Goal: Task Accomplishment & Management: Use online tool/utility

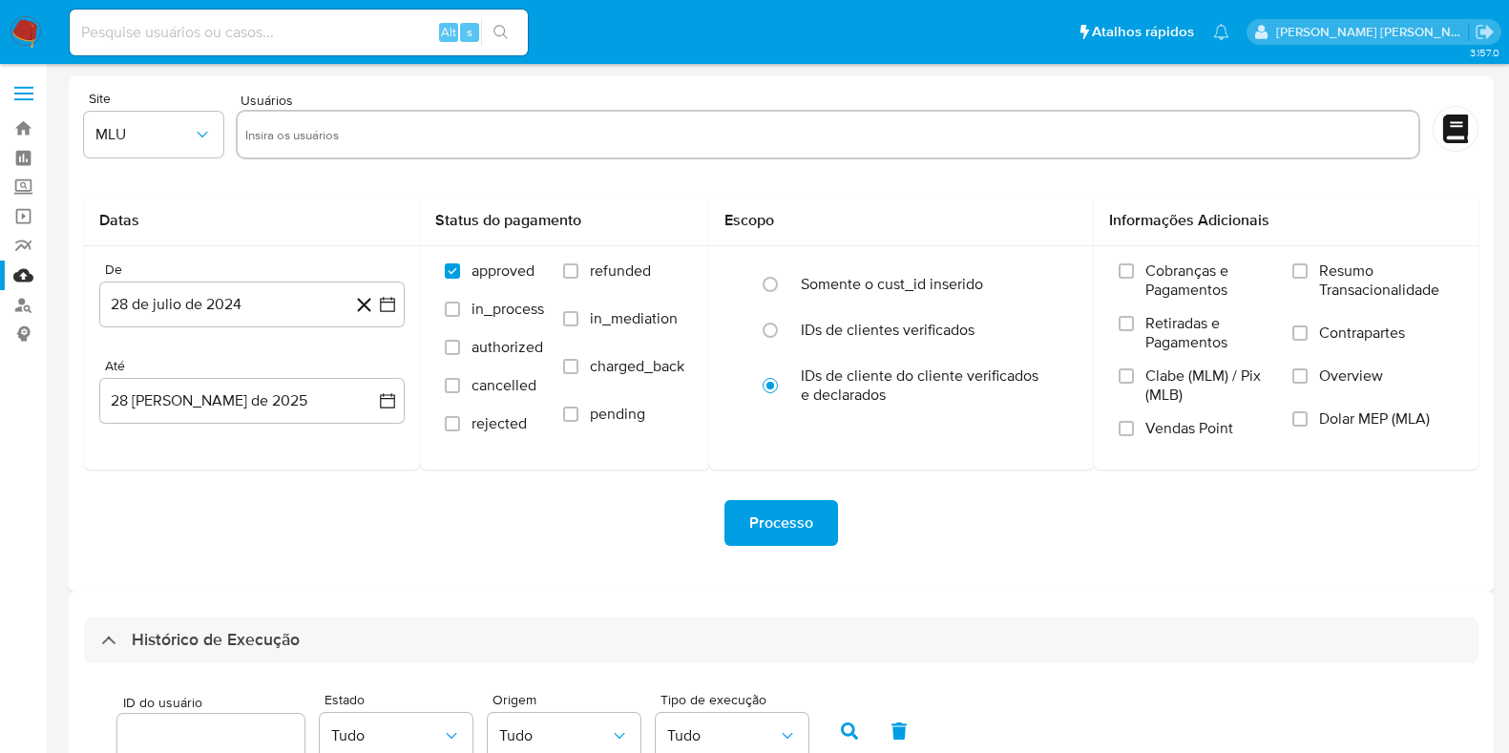
select select "50"
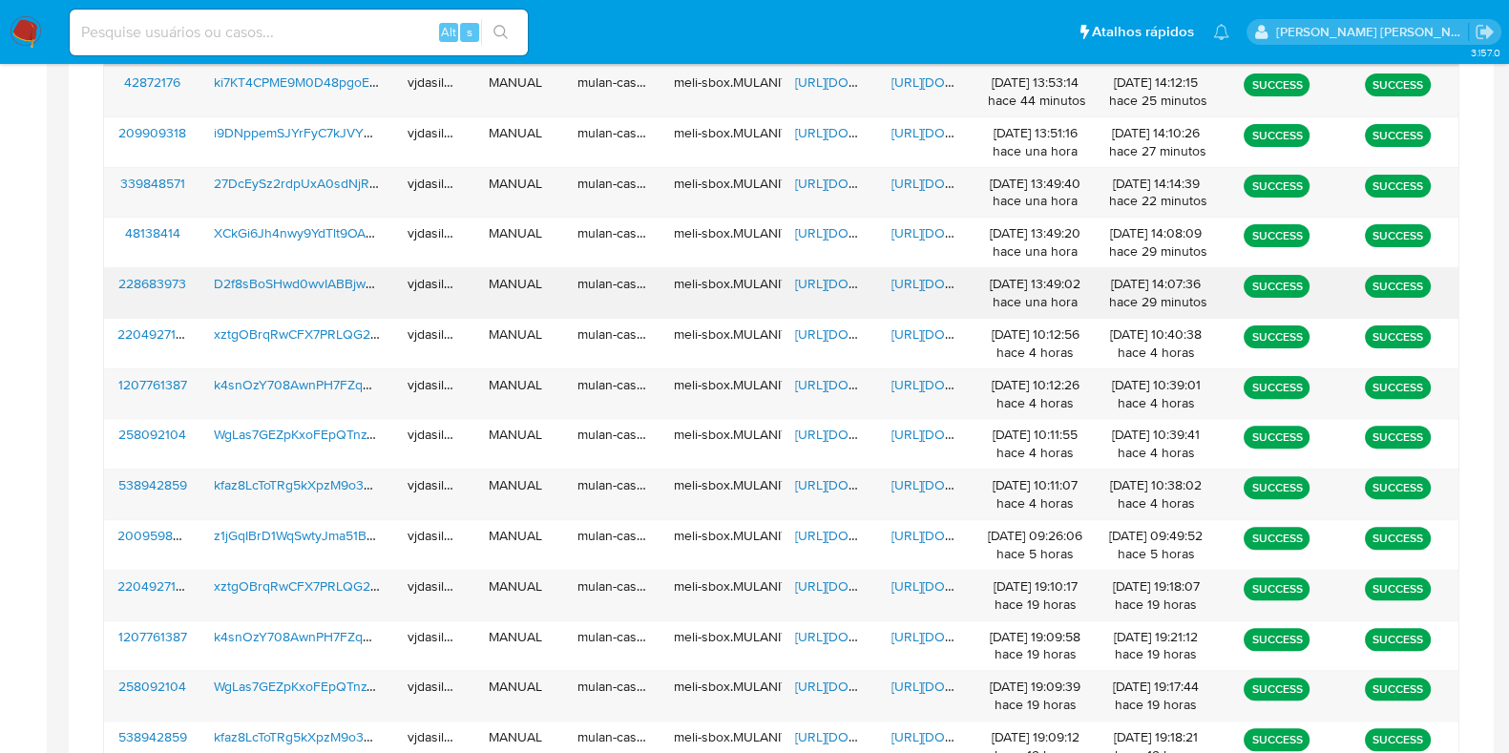
click at [921, 276] on span "[URL][DOMAIN_NAME]" at bounding box center [957, 283] width 132 height 19
click at [836, 274] on span "[URL][DOMAIN_NAME]" at bounding box center [861, 283] width 132 height 19
click at [345, 279] on span "D2f8sBoSHwd0wvIABBjwkxTz" at bounding box center [302, 283] width 177 height 19
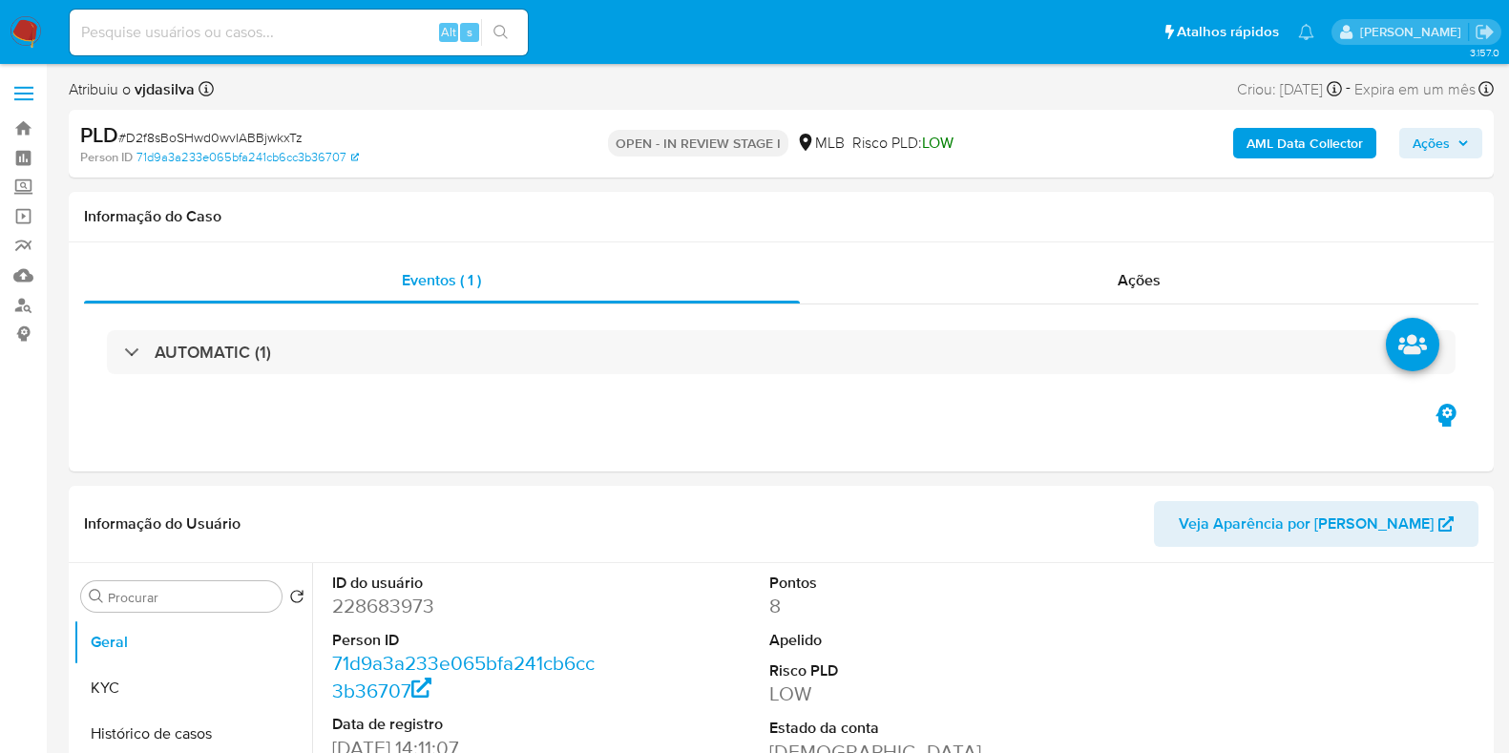
select select "10"
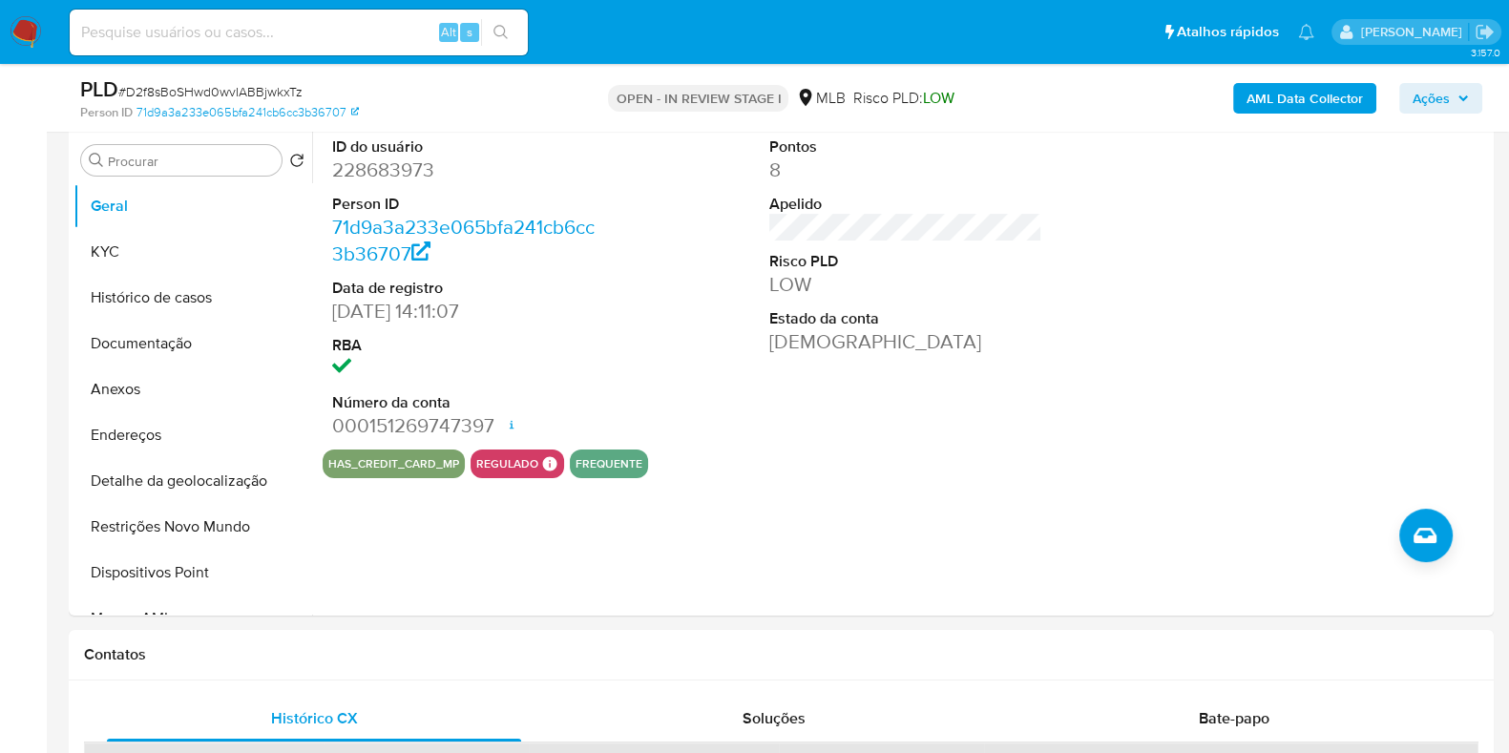
scroll to position [358, 0]
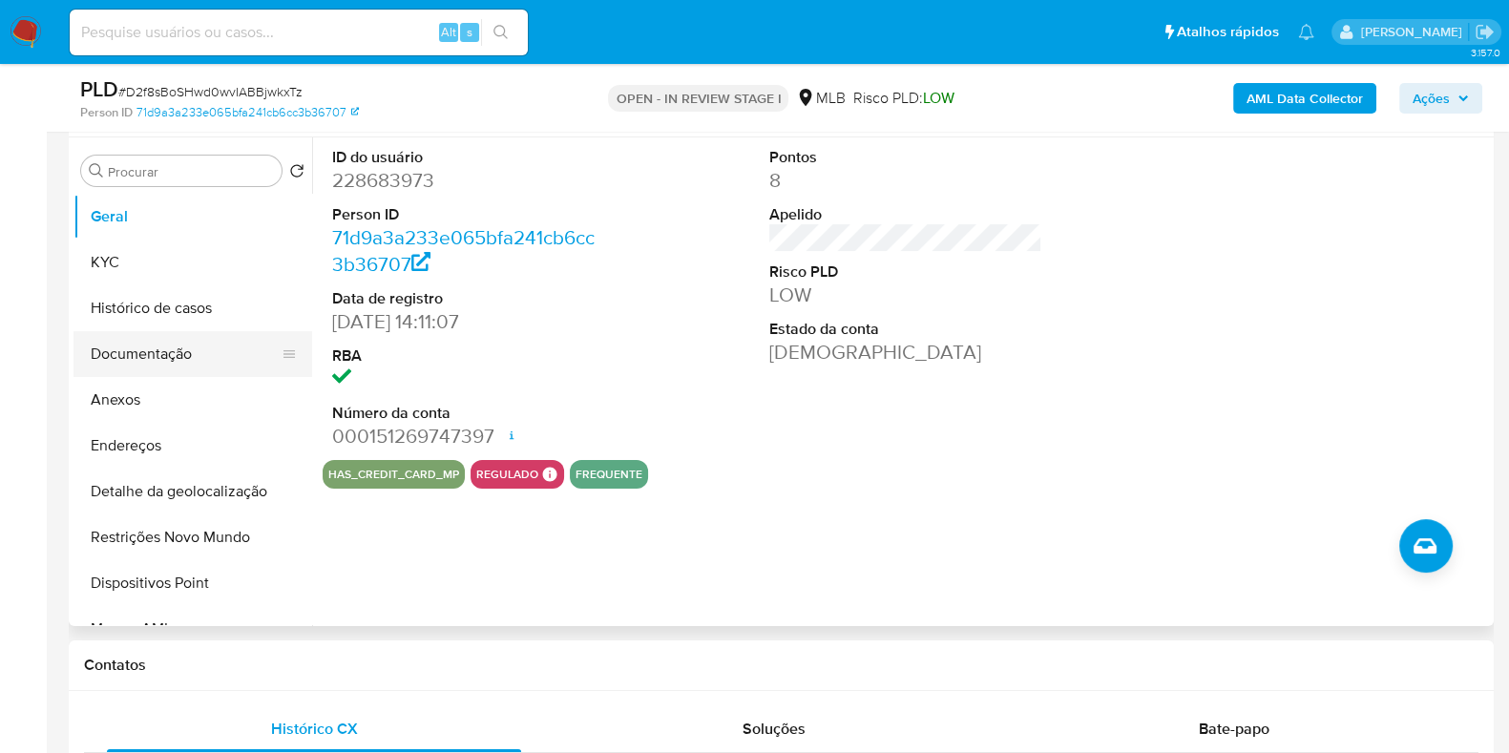
click at [210, 353] on button "Documentação" at bounding box center [184, 354] width 223 height 46
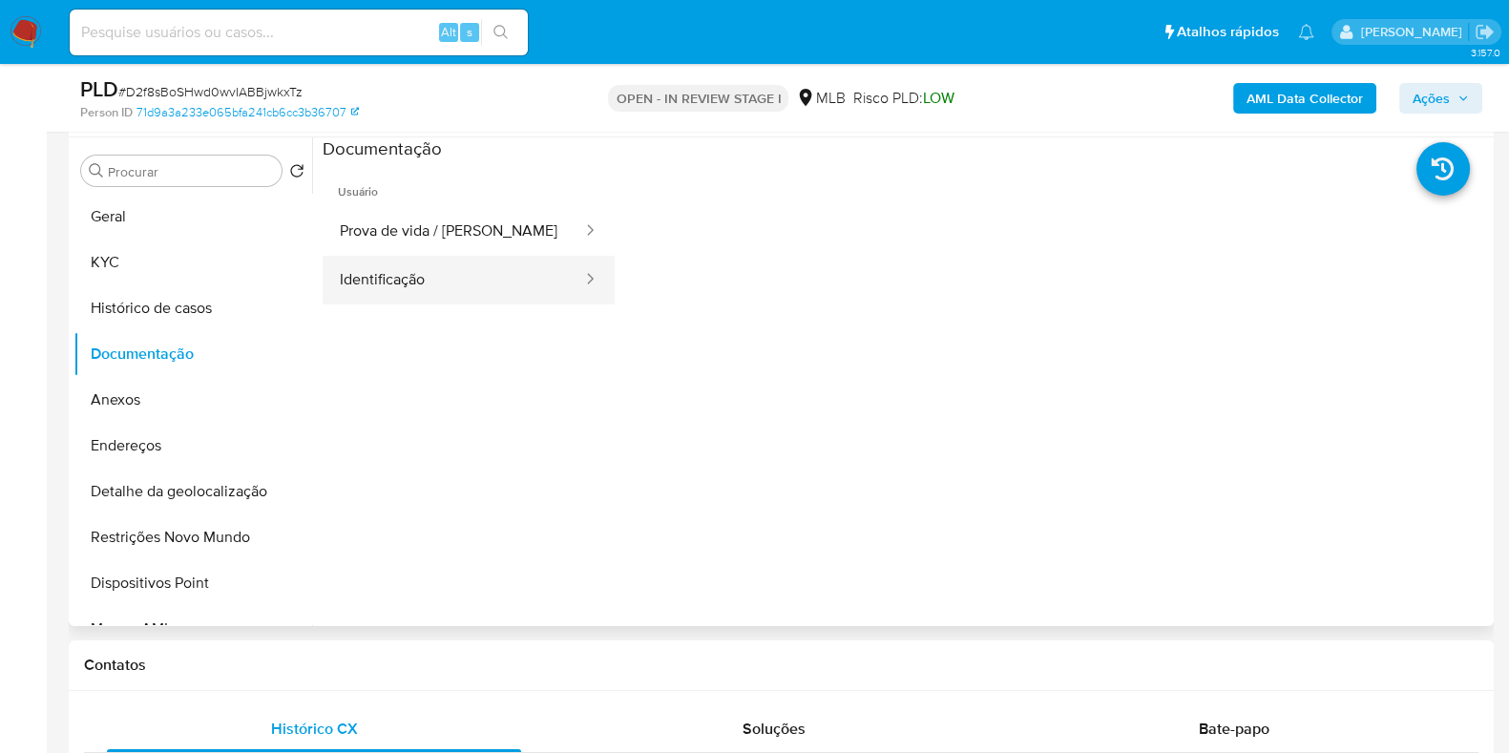
click at [508, 265] on button "Identificação" at bounding box center [453, 280] width 261 height 49
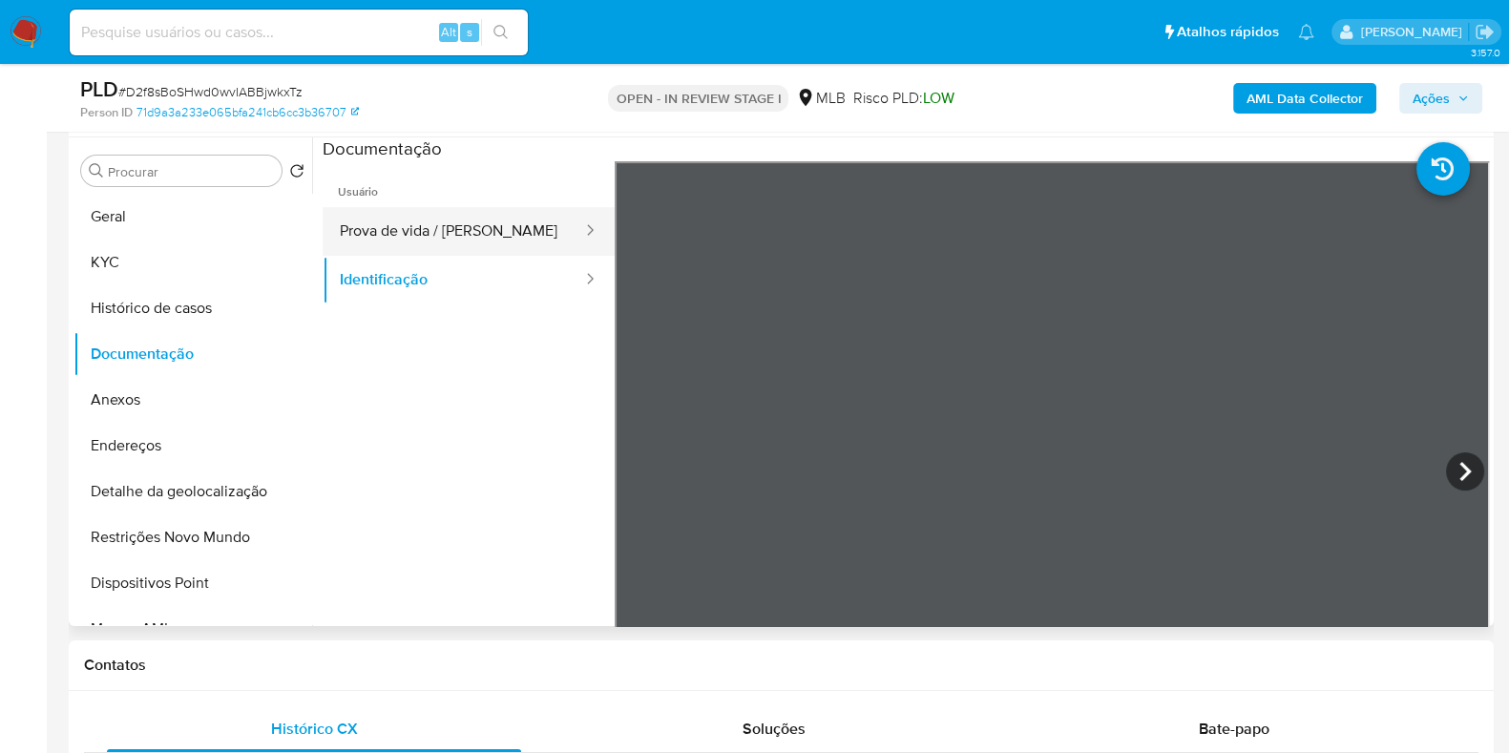
click at [486, 221] on button "Prova de vida / Selfie" at bounding box center [453, 231] width 261 height 49
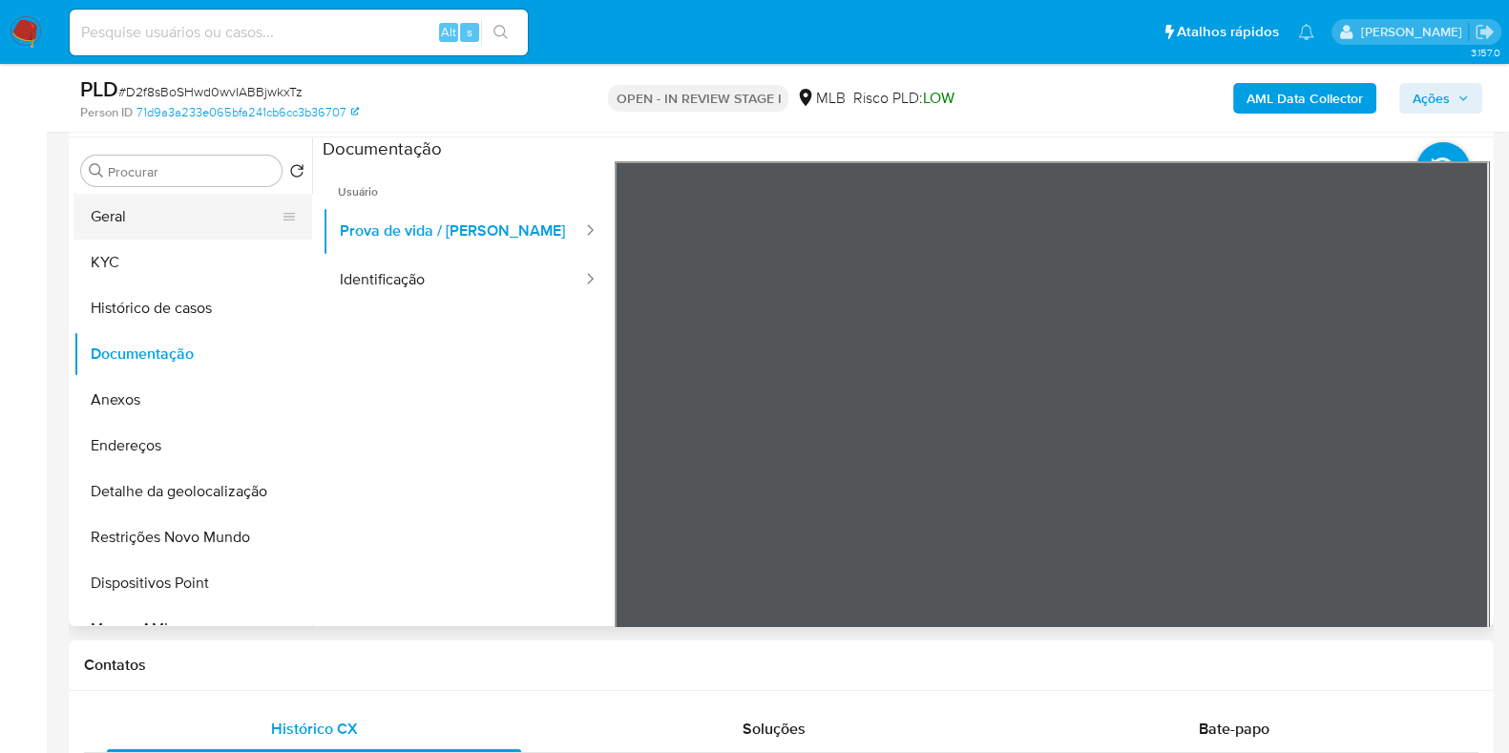
click at [144, 213] on button "Geral" at bounding box center [184, 217] width 223 height 46
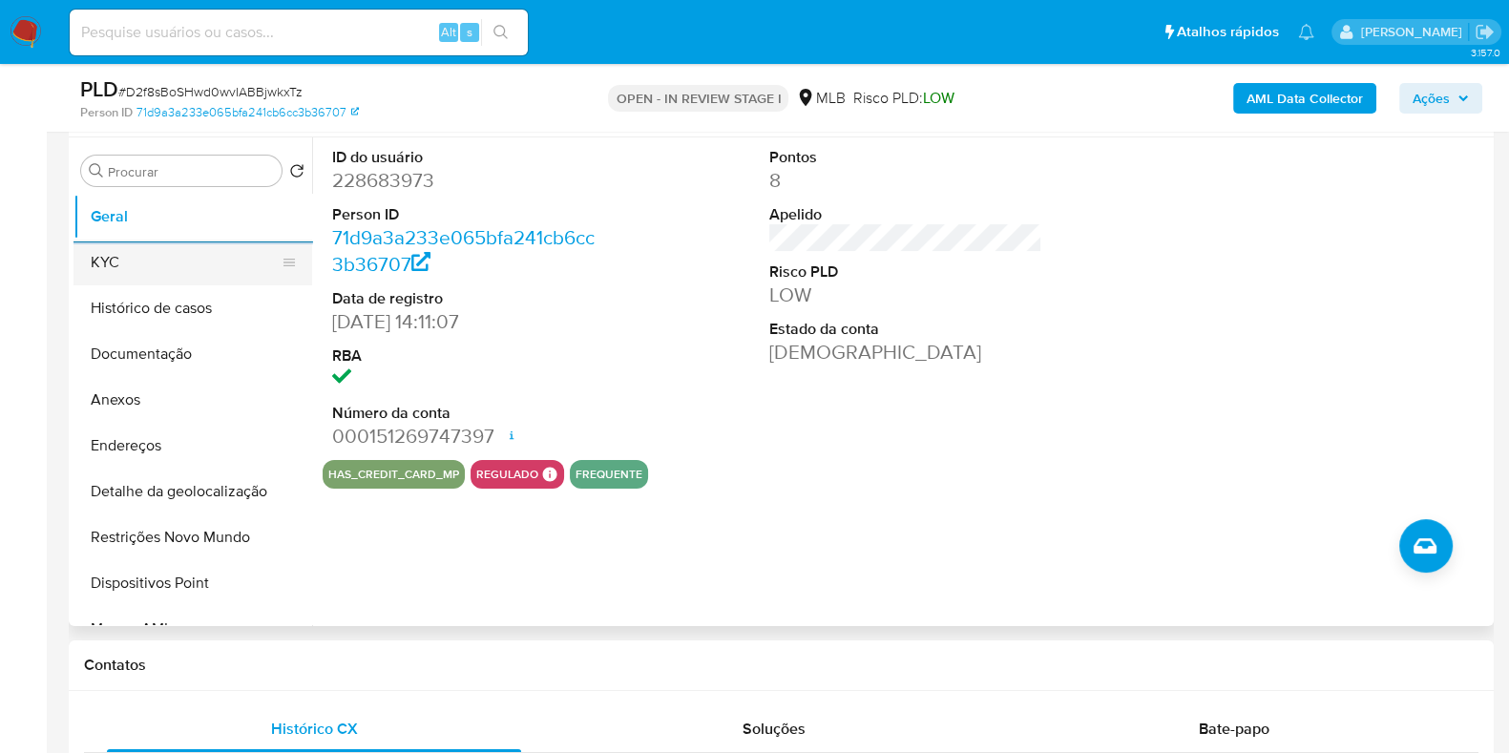
click at [191, 261] on button "KYC" at bounding box center [184, 263] width 223 height 46
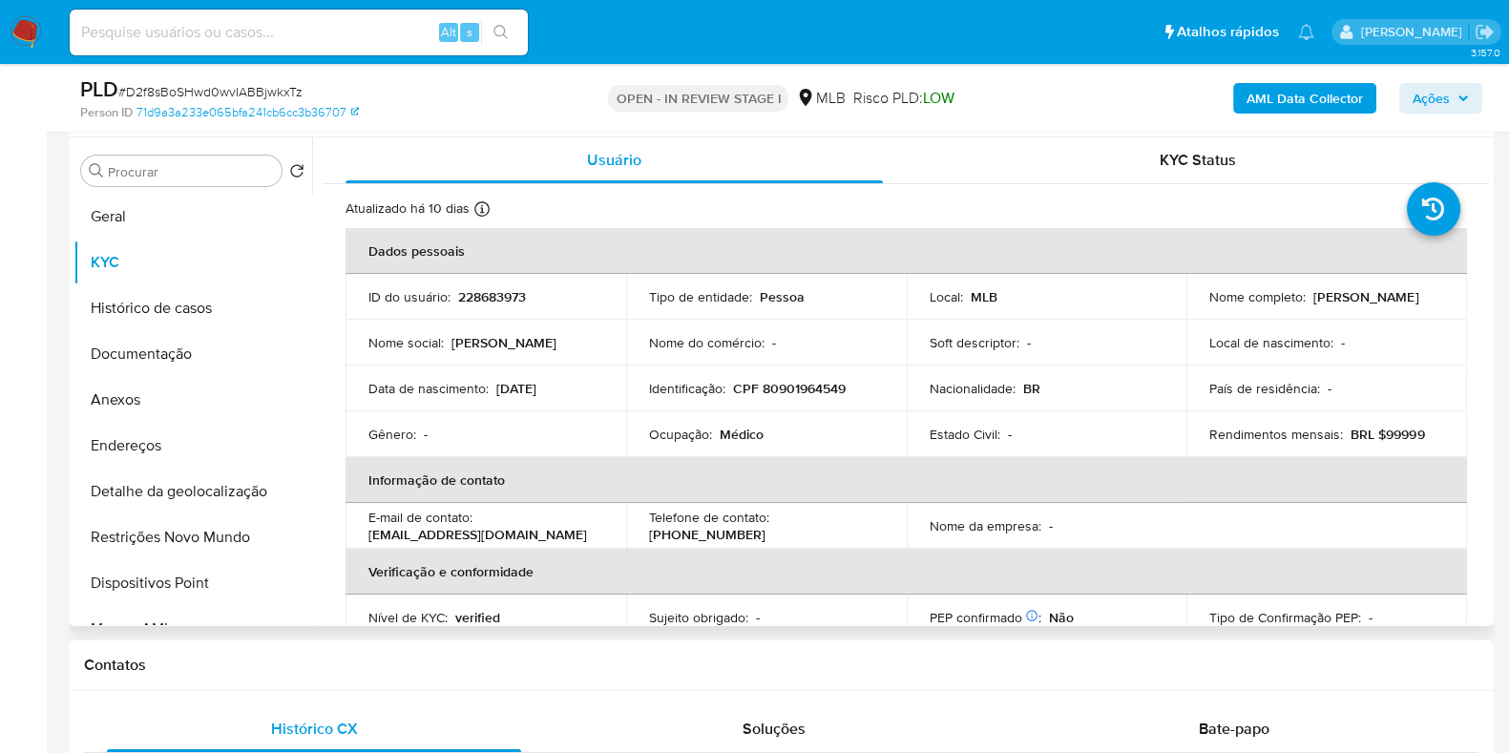
click at [726, 427] on p "Médico" at bounding box center [741, 434] width 44 height 17
copy div "Ocupação : Médico"
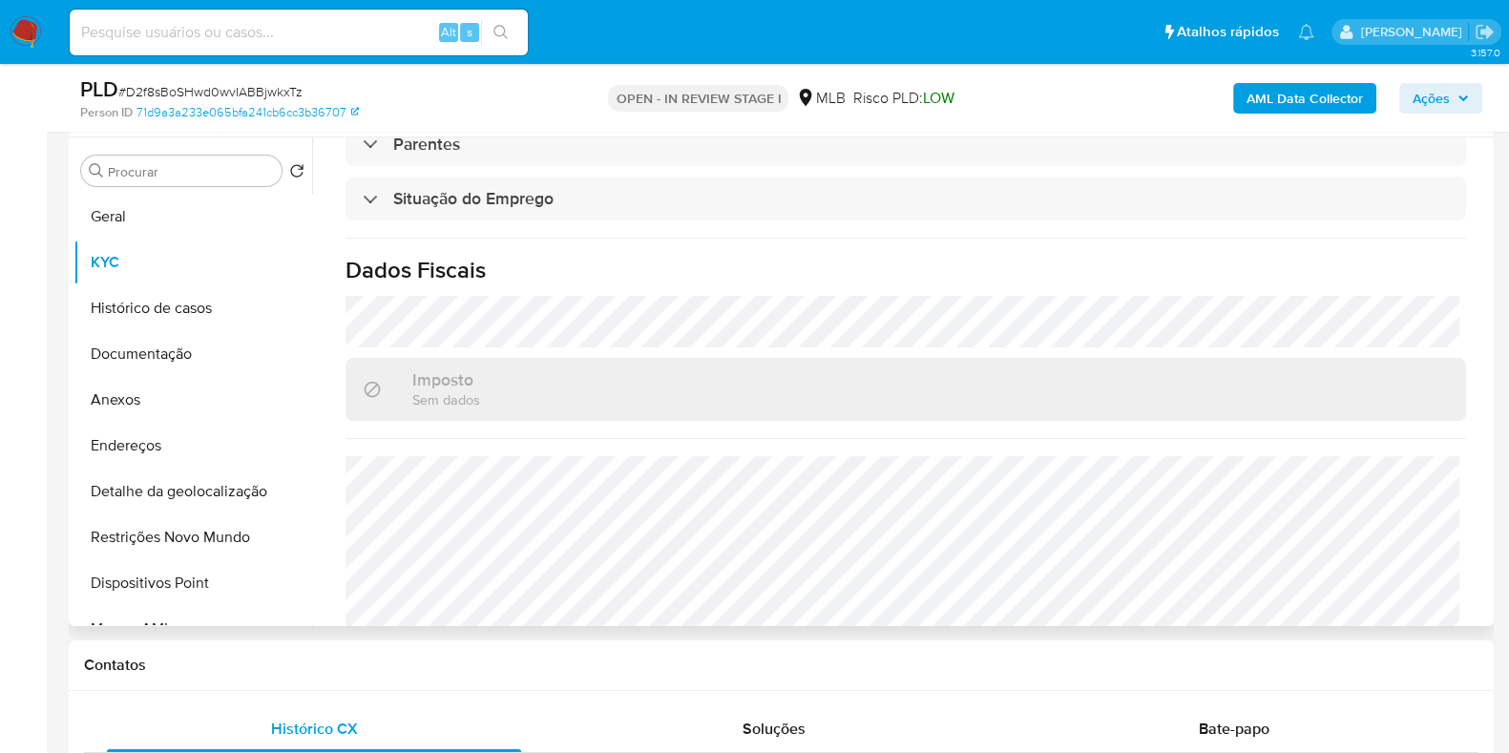
scroll to position [829, 0]
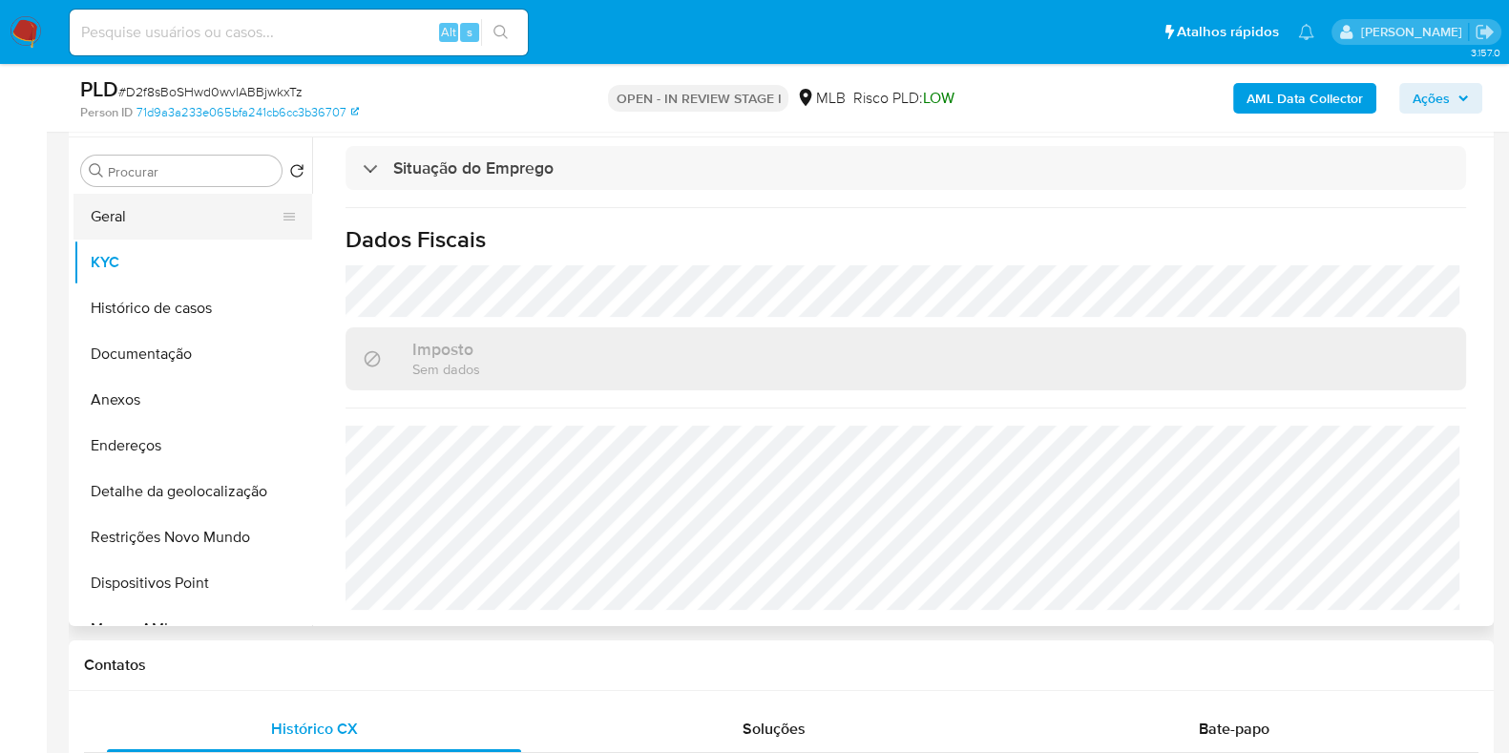
click at [197, 212] on button "Geral" at bounding box center [184, 217] width 223 height 46
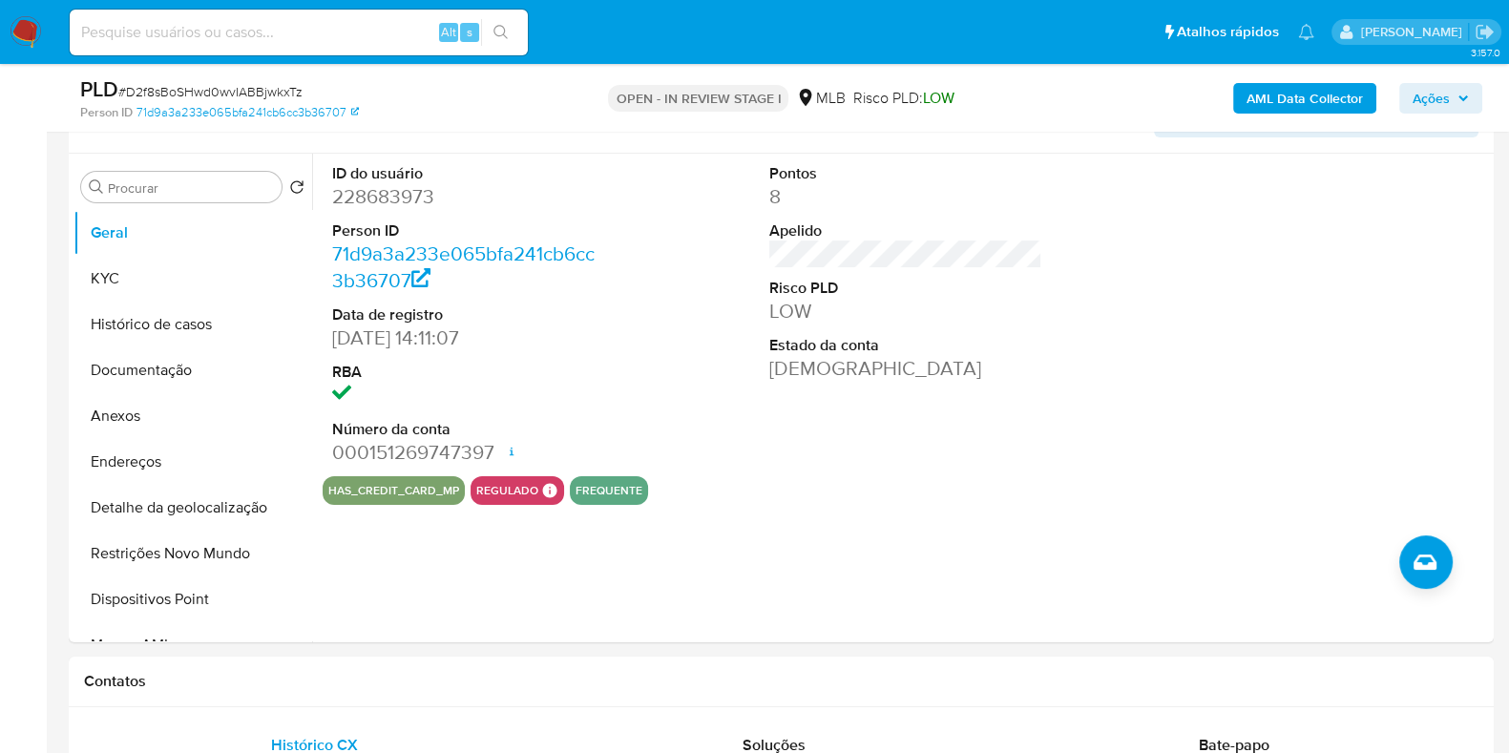
scroll to position [338, 0]
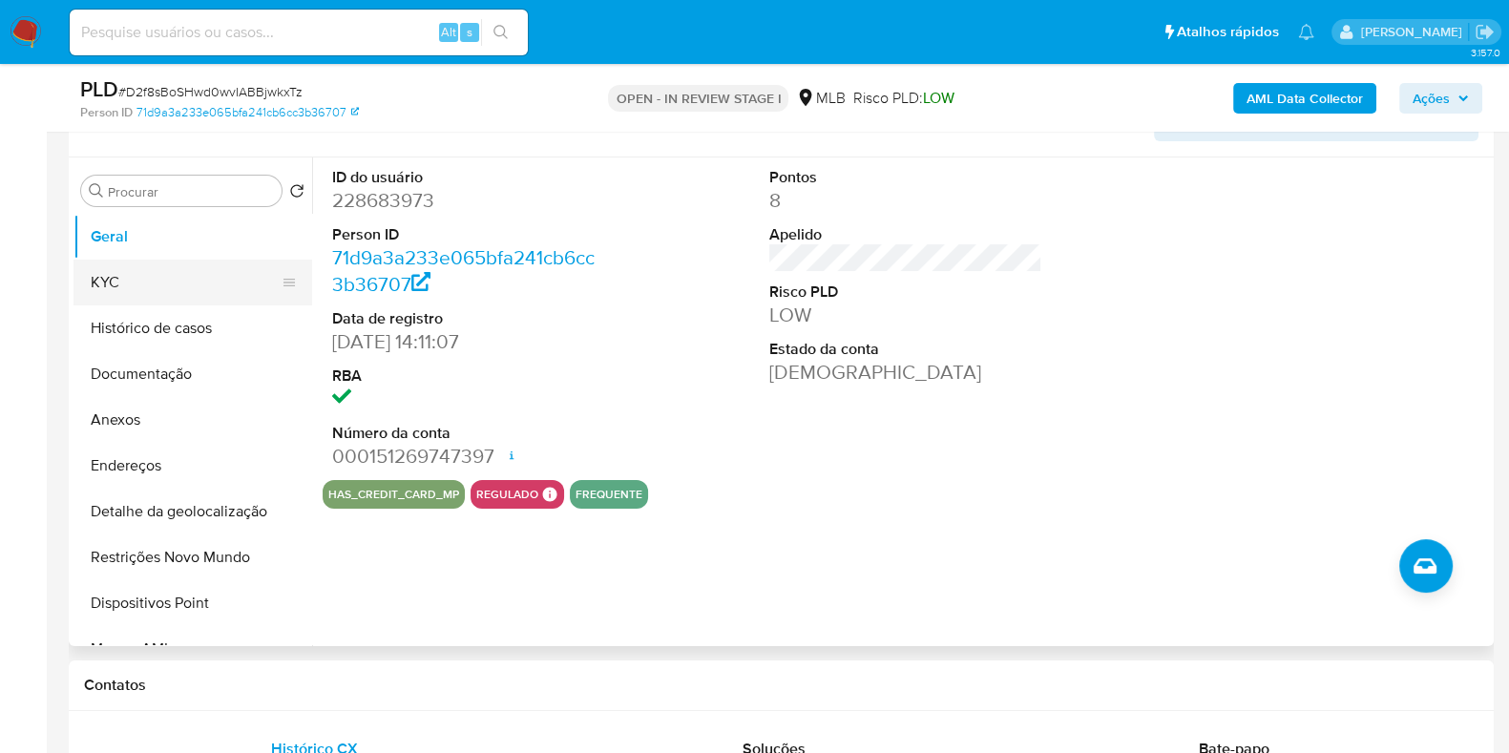
click at [181, 282] on button "KYC" at bounding box center [184, 283] width 223 height 46
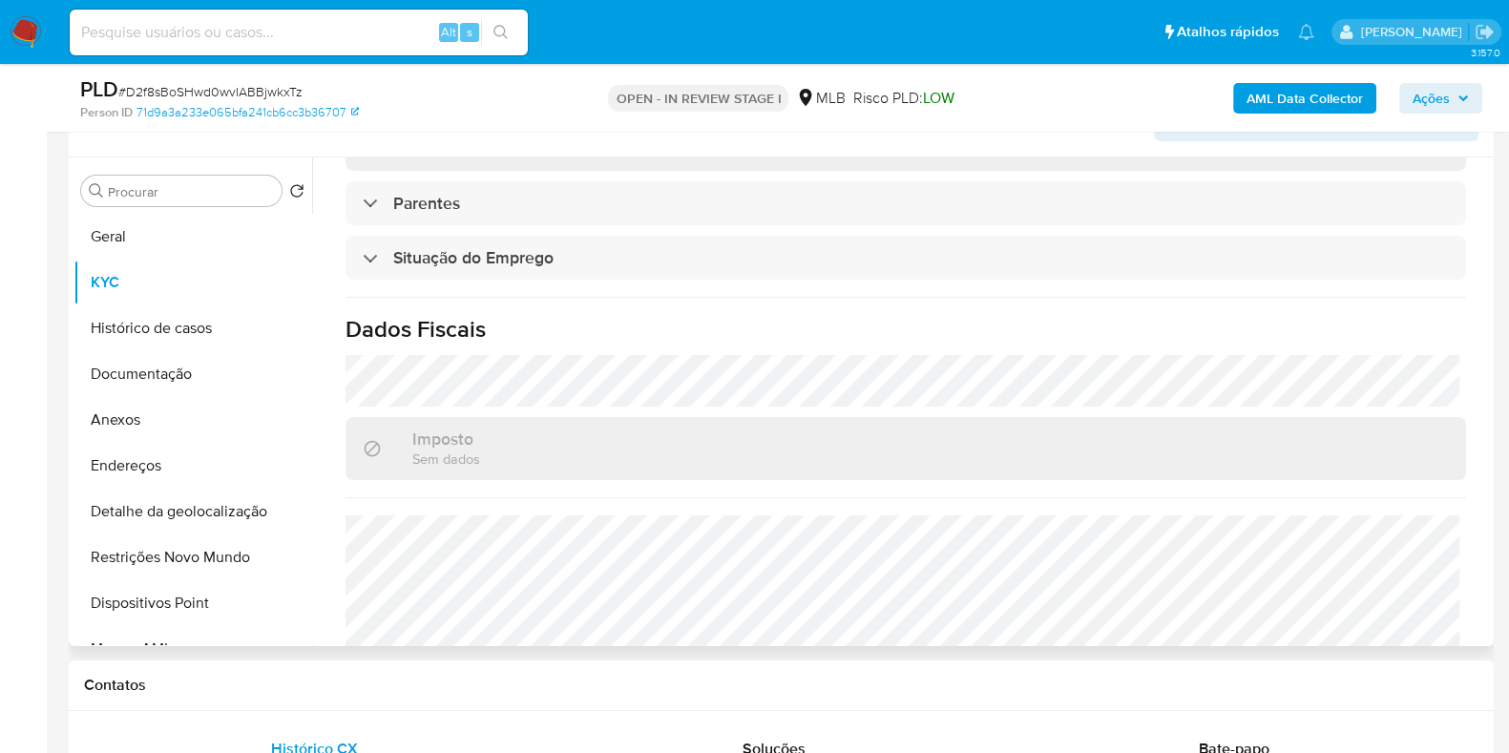
scroll to position [829, 0]
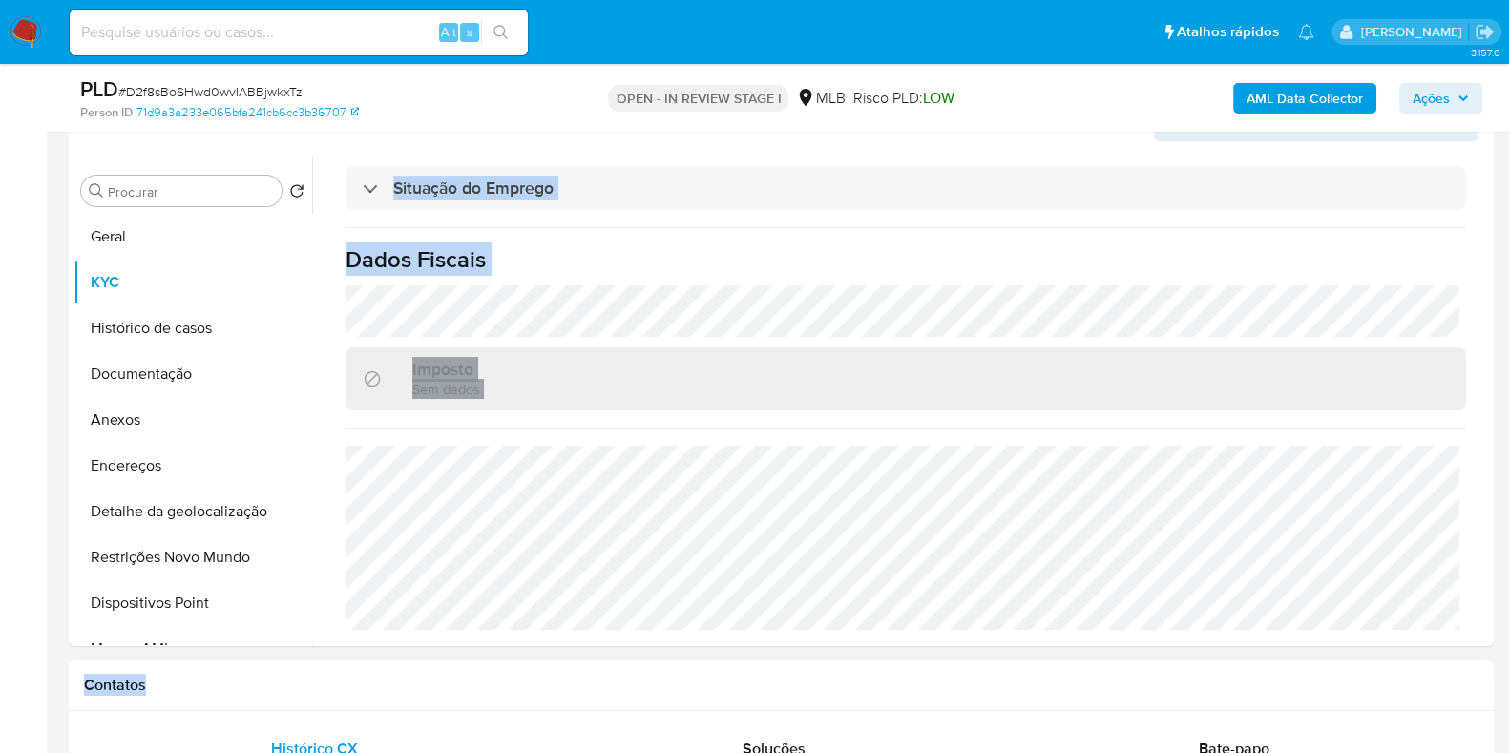
click at [1427, 679] on h1 "Contatos" at bounding box center [781, 685] width 1394 height 19
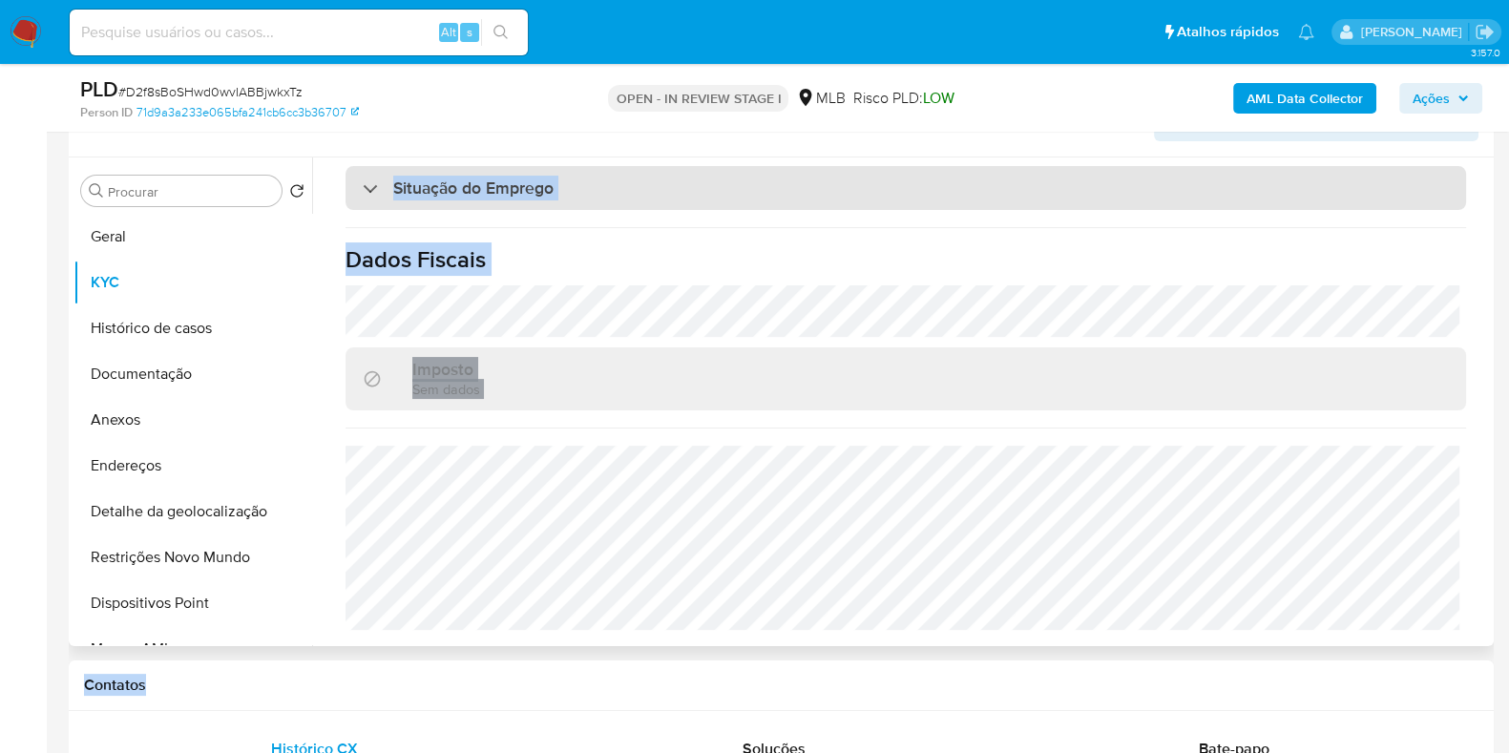
click at [1021, 198] on div "Situação do Emprego" at bounding box center [905, 188] width 1120 height 44
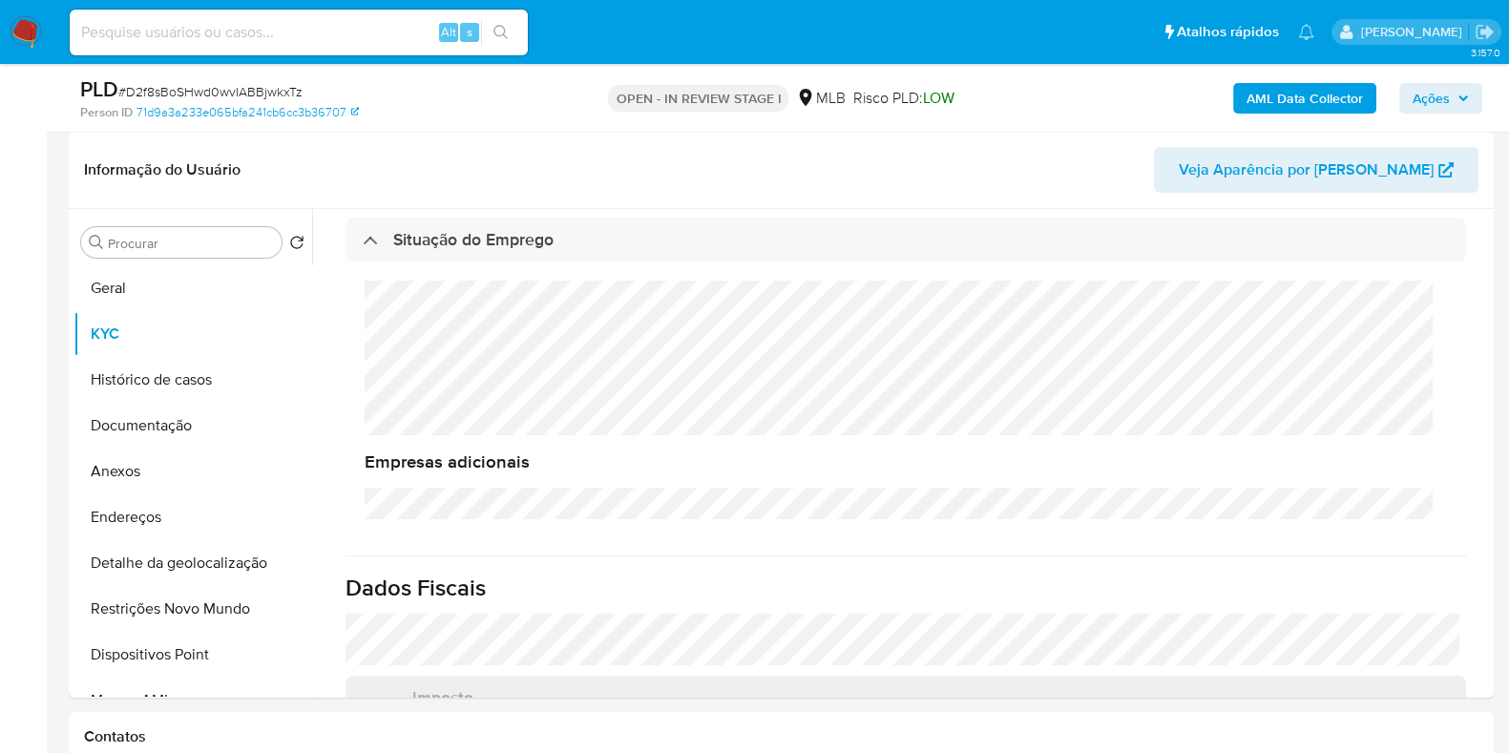
scroll to position [280, 0]
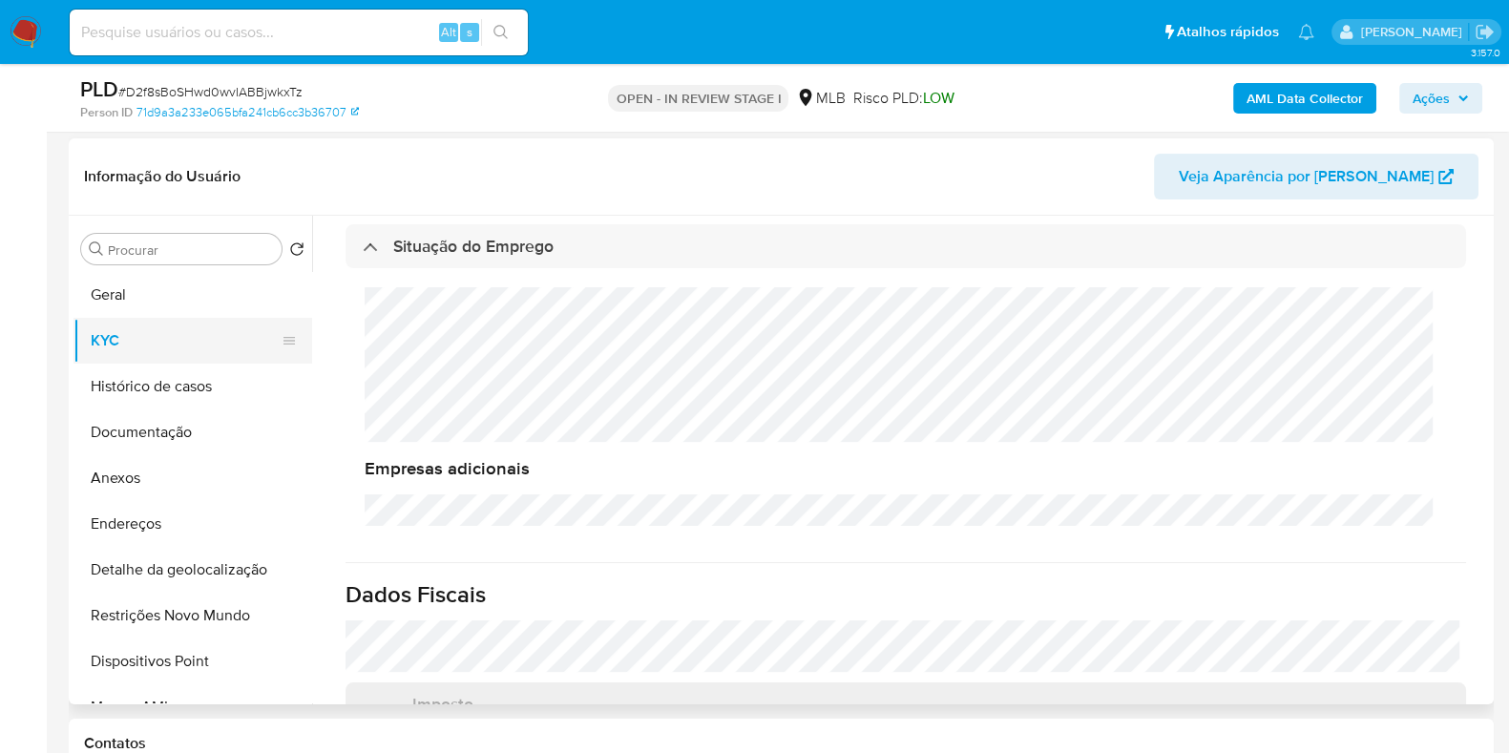
click at [193, 338] on button "KYC" at bounding box center [184, 341] width 223 height 46
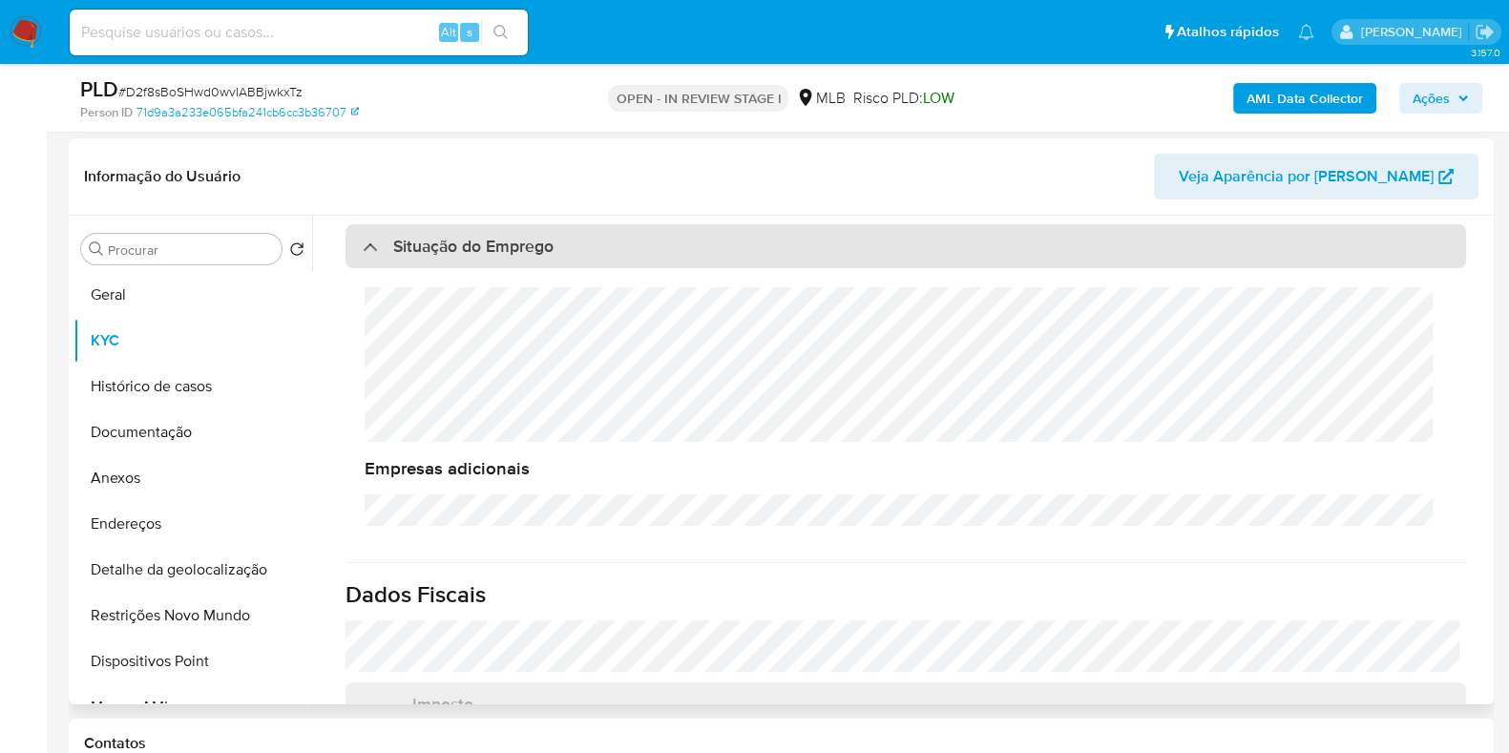
click at [363, 250] on div "Situação do Emprego" at bounding box center [458, 246] width 191 height 21
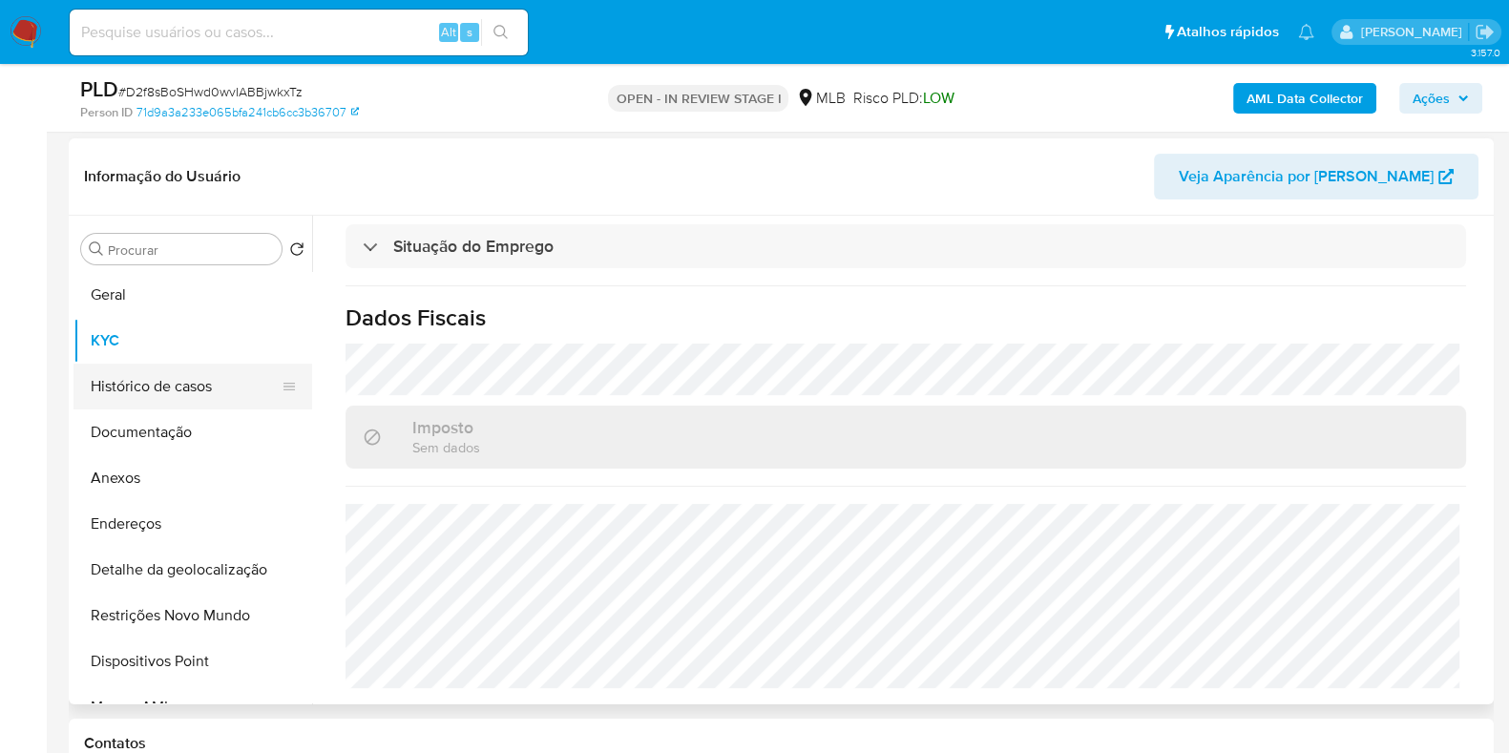
click at [215, 391] on button "Histórico de casos" at bounding box center [184, 387] width 223 height 46
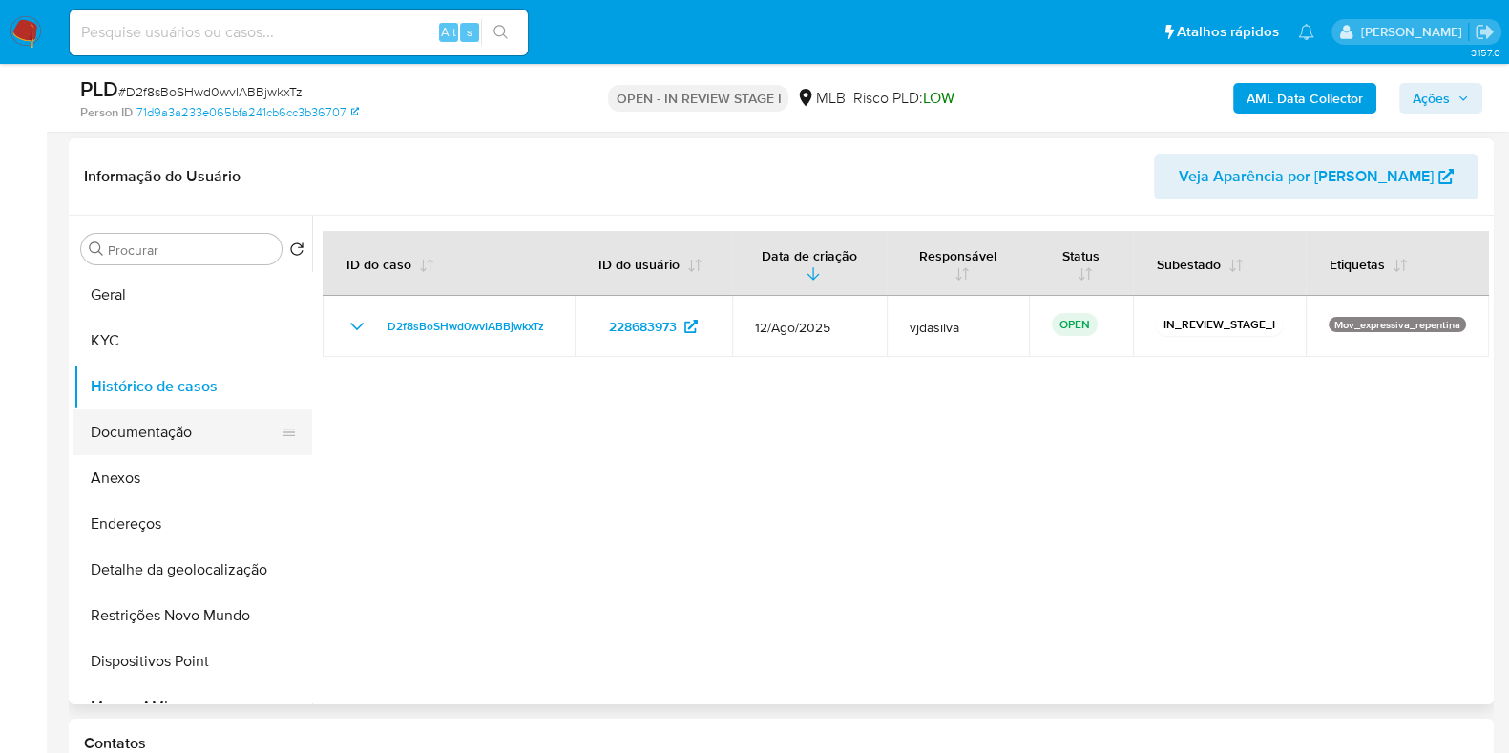
click at [206, 427] on button "Documentação" at bounding box center [184, 432] width 223 height 46
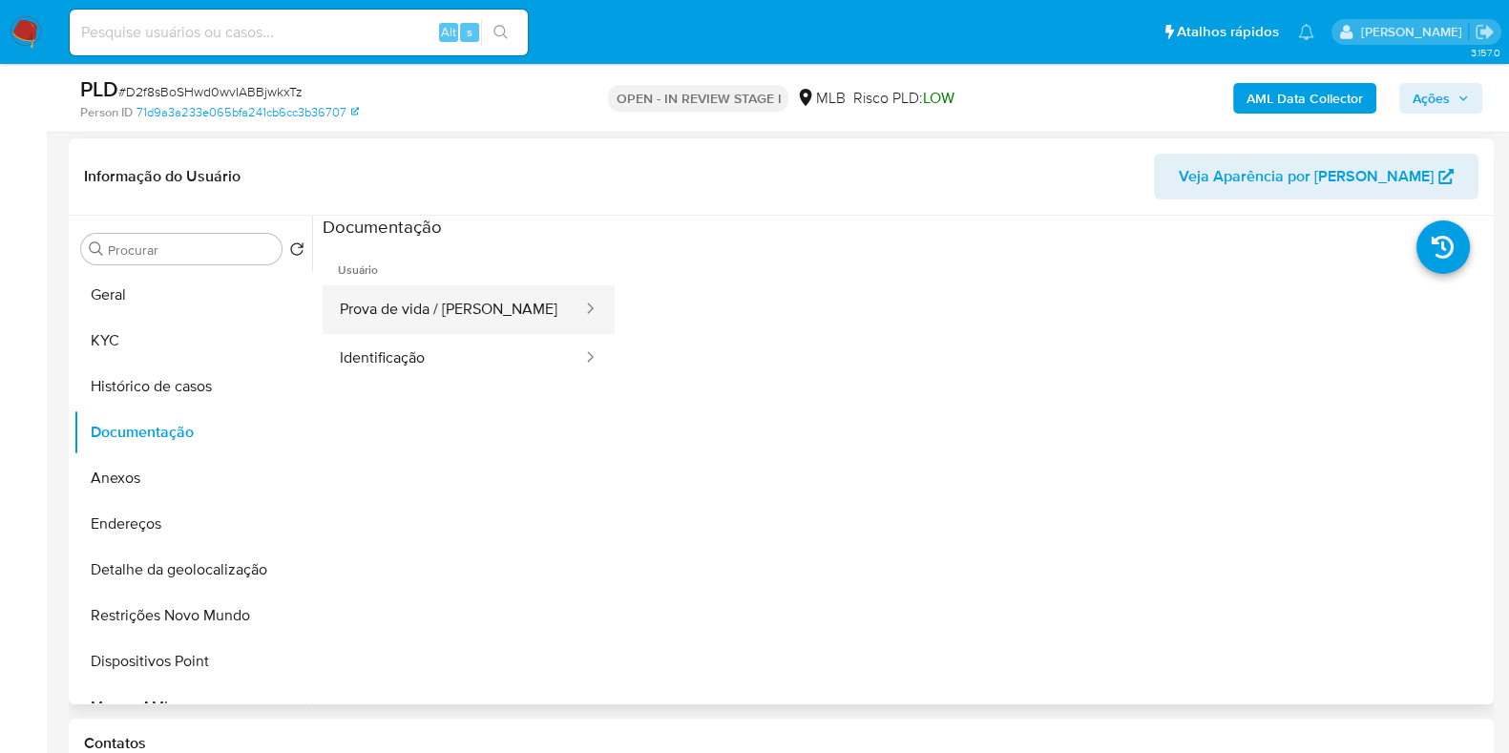
click at [513, 309] on button "Prova de vida / Selfie" at bounding box center [453, 309] width 261 height 49
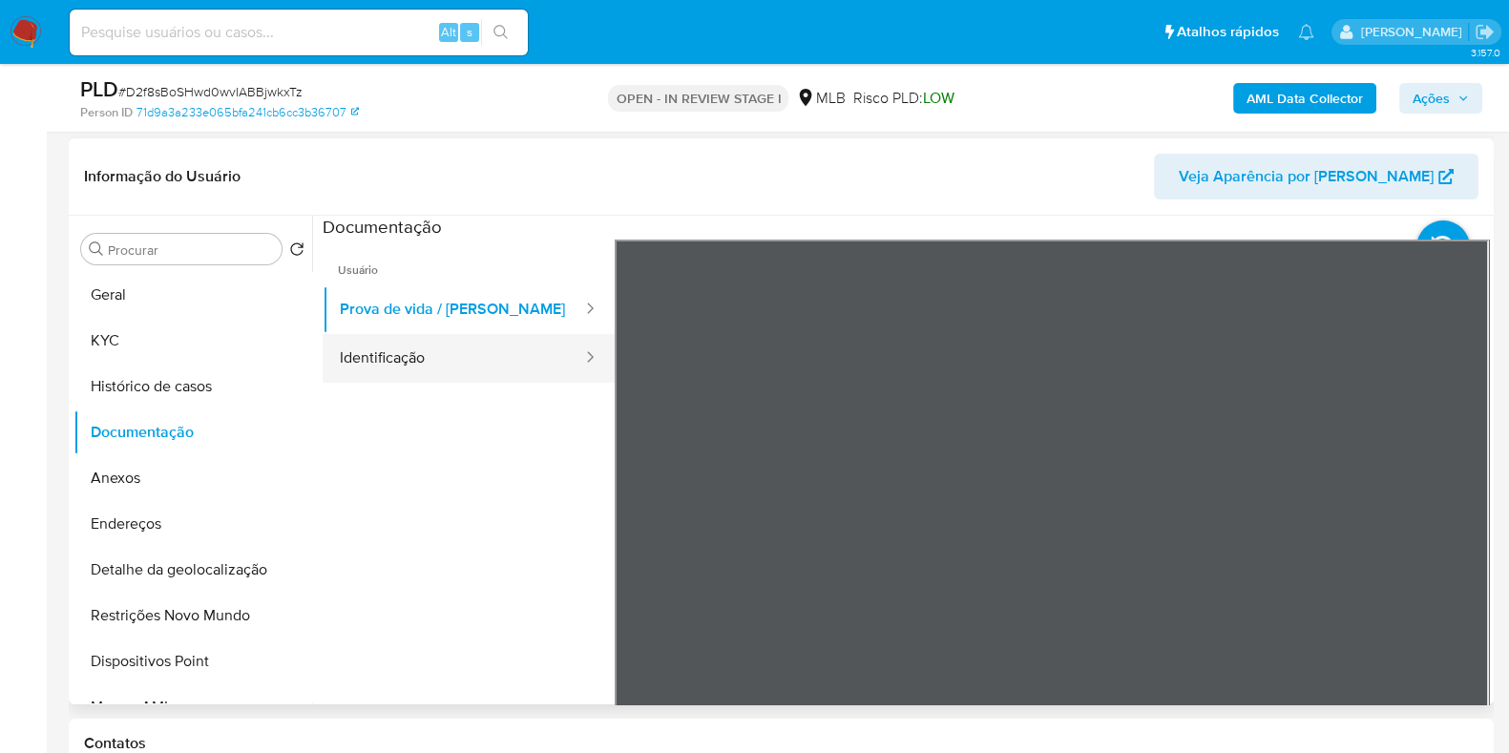
click at [525, 348] on button "Identificação" at bounding box center [453, 358] width 261 height 49
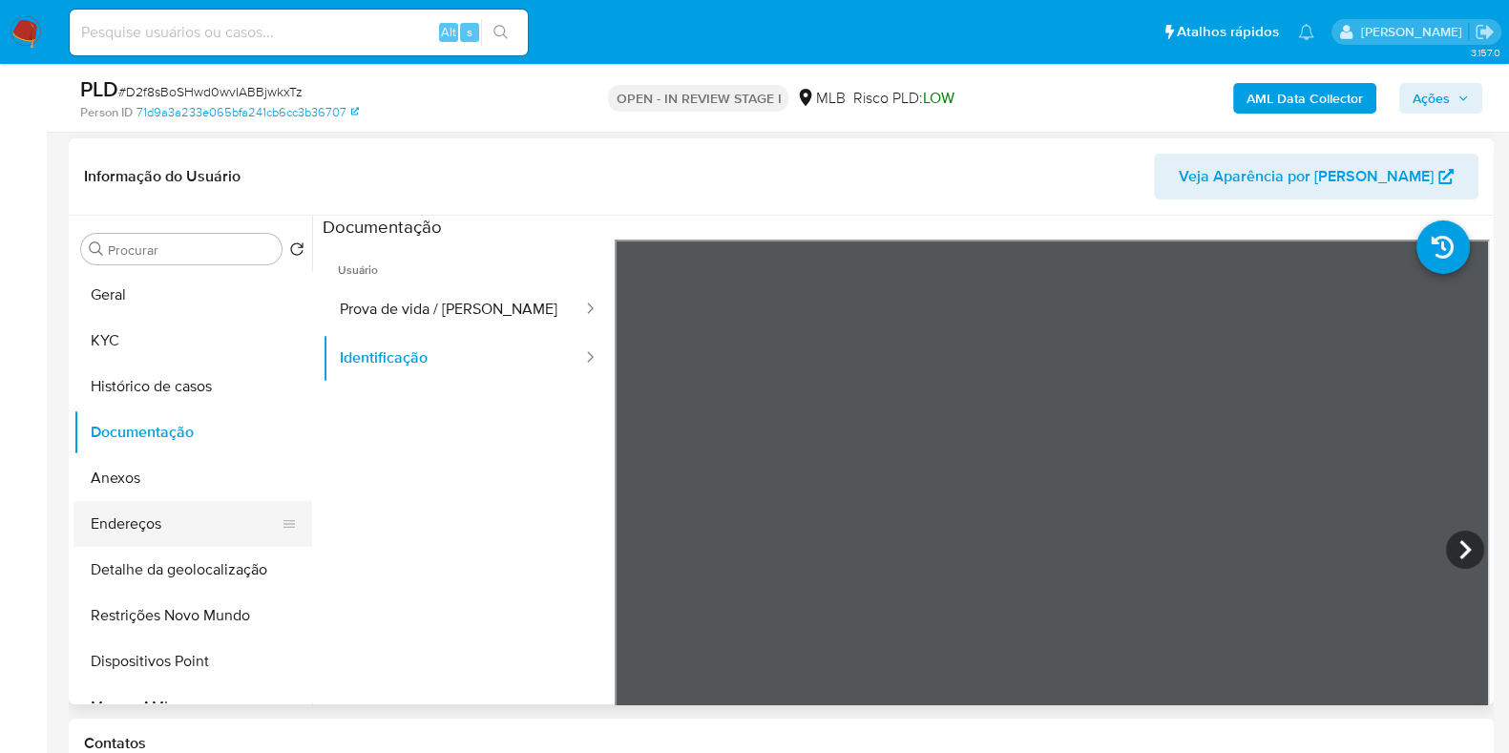
click at [205, 533] on button "Endereços" at bounding box center [184, 524] width 223 height 46
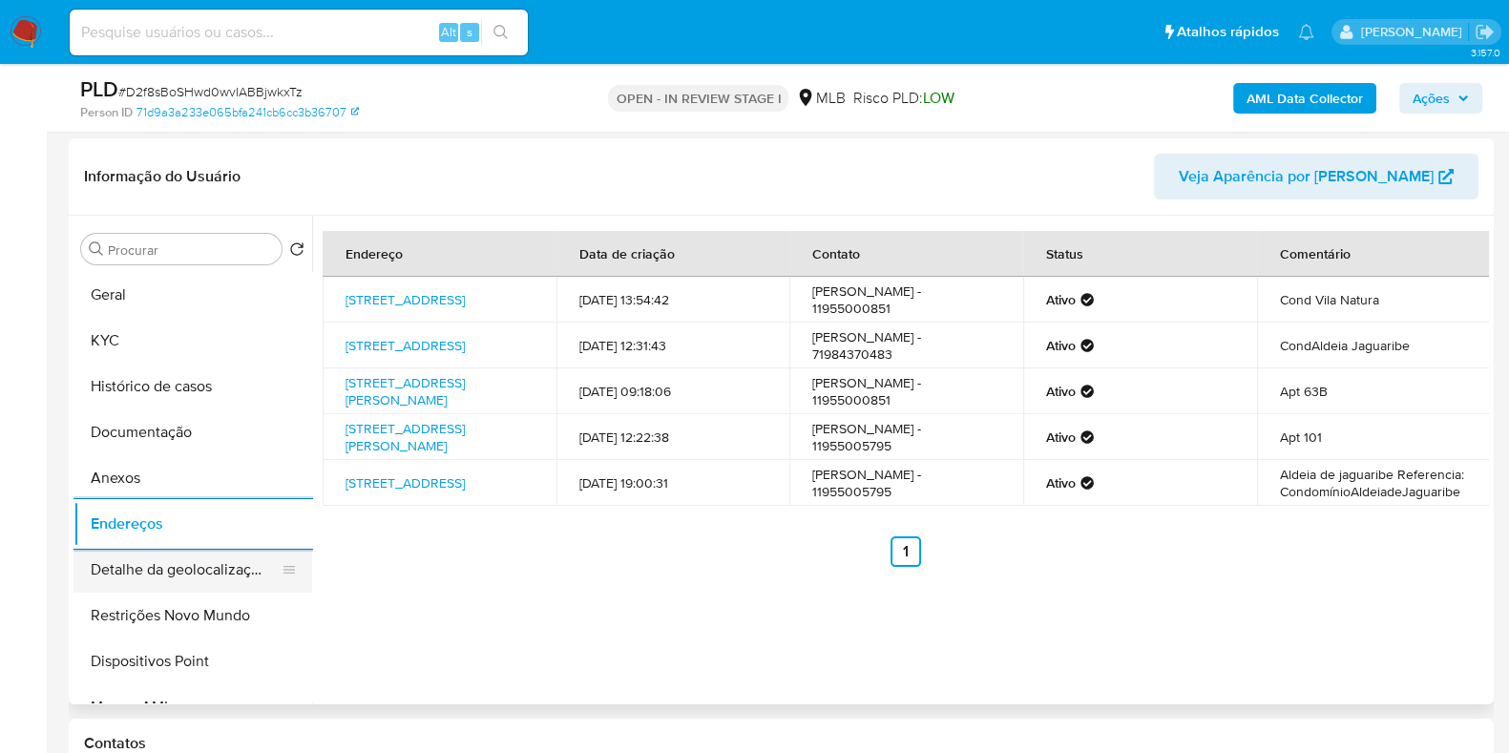
click at [196, 558] on button "Detalhe da geolocalização" at bounding box center [184, 570] width 223 height 46
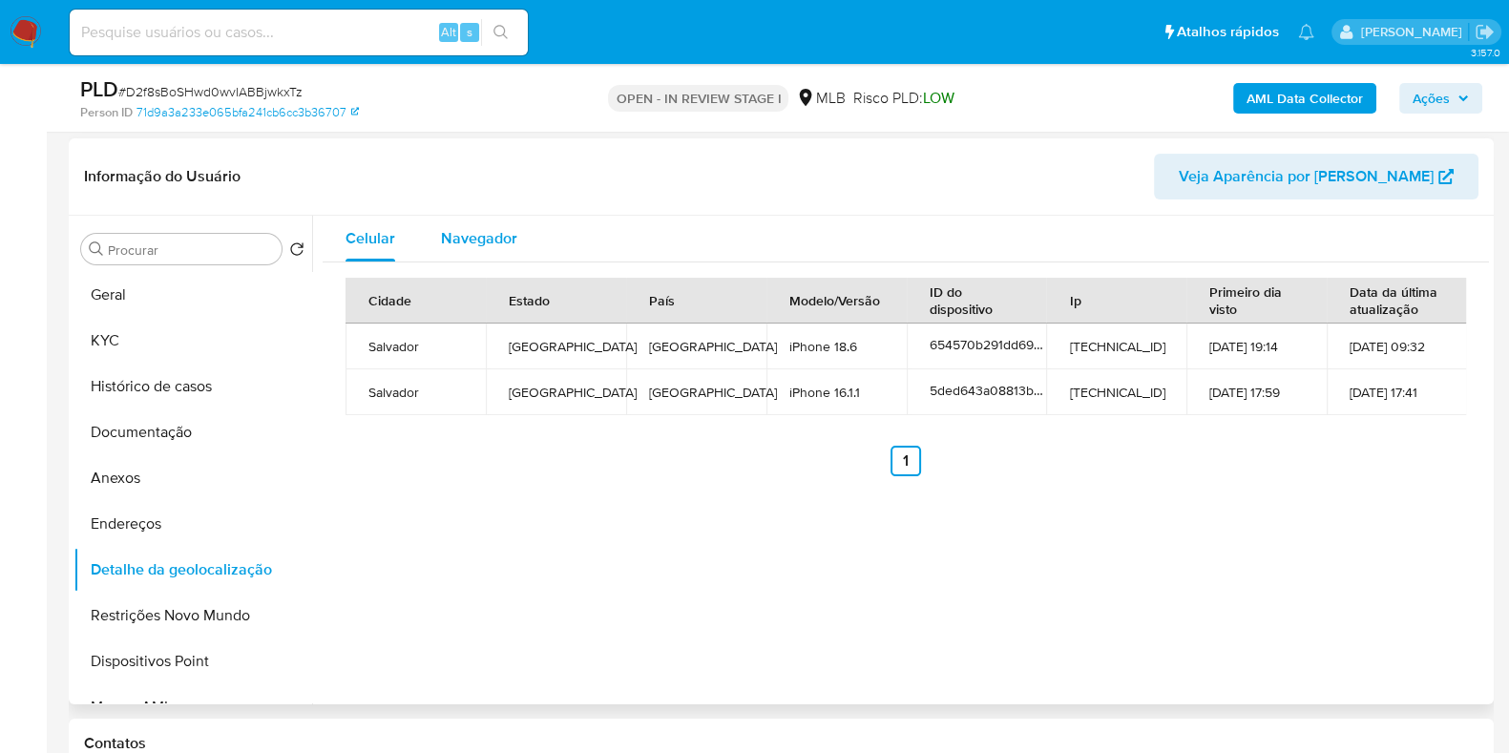
click at [475, 240] on span "Navegador" at bounding box center [479, 238] width 76 height 22
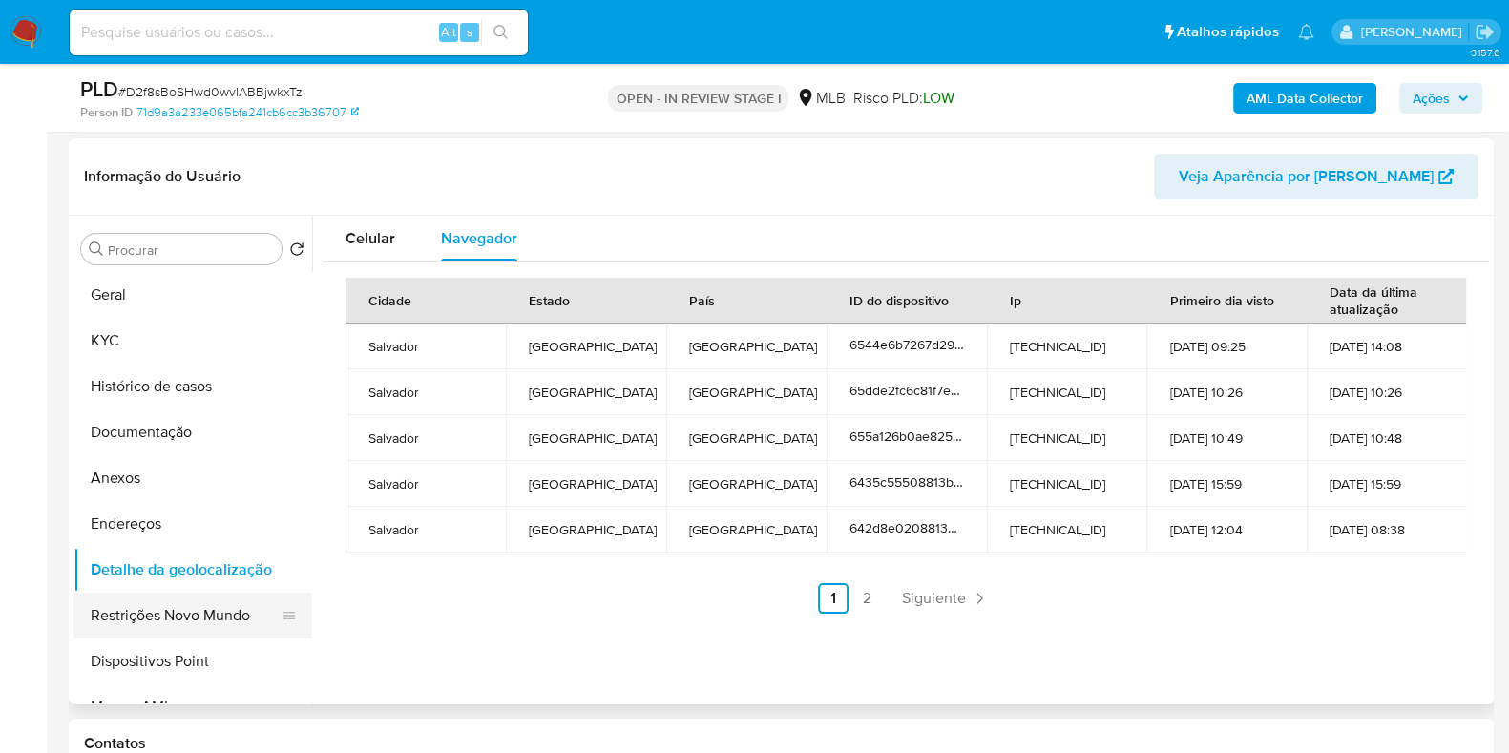
click at [136, 611] on button "Restrições Novo Mundo" at bounding box center [184, 616] width 223 height 46
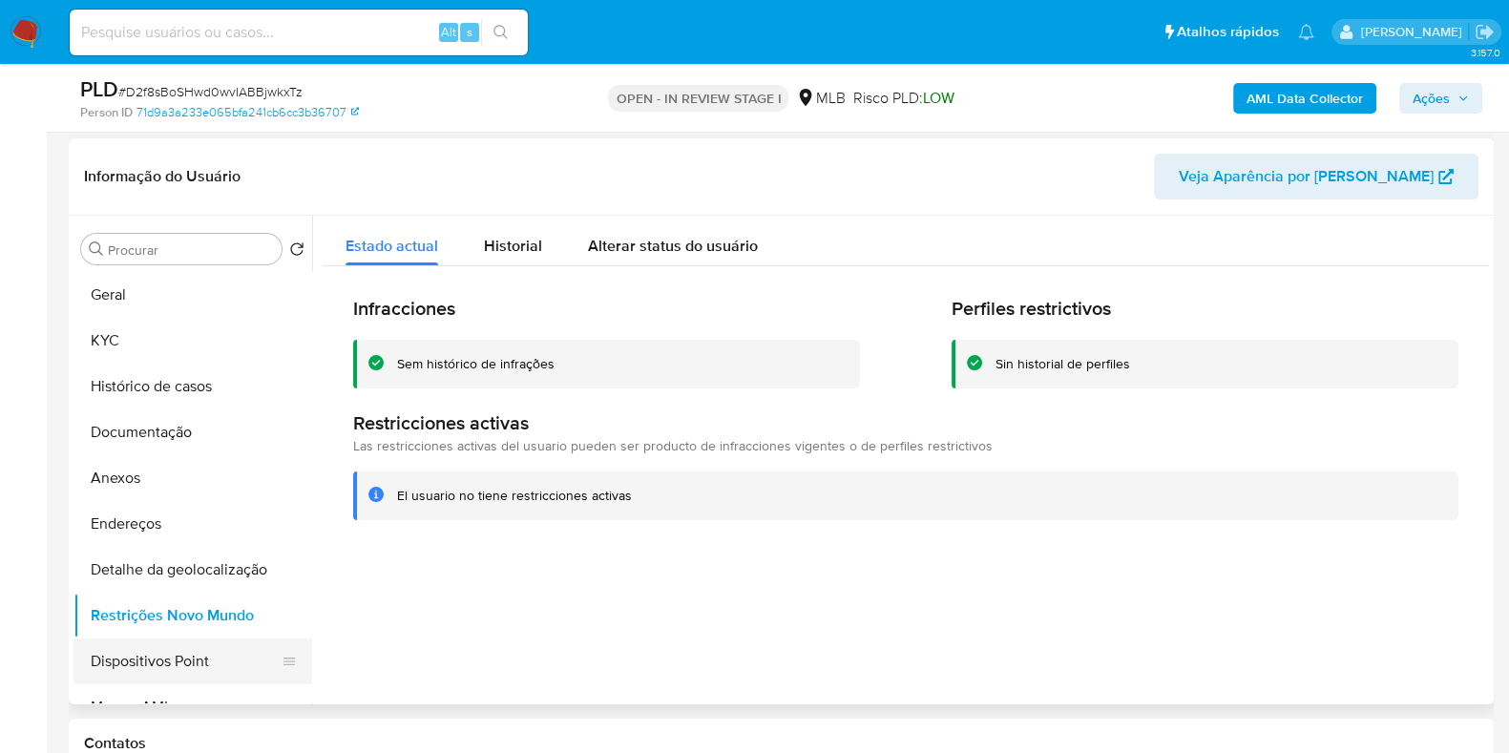
click at [189, 658] on button "Dispositivos Point" at bounding box center [184, 661] width 223 height 46
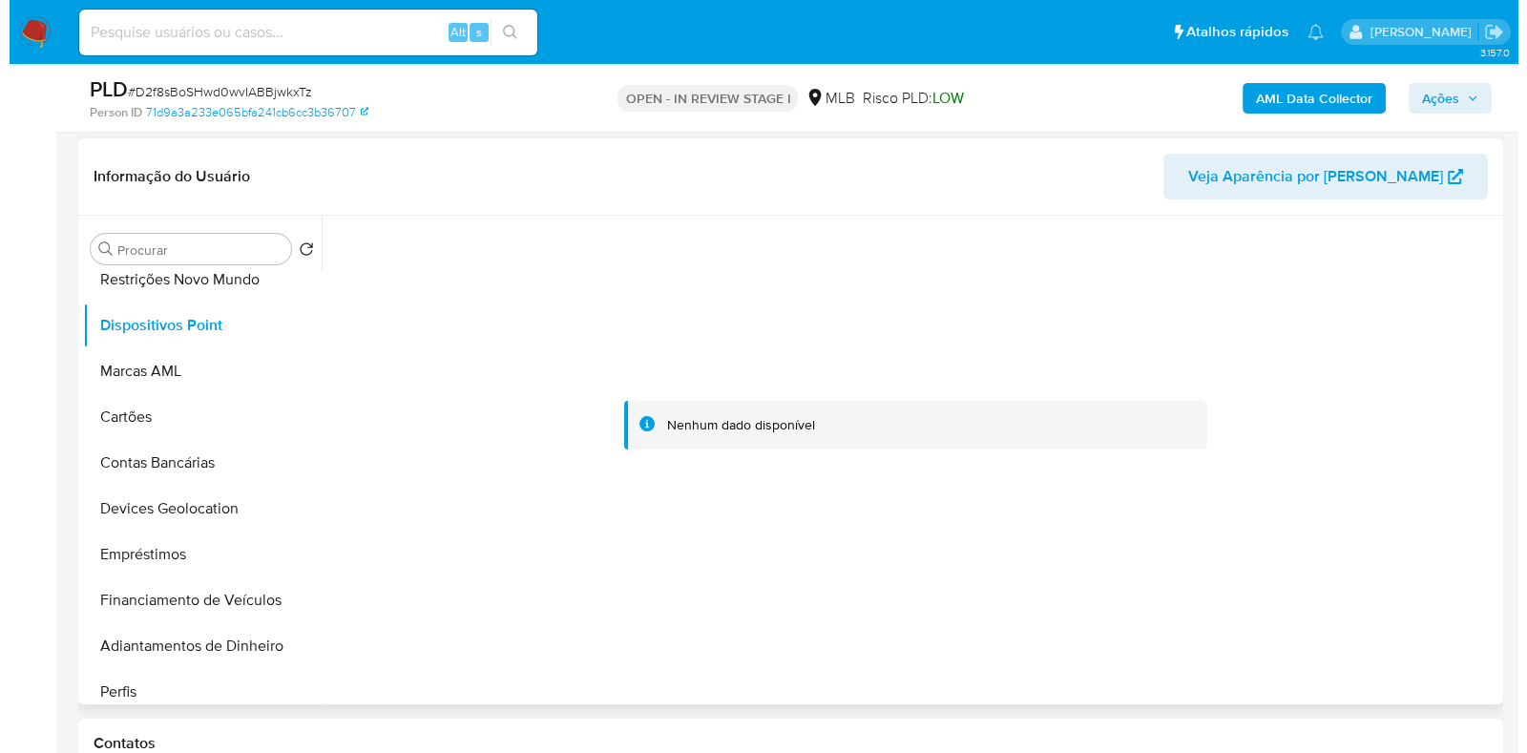
scroll to position [317, 0]
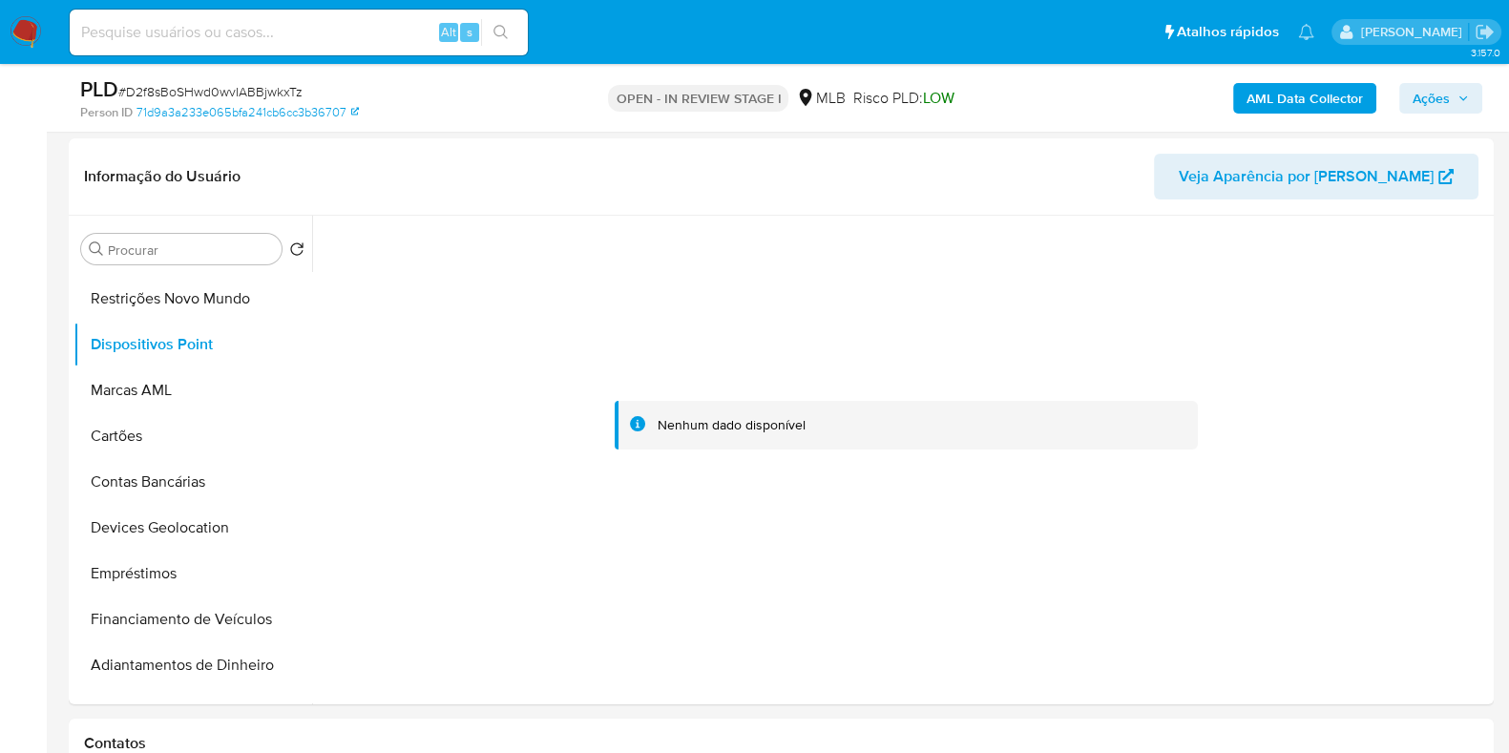
click at [1288, 102] on b "AML Data Collector" at bounding box center [1304, 98] width 116 height 31
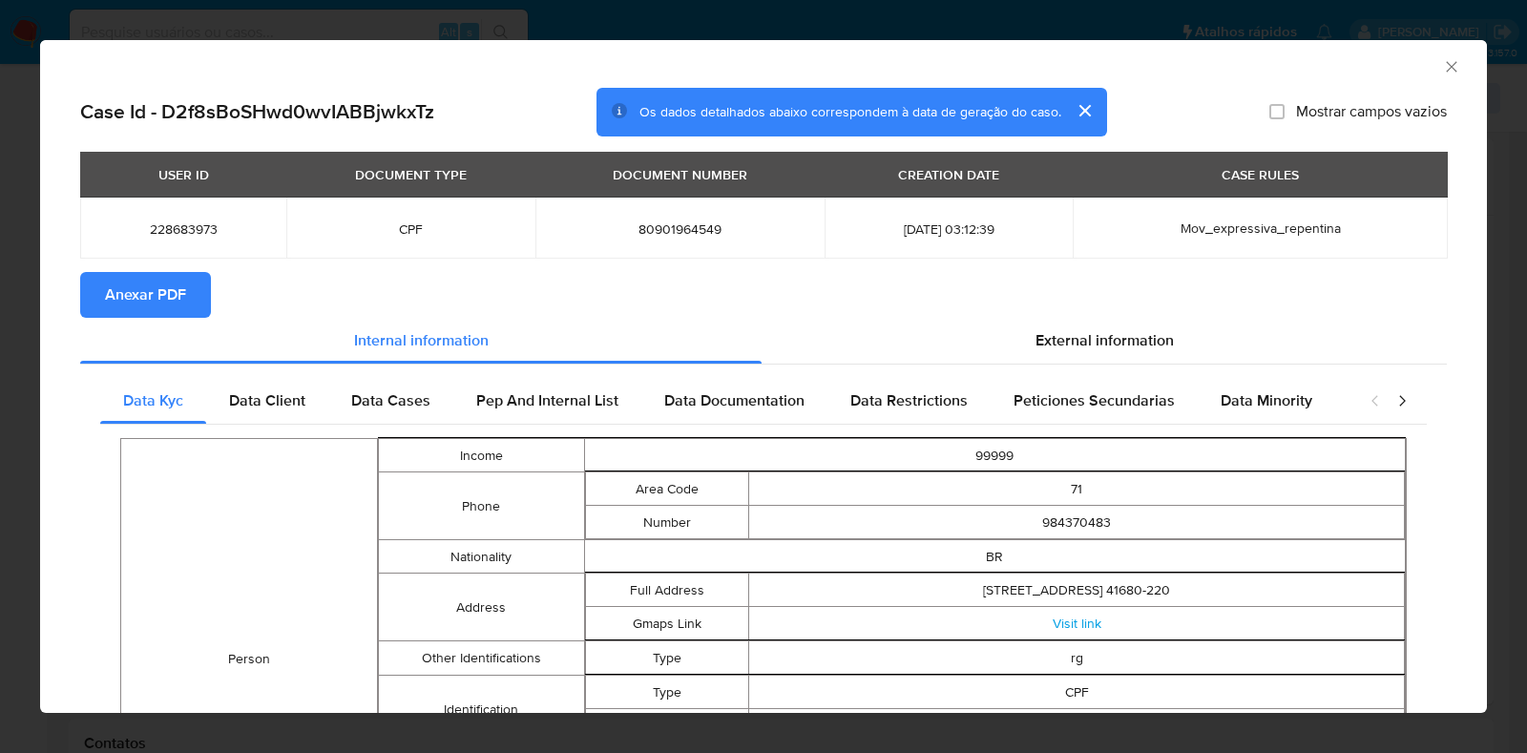
click at [140, 291] on span "Anexar PDF" at bounding box center [145, 295] width 81 height 42
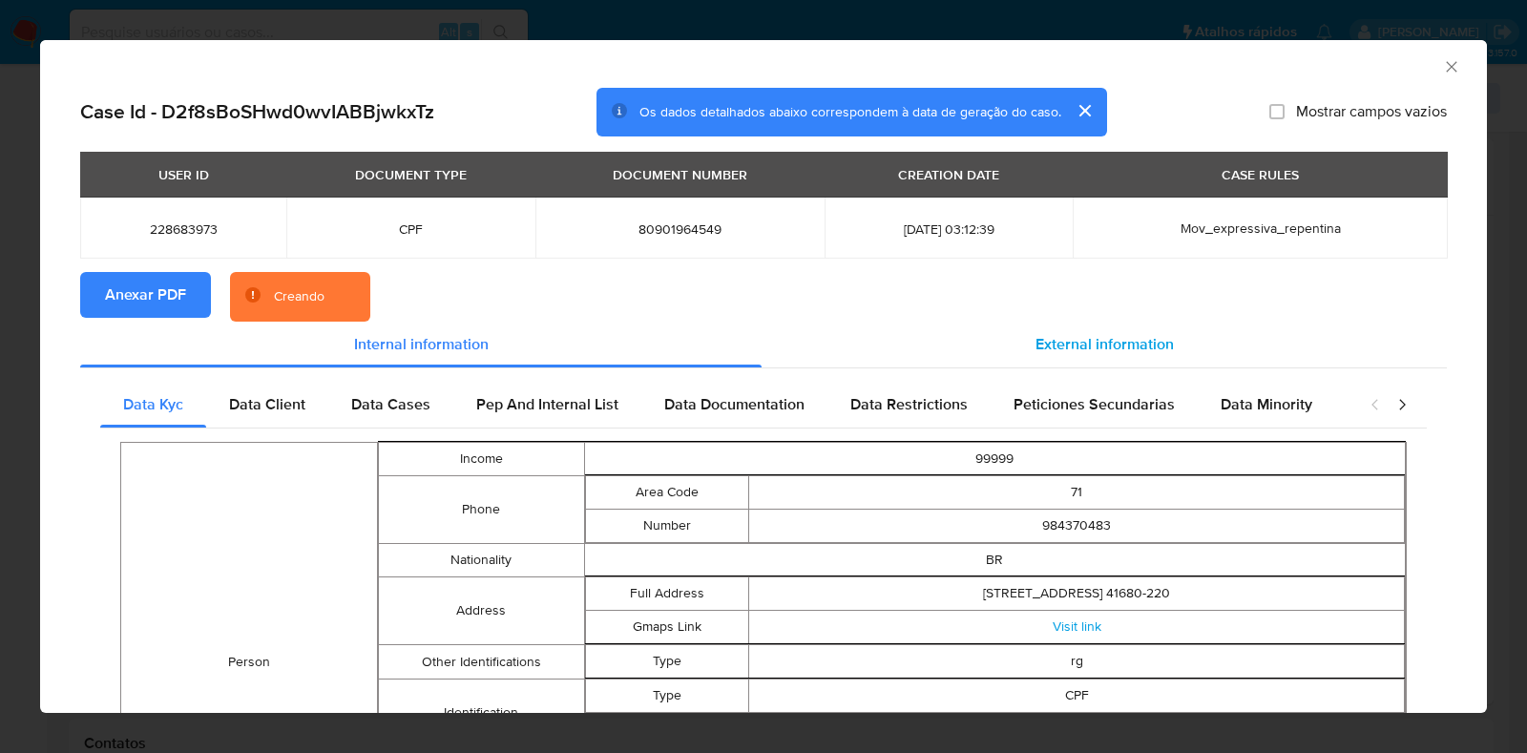
click at [1080, 350] on span "External information" at bounding box center [1104, 344] width 138 height 22
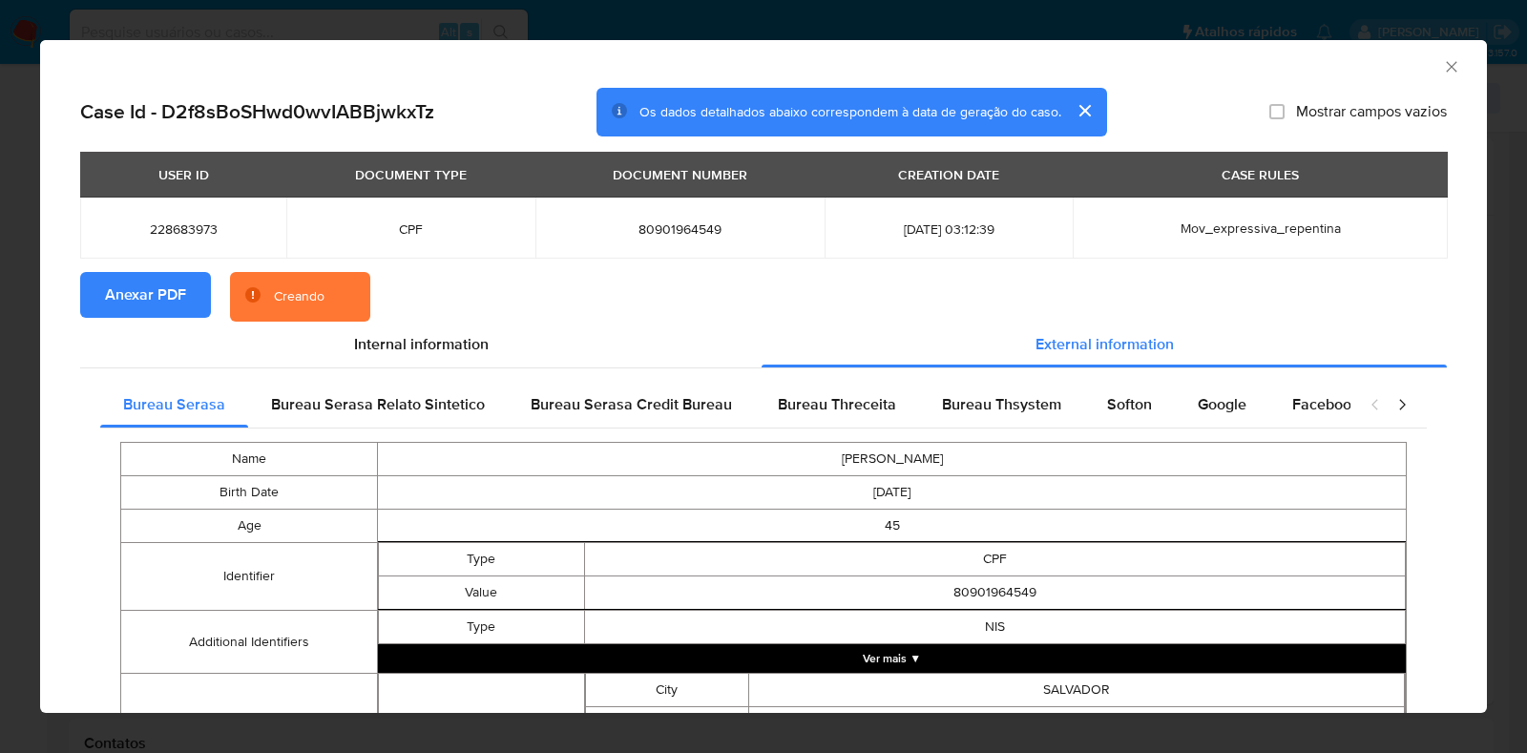
click at [981, 668] on button "Ver mais ▼" at bounding box center [892, 658] width 1028 height 29
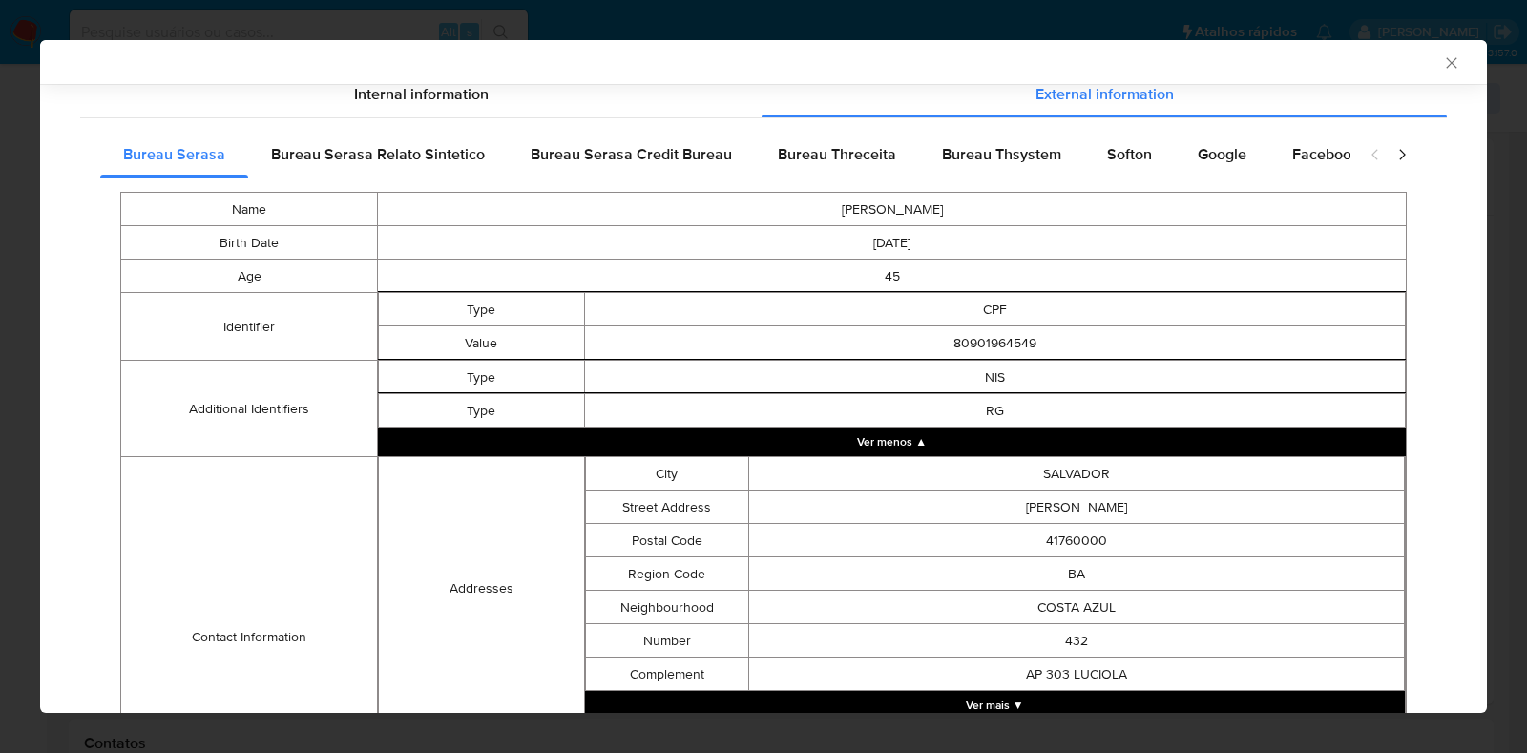
scroll to position [521, 0]
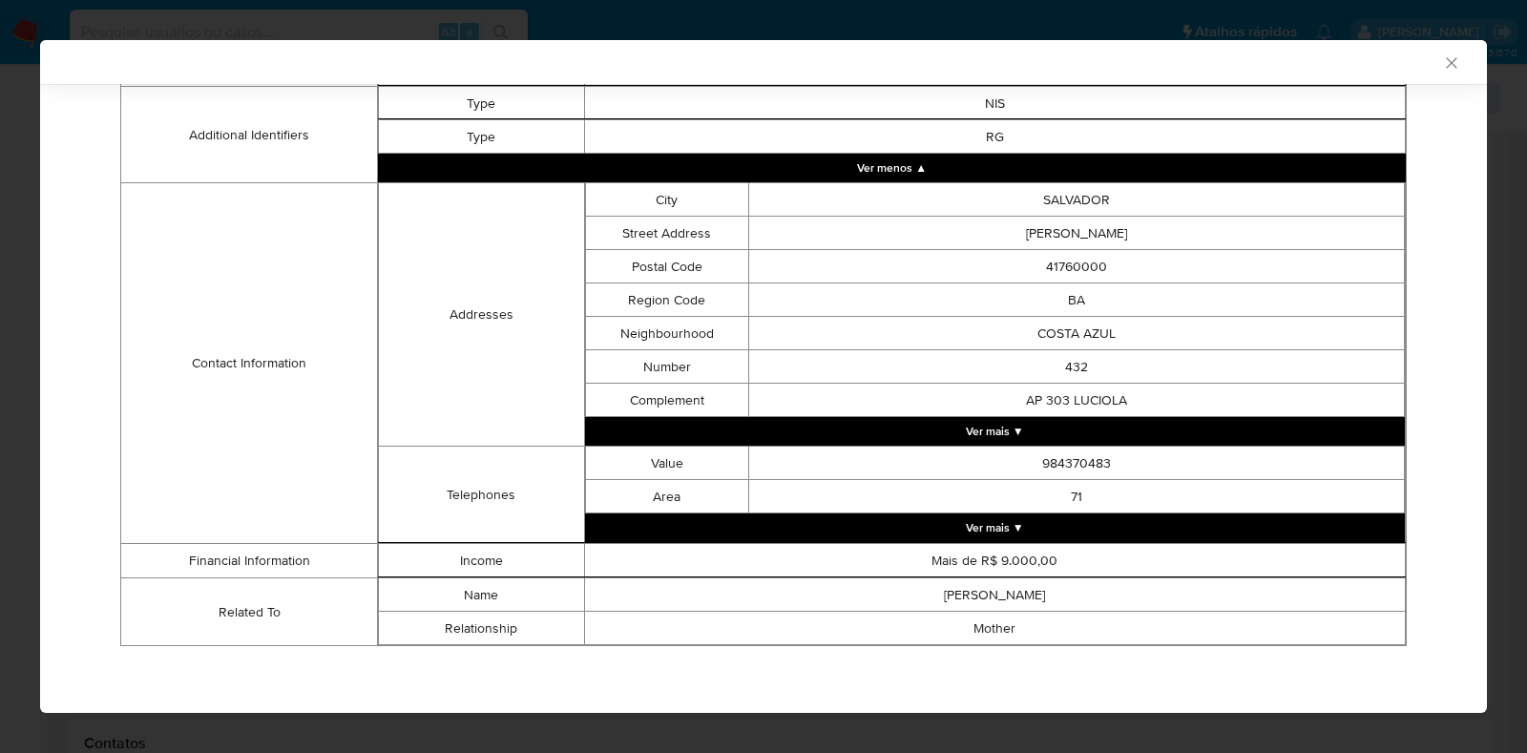
click at [1024, 525] on button "Ver mais ▼" at bounding box center [995, 527] width 821 height 29
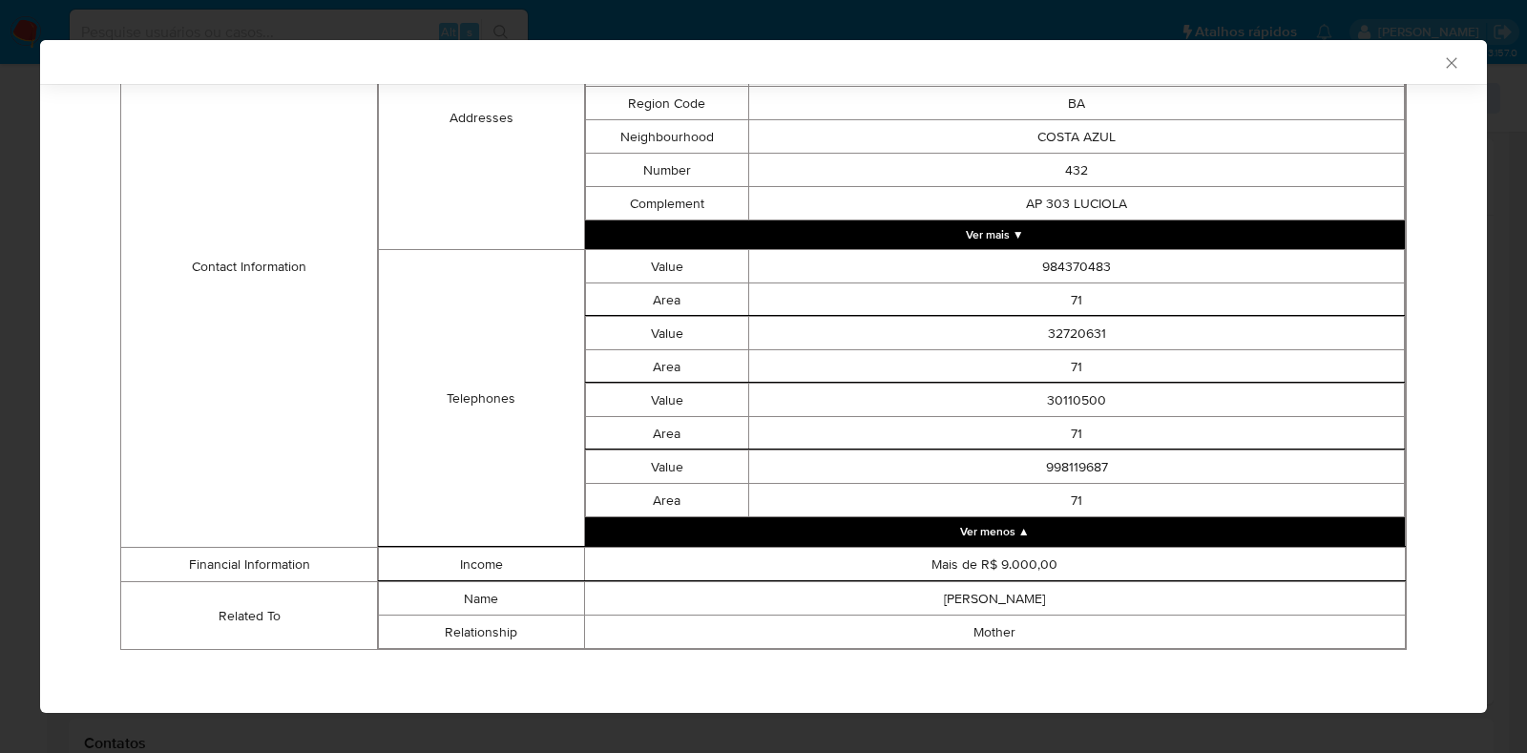
scroll to position [725, 0]
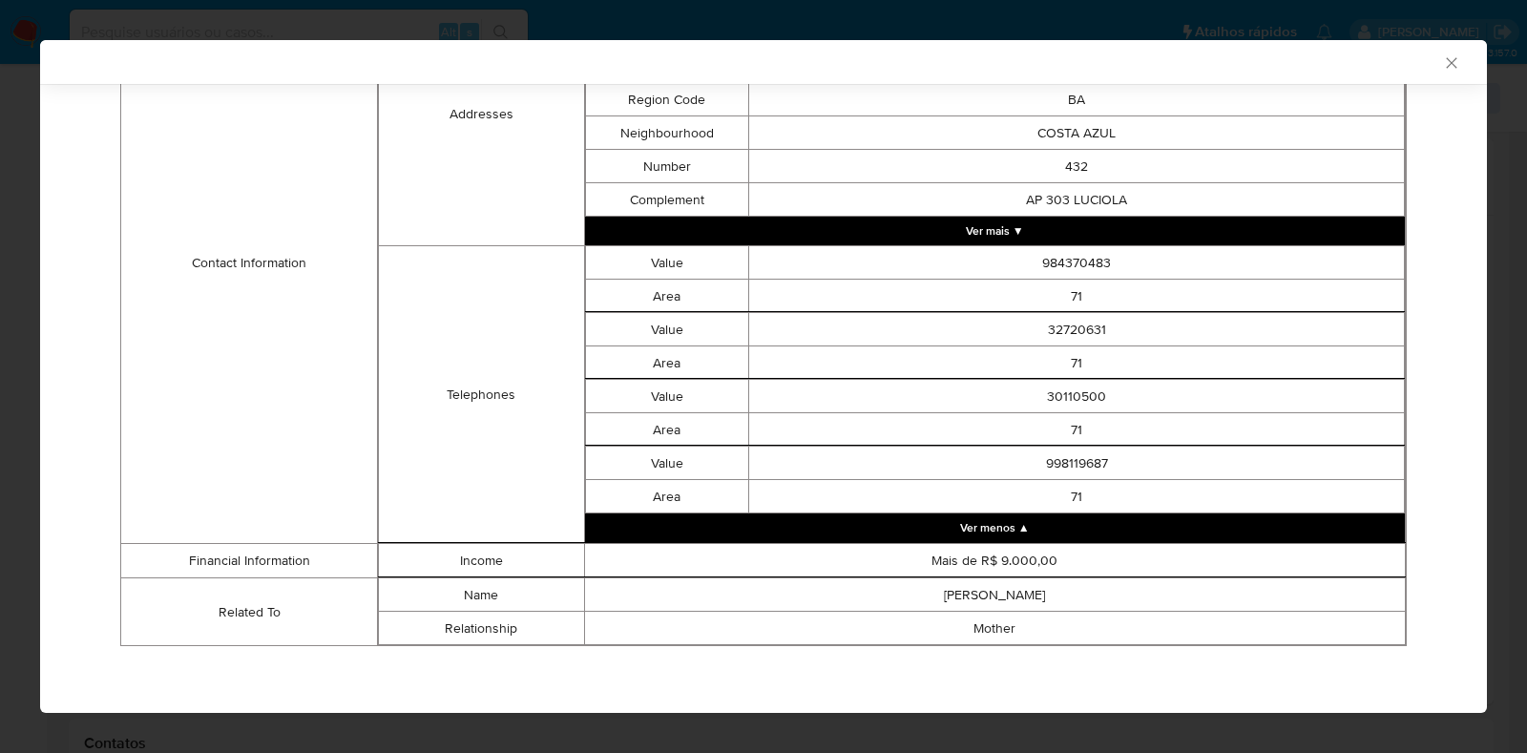
click at [1067, 222] on button "Ver mais ▼" at bounding box center [995, 231] width 821 height 29
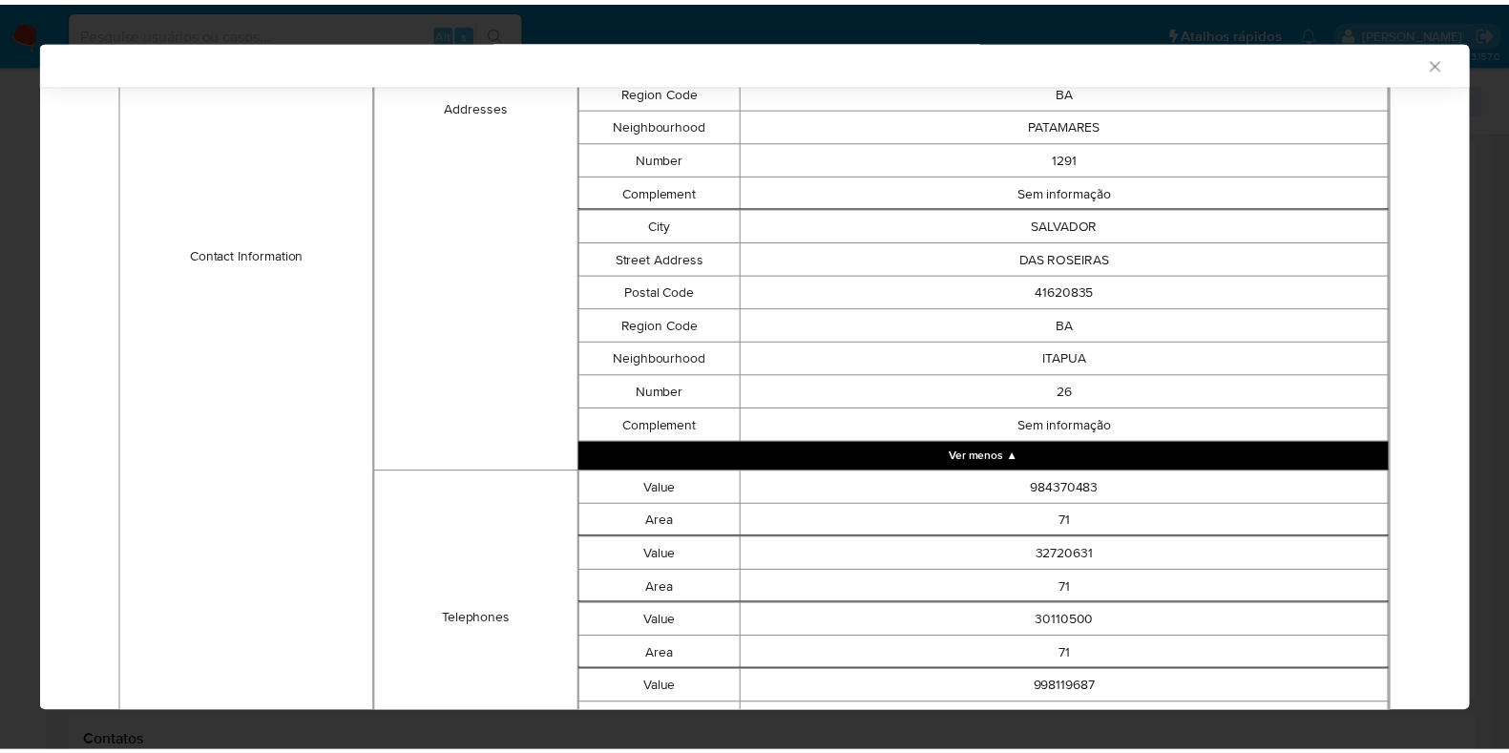
scroll to position [1194, 0]
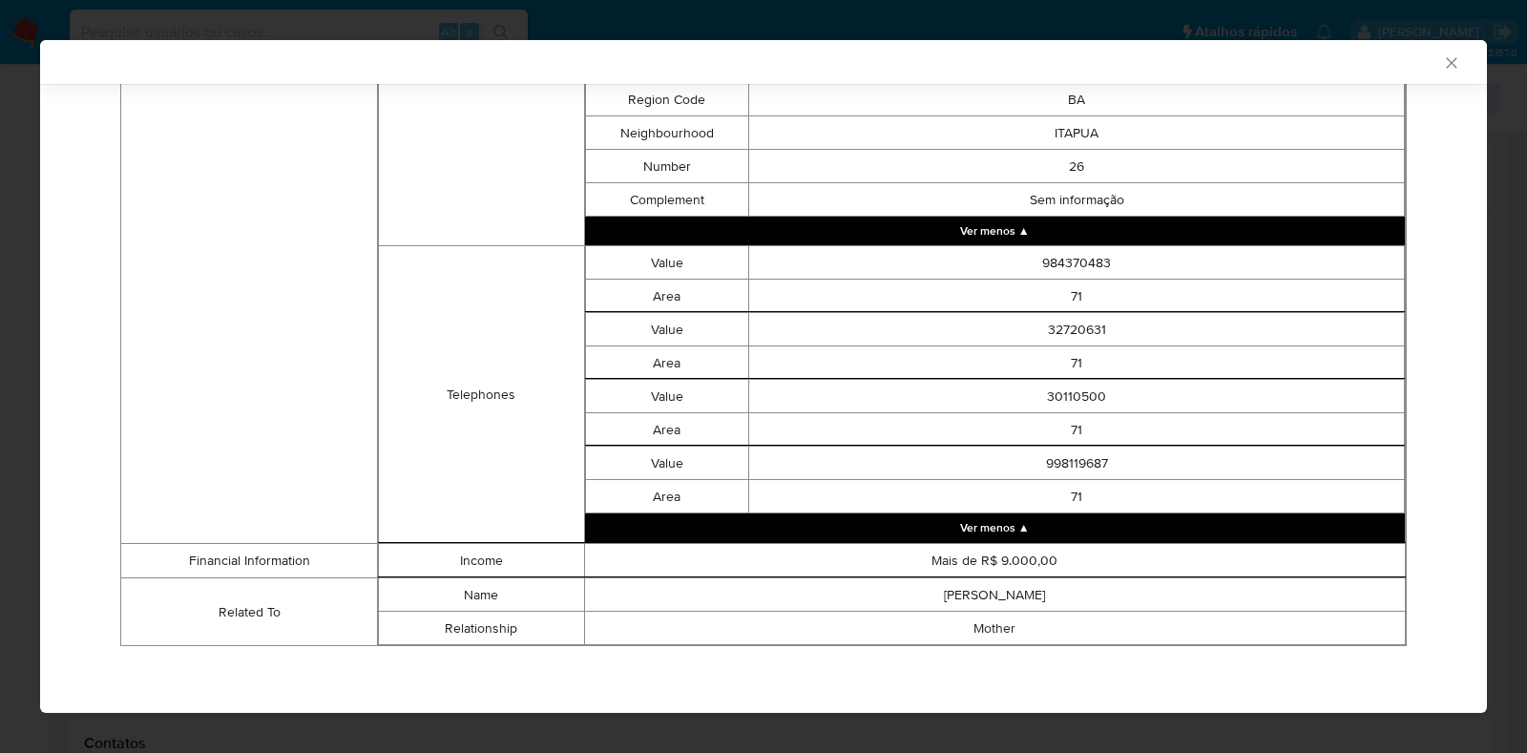
click at [1442, 64] on icon "Fechar a janela" at bounding box center [1451, 62] width 19 height 19
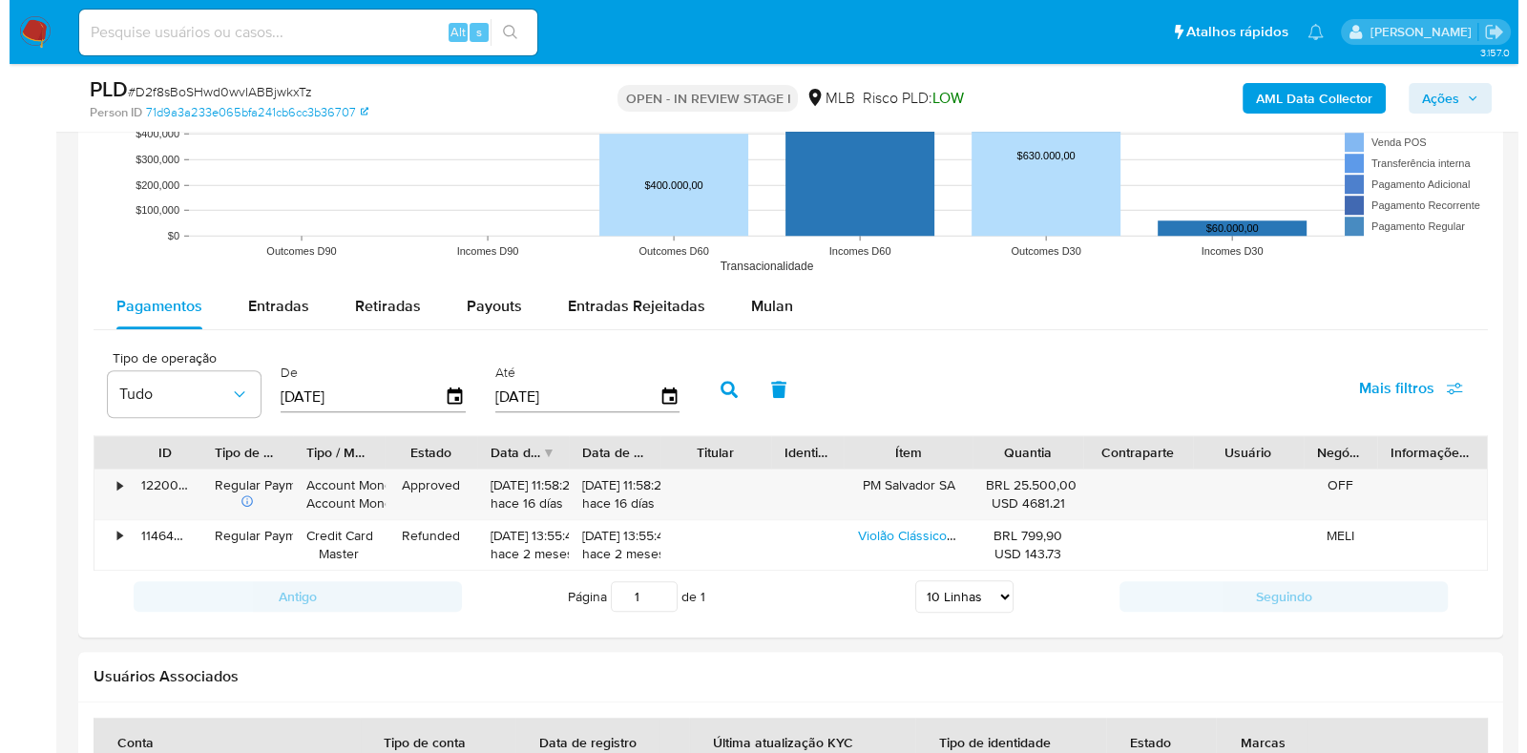
scroll to position [1836, 0]
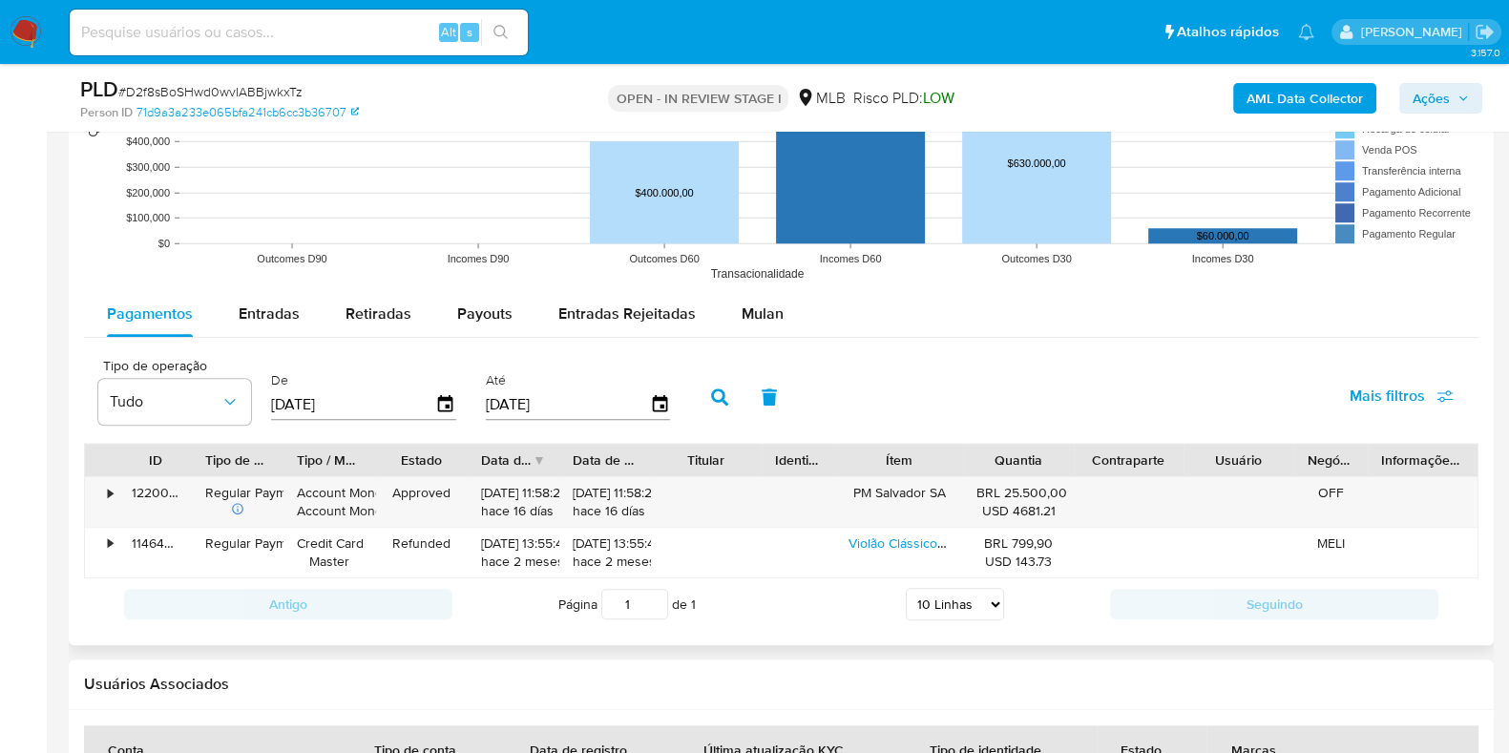
click at [286, 391] on input "[DATE]" at bounding box center [353, 403] width 164 height 31
click at [436, 407] on icon "button" at bounding box center [445, 403] width 33 height 33
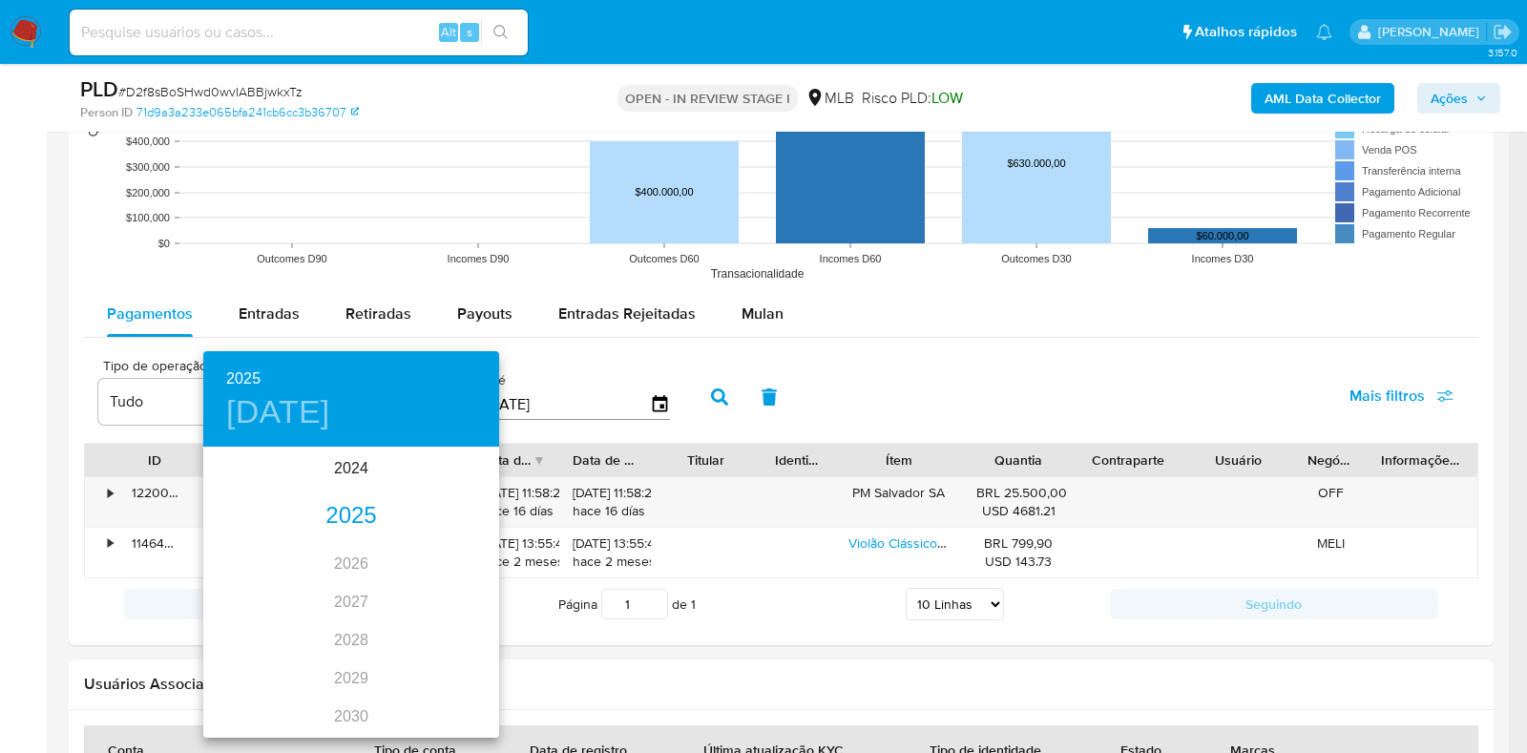
click at [349, 520] on div "2025" at bounding box center [351, 516] width 296 height 38
click at [359, 624] on div "ago." at bounding box center [351, 629] width 98 height 72
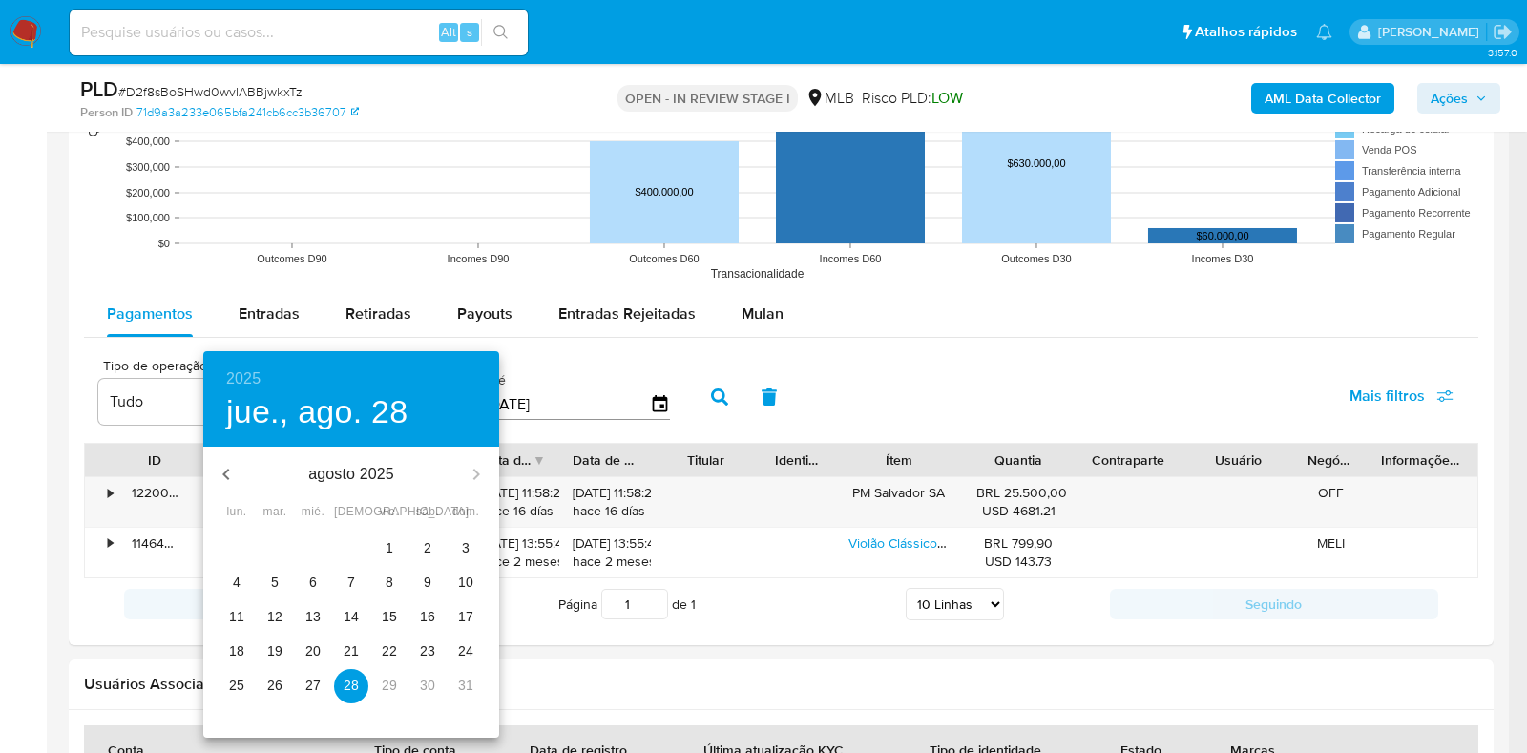
click at [392, 653] on p "22" at bounding box center [389, 650] width 15 height 19
type input "22/08/2025"
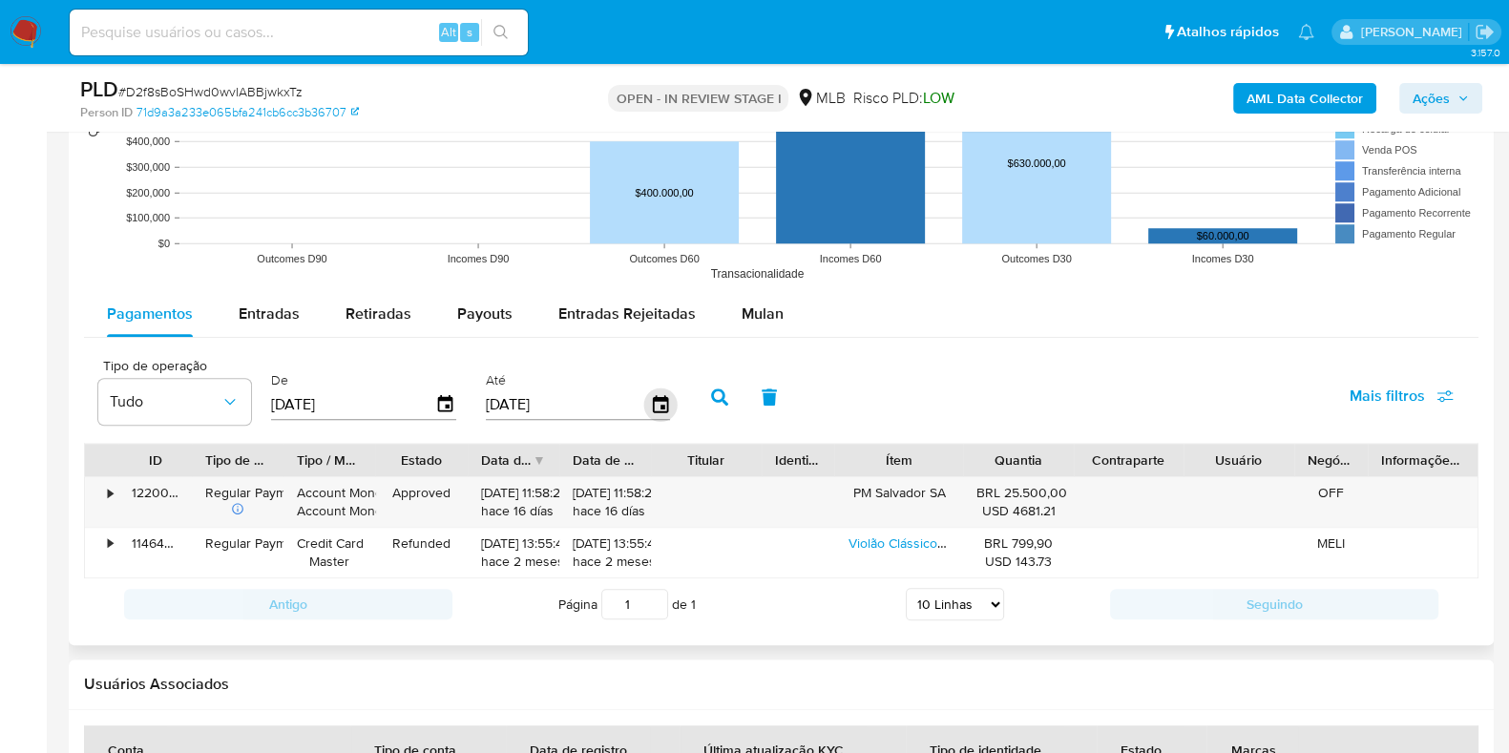
click at [645, 400] on icon "button" at bounding box center [659, 403] width 33 height 33
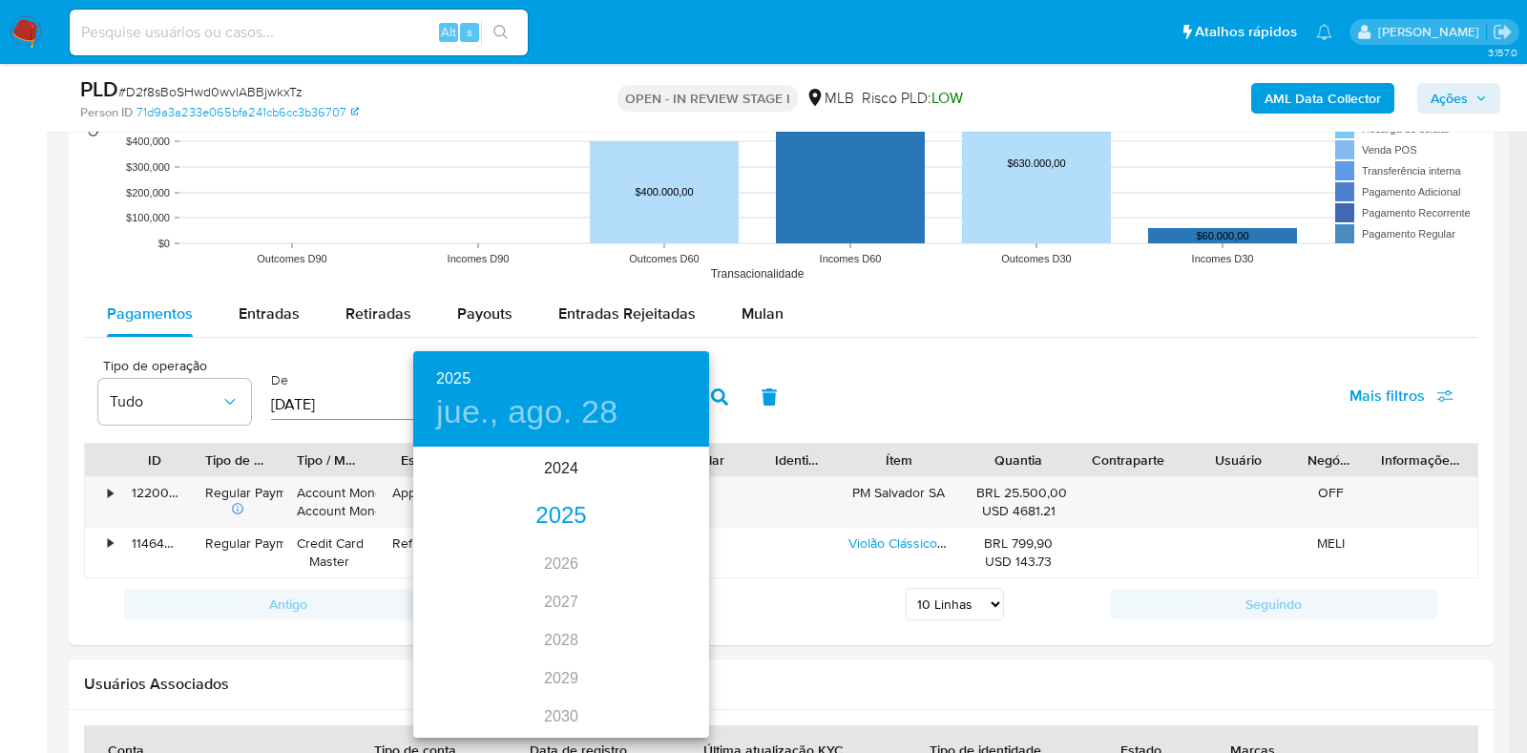
click at [544, 525] on div "2025" at bounding box center [561, 516] width 296 height 38
click at [568, 617] on div "ago." at bounding box center [560, 629] width 98 height 72
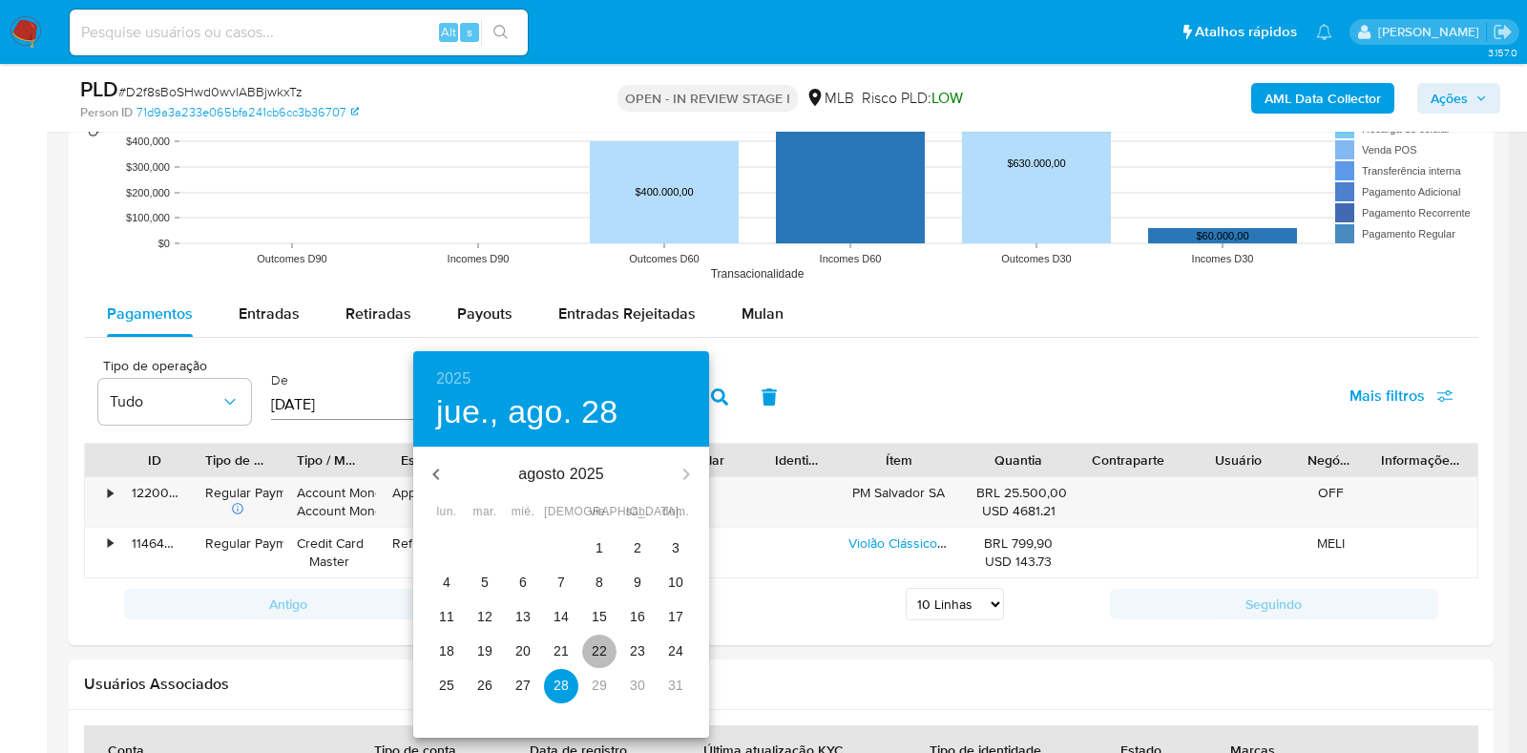
click at [606, 651] on p "22" at bounding box center [599, 650] width 15 height 19
type input "22/08/2025"
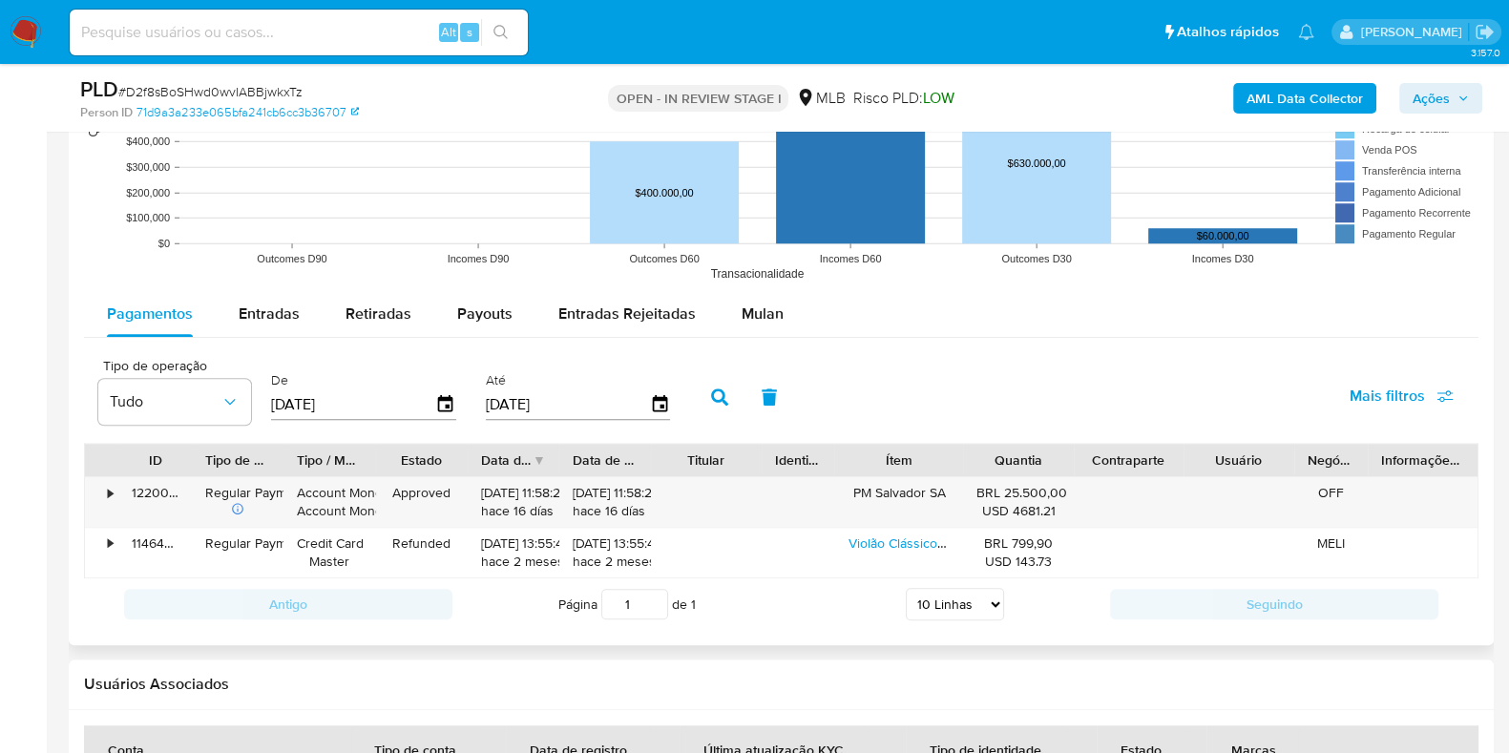
click at [726, 402] on button "button" at bounding box center [720, 397] width 50 height 46
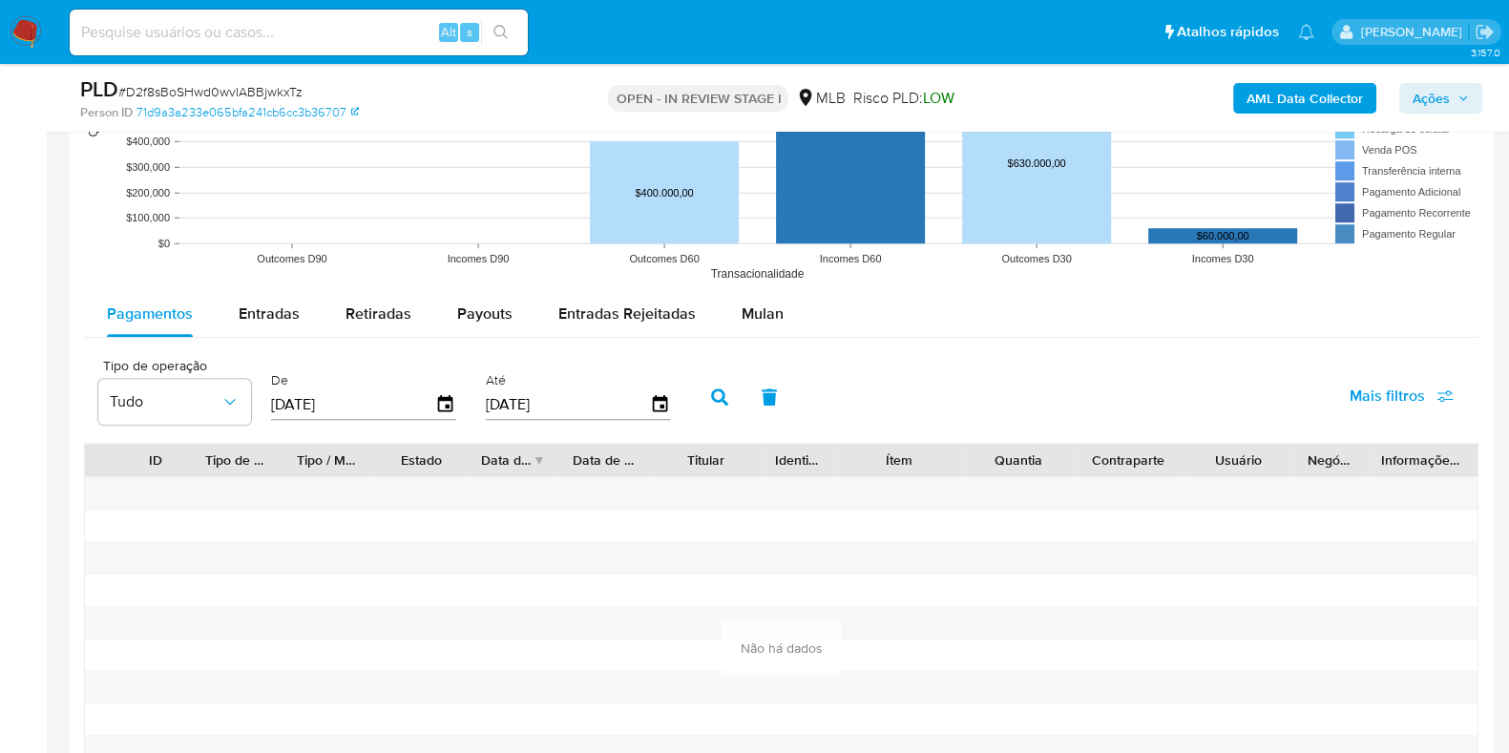
click at [711, 399] on icon "button" at bounding box center [719, 396] width 17 height 17
click at [373, 313] on span "Retiradas" at bounding box center [378, 313] width 66 height 22
select select "10"
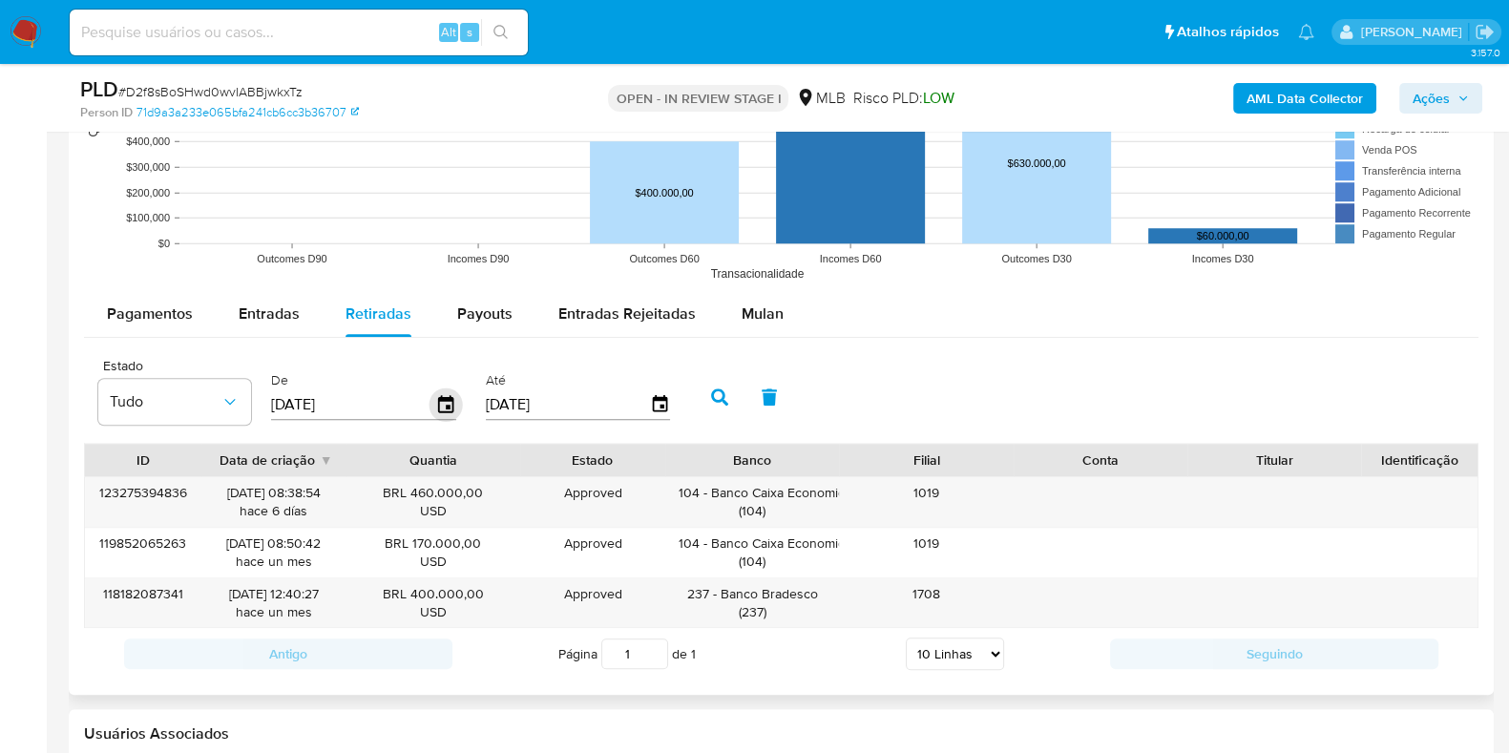
click at [438, 407] on icon "button" at bounding box center [445, 403] width 15 height 17
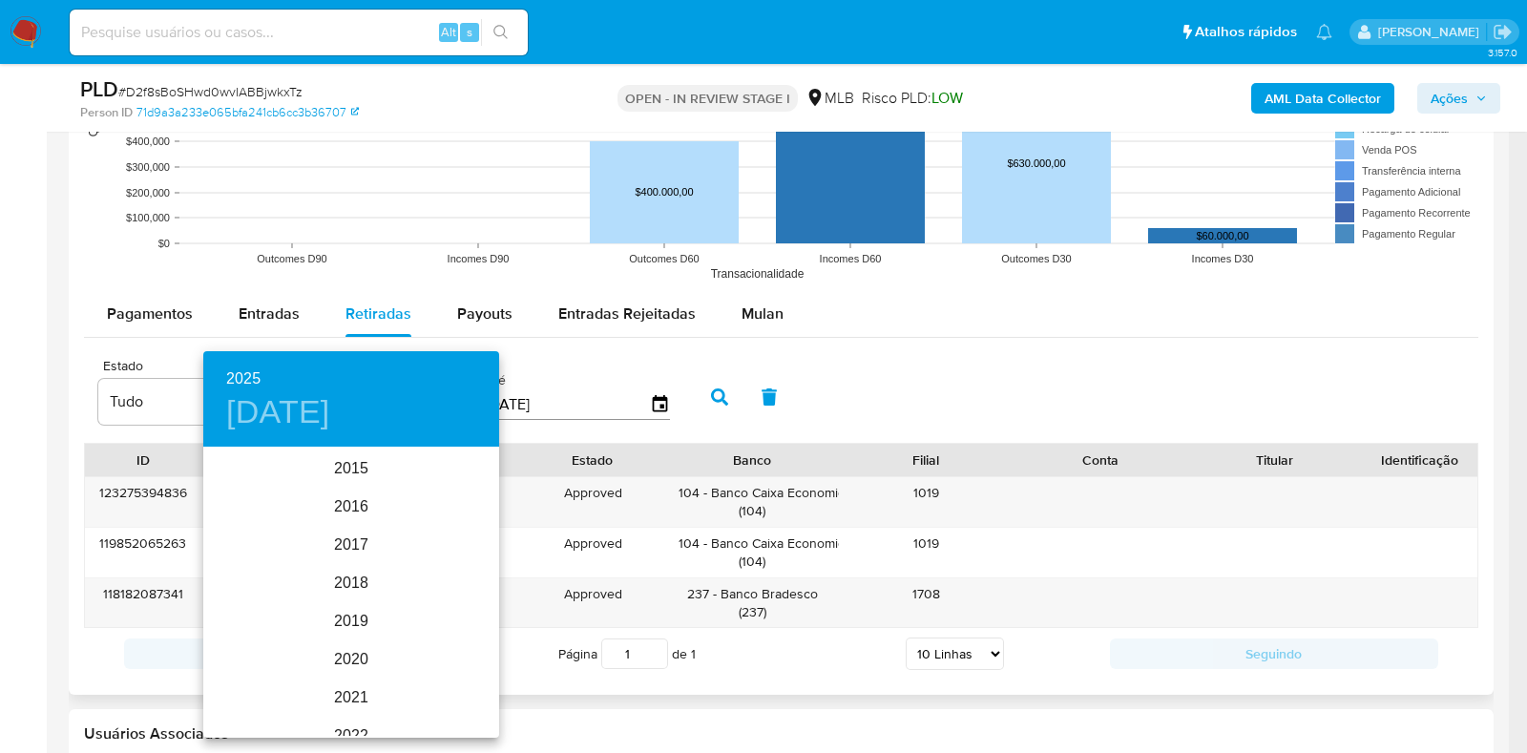
scroll to position [267, 0]
click at [348, 599] on div "2025" at bounding box center [351, 592] width 296 height 38
click at [350, 627] on div "ago." at bounding box center [351, 629] width 98 height 72
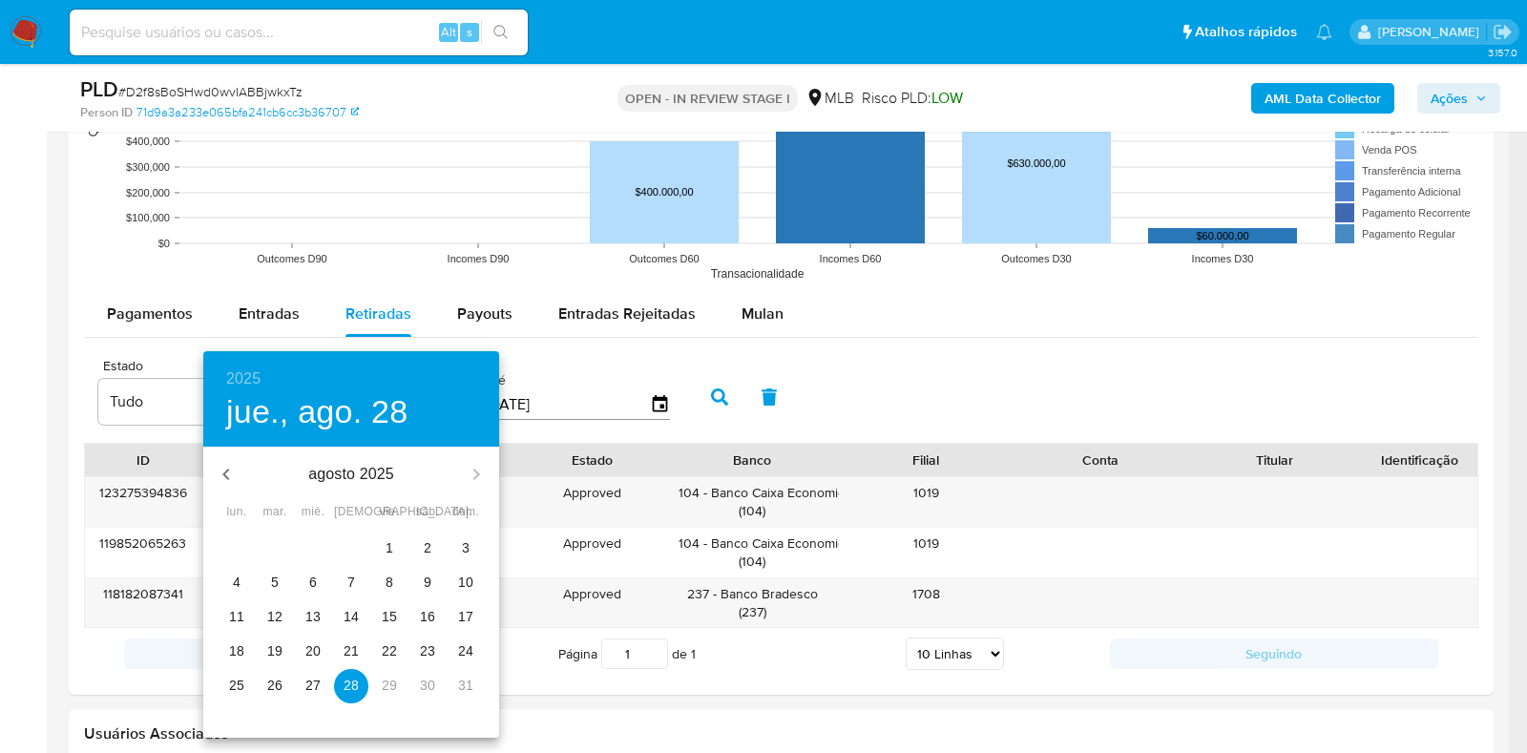
click at [386, 656] on p "22" at bounding box center [389, 650] width 15 height 19
type input "22/08/2025"
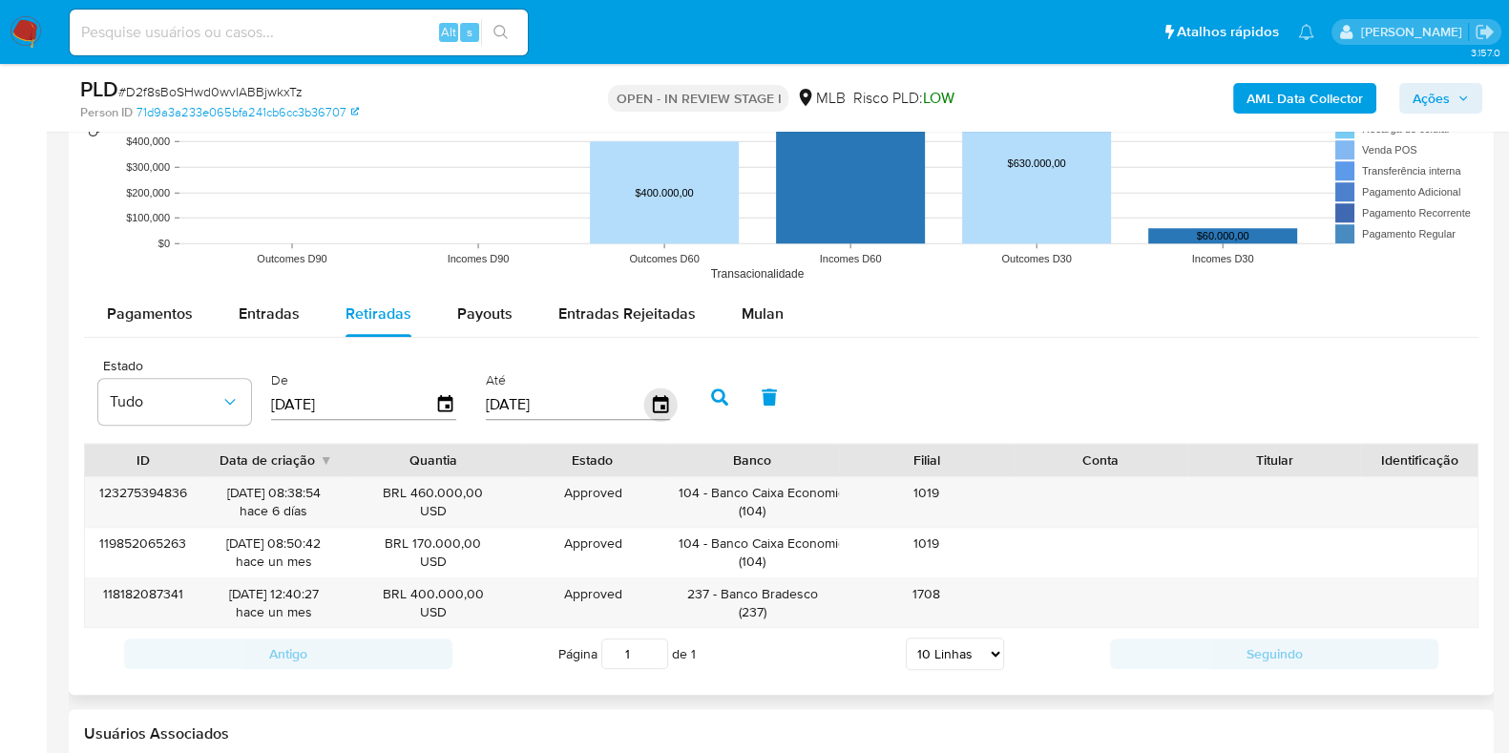
click at [656, 405] on icon "button" at bounding box center [659, 403] width 33 height 33
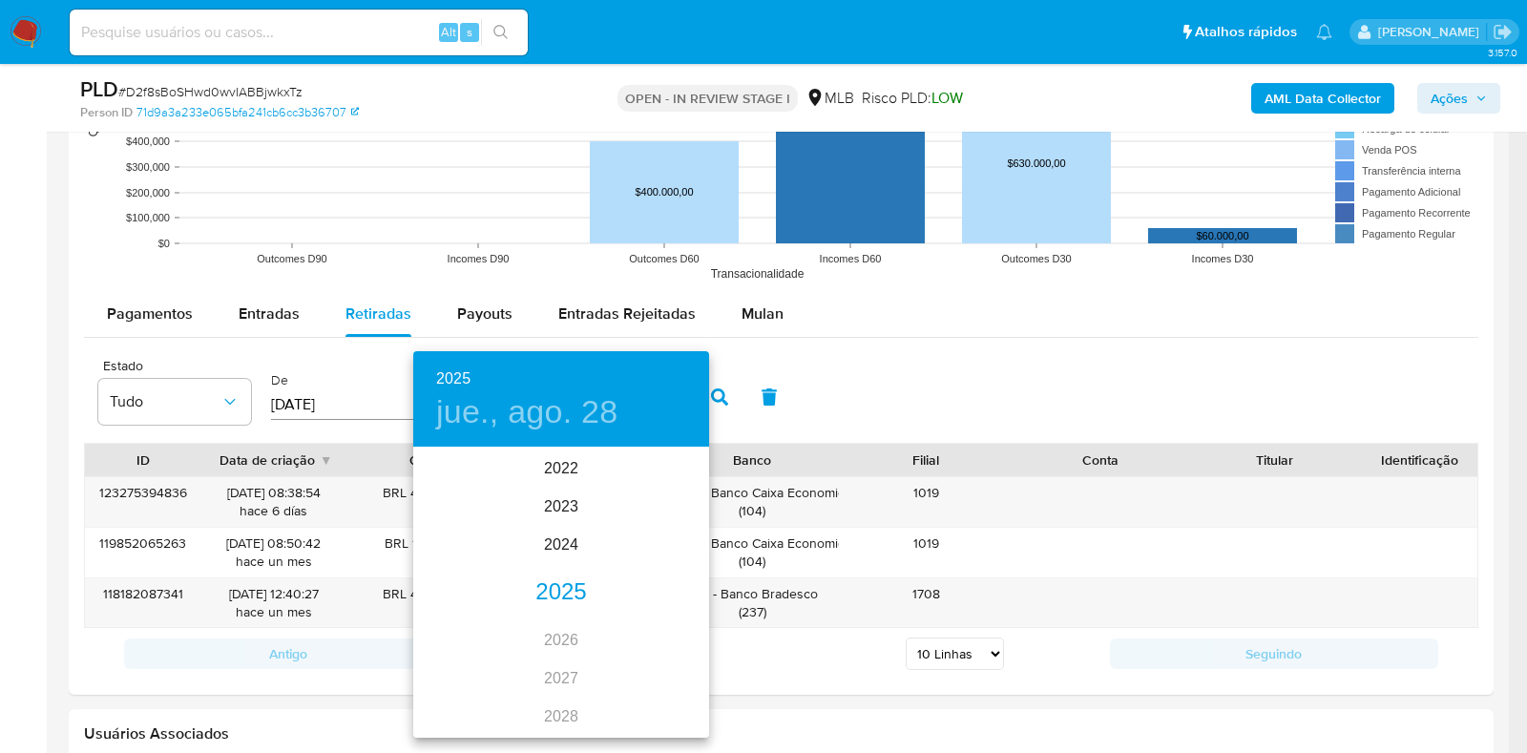
click at [565, 591] on div "2025" at bounding box center [561, 592] width 296 height 38
click at [570, 632] on div "ago." at bounding box center [560, 629] width 98 height 72
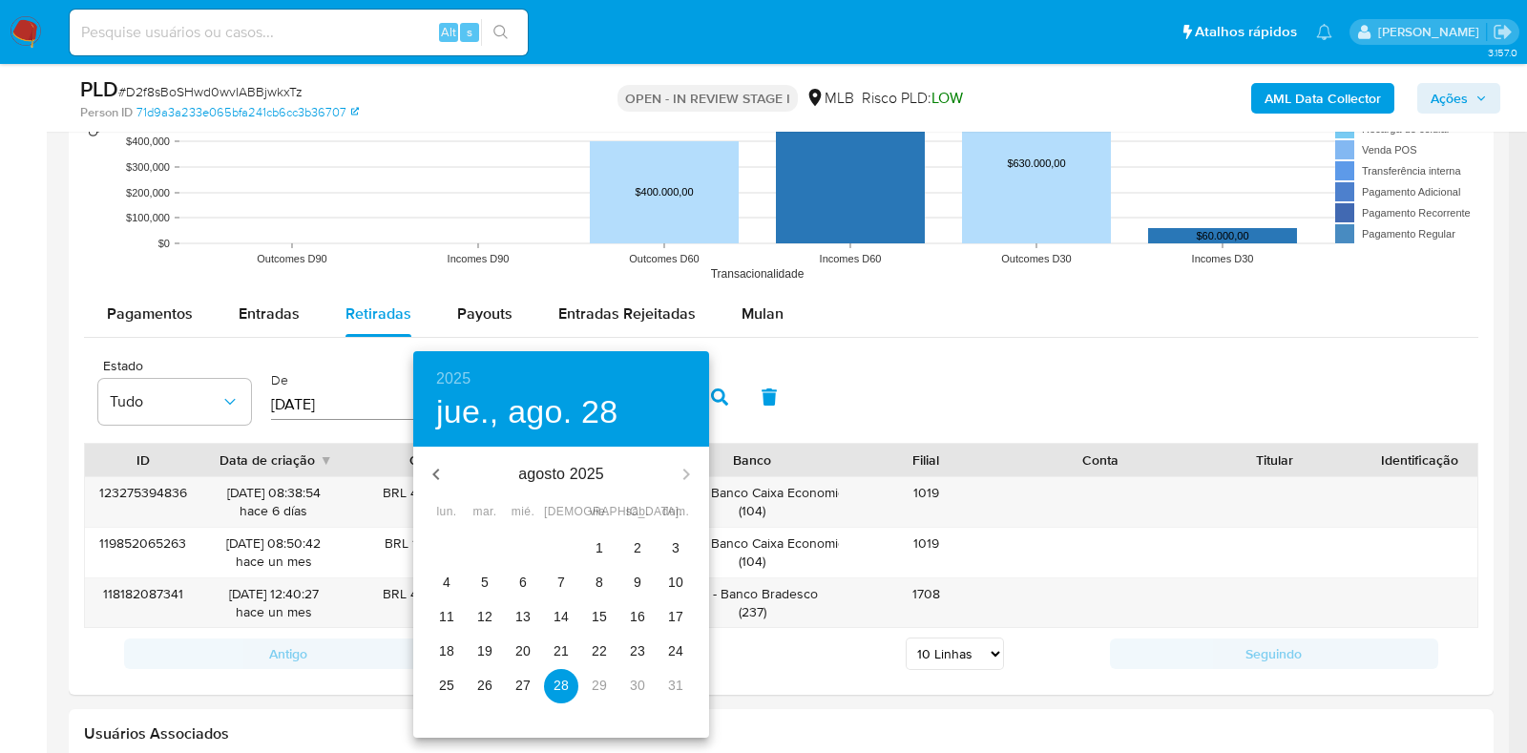
click at [608, 642] on span "22" at bounding box center [599, 650] width 34 height 19
type input "22/08/2025"
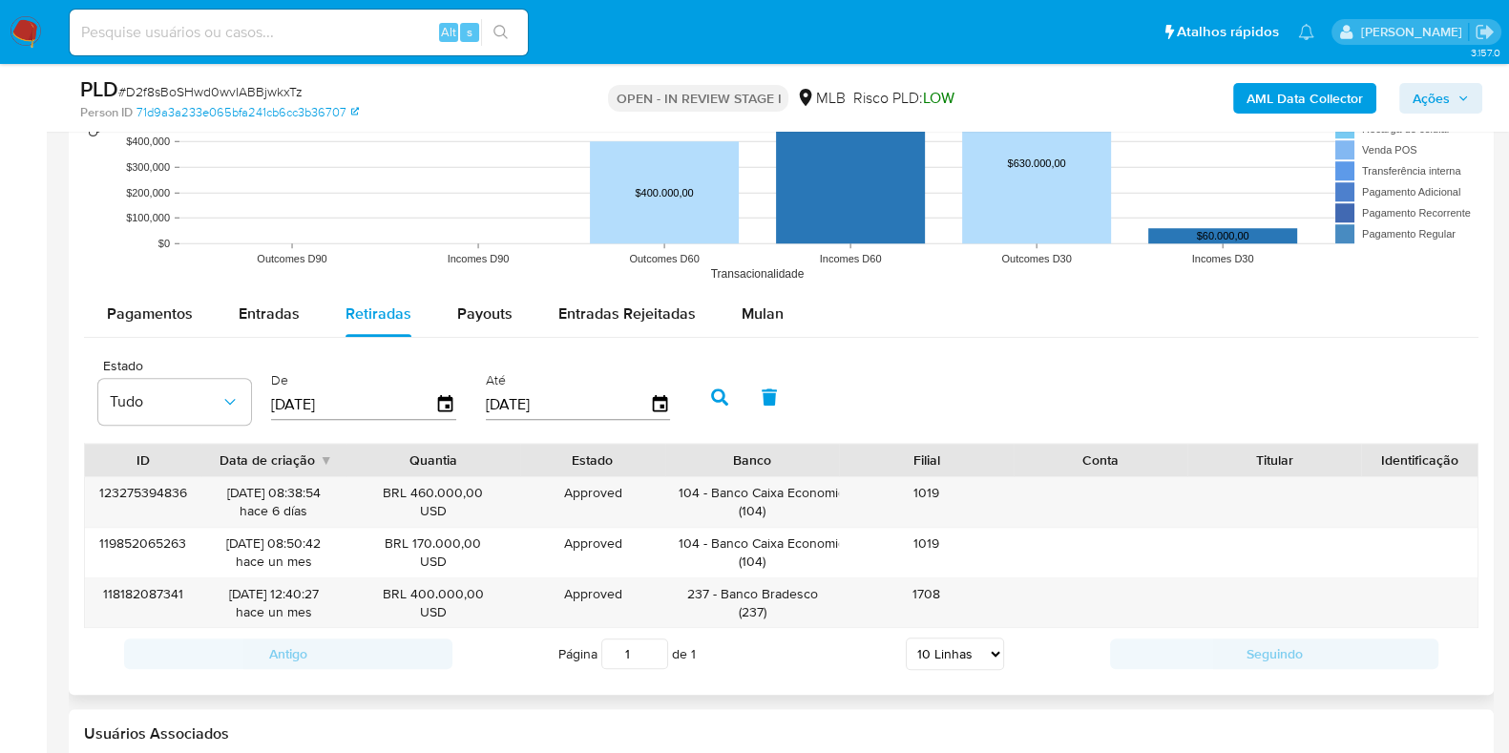
click at [723, 399] on button "button" at bounding box center [720, 397] width 50 height 46
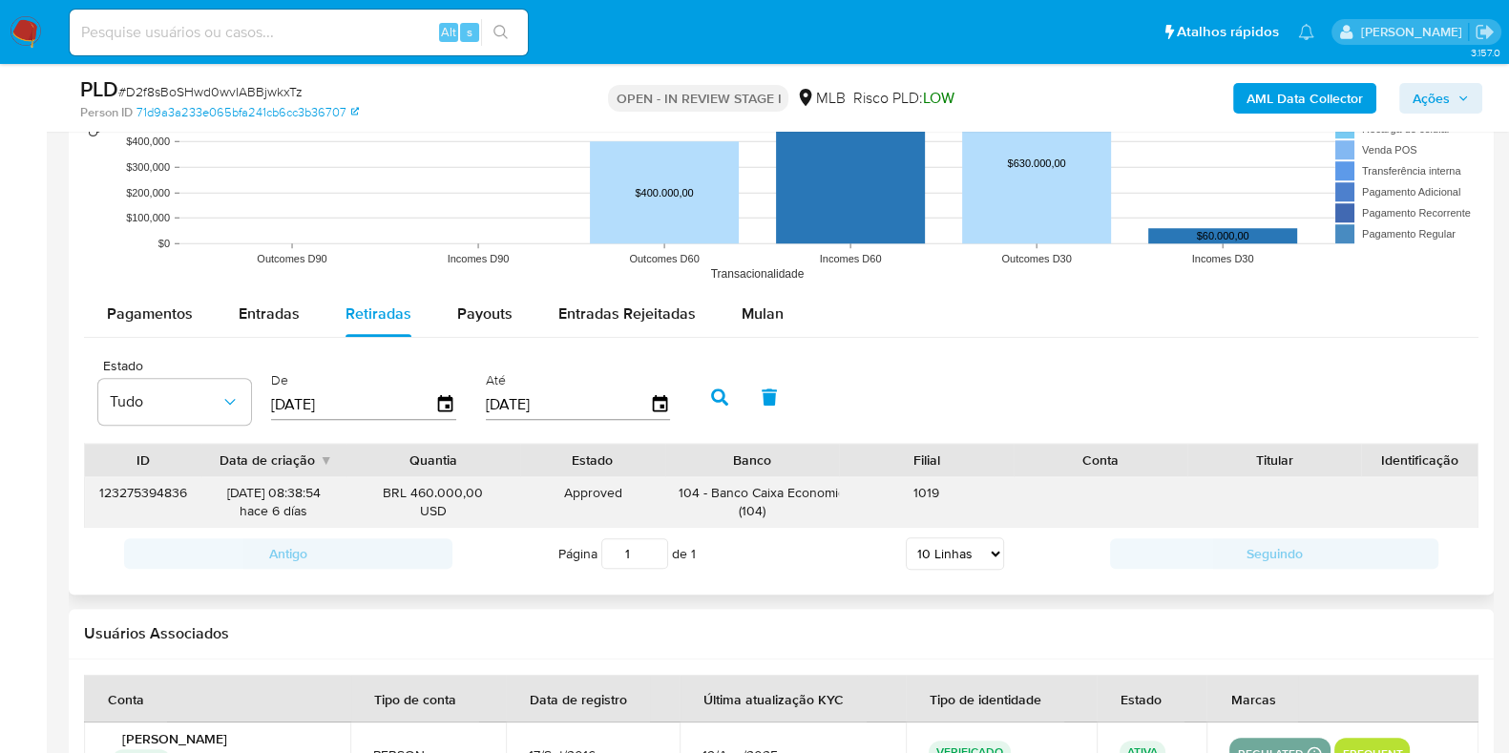
click at [782, 490] on div "104 - Banco Caixa Economica Federal ( 104 )" at bounding box center [751, 502] width 147 height 36
click at [442, 406] on icon "button" at bounding box center [445, 403] width 15 height 17
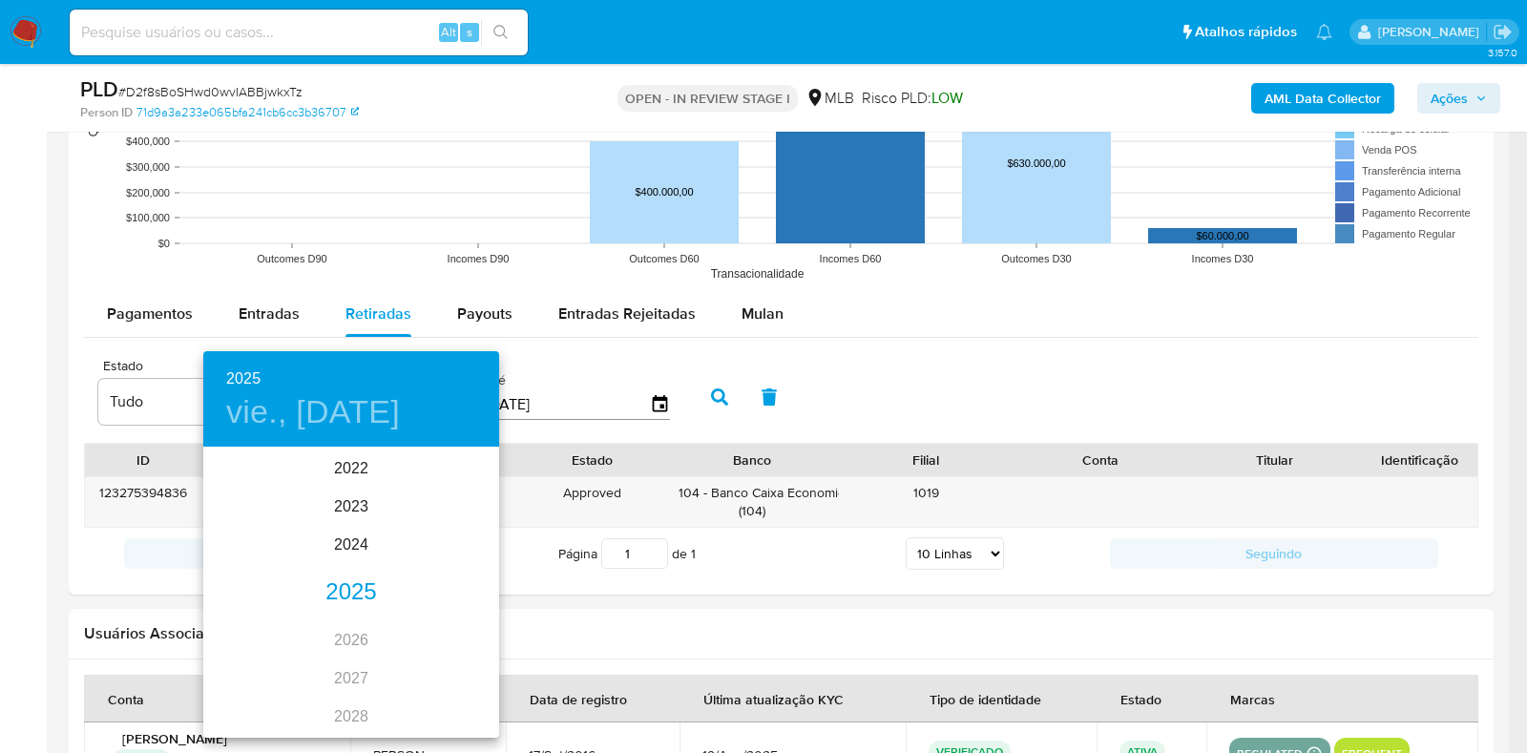
click at [343, 589] on div "2025" at bounding box center [351, 592] width 296 height 38
click at [347, 629] on div "ago." at bounding box center [351, 629] width 98 height 72
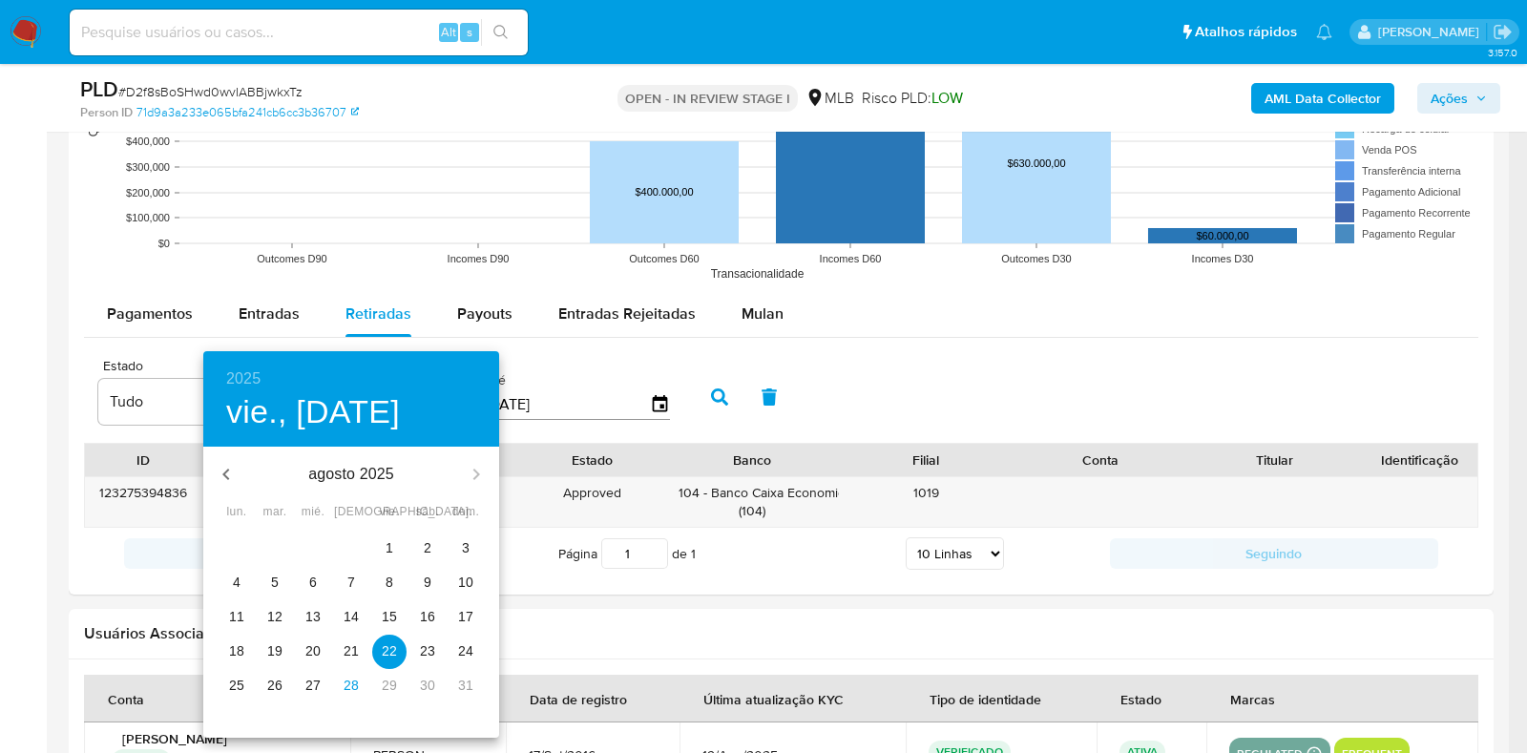
click at [222, 467] on icon "button" at bounding box center [226, 474] width 23 height 23
click at [320, 689] on p "30" at bounding box center [312, 685] width 15 height 19
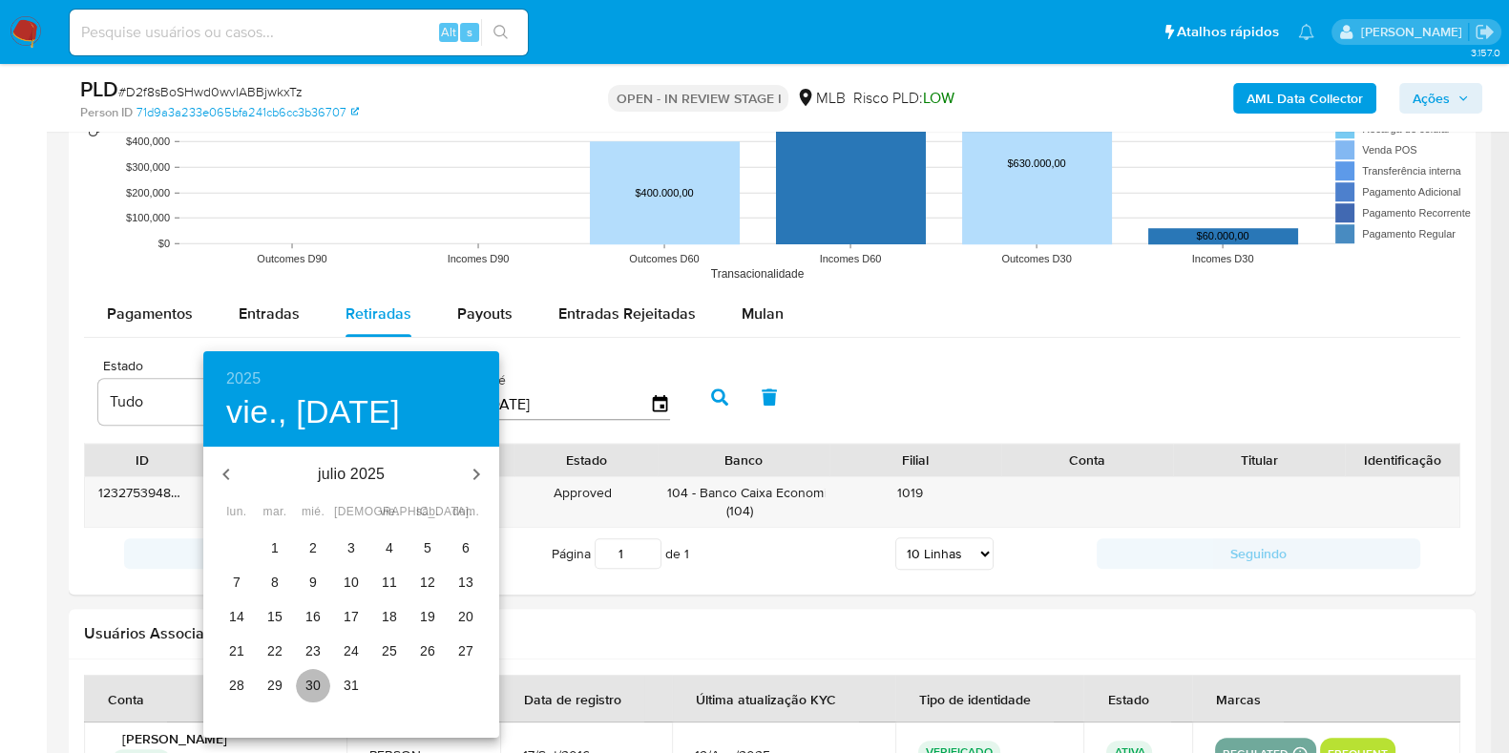
type input "30/07/2025"
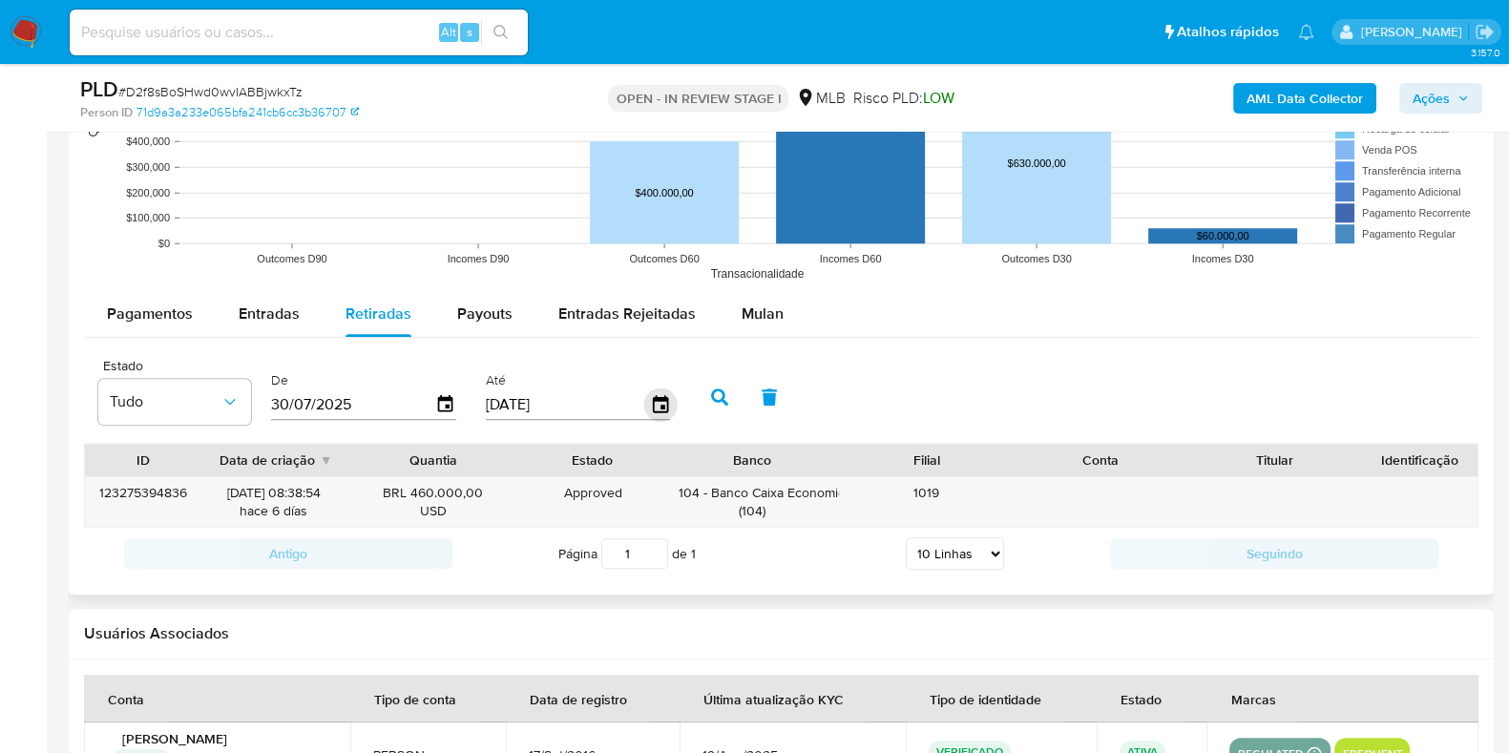
click at [657, 398] on icon "button" at bounding box center [659, 403] width 15 height 17
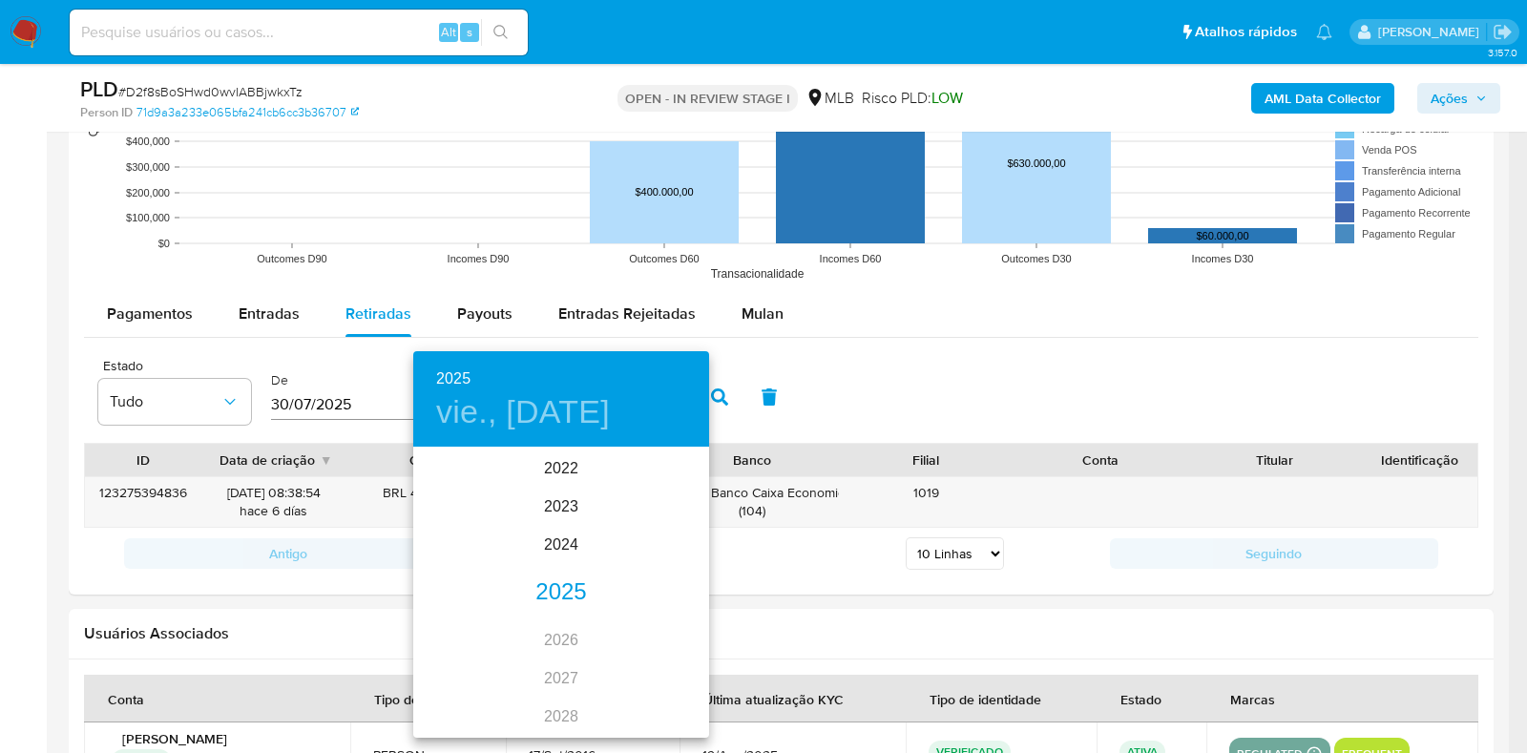
click at [568, 586] on div "2025" at bounding box center [561, 592] width 296 height 38
click at [470, 632] on div "jul." at bounding box center [462, 629] width 98 height 72
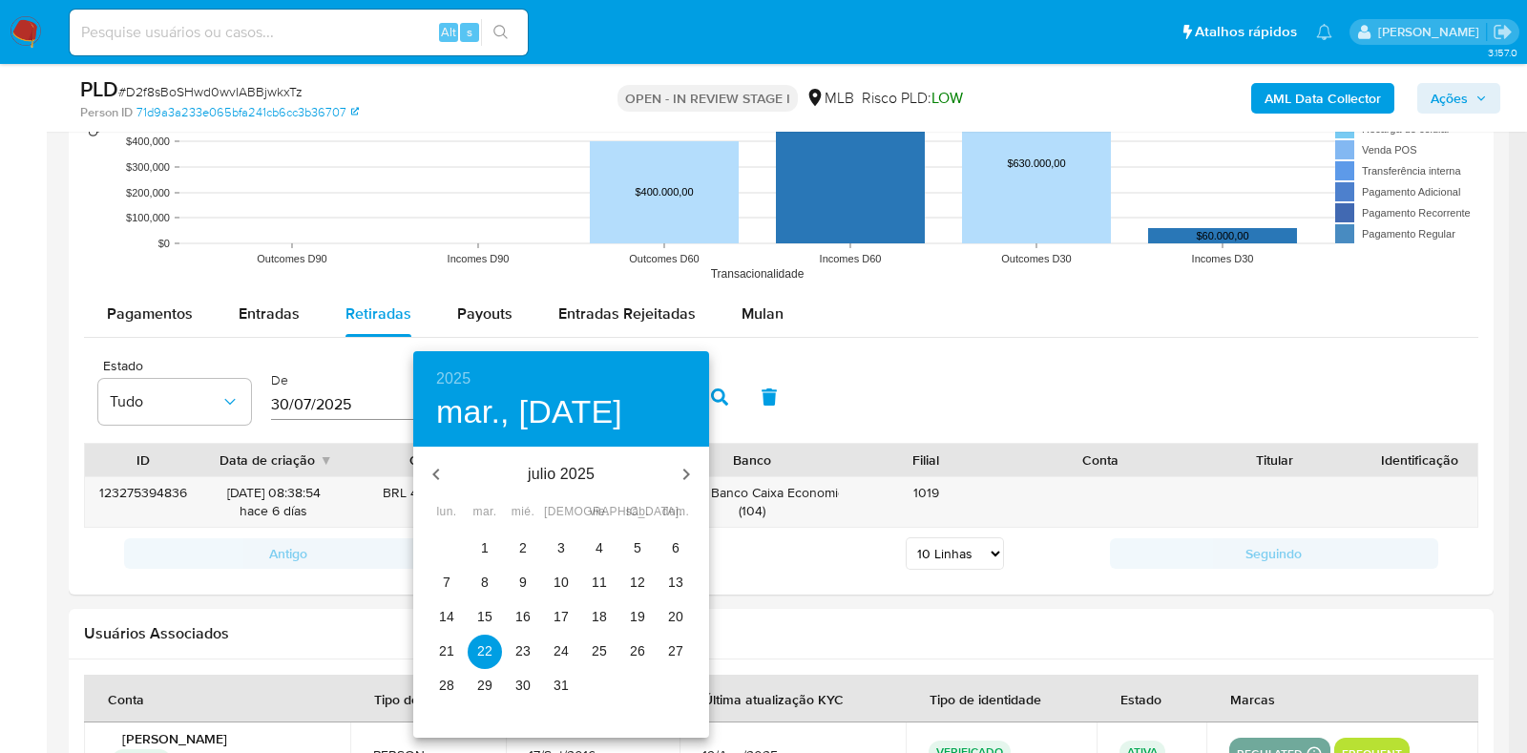
click at [520, 680] on p "30" at bounding box center [522, 685] width 15 height 19
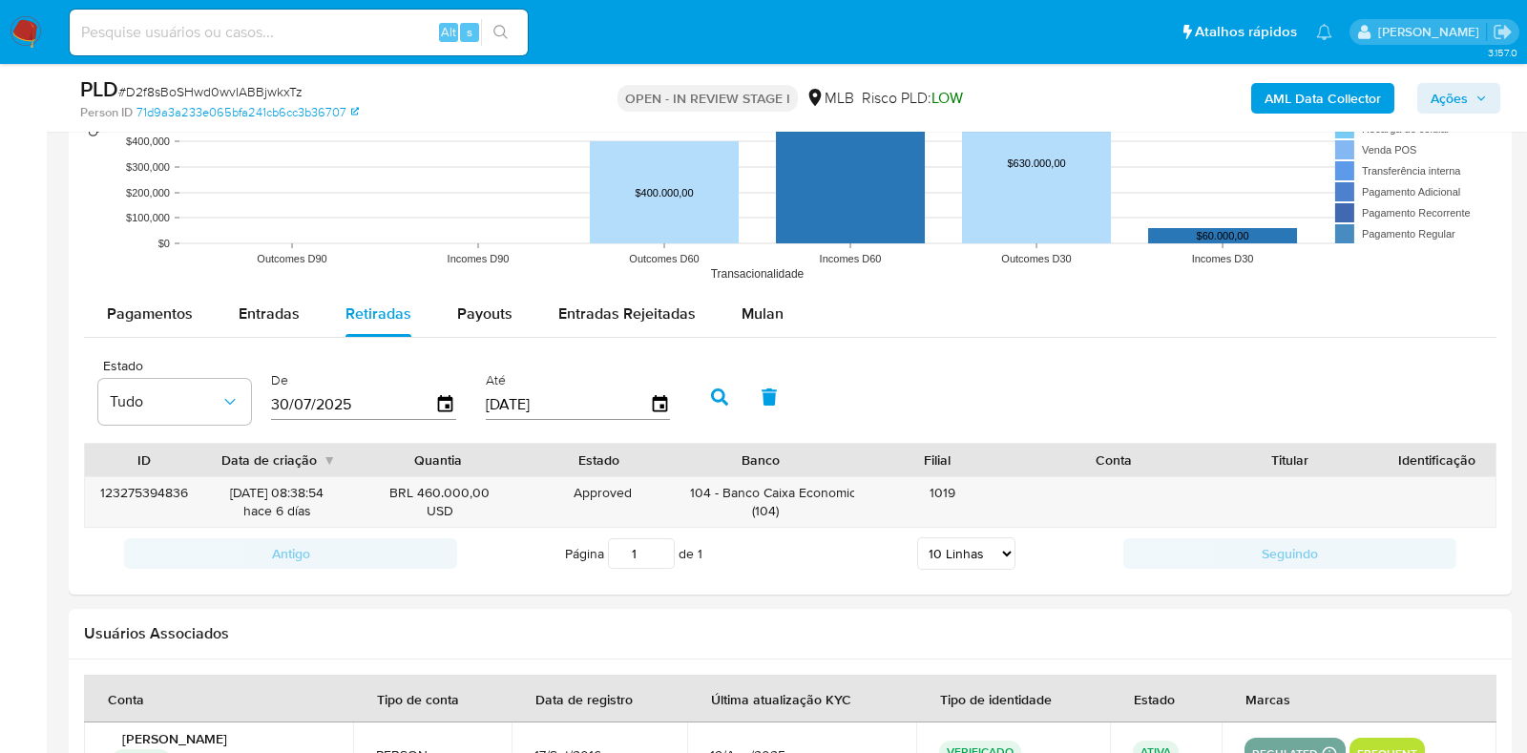
type input "30/07/2025"
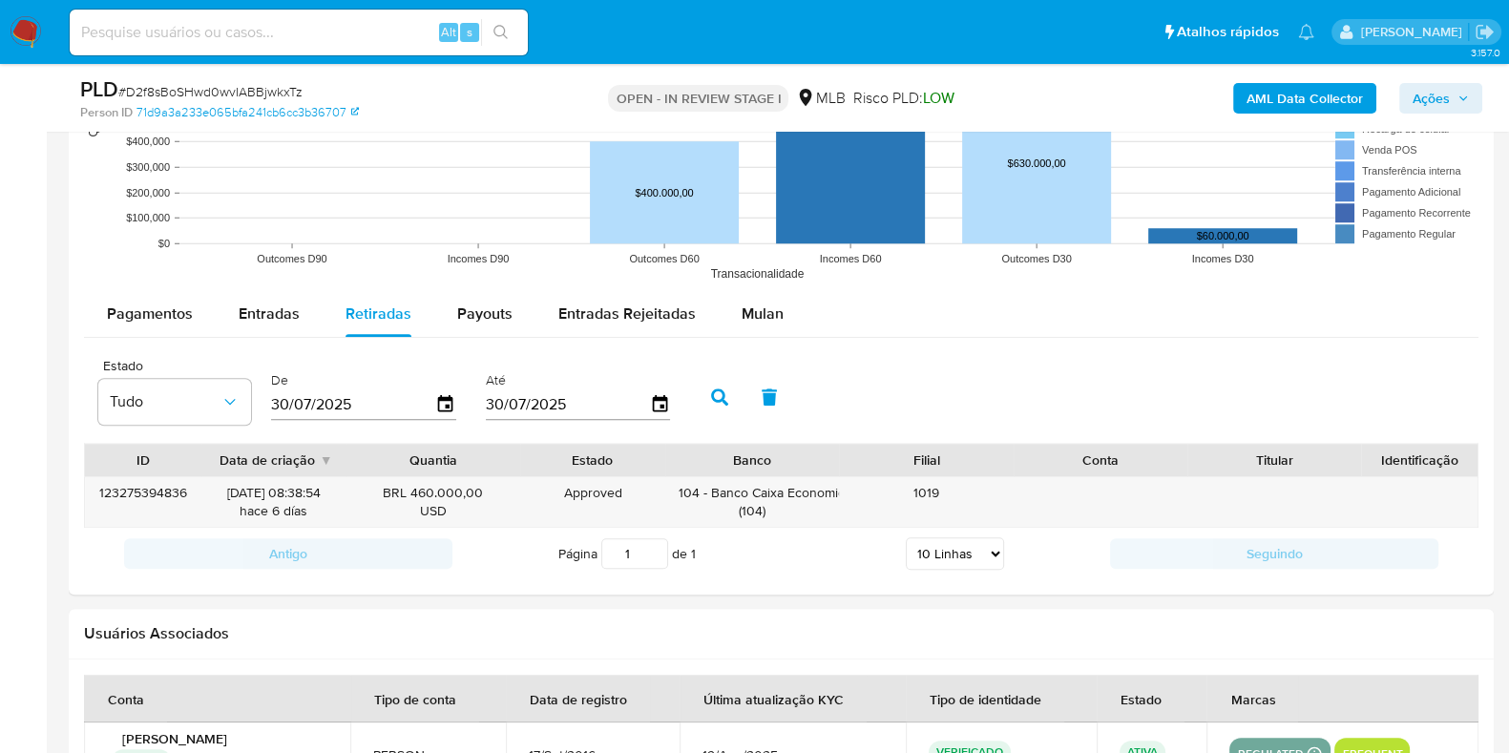
click at [721, 389] on button "button" at bounding box center [720, 397] width 50 height 46
click at [444, 404] on icon "button" at bounding box center [445, 403] width 15 height 17
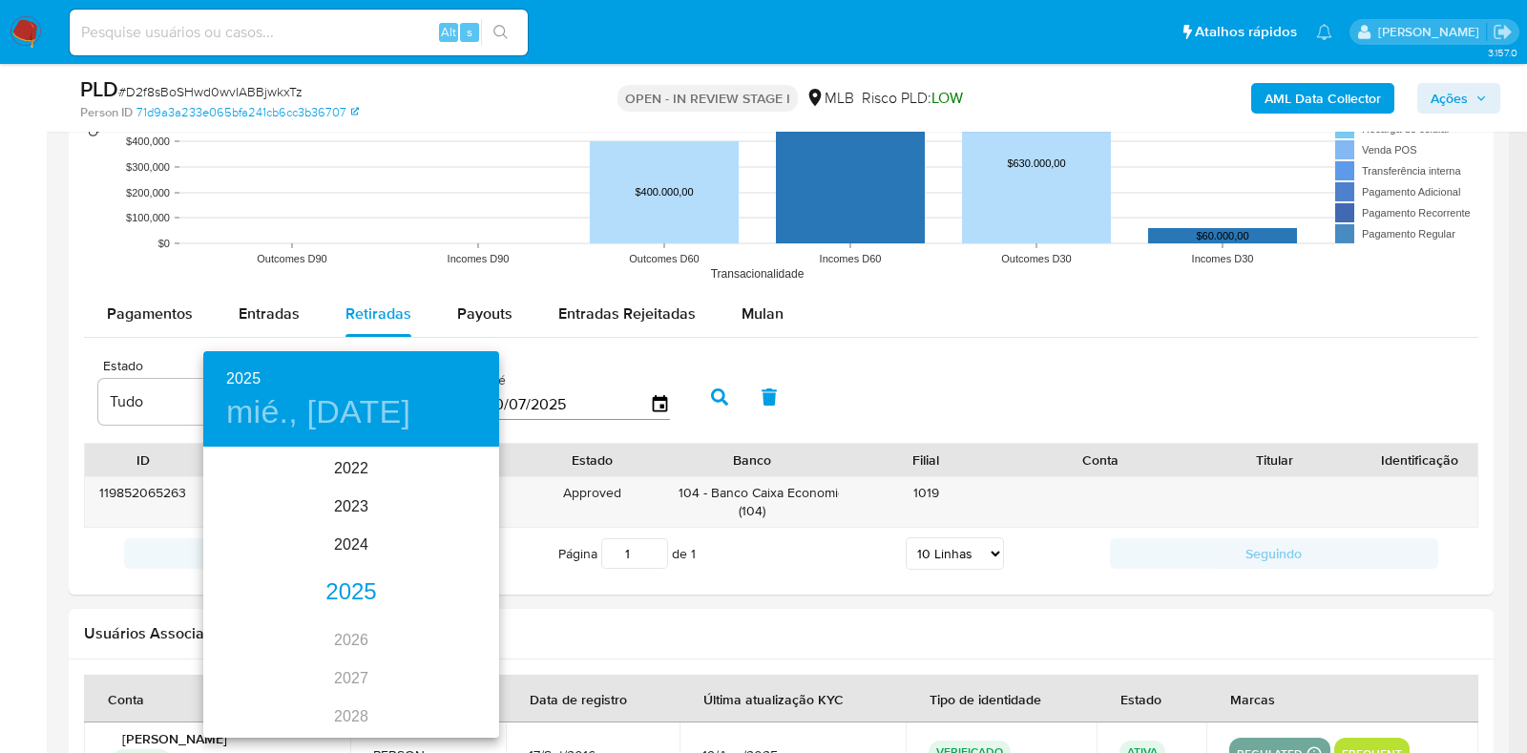
click at [353, 589] on div "2025" at bounding box center [351, 592] width 296 height 38
click at [254, 631] on div "jul." at bounding box center [252, 629] width 98 height 72
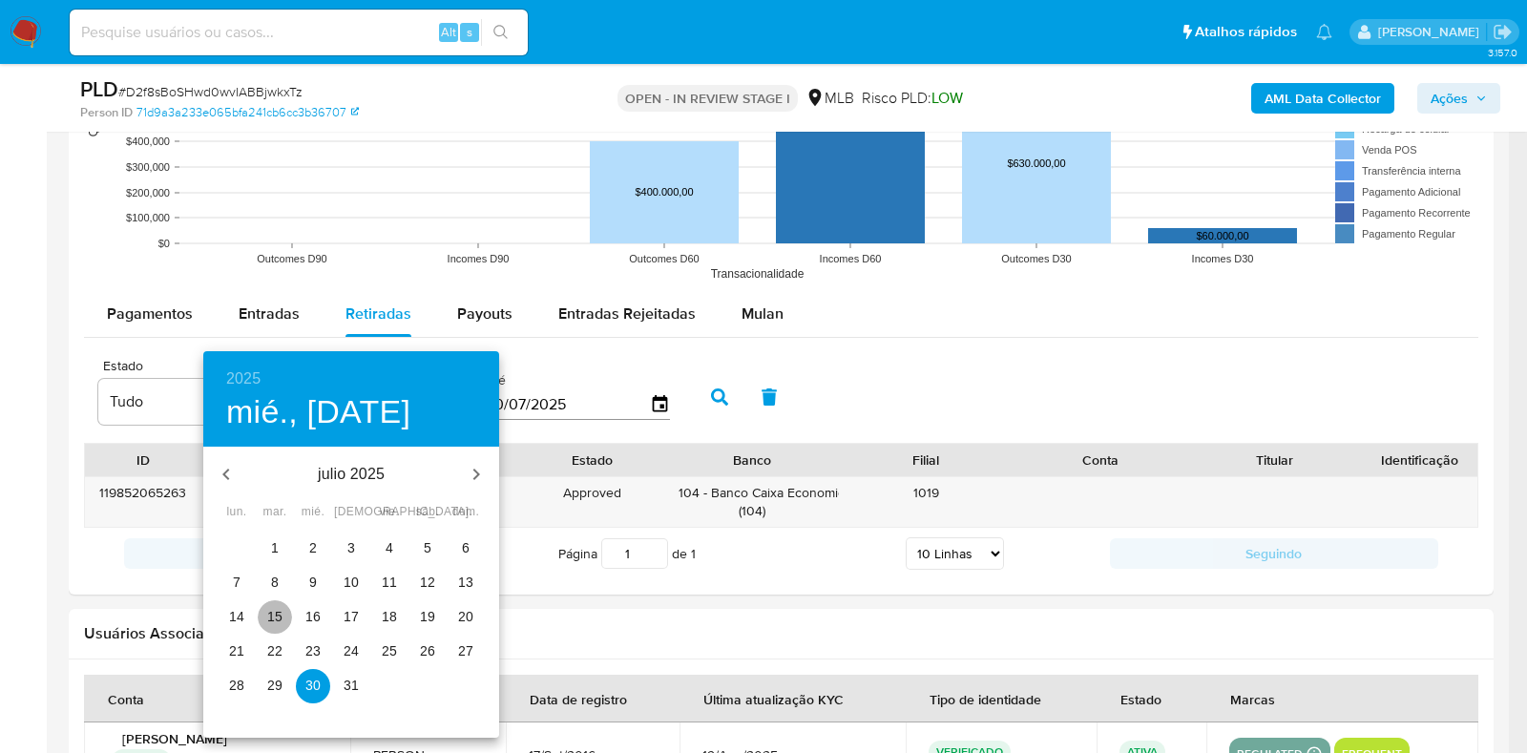
click at [278, 618] on p "15" at bounding box center [274, 616] width 15 height 19
type input "15/07/2025"
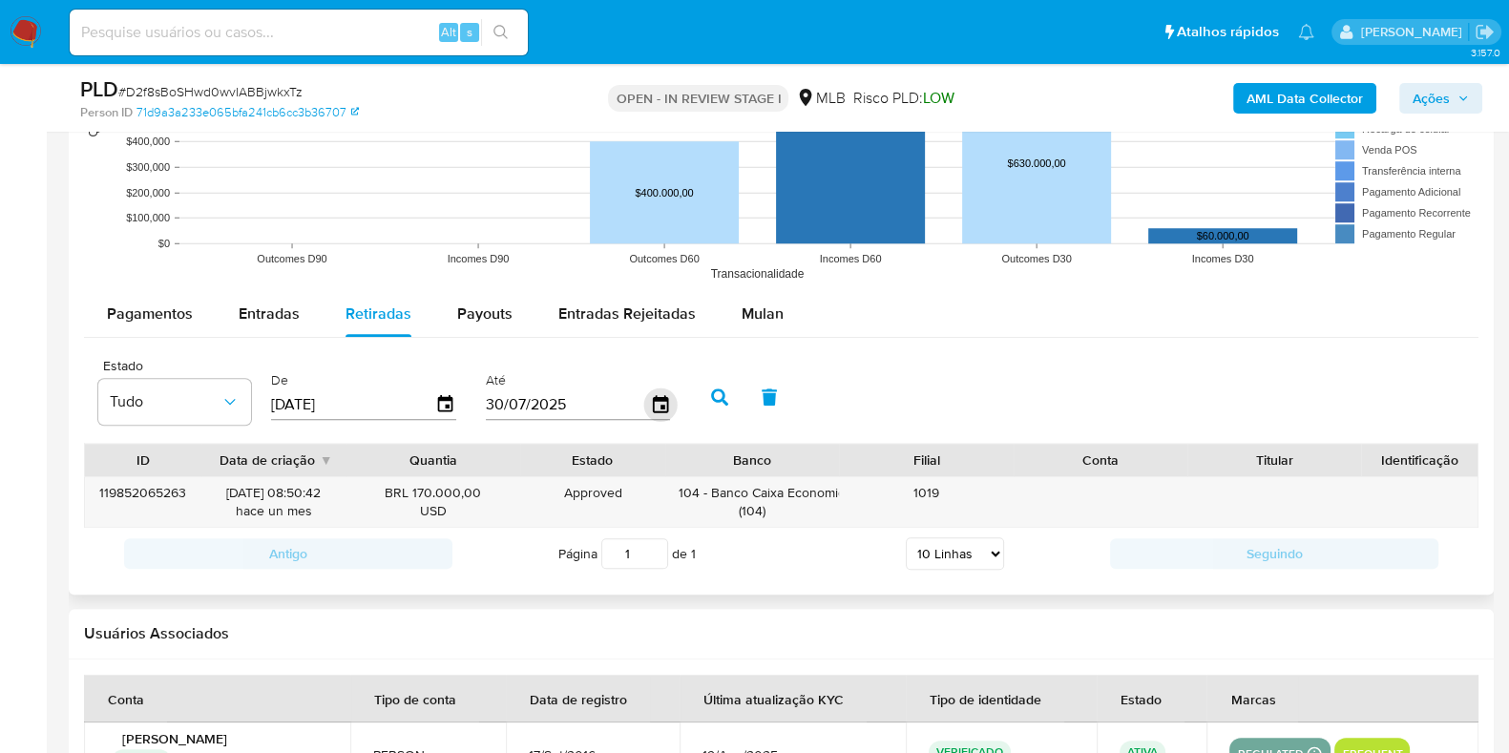
click at [649, 401] on icon "button" at bounding box center [659, 403] width 33 height 33
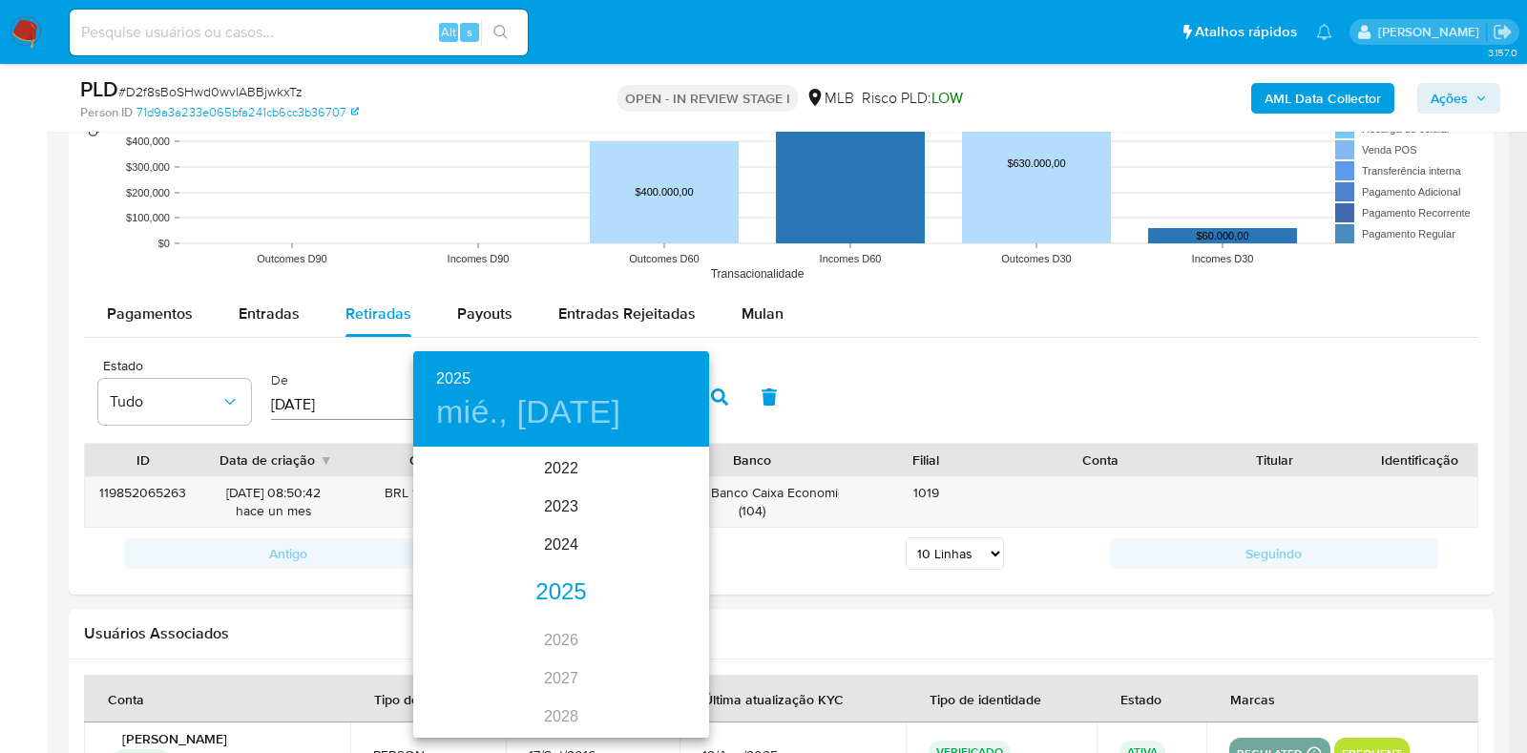
click at [558, 588] on div "2025" at bounding box center [561, 592] width 296 height 38
click at [450, 624] on div "jul." at bounding box center [462, 629] width 98 height 72
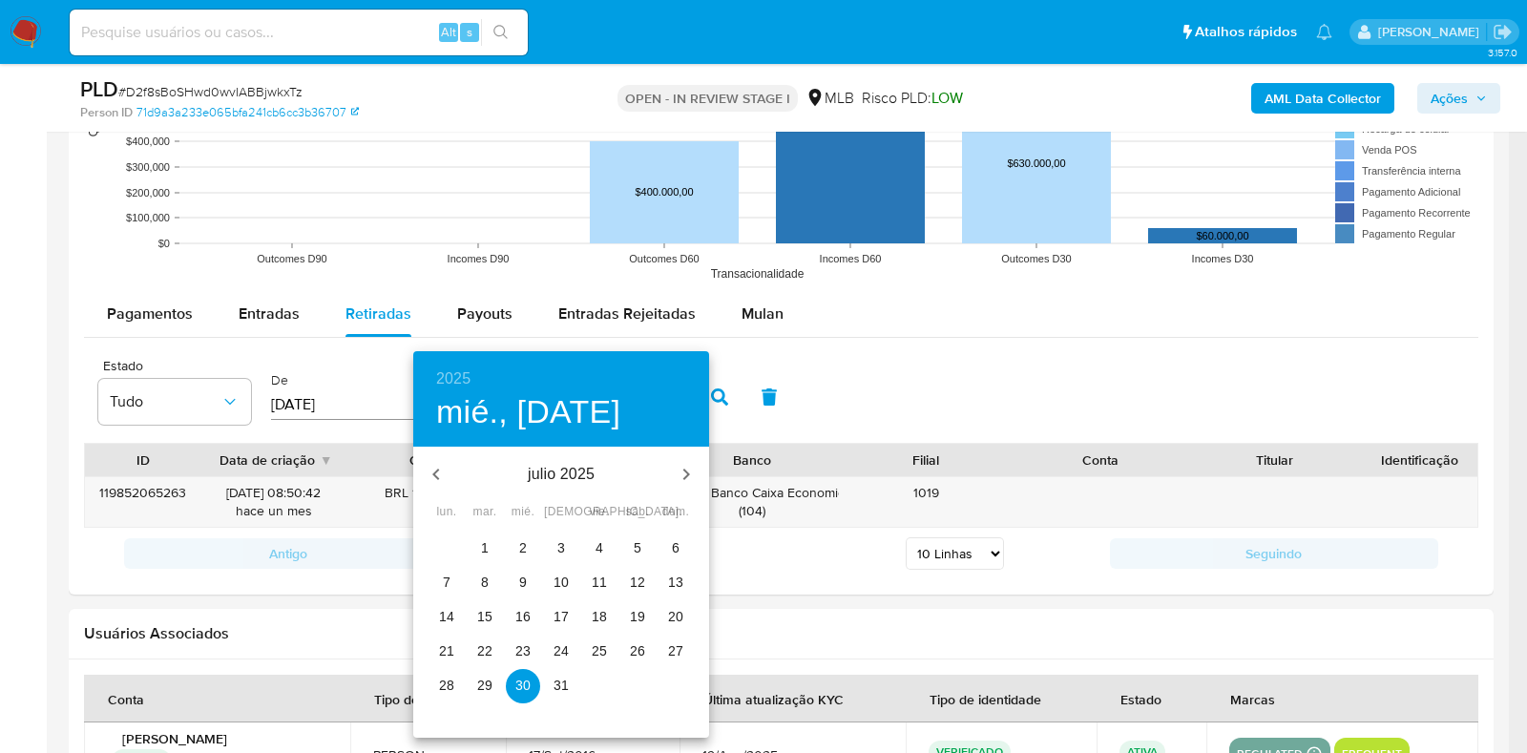
click at [482, 611] on p "15" at bounding box center [484, 616] width 15 height 19
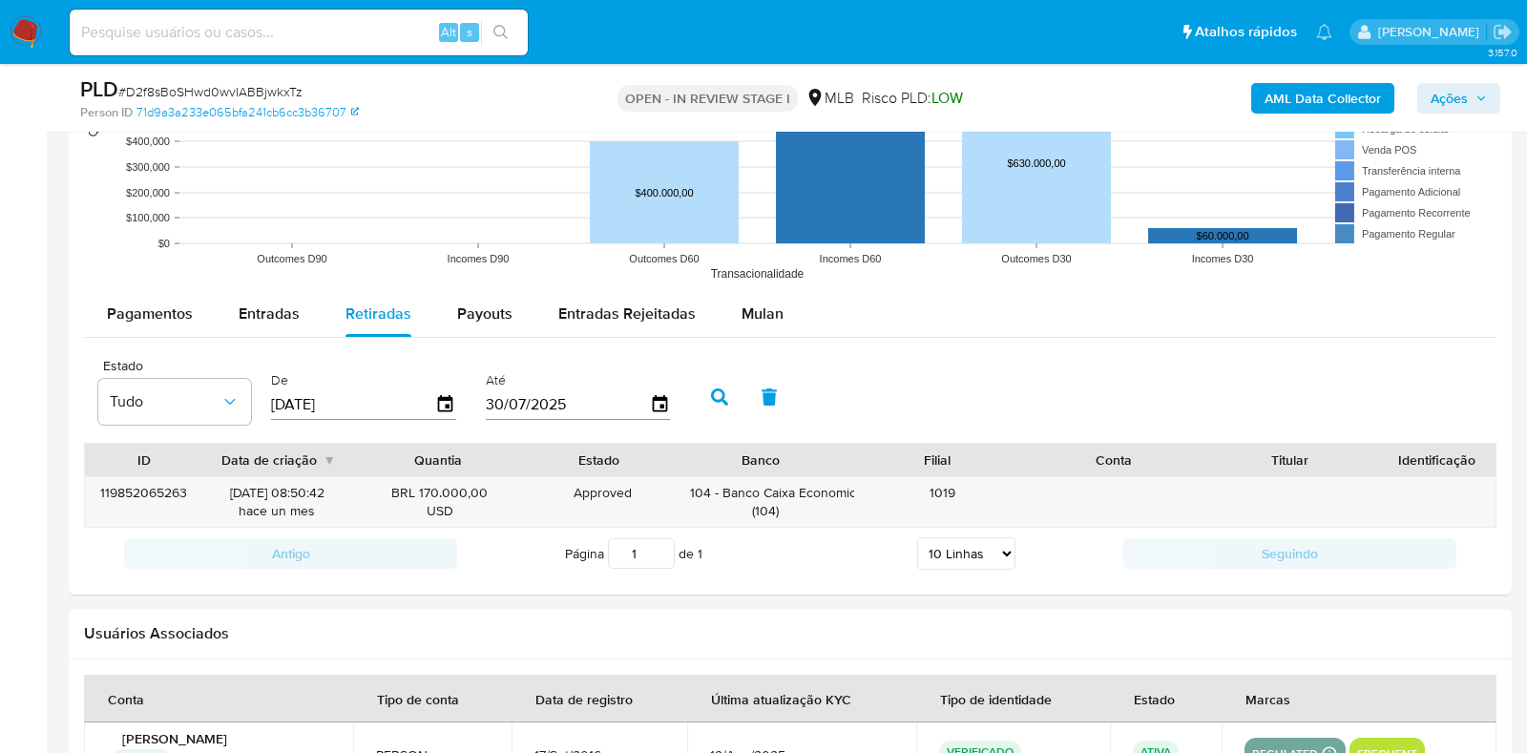
type input "15/07/2025"
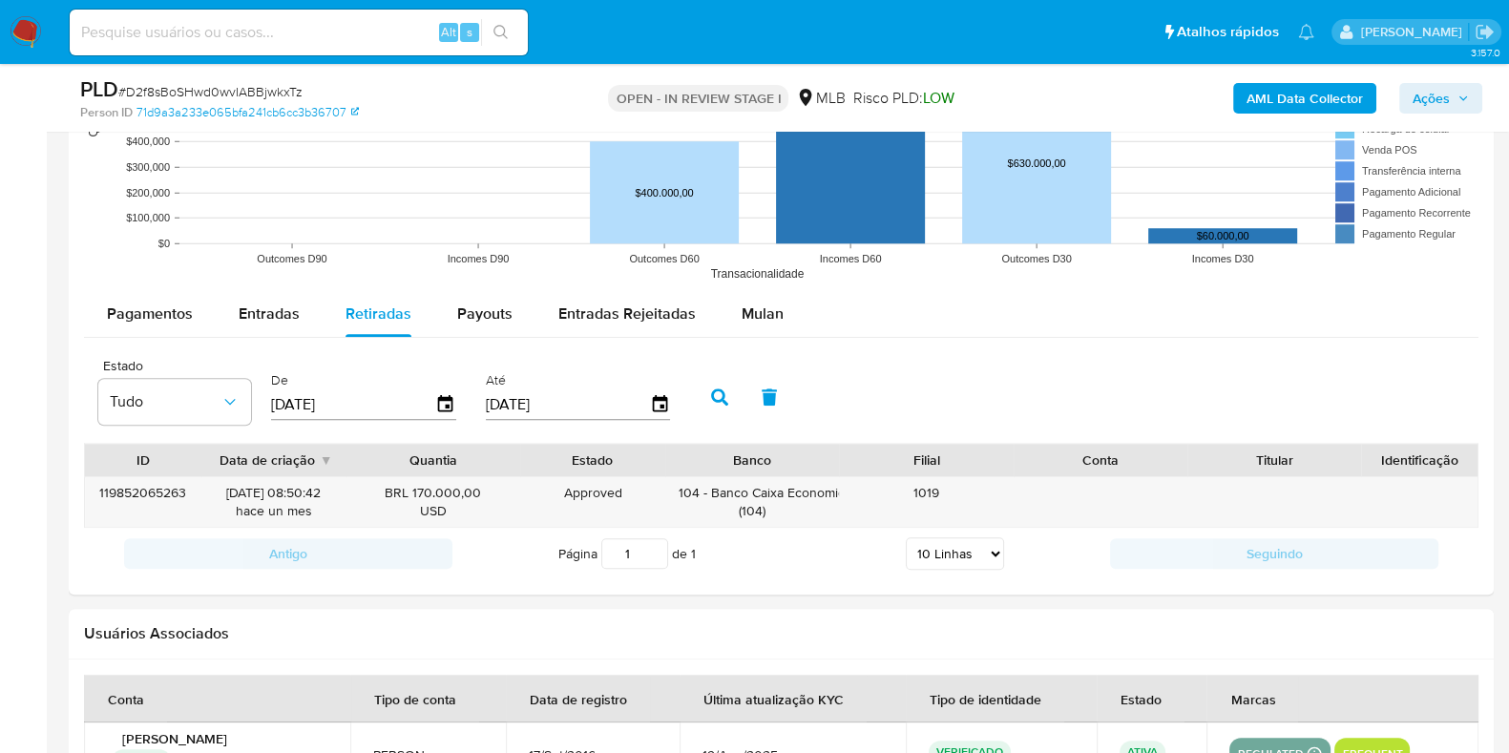
click at [712, 398] on icon "button" at bounding box center [719, 396] width 17 height 17
click at [755, 488] on div "237 - Banco Bradesco ( 237 )" at bounding box center [751, 502] width 147 height 36
drag, startPoint x: 821, startPoint y: 487, endPoint x: 720, endPoint y: 497, distance: 100.7
click at [720, 497] on div "237 - Banco Bradesco ( 237 )" at bounding box center [751, 502] width 147 height 36
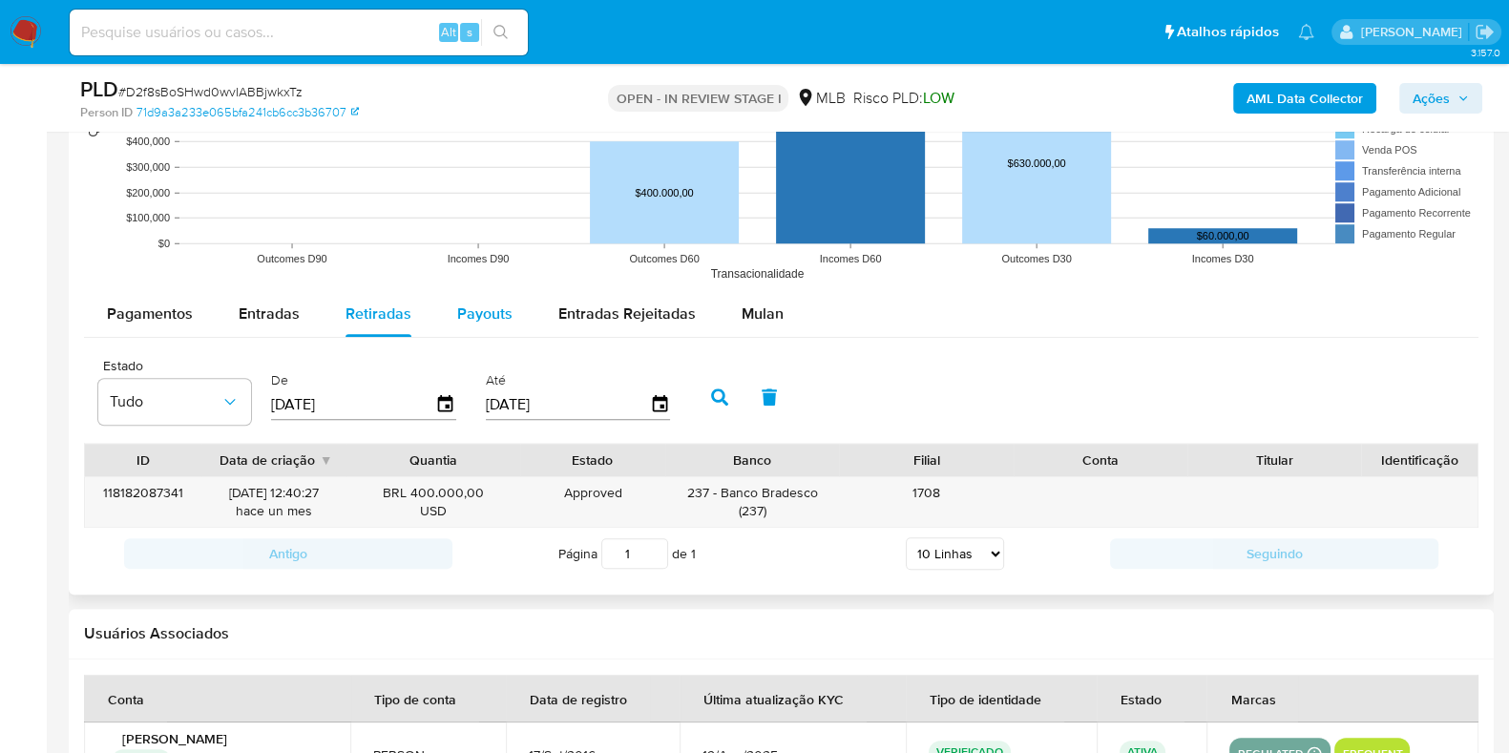
click at [466, 302] on span "Payouts" at bounding box center [484, 313] width 55 height 22
select select "10"
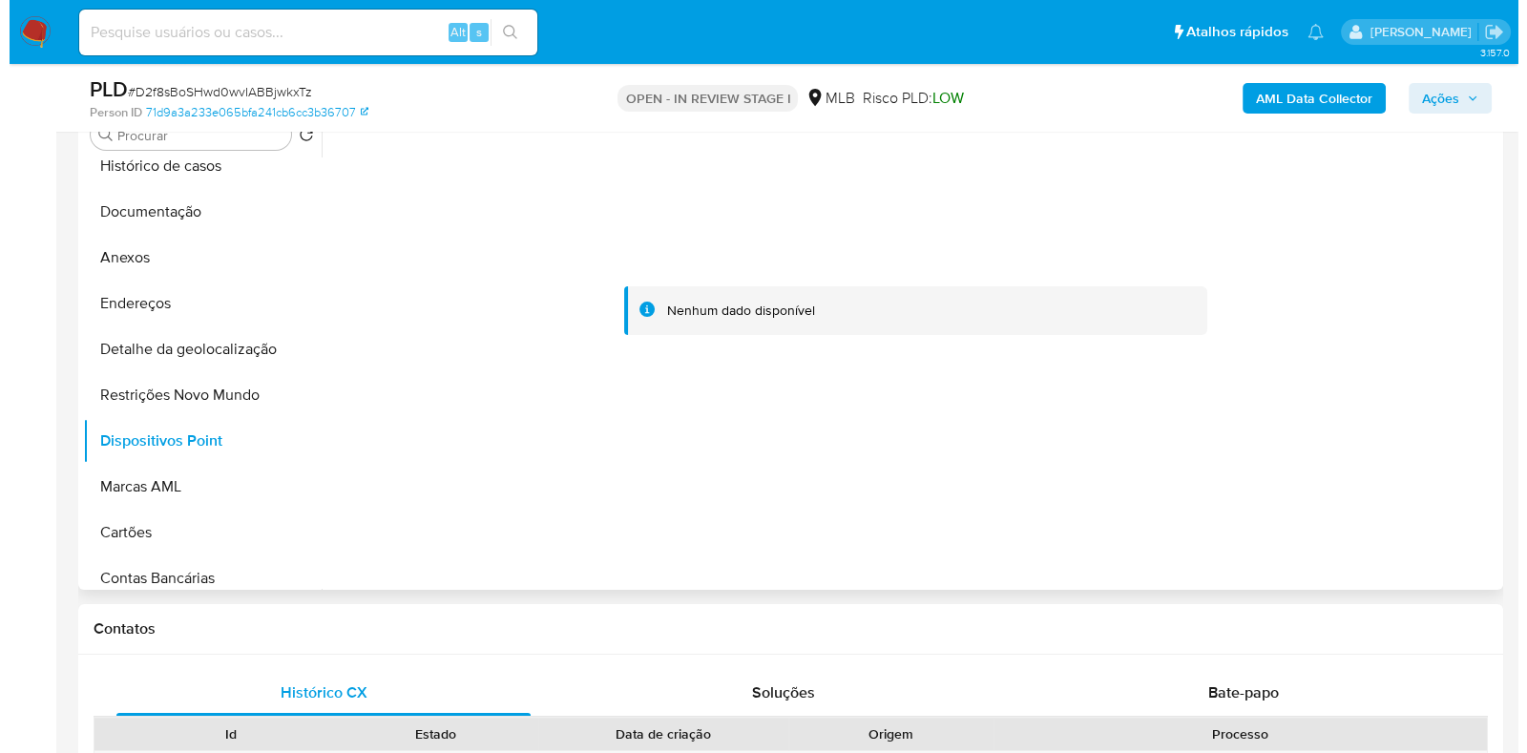
scroll to position [31, 0]
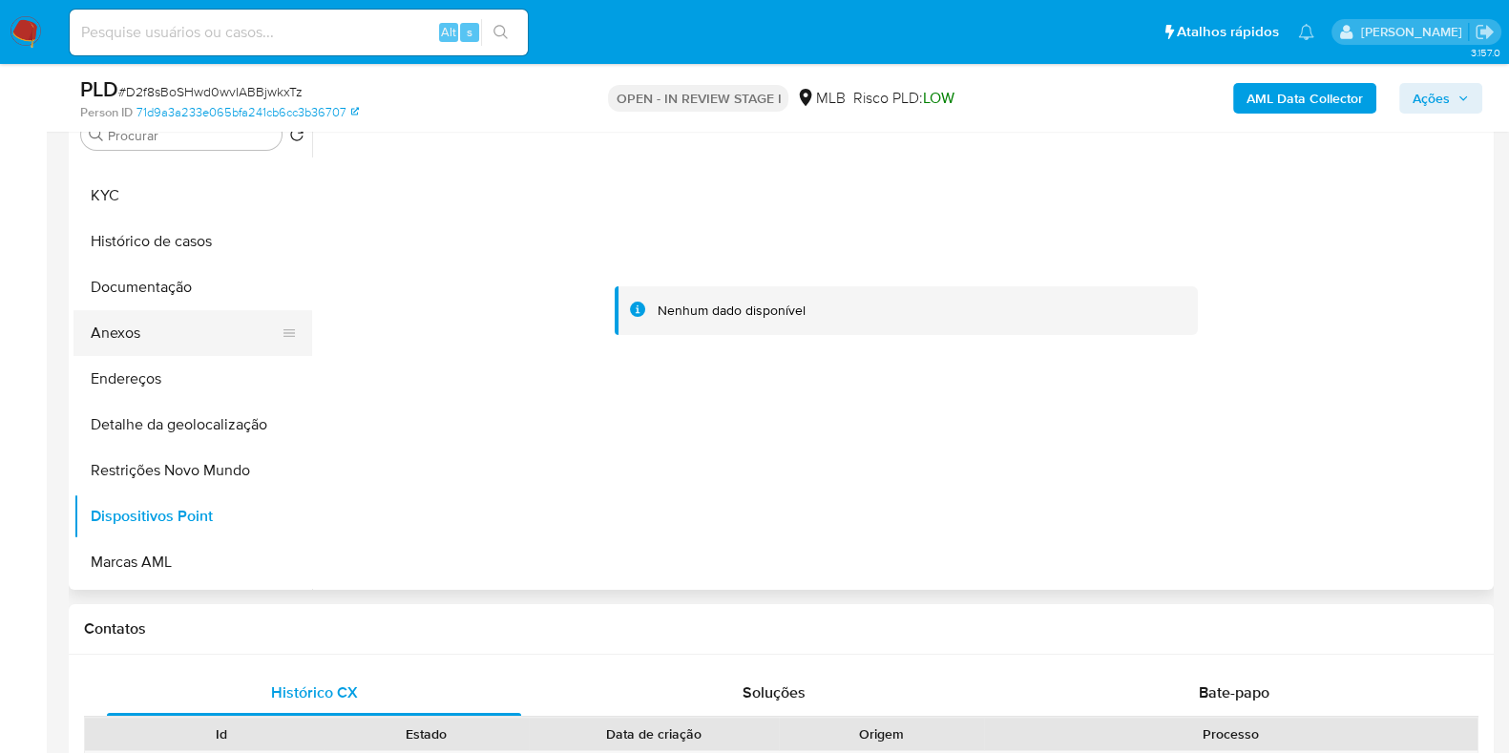
click at [229, 323] on button "Anexos" at bounding box center [184, 333] width 223 height 46
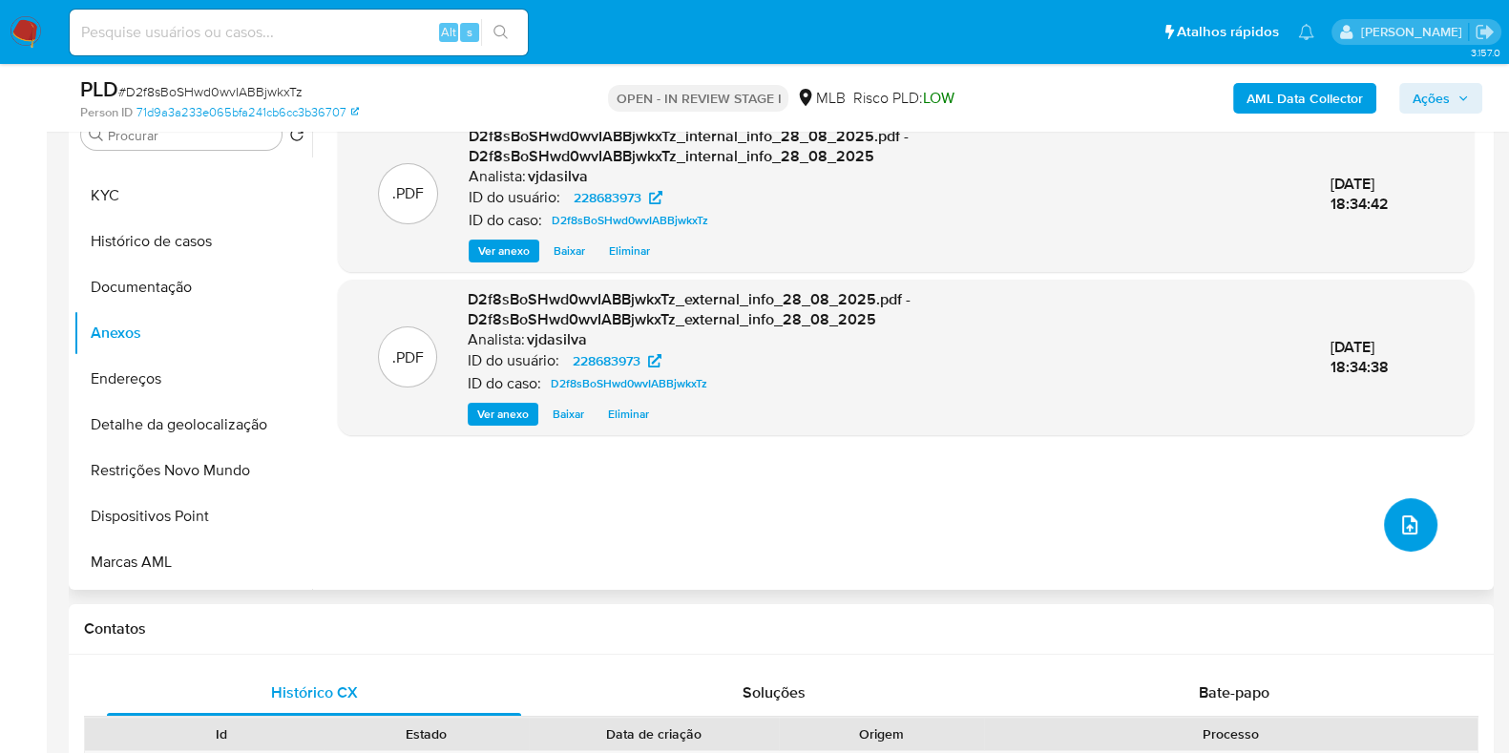
click at [1401, 508] on button "upload-file" at bounding box center [1410, 524] width 53 height 53
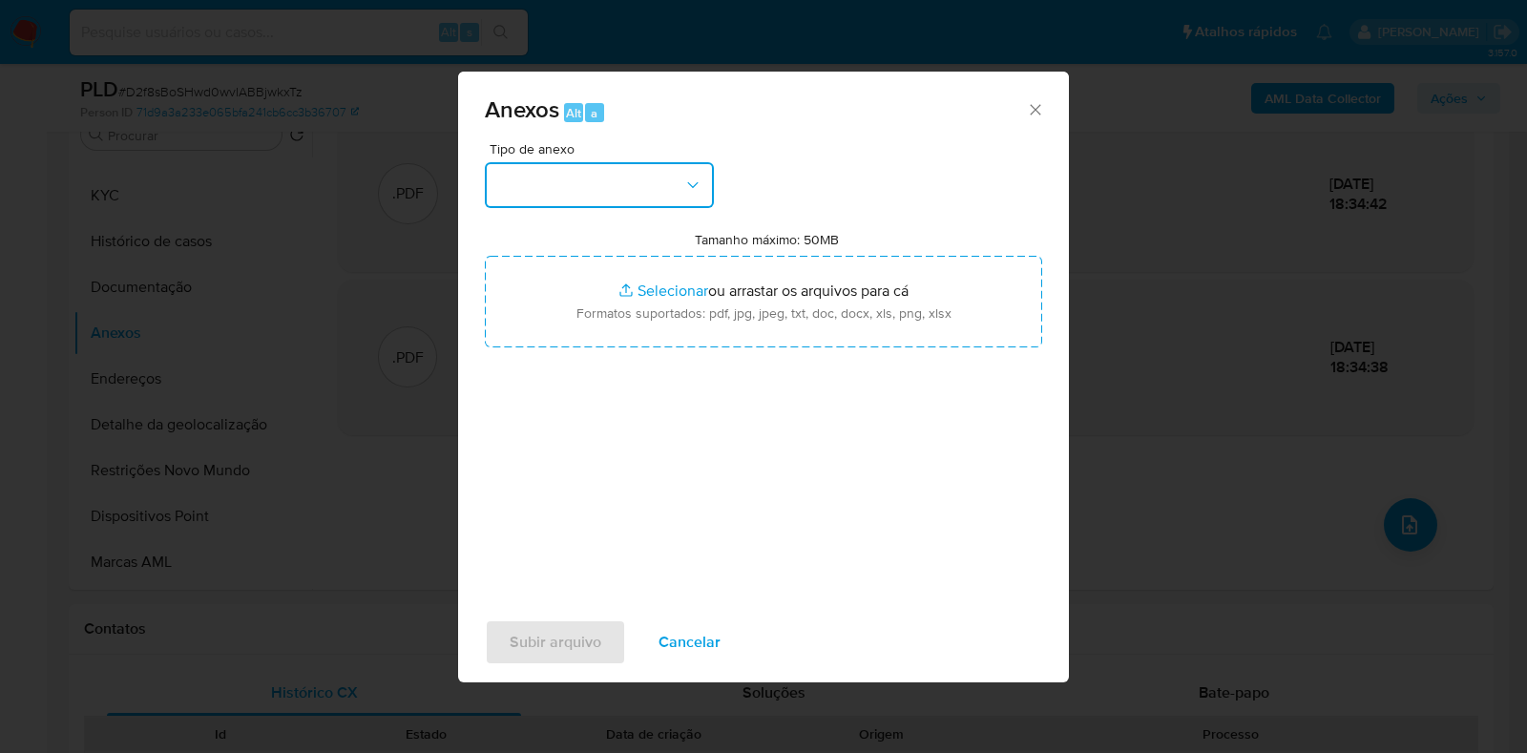
click at [700, 179] on icon "button" at bounding box center [692, 185] width 19 height 19
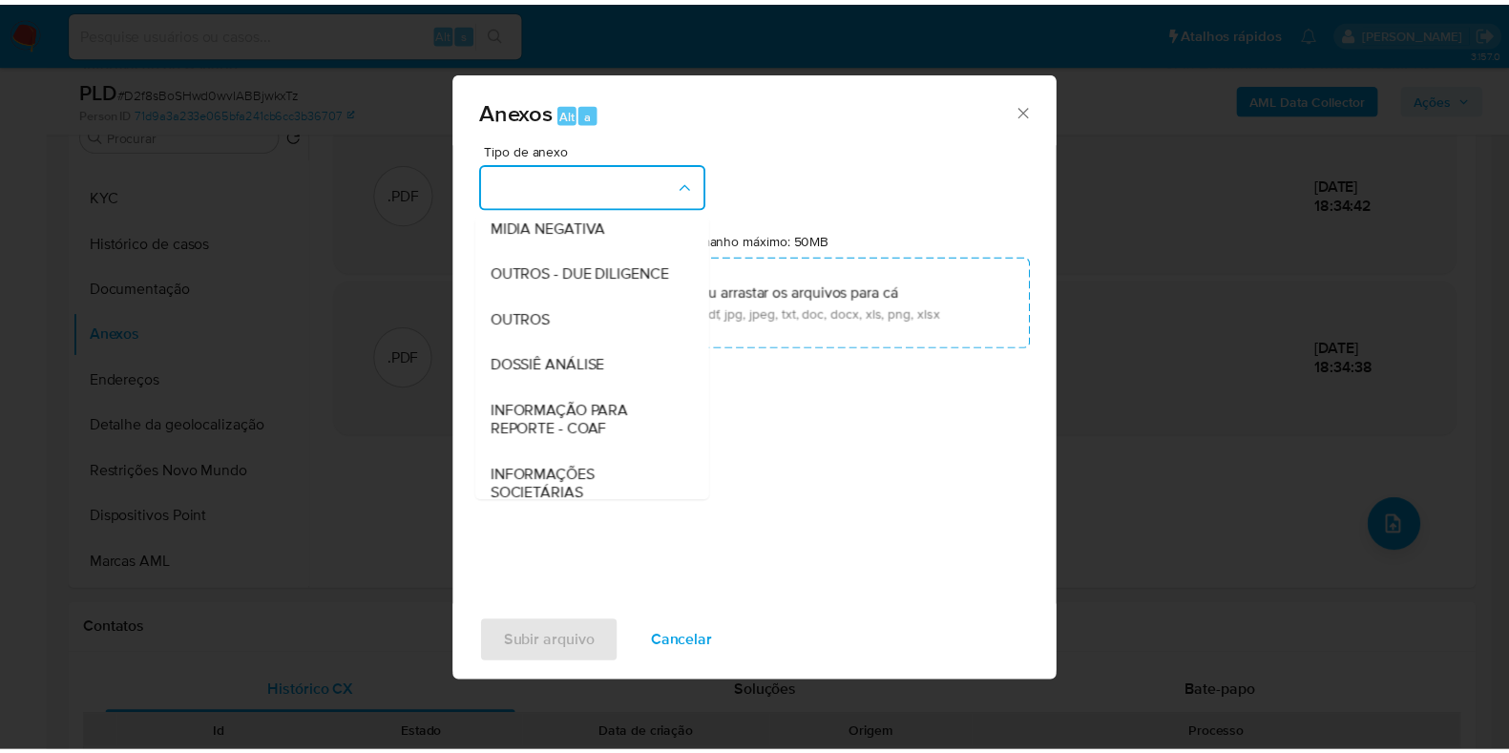
scroll to position [294, 0]
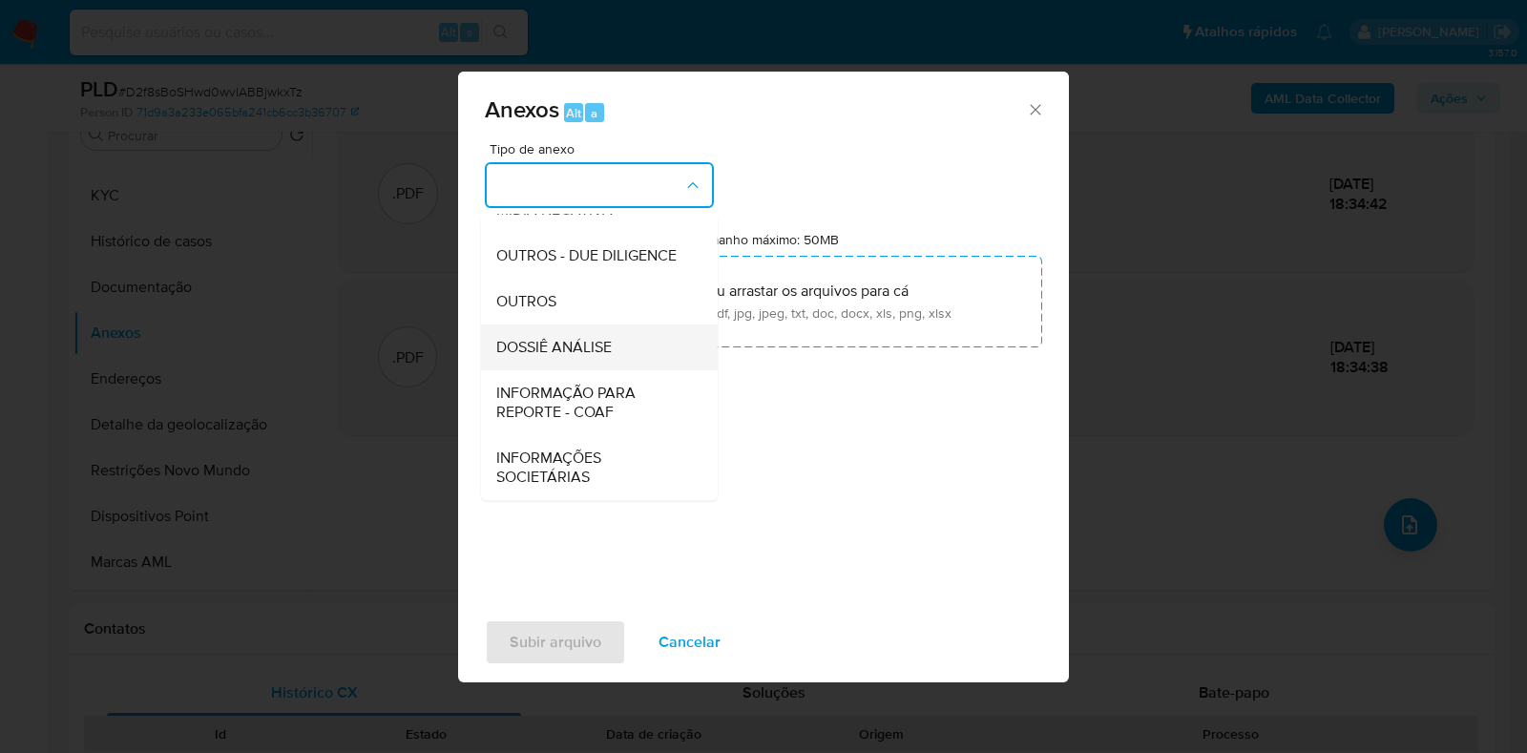
click at [634, 358] on div "DOSSIÊ ANÁLISE" at bounding box center [593, 347] width 195 height 46
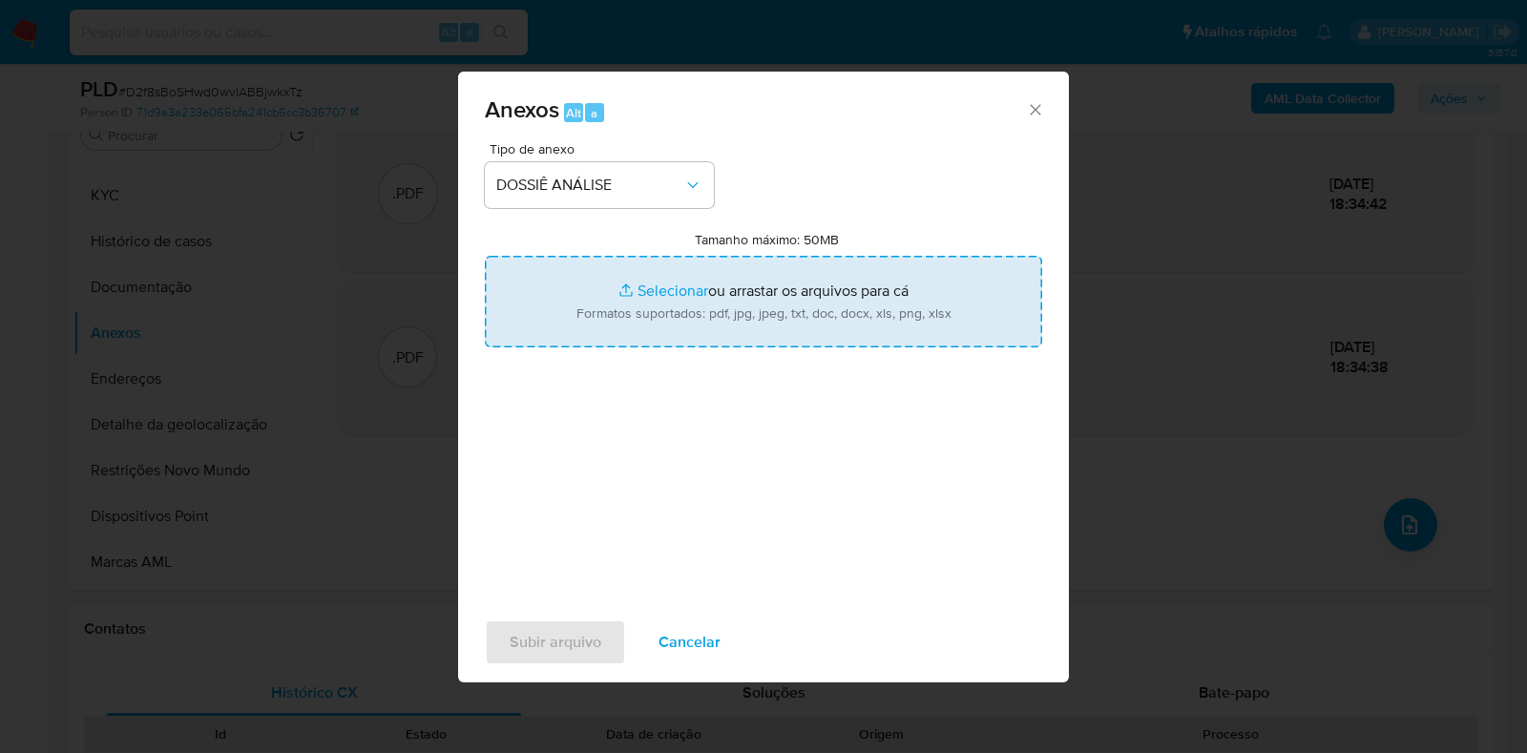
type input "C:\fakepath\SAR - XXXX - CPF 80901964549 - ADRIANA GOMES AMOEDO.pdf"
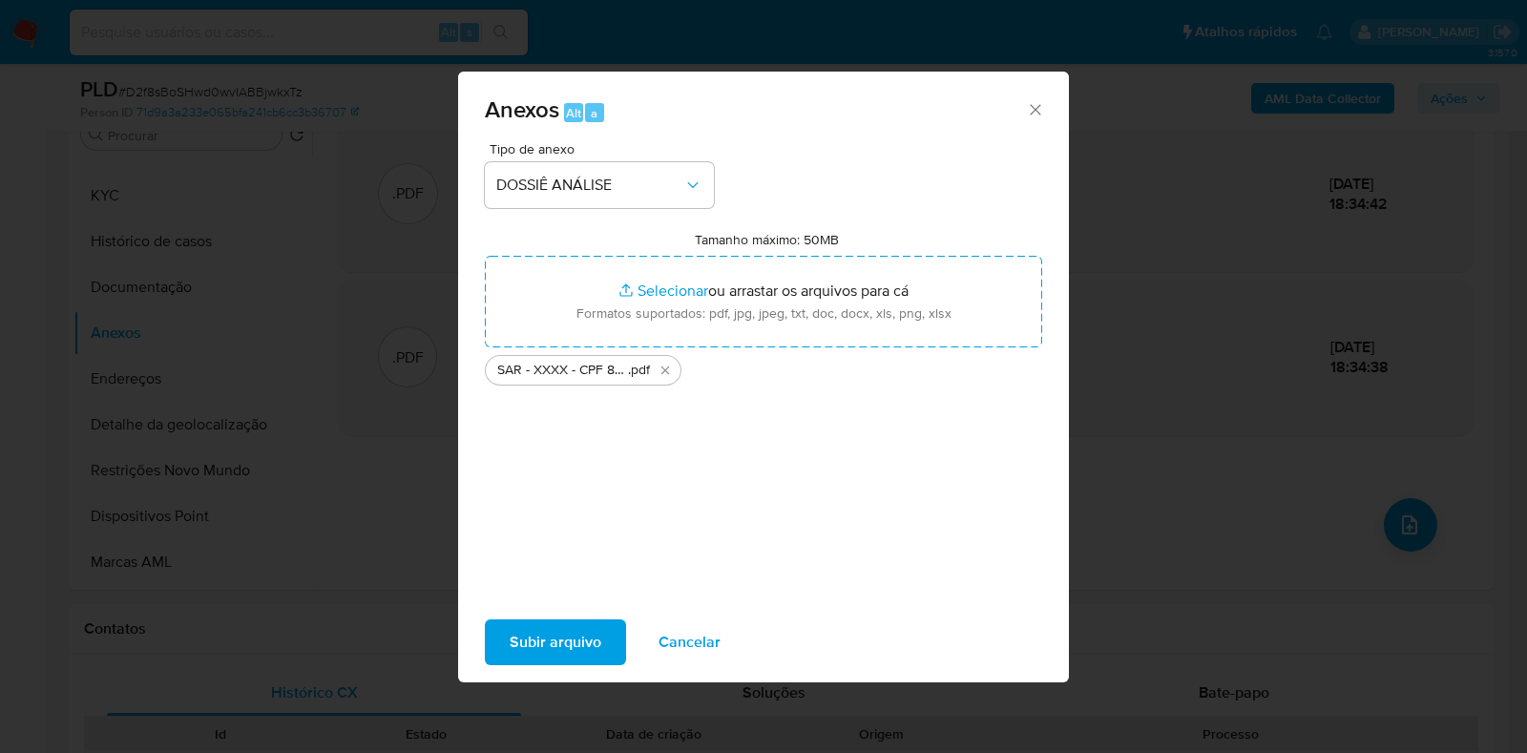
click at [568, 631] on span "Subir arquivo" at bounding box center [556, 642] width 92 height 42
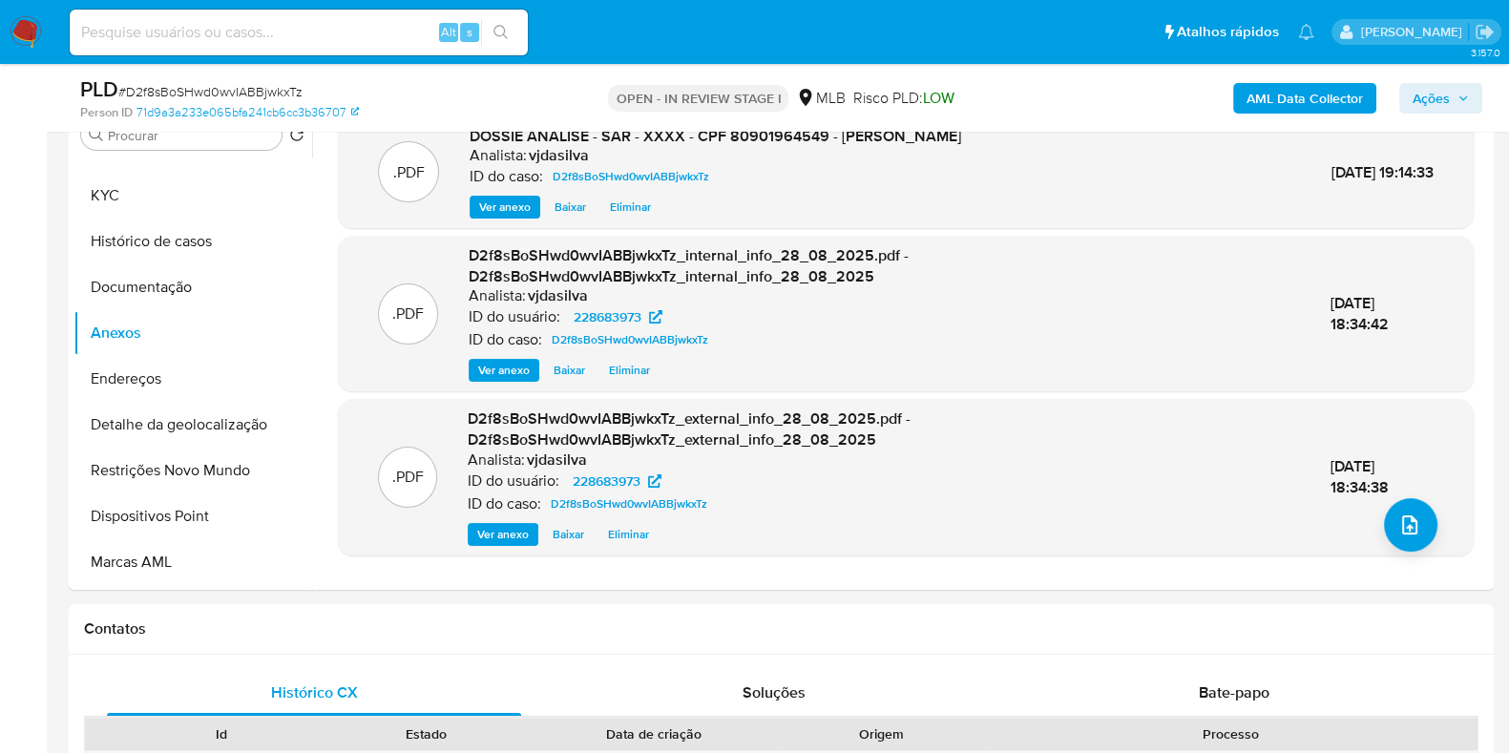
click at [1431, 103] on span "Ações" at bounding box center [1430, 98] width 37 height 31
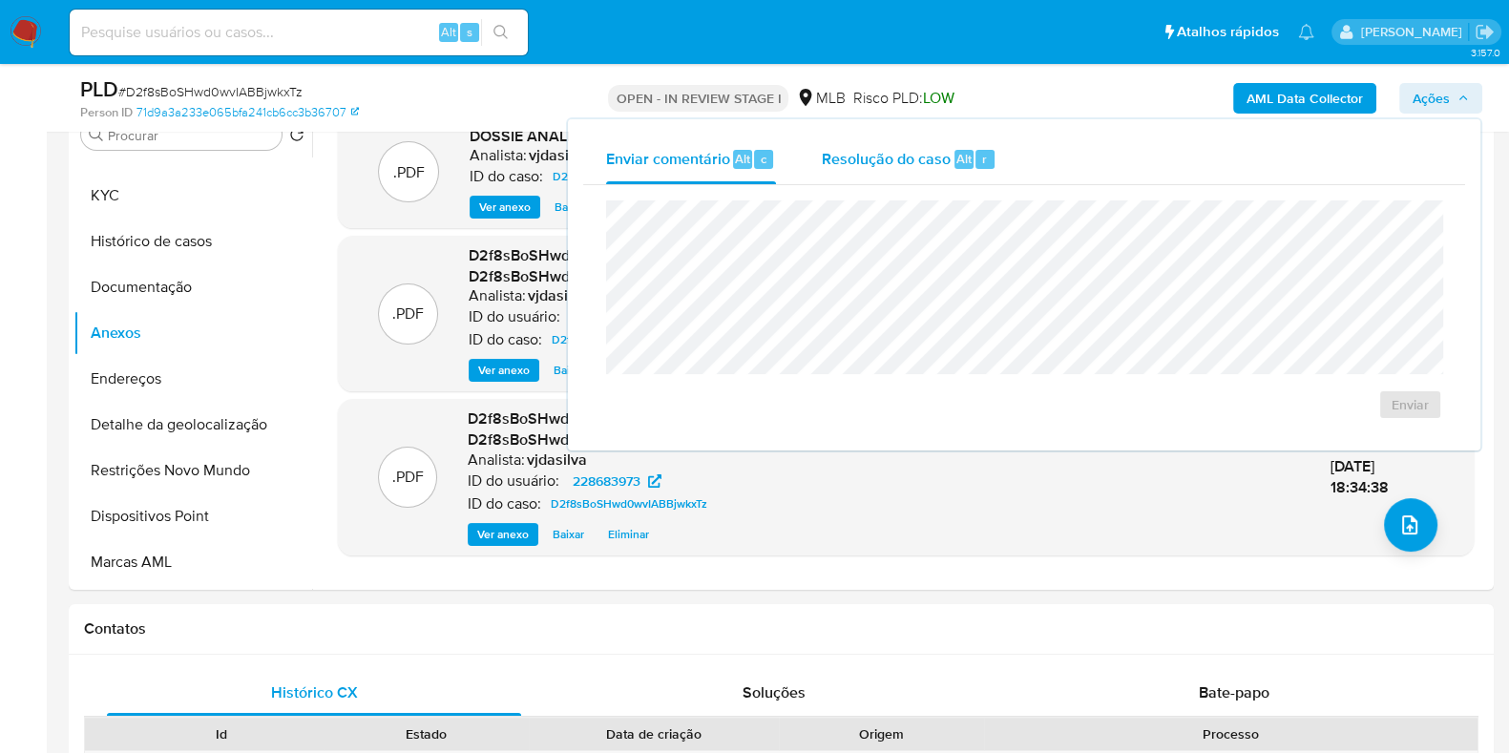
click at [968, 160] on span "Alt" at bounding box center [963, 159] width 15 height 18
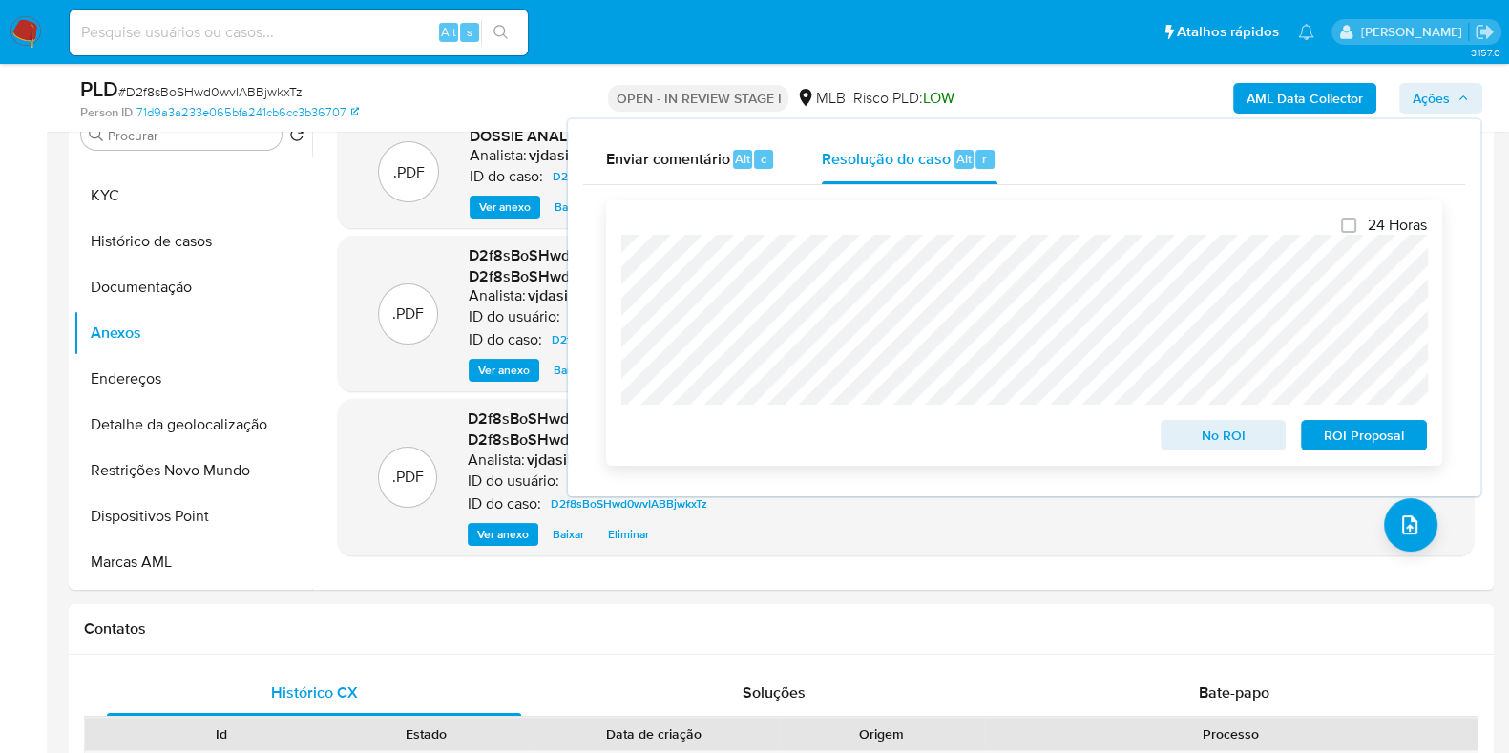
click at [1347, 431] on span "ROI Proposal" at bounding box center [1363, 435] width 99 height 27
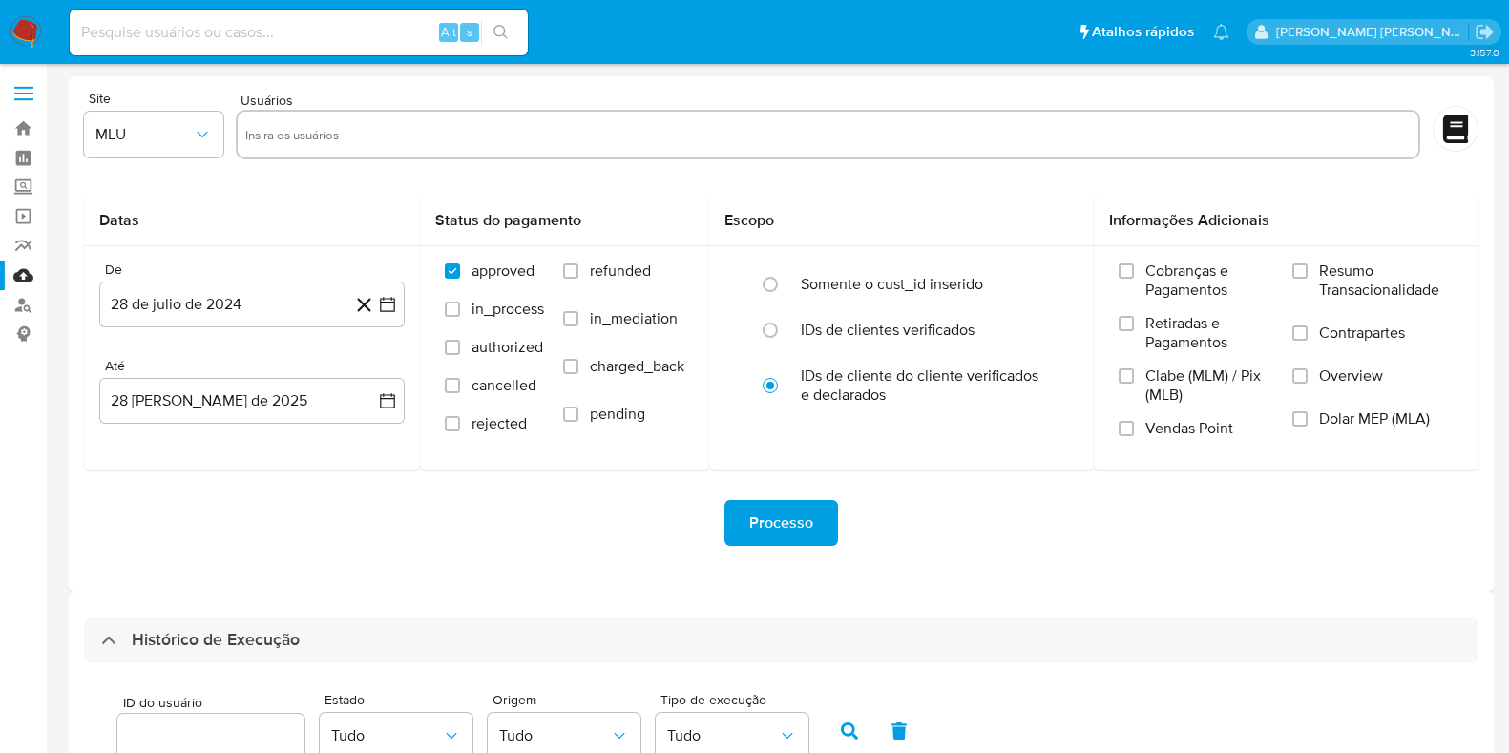
select select "50"
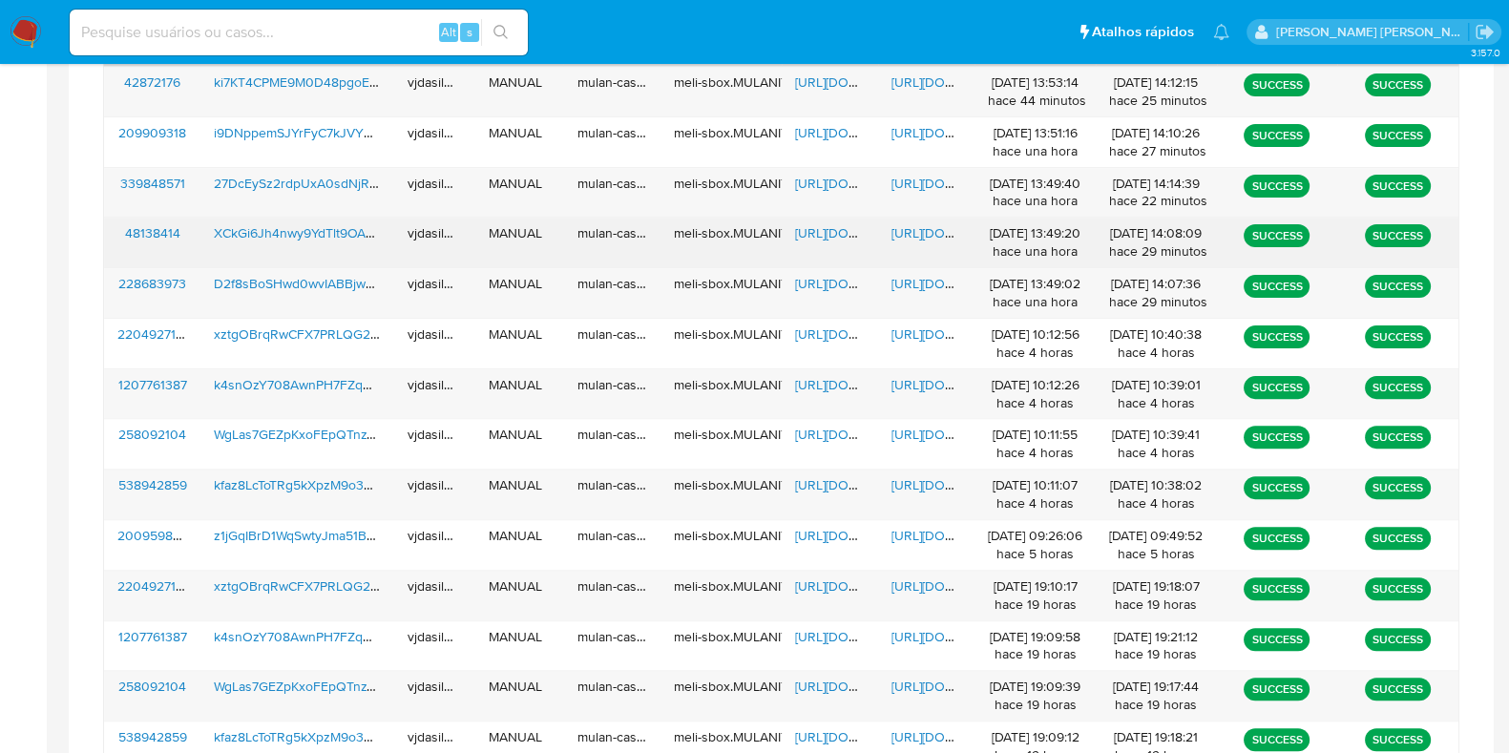
click at [928, 226] on span "[URL][DOMAIN_NAME]" at bounding box center [957, 232] width 132 height 19
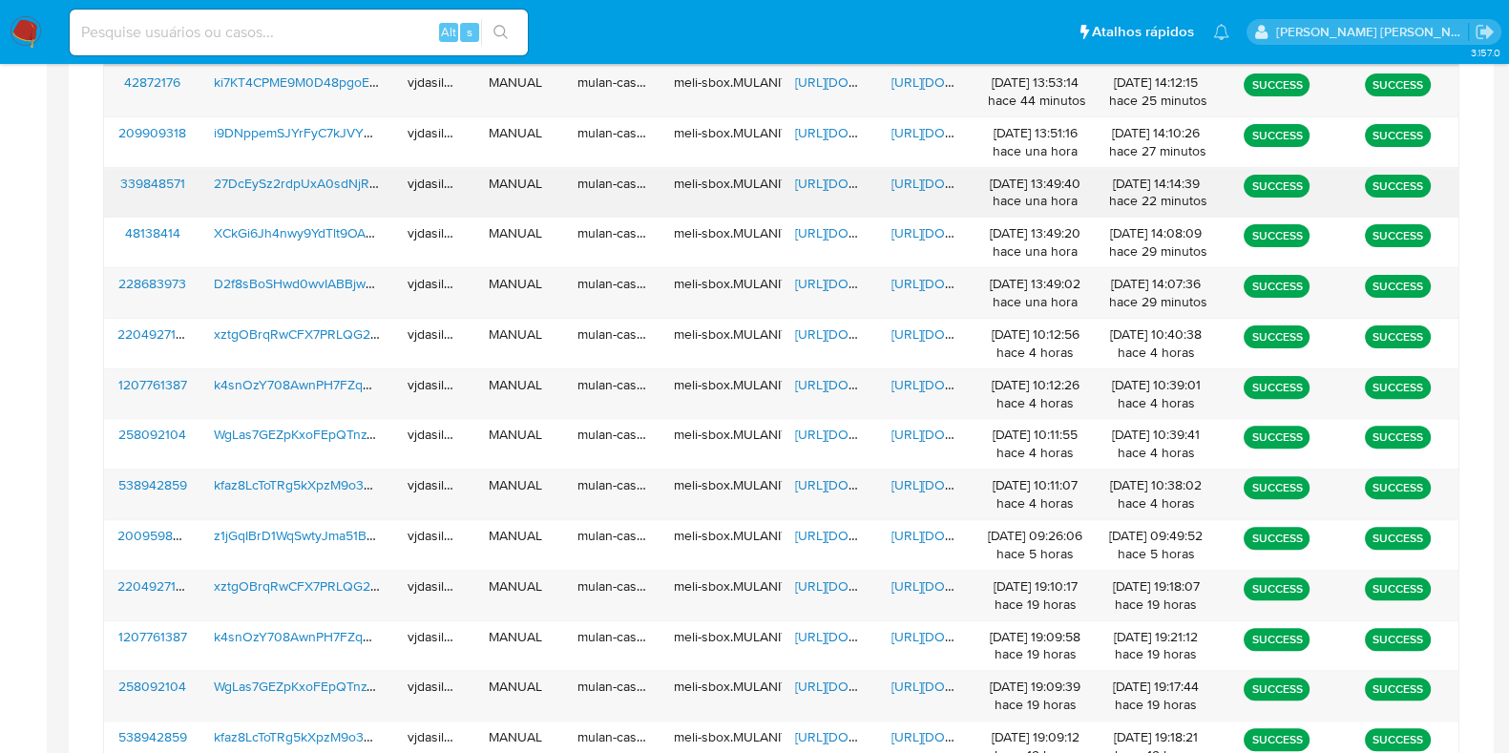
click at [917, 180] on span "[URL][DOMAIN_NAME]" at bounding box center [957, 183] width 132 height 19
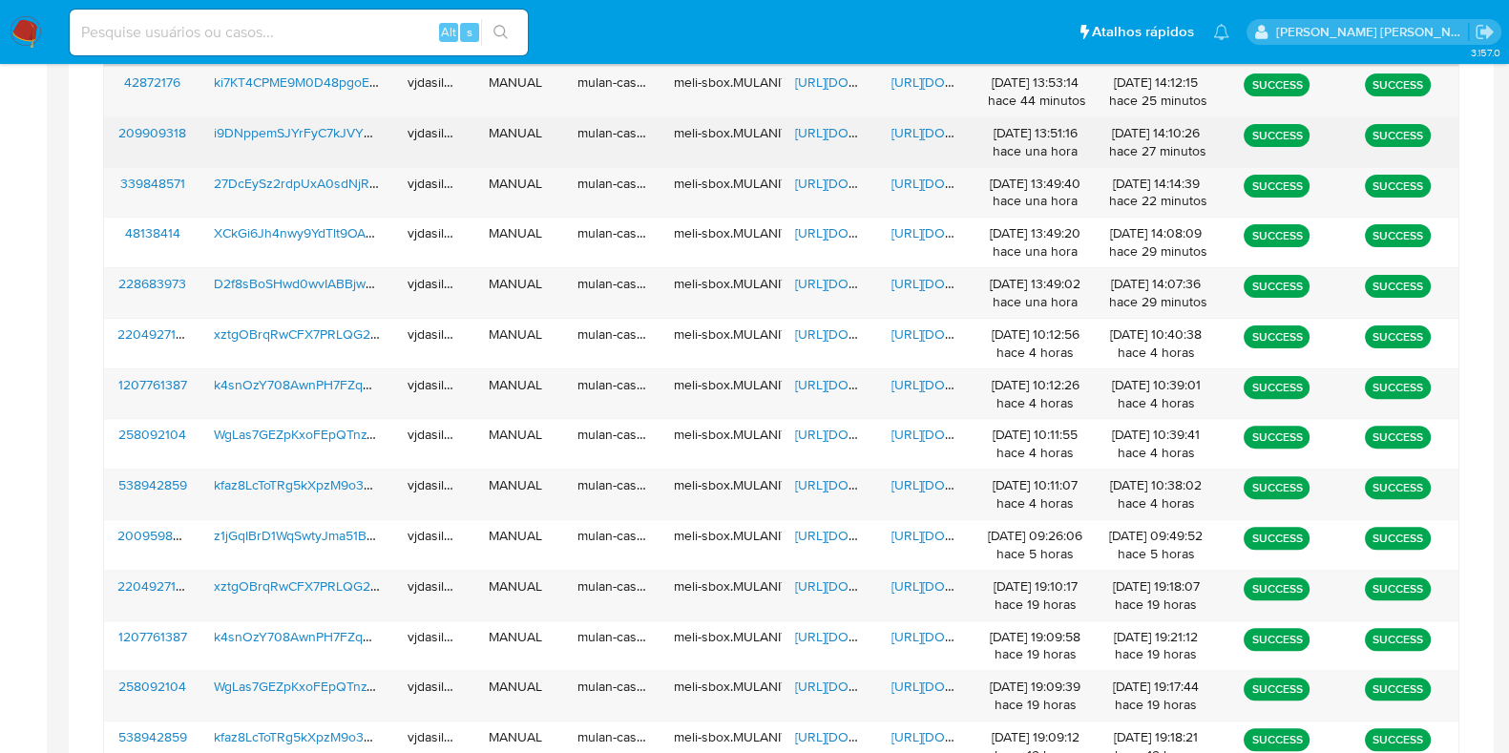
click at [905, 124] on span "[URL][DOMAIN_NAME]" at bounding box center [957, 132] width 132 height 19
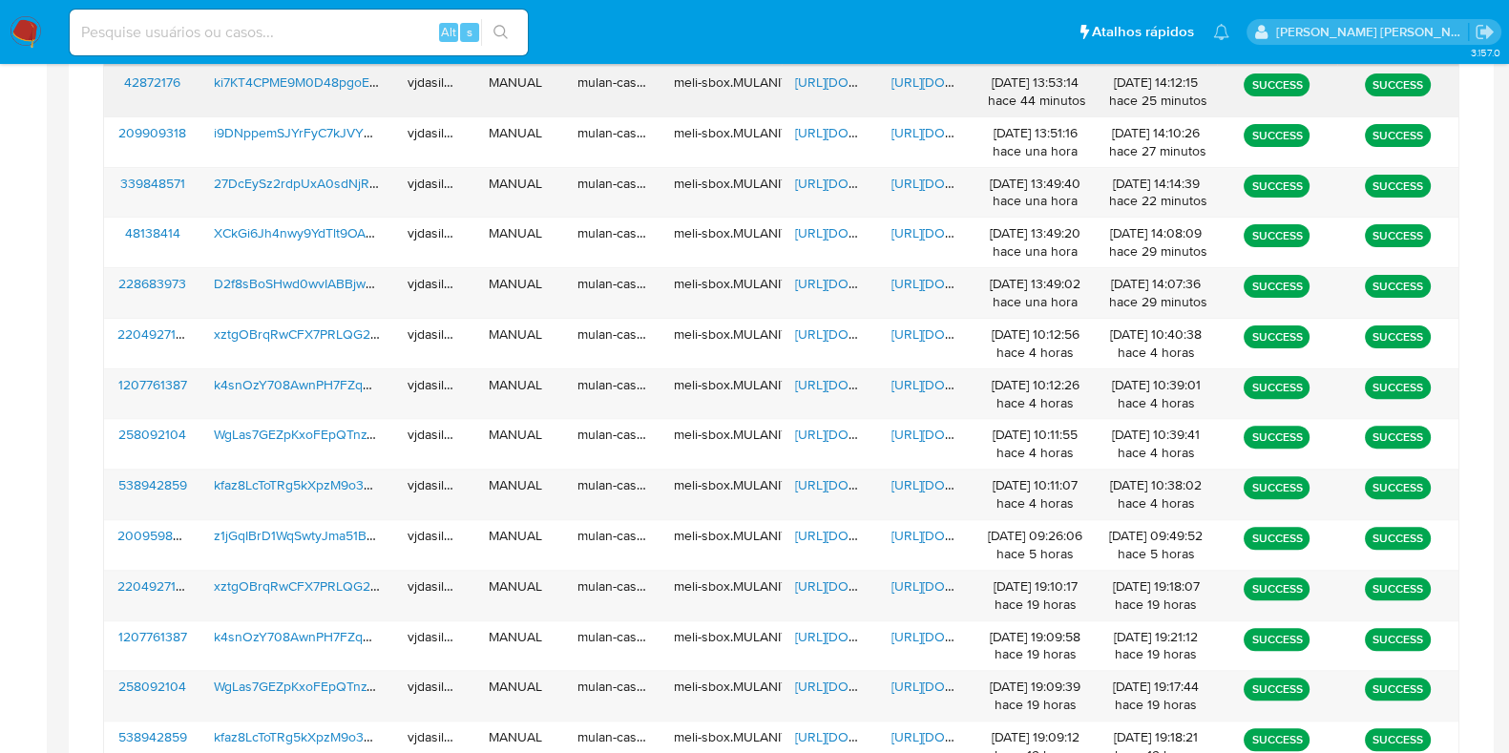
click at [935, 78] on span "[URL][DOMAIN_NAME]" at bounding box center [957, 82] width 132 height 19
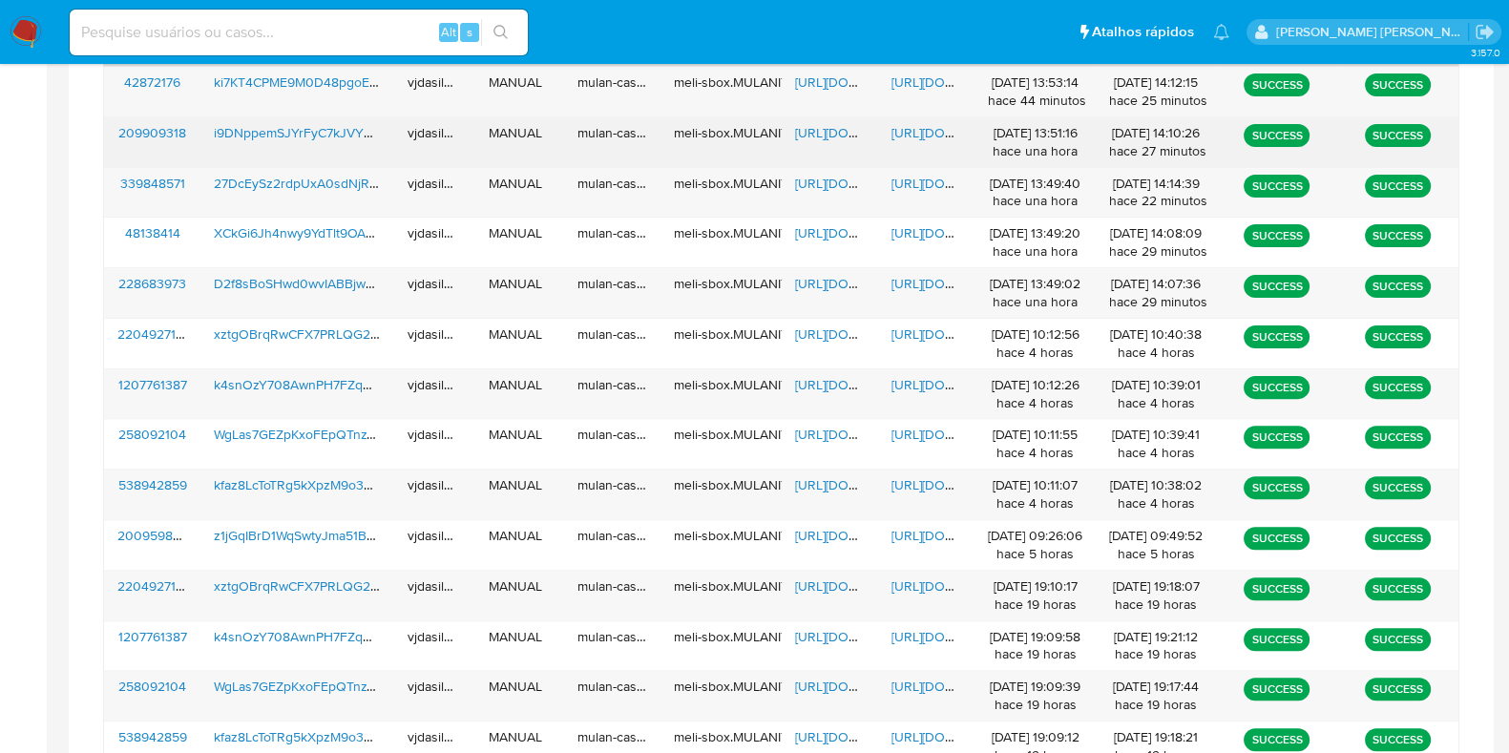
click at [907, 131] on span "[URL][DOMAIN_NAME]" at bounding box center [957, 132] width 132 height 19
click at [830, 135] on span "https://docs.google.com/spreadsheets/d/1YLI9UY3MiNhpNGVInN7DA_mavx8JB1akpekVVqW…" at bounding box center [861, 132] width 132 height 19
click at [268, 135] on span "i9DNppemSJYrFyC7kJVYDigH" at bounding box center [303, 132] width 179 height 19
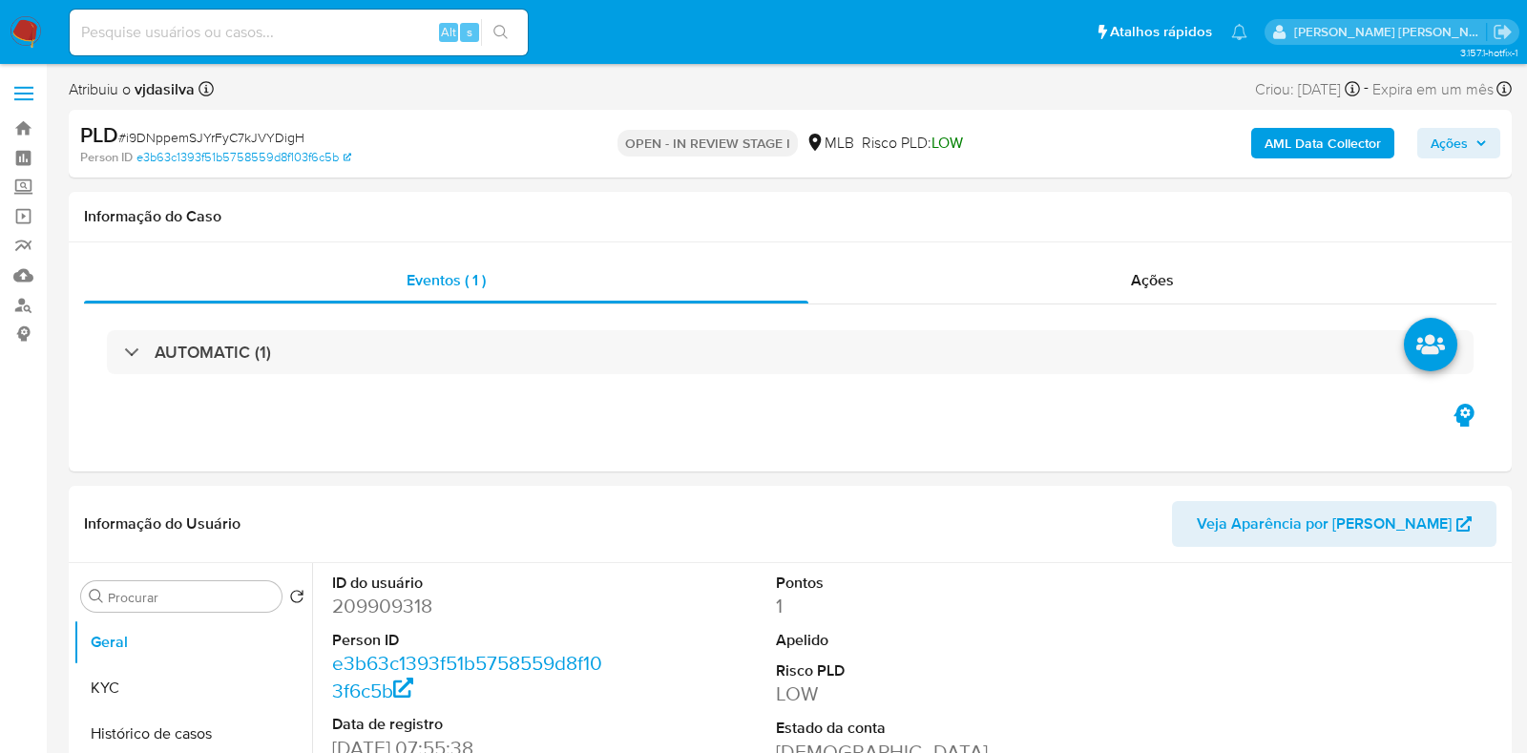
select select "10"
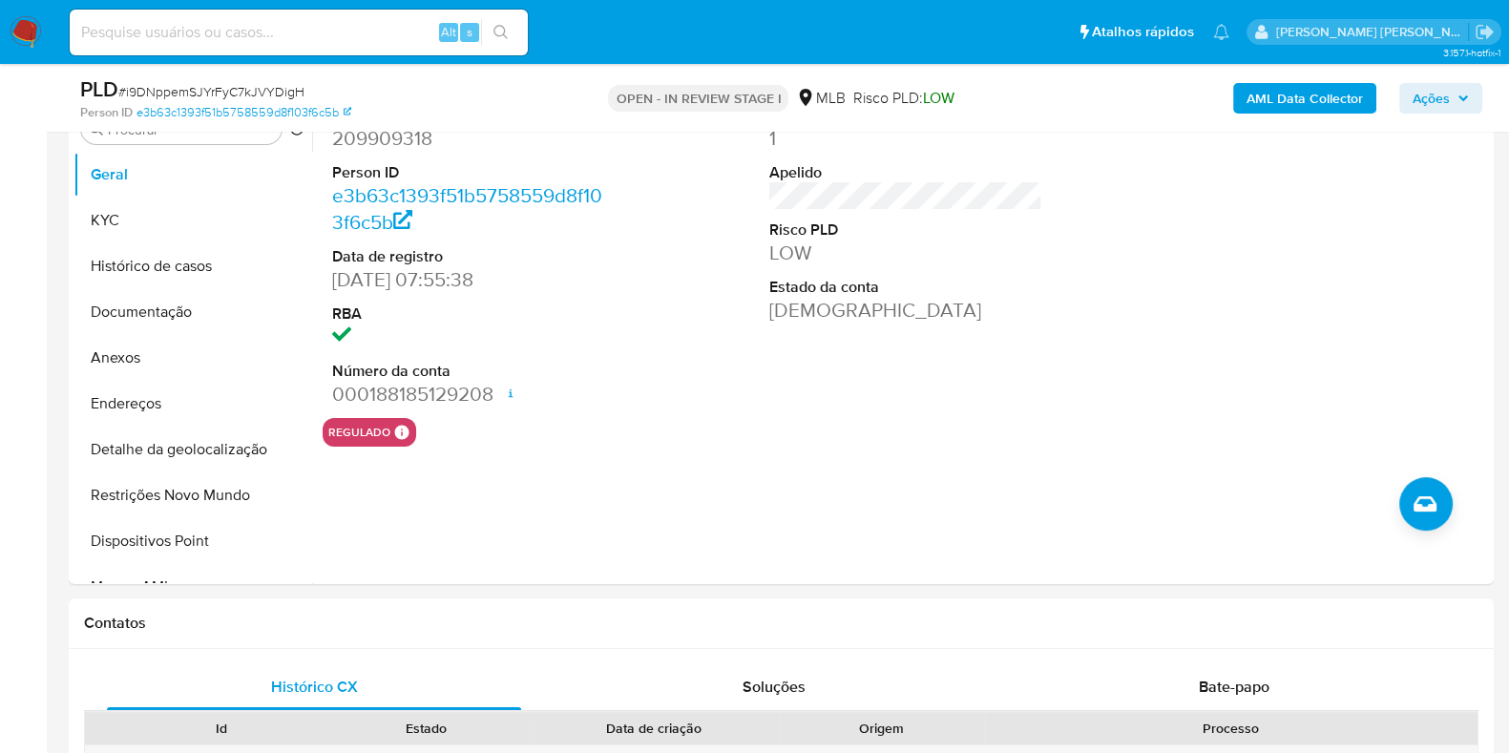
scroll to position [407, 0]
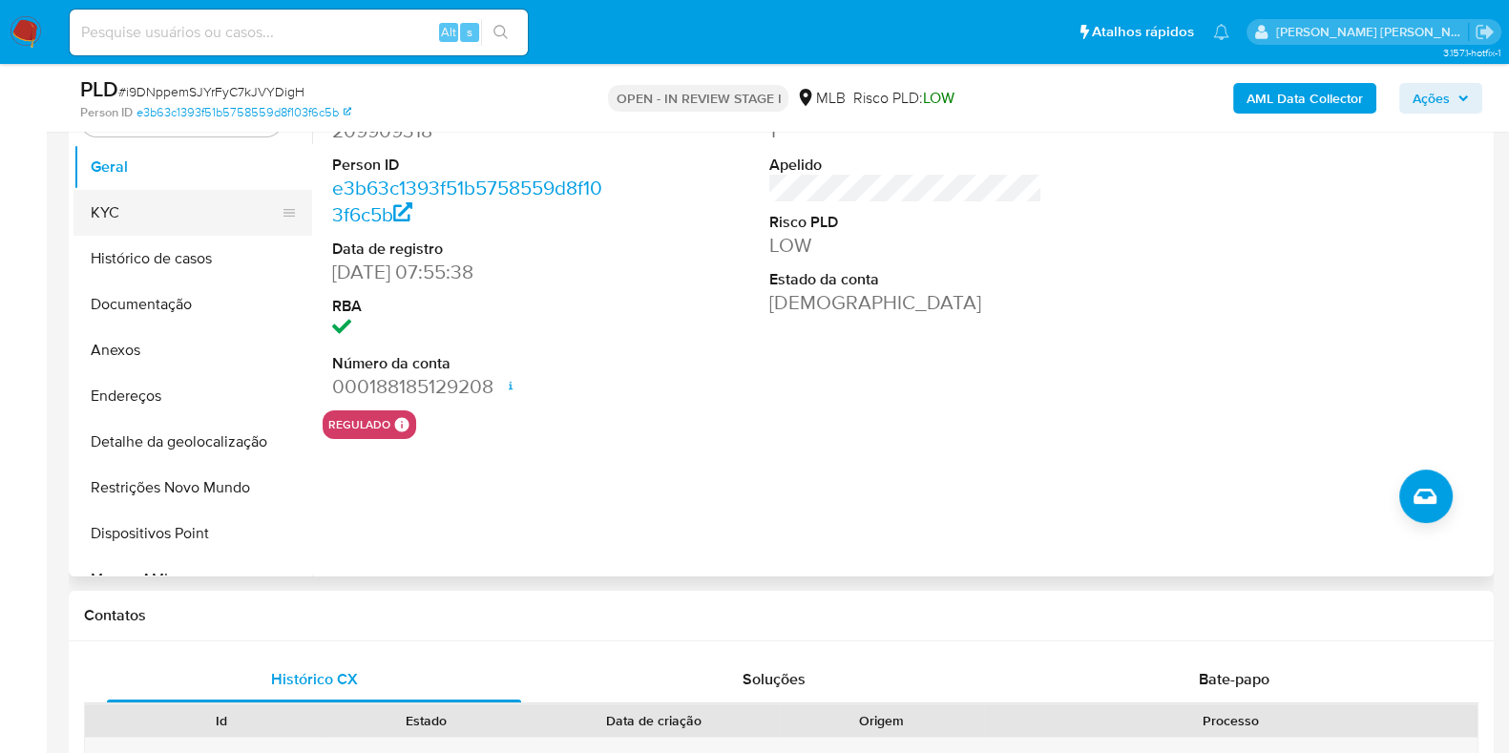
click at [162, 211] on button "KYC" at bounding box center [184, 213] width 223 height 46
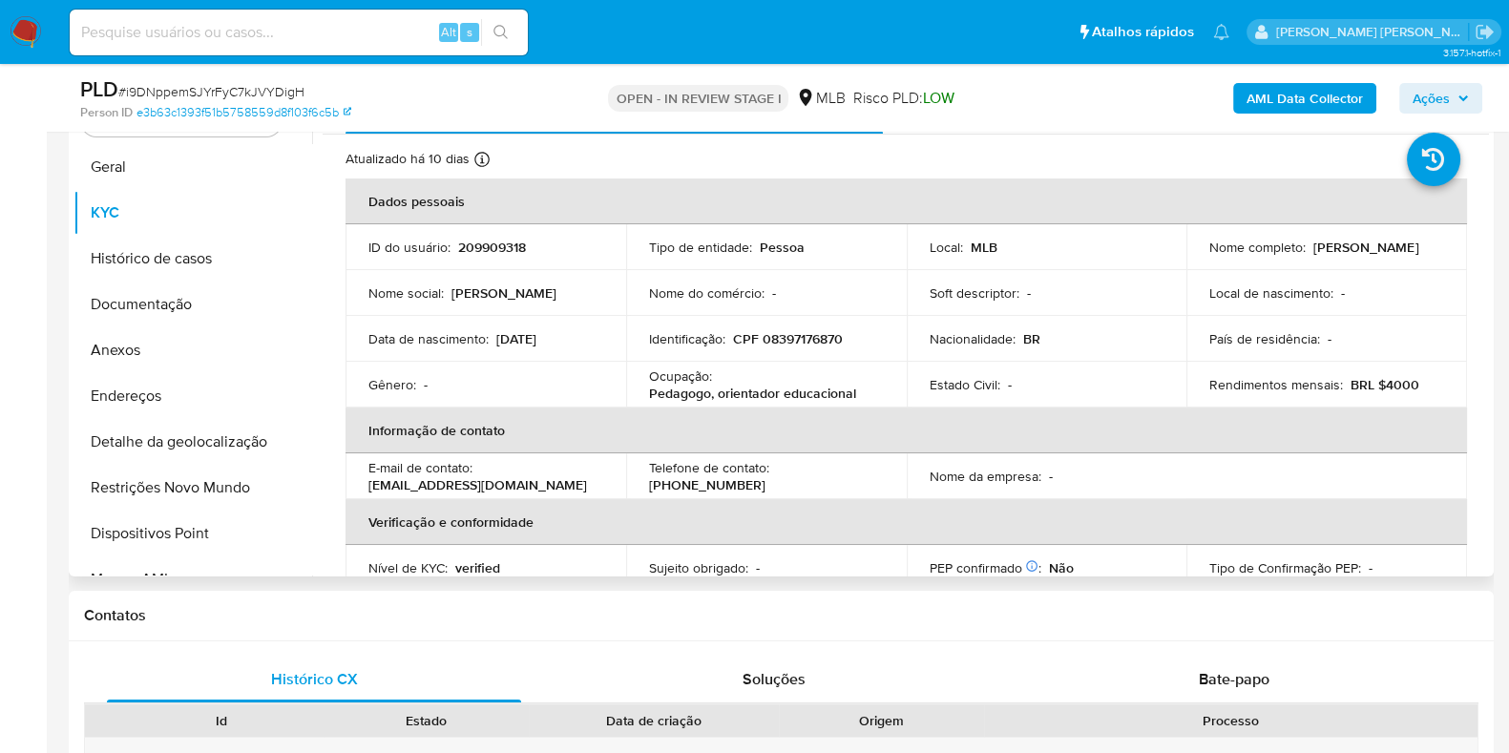
click at [719, 393] on p "Pedagogo, orientador educacional" at bounding box center [752, 393] width 207 height 17
copy div "Ocupação : Pedagogo, orientador educacional"
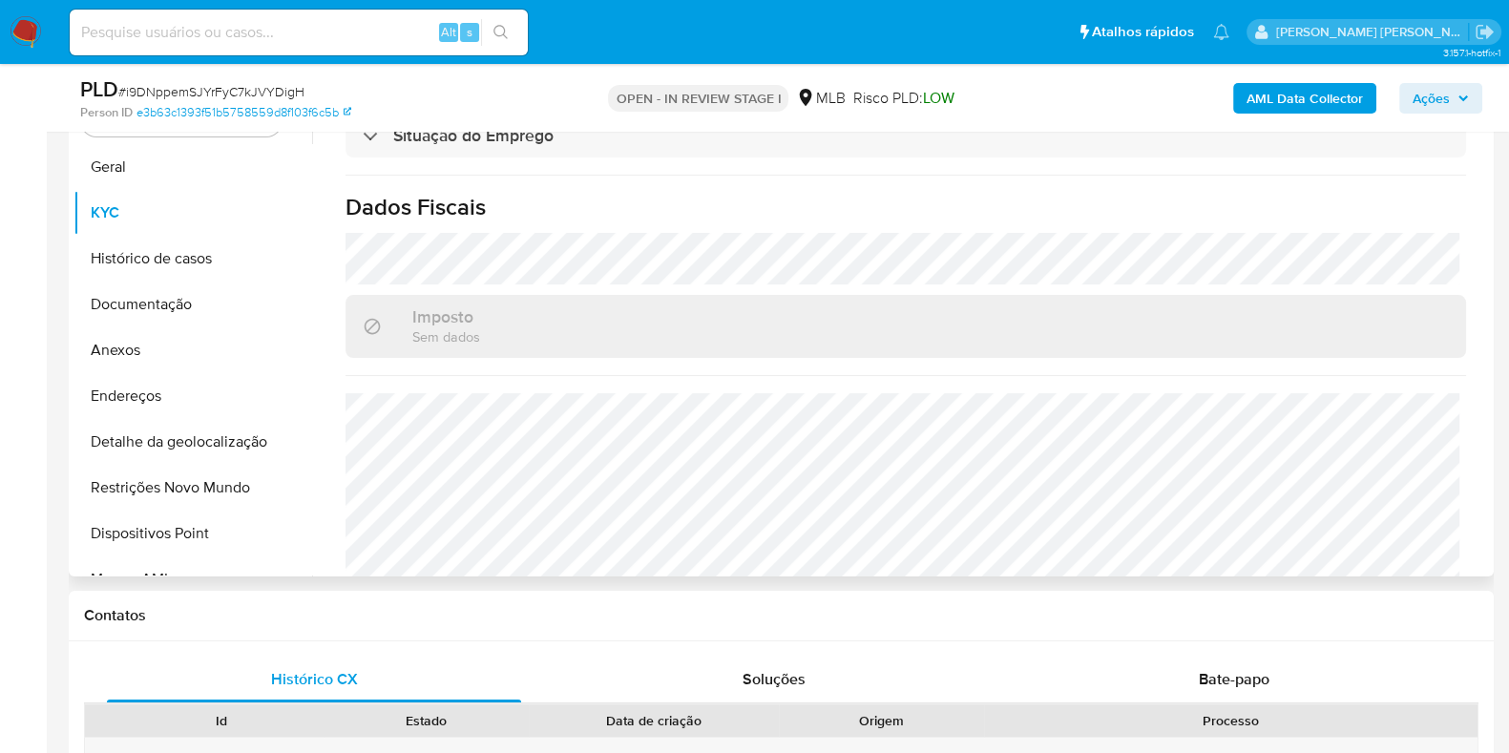
scroll to position [829, 0]
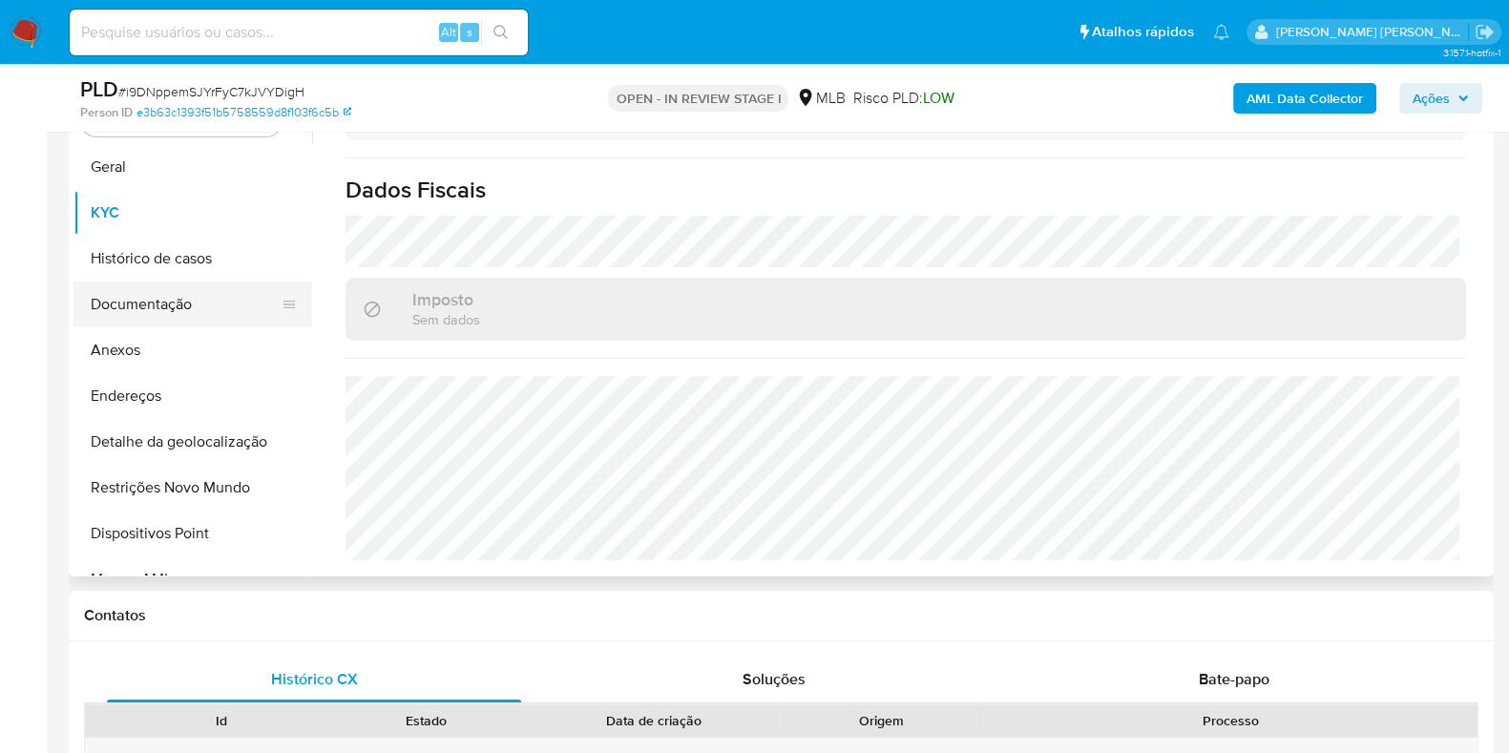
click at [186, 290] on button "Documentação" at bounding box center [184, 305] width 223 height 46
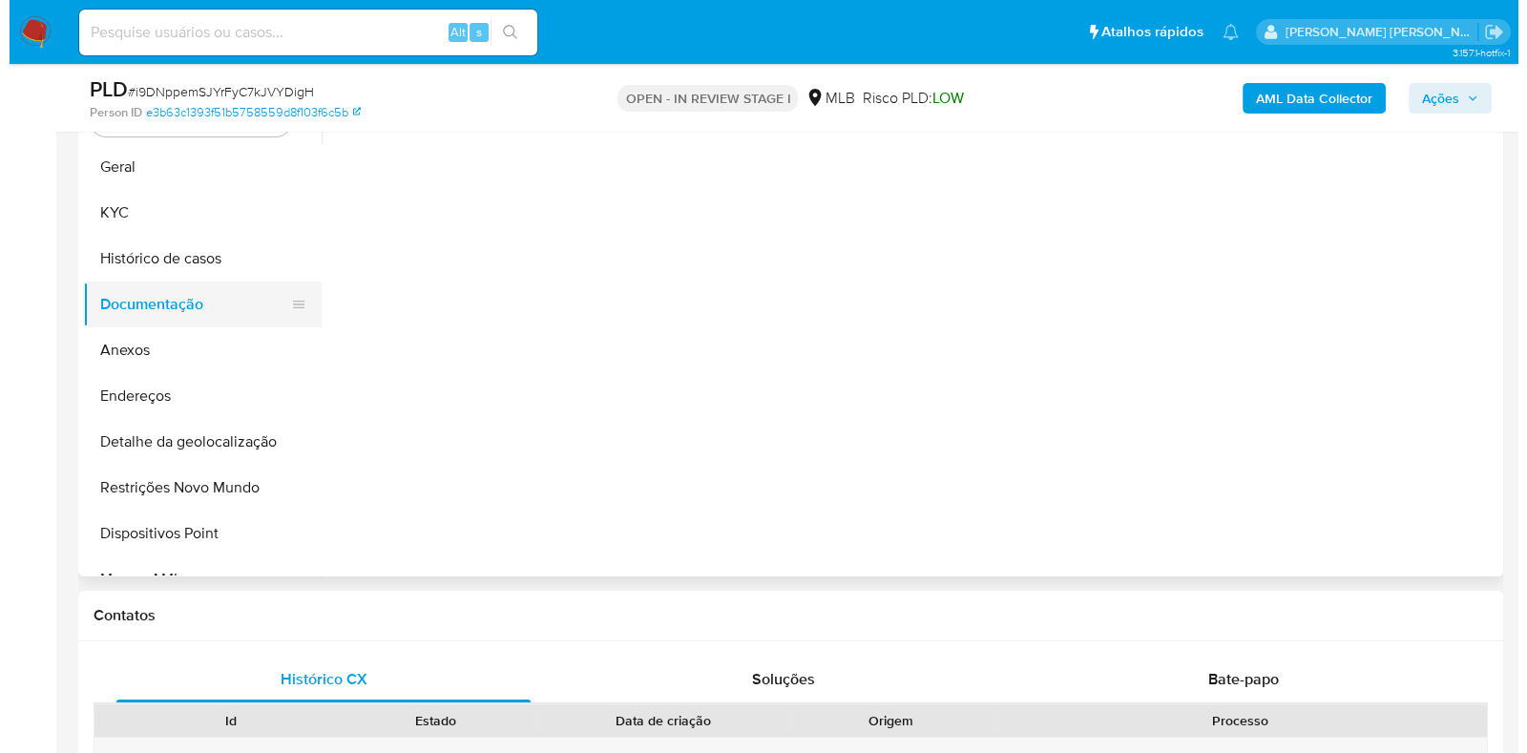
scroll to position [0, 0]
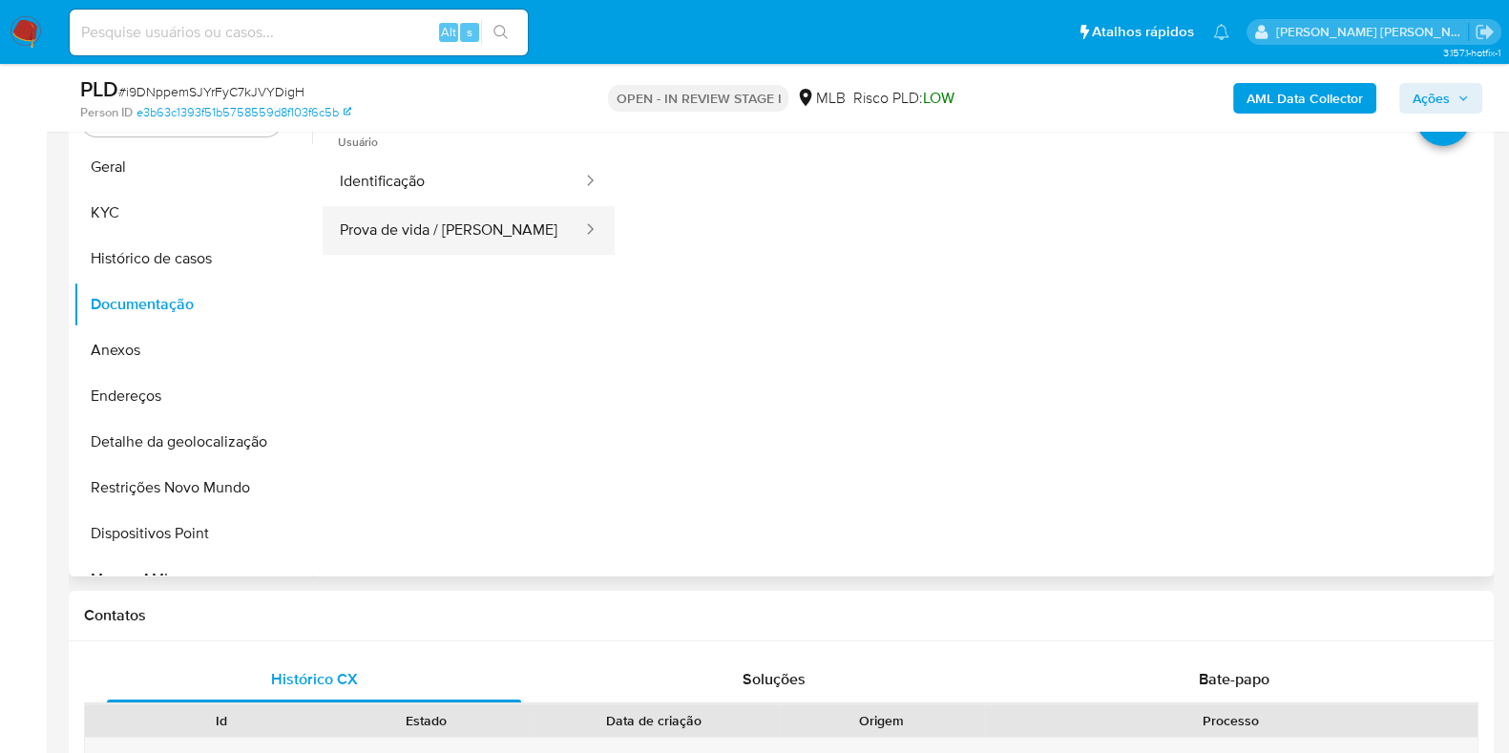
click at [435, 228] on button "Prova de vida / Selfie" at bounding box center [453, 230] width 261 height 49
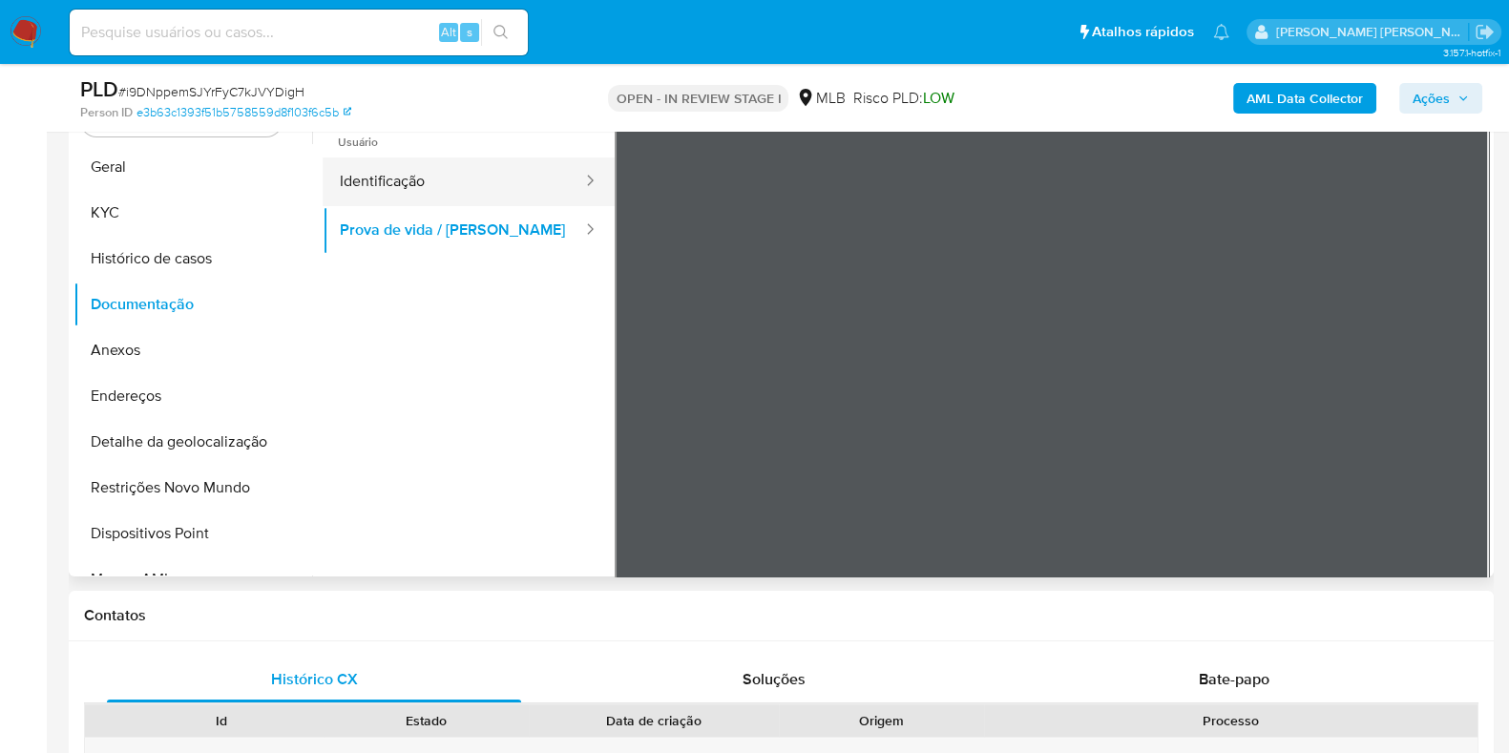
click at [435, 178] on button "Identificação" at bounding box center [453, 181] width 261 height 49
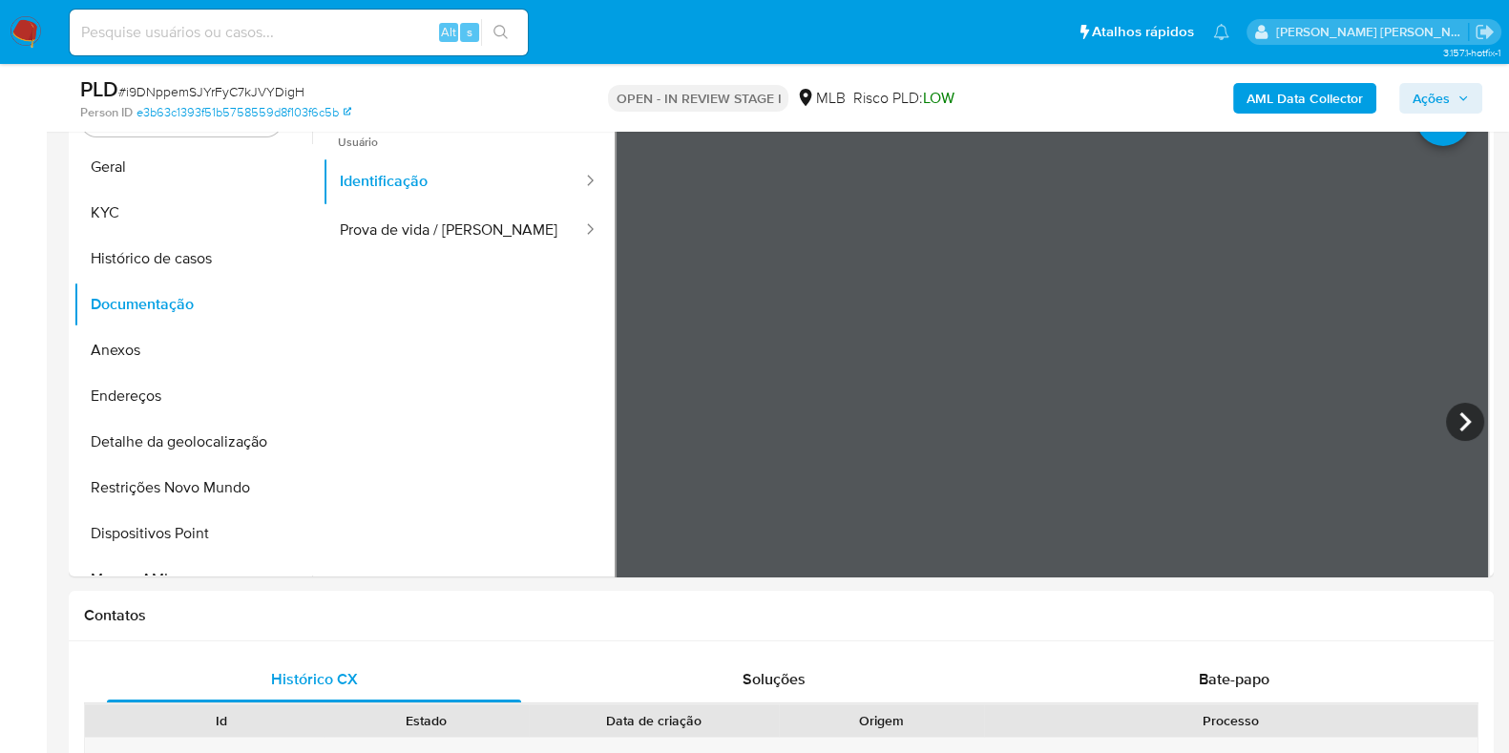
click at [1266, 96] on b "AML Data Collector" at bounding box center [1304, 98] width 116 height 31
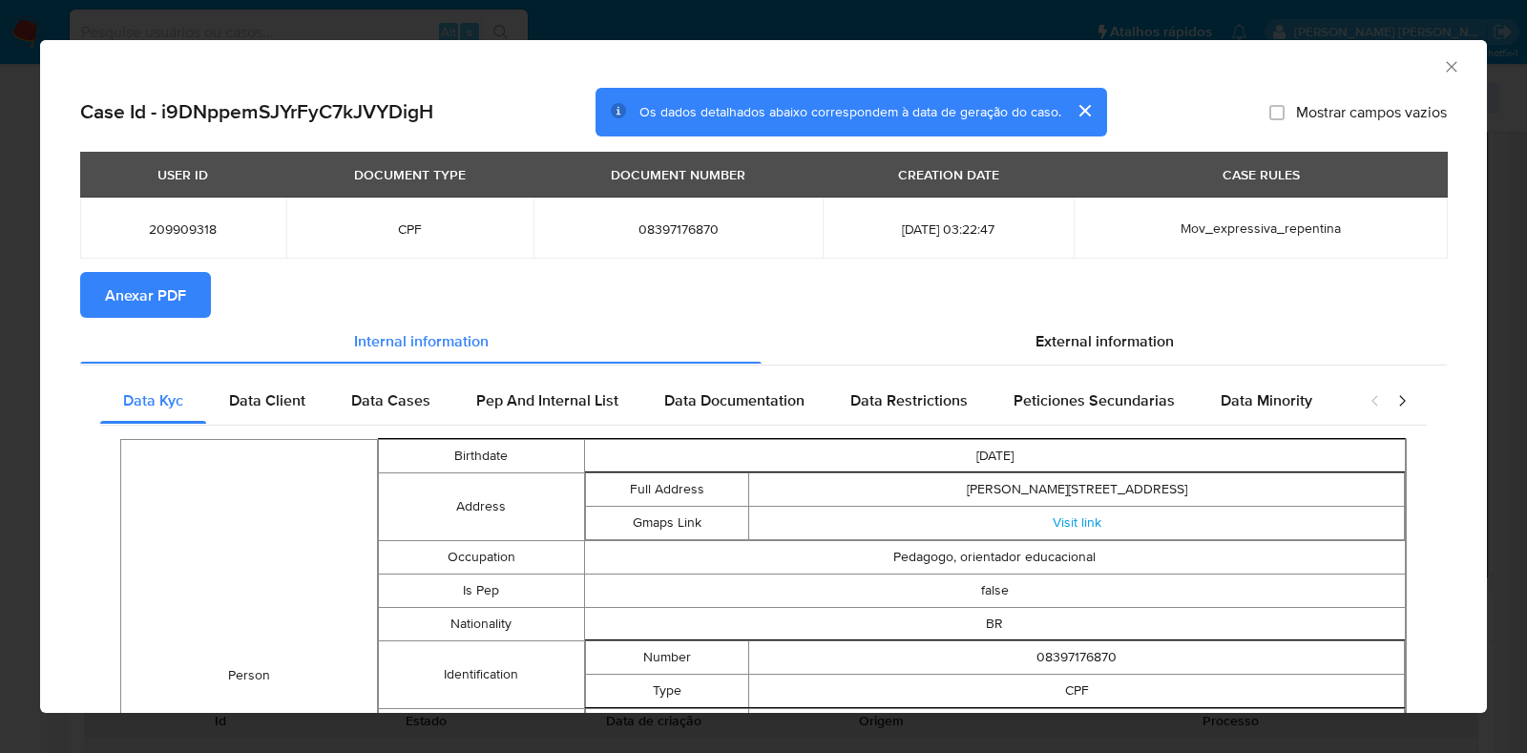
click at [151, 281] on span "Anexar PDF" at bounding box center [145, 295] width 81 height 42
click at [1081, 331] on span "External information" at bounding box center [1104, 340] width 138 height 22
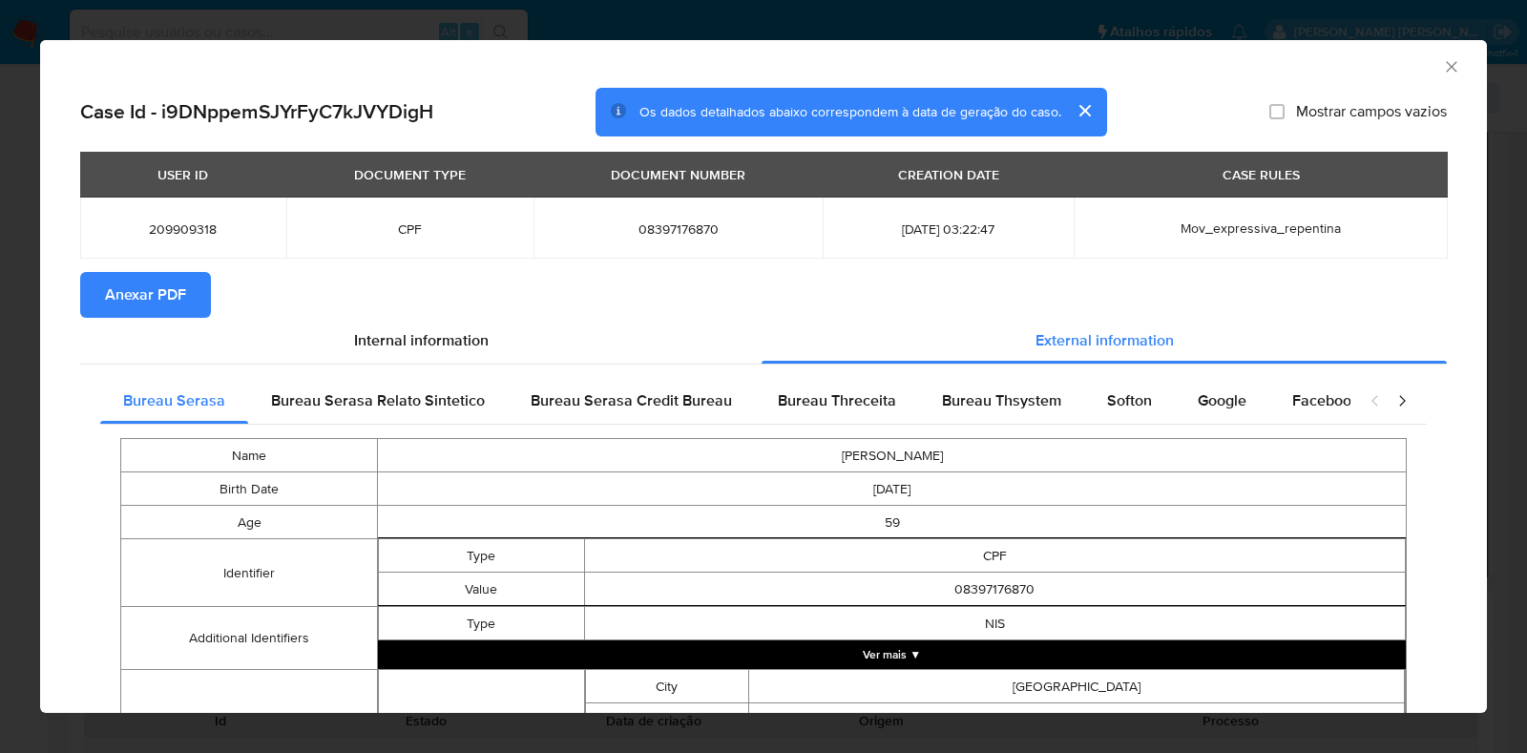
click at [1015, 658] on button "Ver mais ▼" at bounding box center [892, 654] width 1028 height 29
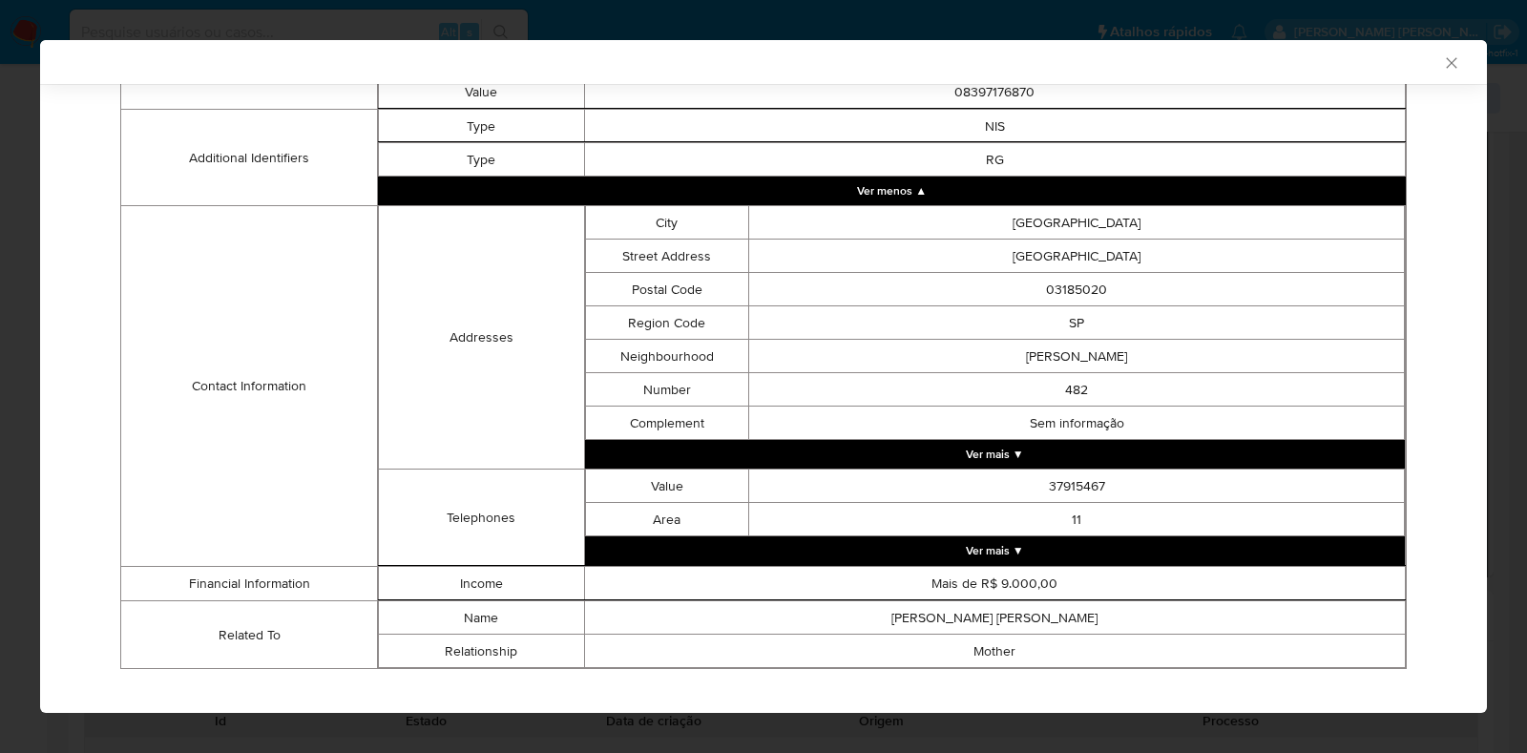
scroll to position [521, 0]
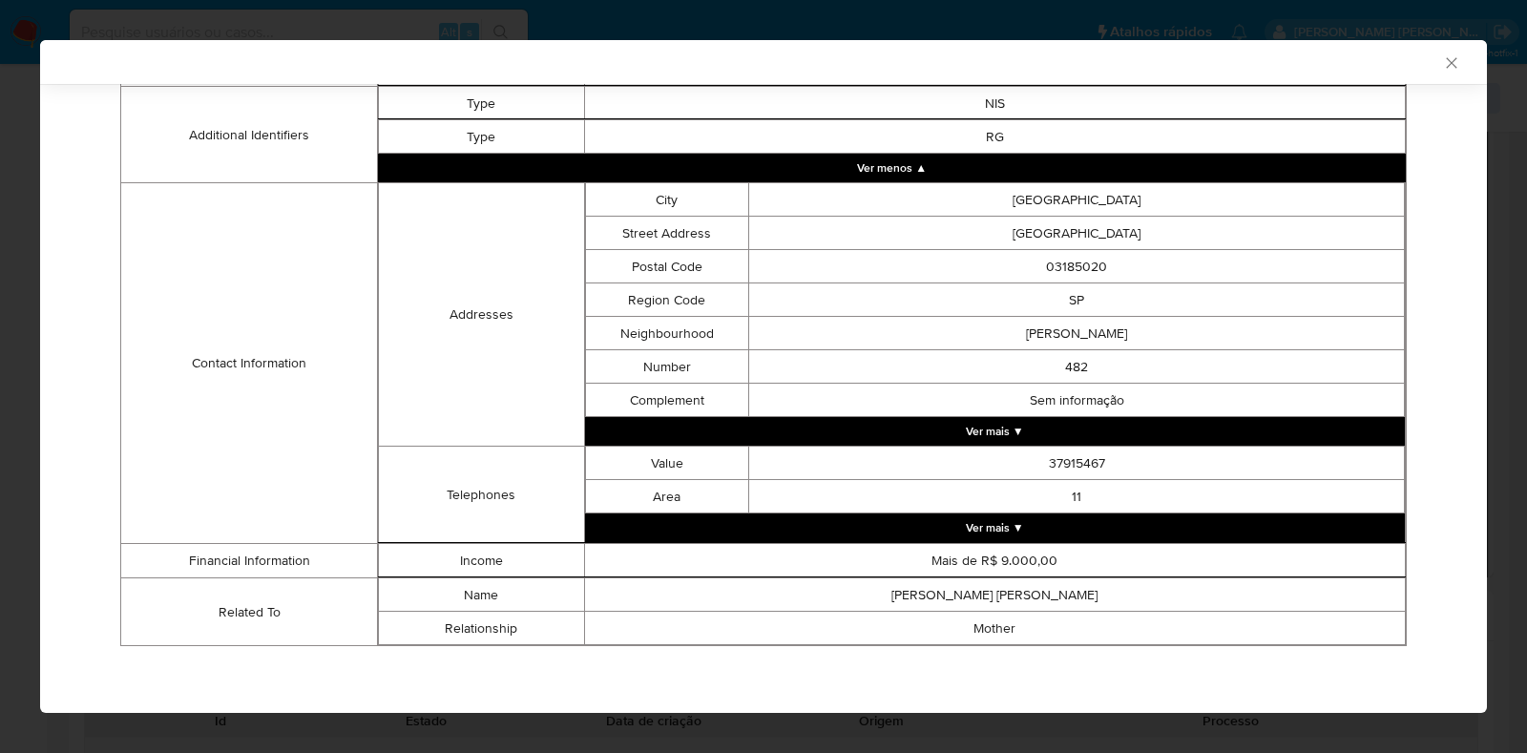
click at [954, 421] on button "Ver mais ▼" at bounding box center [995, 431] width 821 height 29
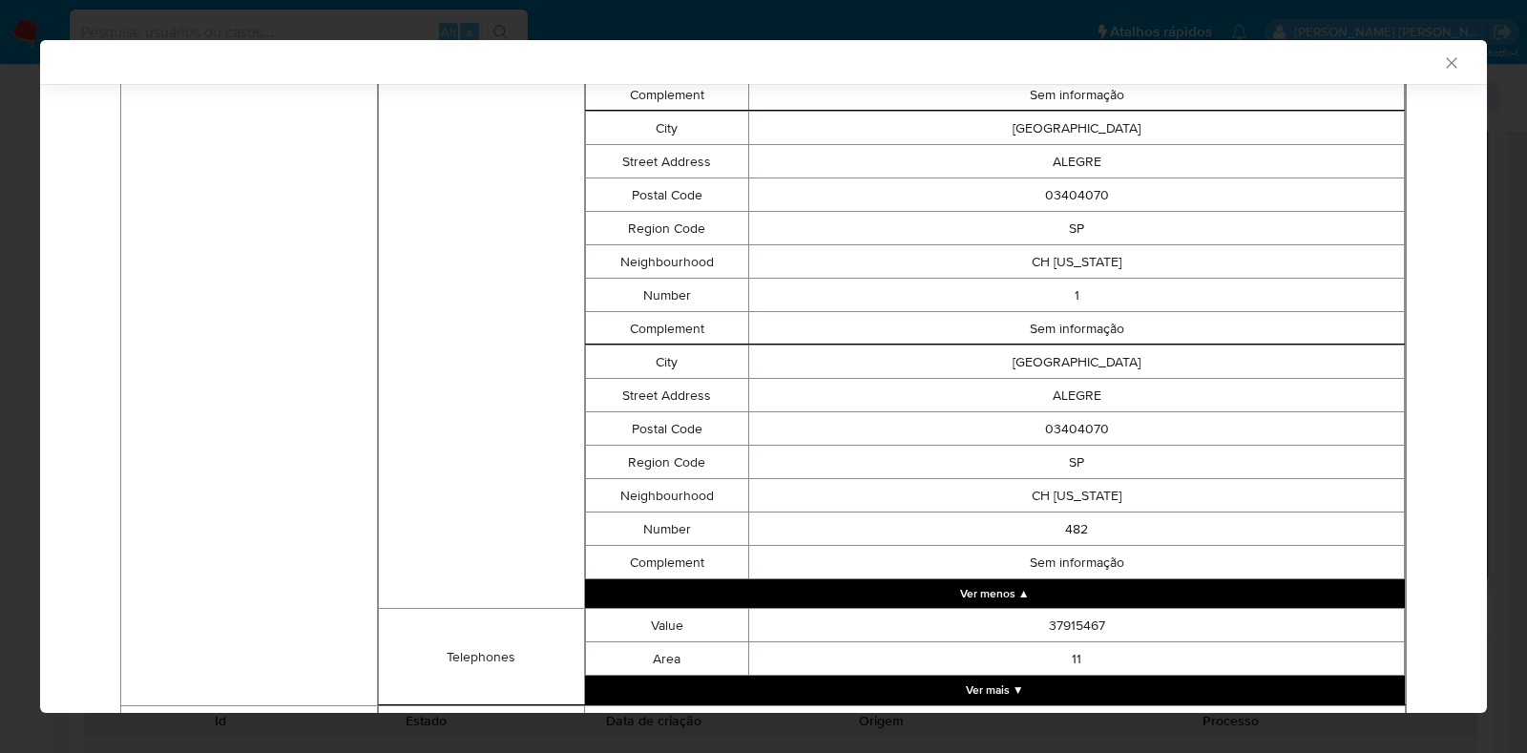
scroll to position [1460, 0]
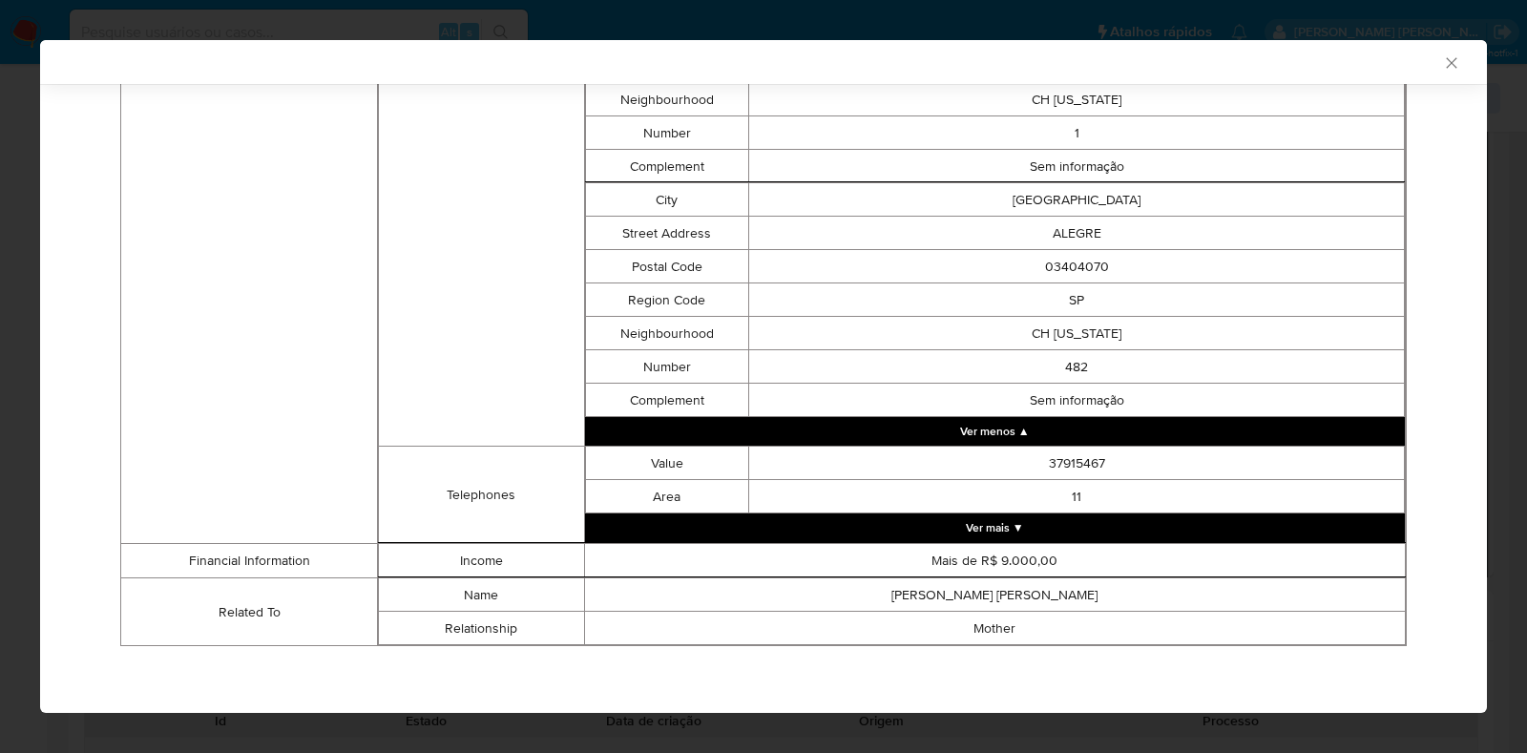
click at [1024, 519] on button "Ver mais ▼" at bounding box center [995, 527] width 821 height 29
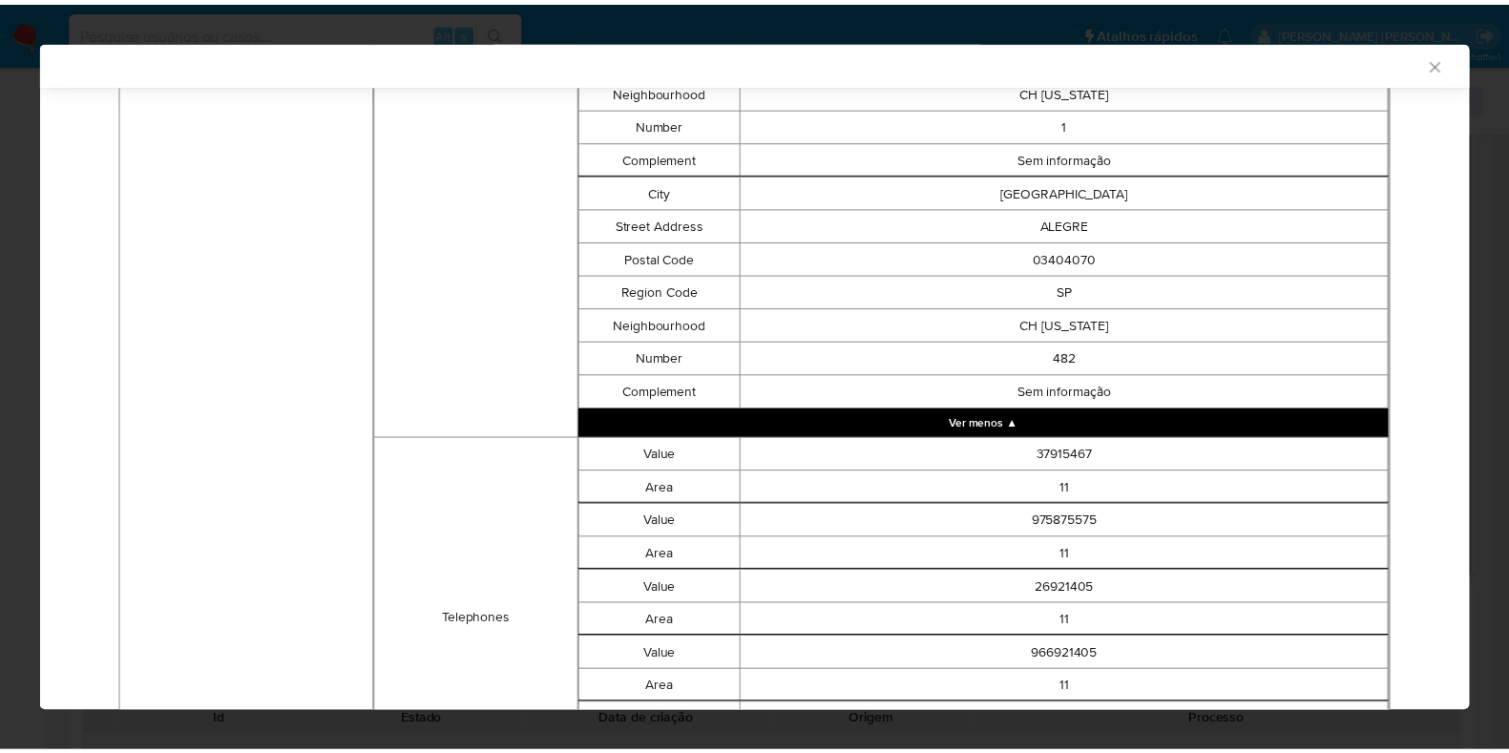
scroll to position [1731, 0]
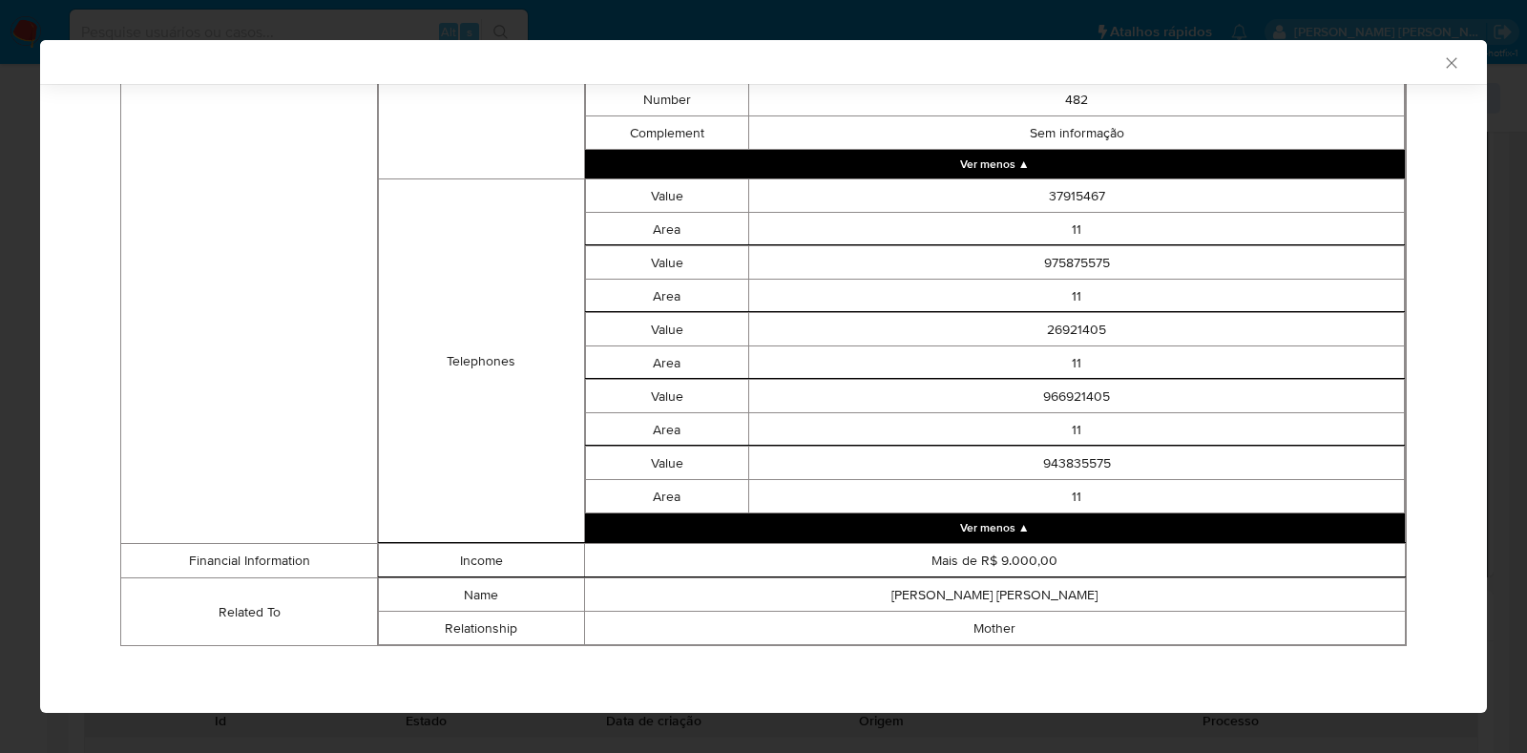
click at [1442, 61] on icon "Fechar a janela" at bounding box center [1451, 62] width 19 height 19
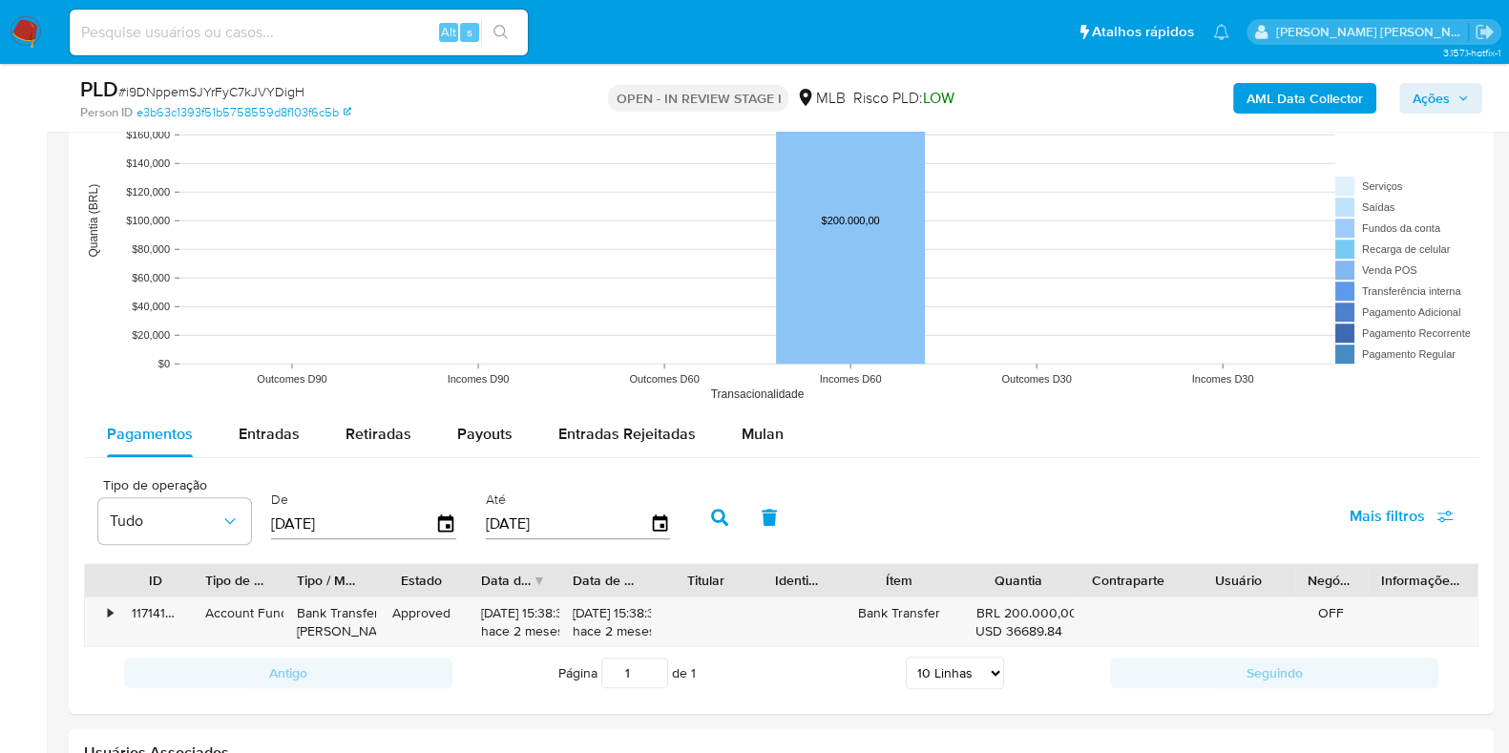
scroll to position [1849, 0]
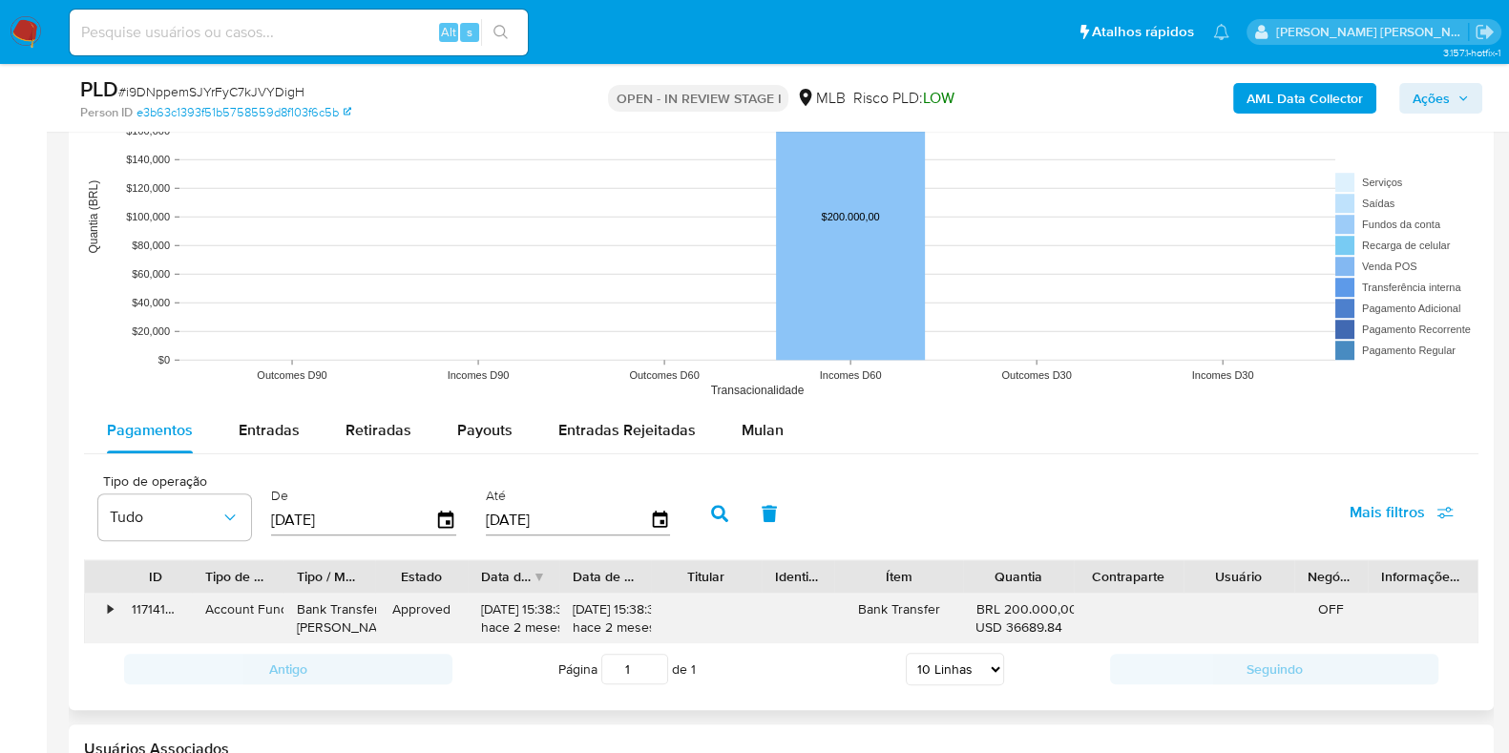
click at [110, 594] on div "•" at bounding box center [101, 619] width 33 height 50
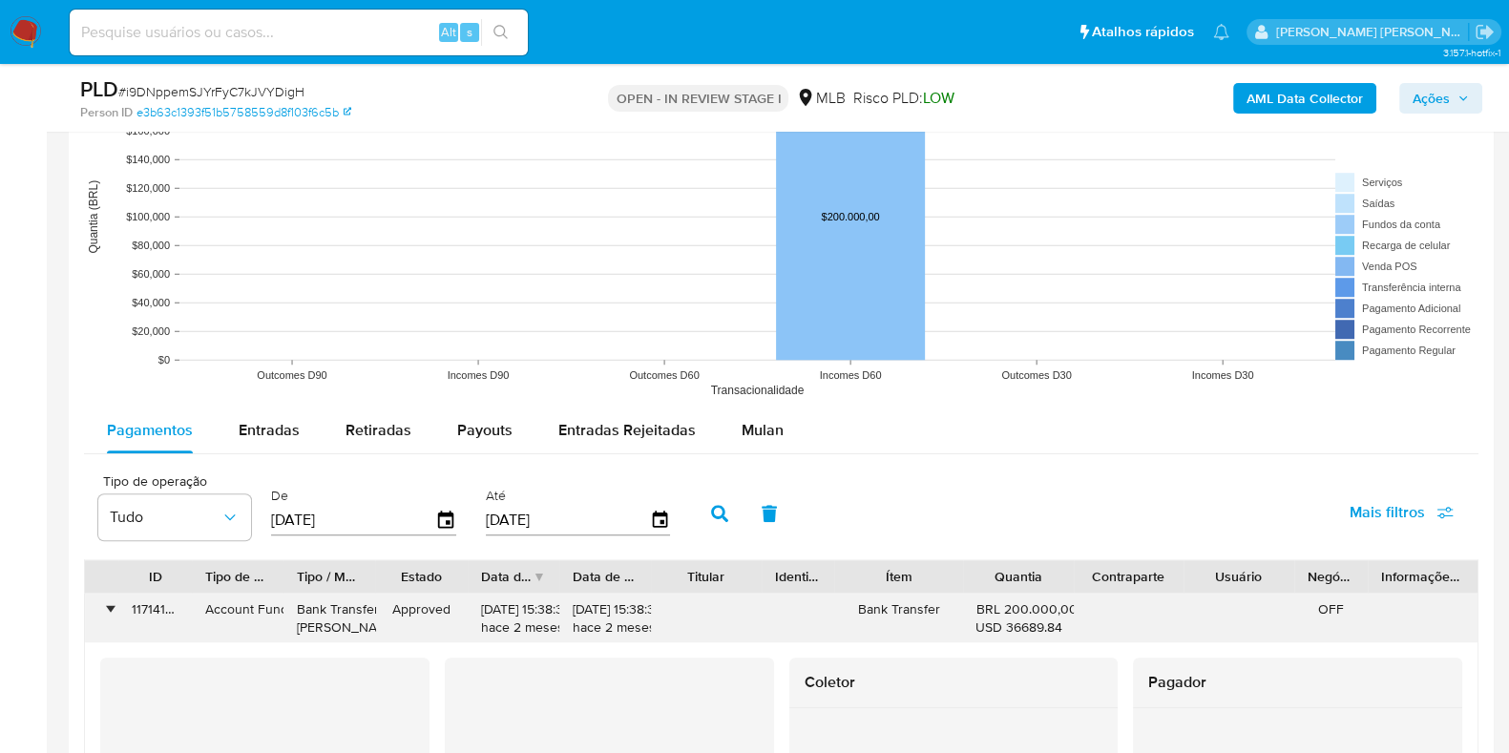
click at [253, 612] on div "Account Fund" at bounding box center [237, 609] width 65 height 18
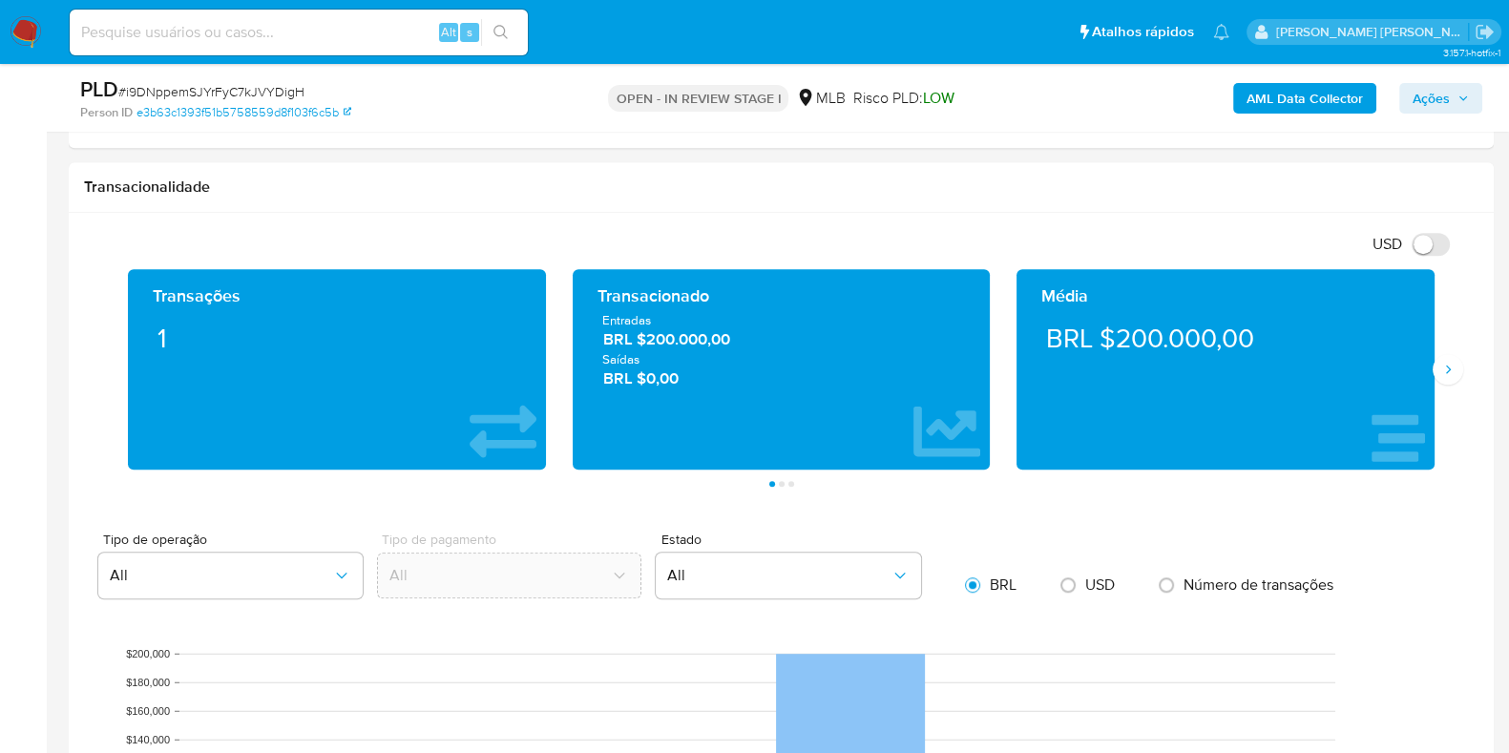
scroll to position [1253, 0]
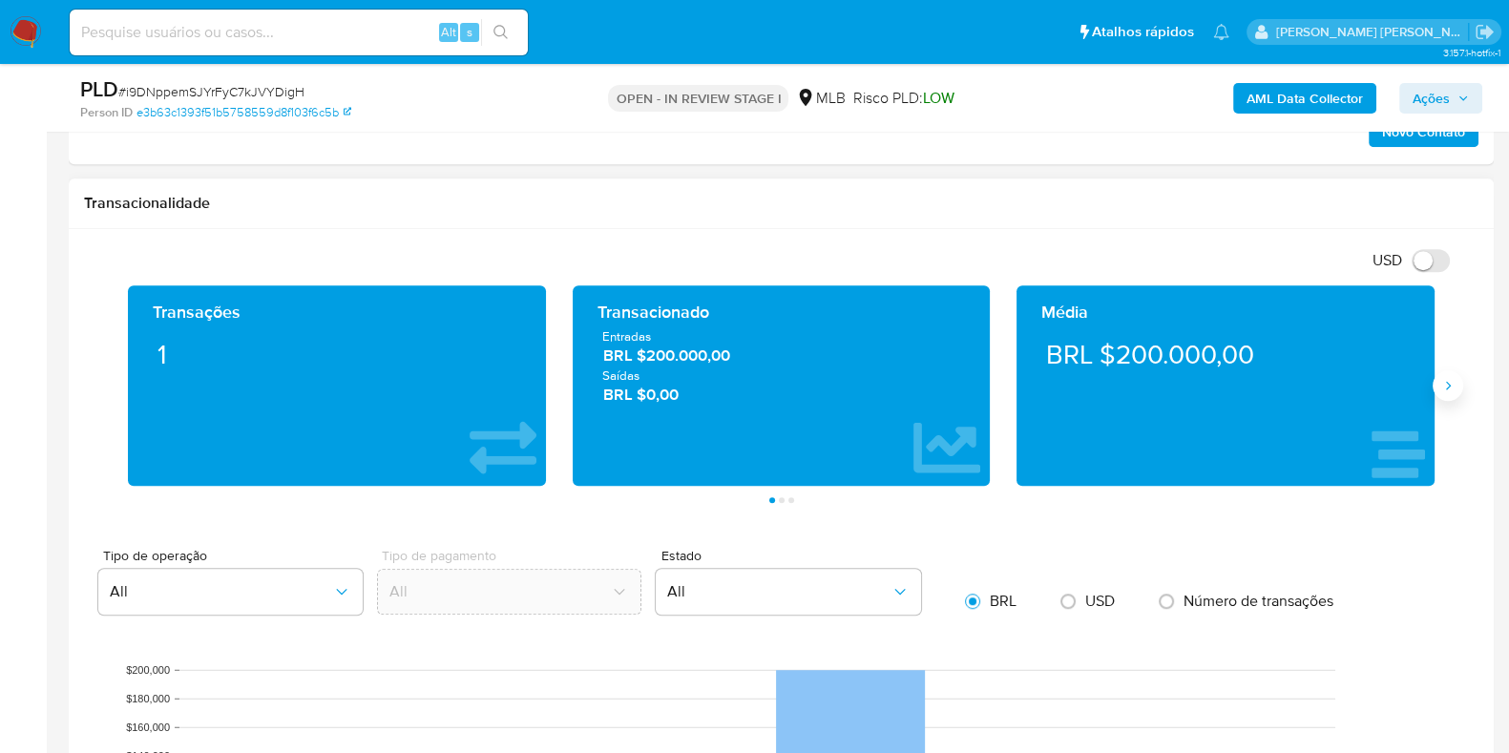
click at [1446, 389] on icon "Siguiente" at bounding box center [1447, 385] width 15 height 15
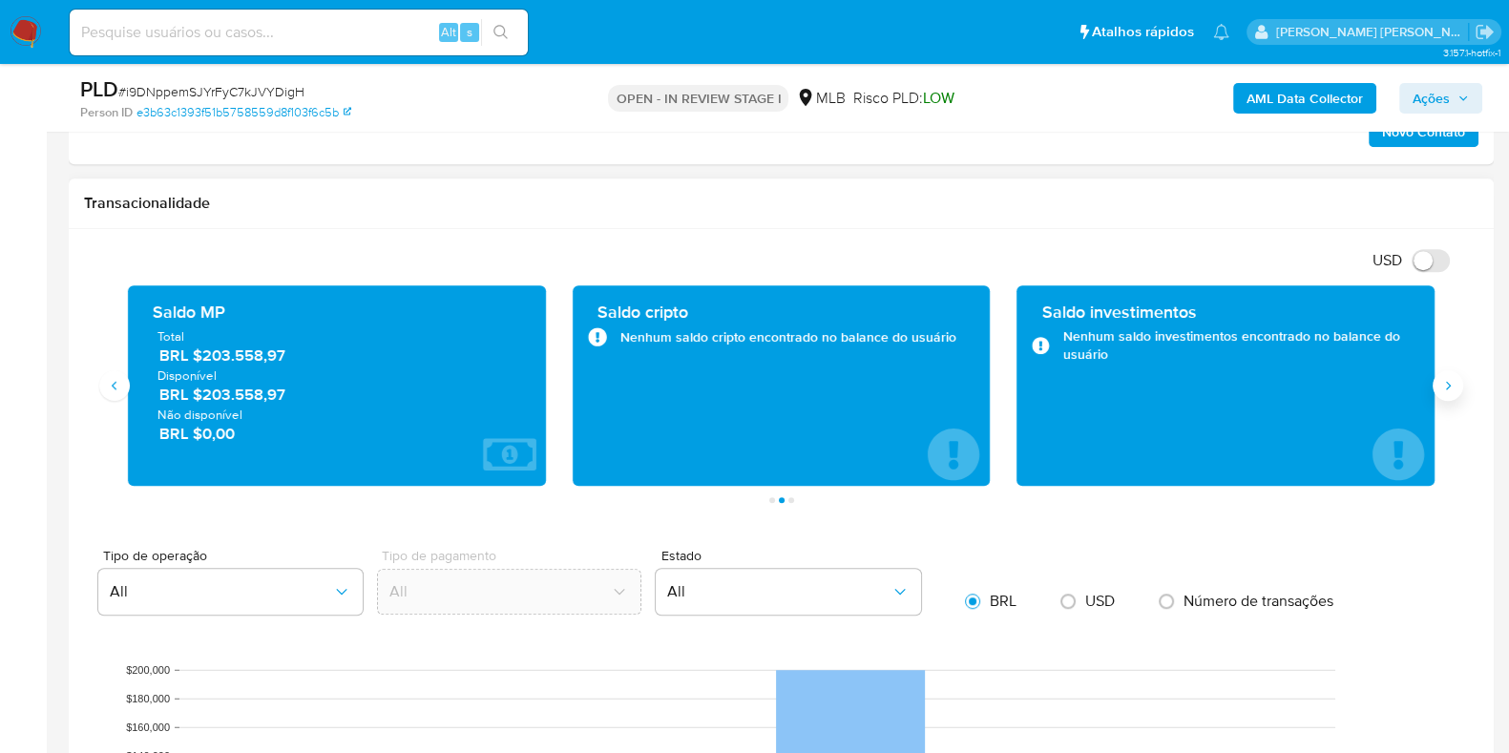
click at [1446, 389] on icon "Siguiente" at bounding box center [1447, 385] width 15 height 15
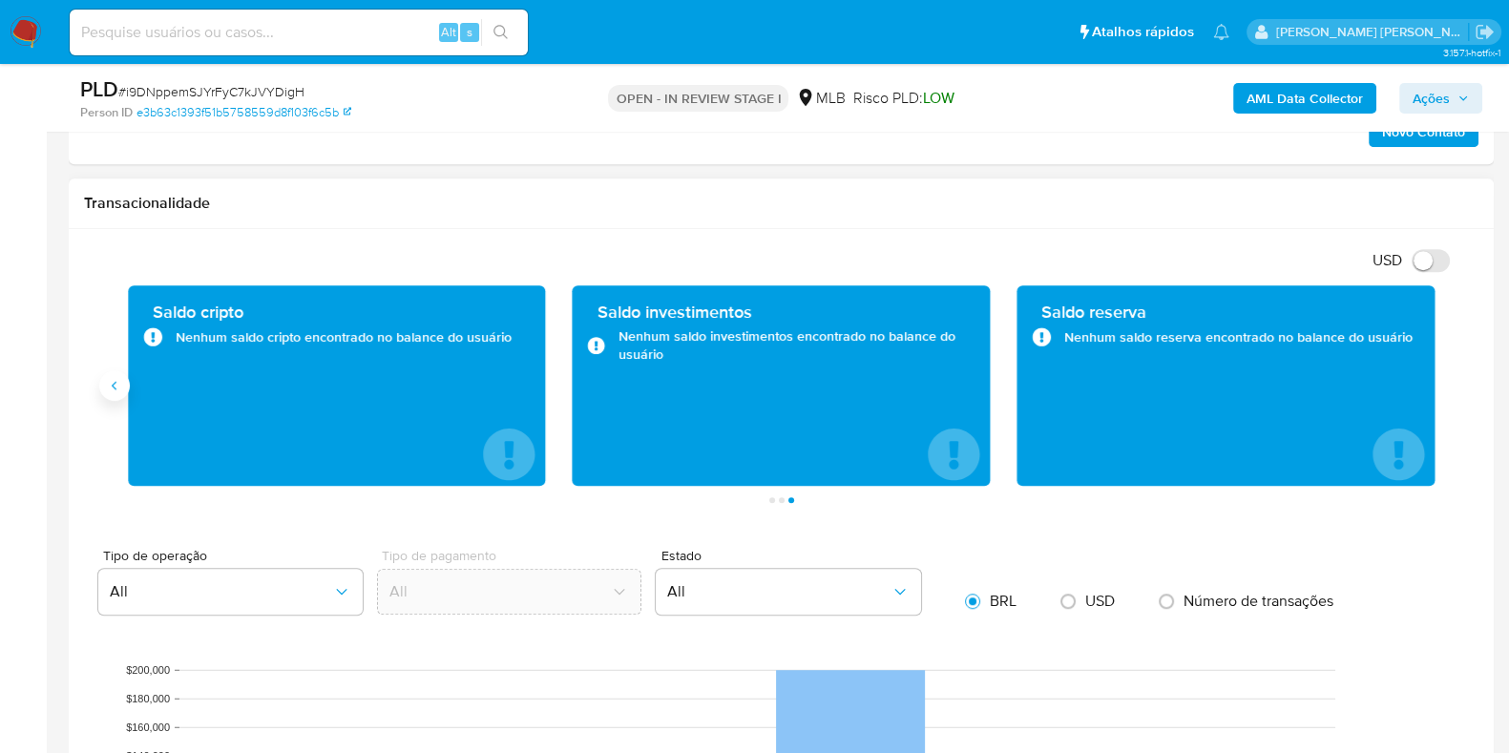
click at [118, 394] on button "Anterior" at bounding box center [114, 385] width 31 height 31
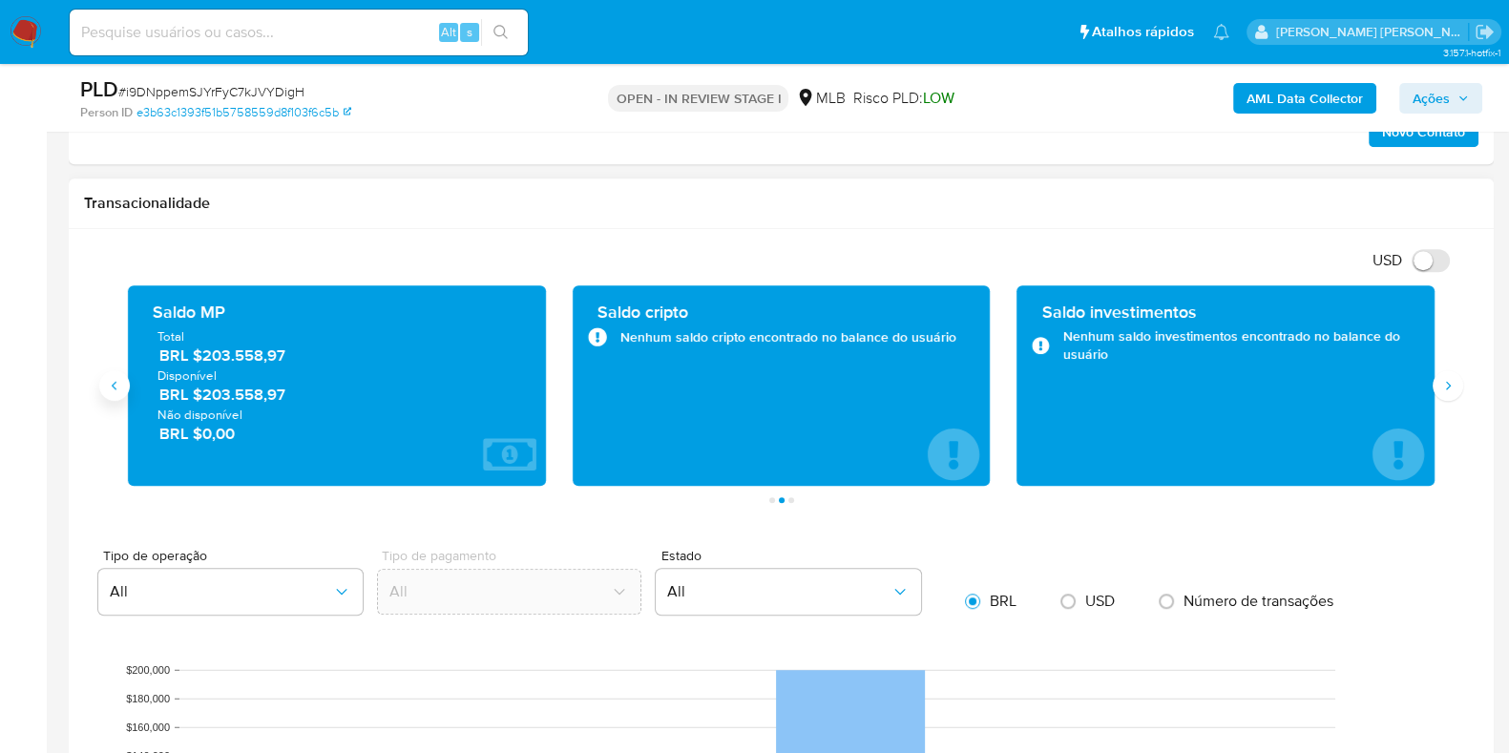
click at [118, 394] on button "Anterior" at bounding box center [114, 385] width 31 height 31
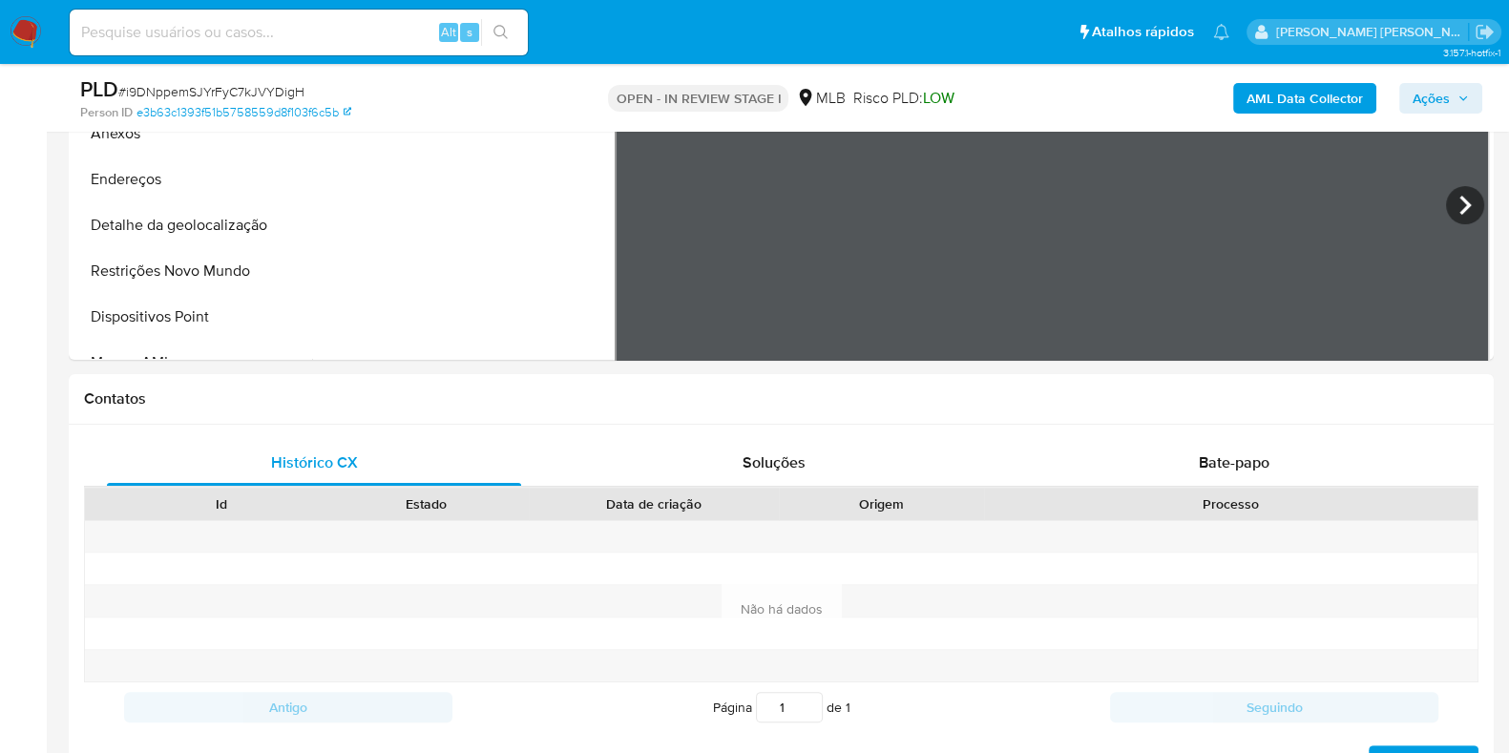
scroll to position [645, 0]
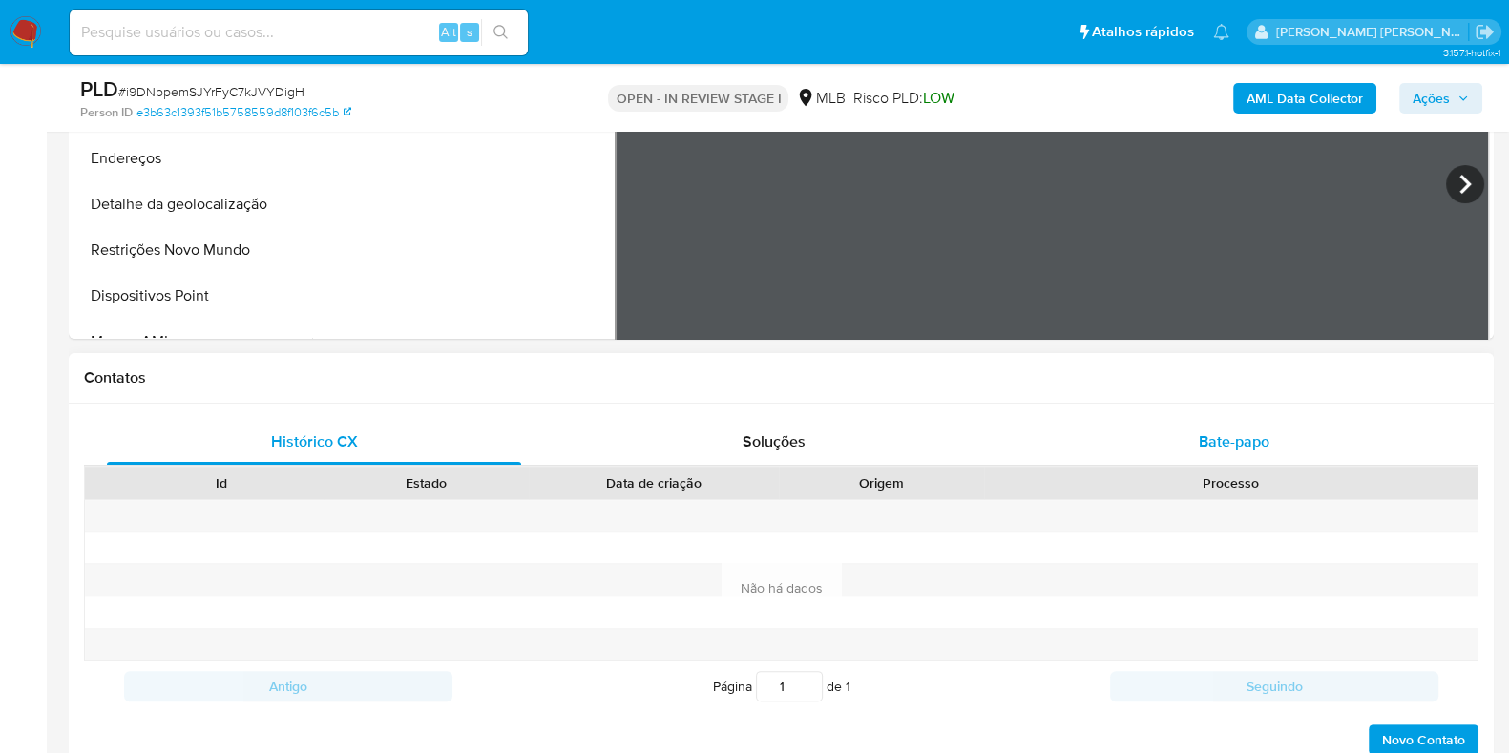
click at [1230, 435] on span "Bate-papo" at bounding box center [1234, 441] width 71 height 22
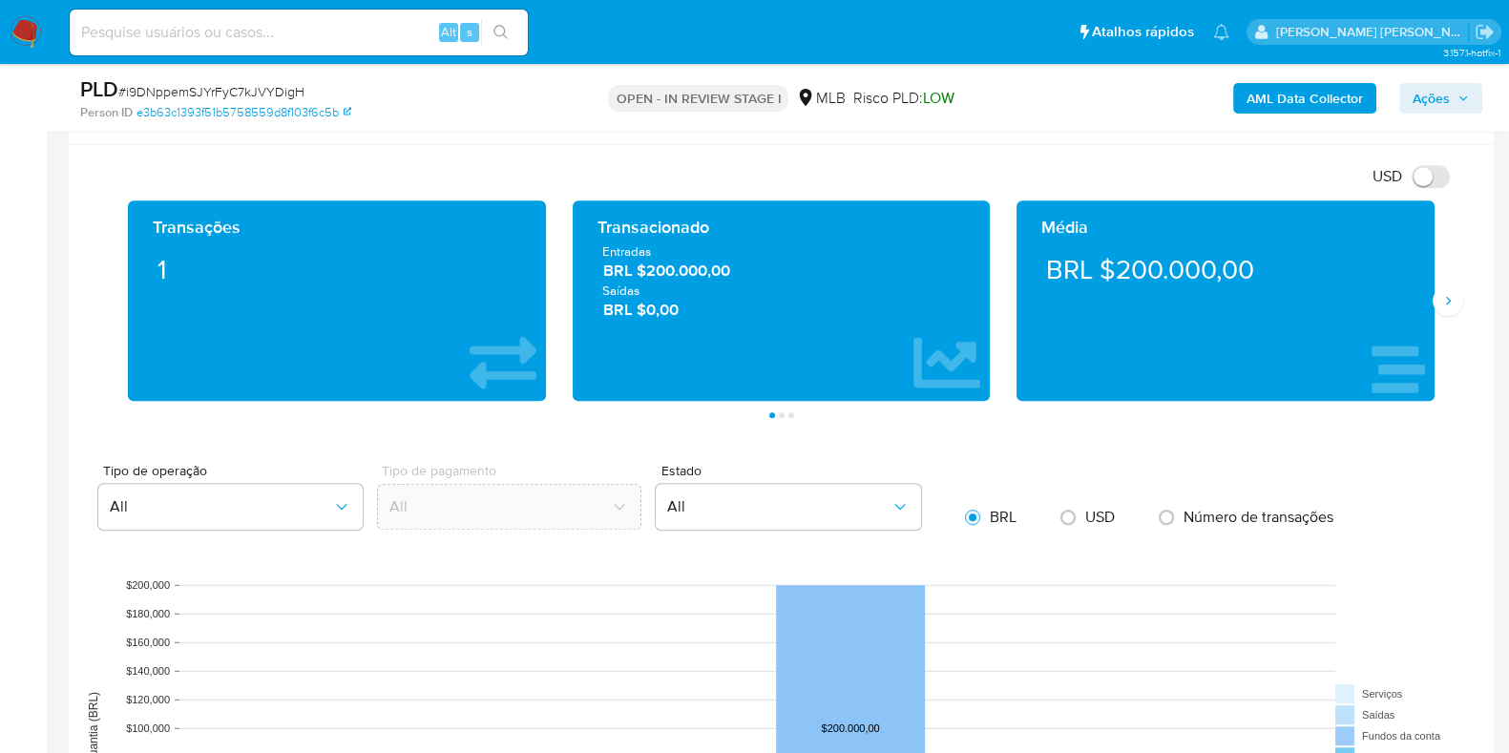
scroll to position [1643, 0]
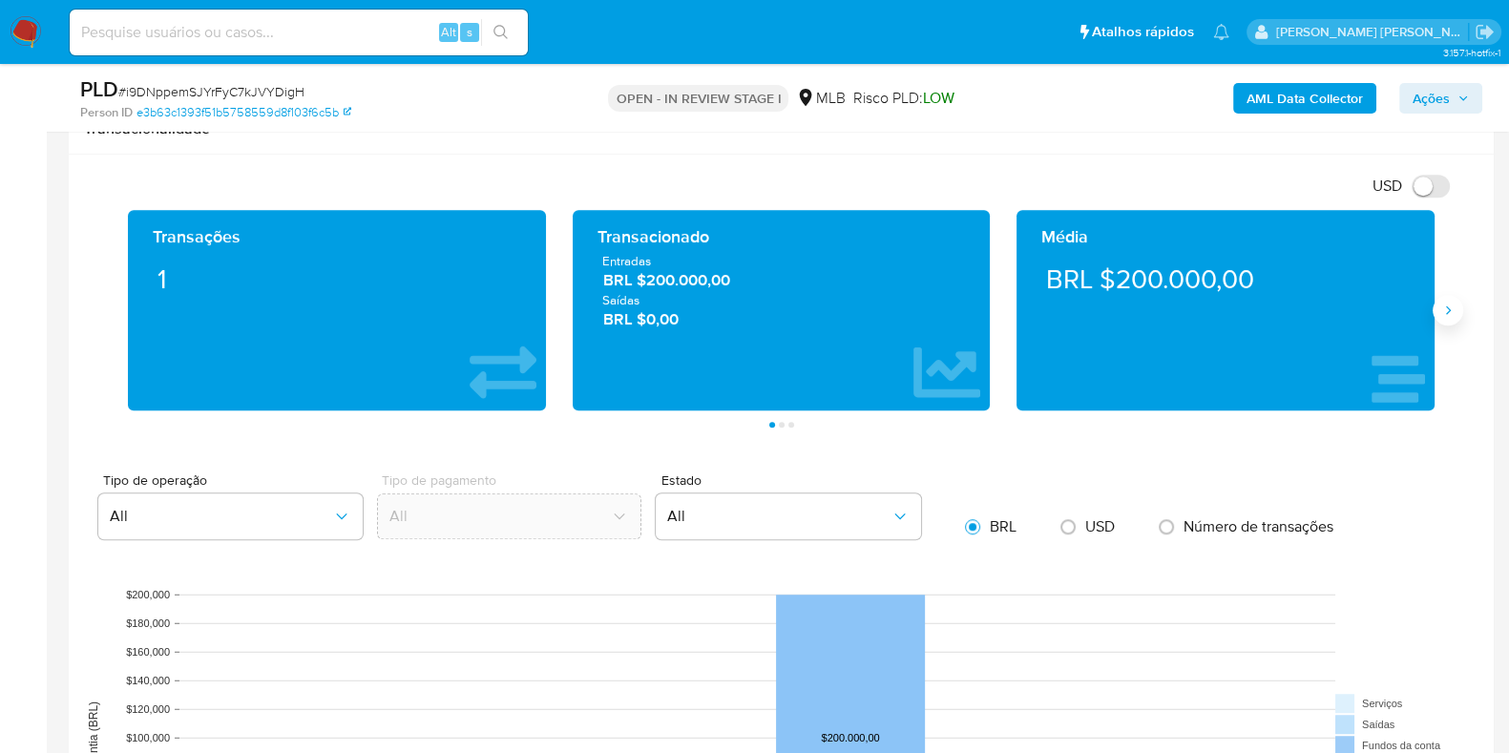
click at [1440, 312] on icon "Siguiente" at bounding box center [1447, 309] width 15 height 15
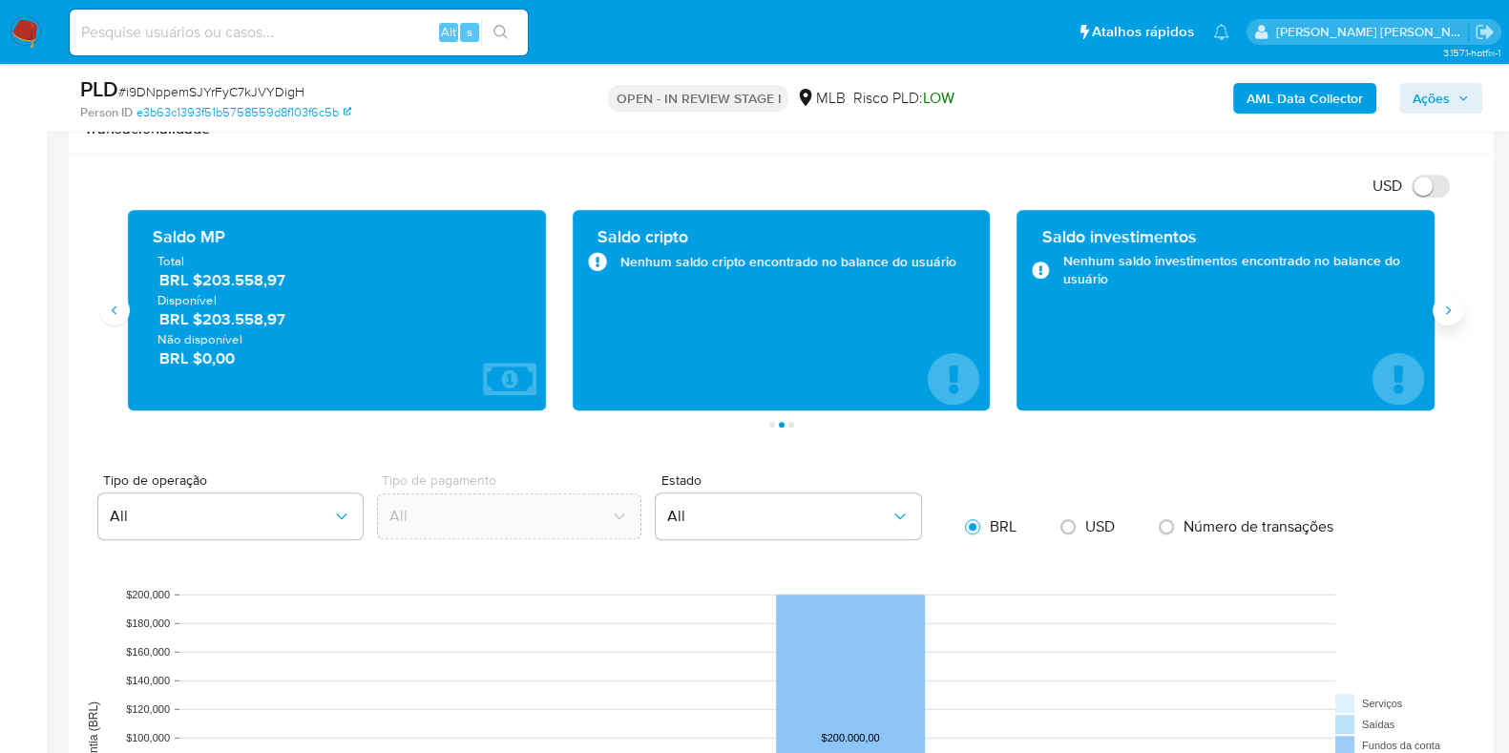
click at [1440, 312] on icon "Siguiente" at bounding box center [1447, 309] width 15 height 15
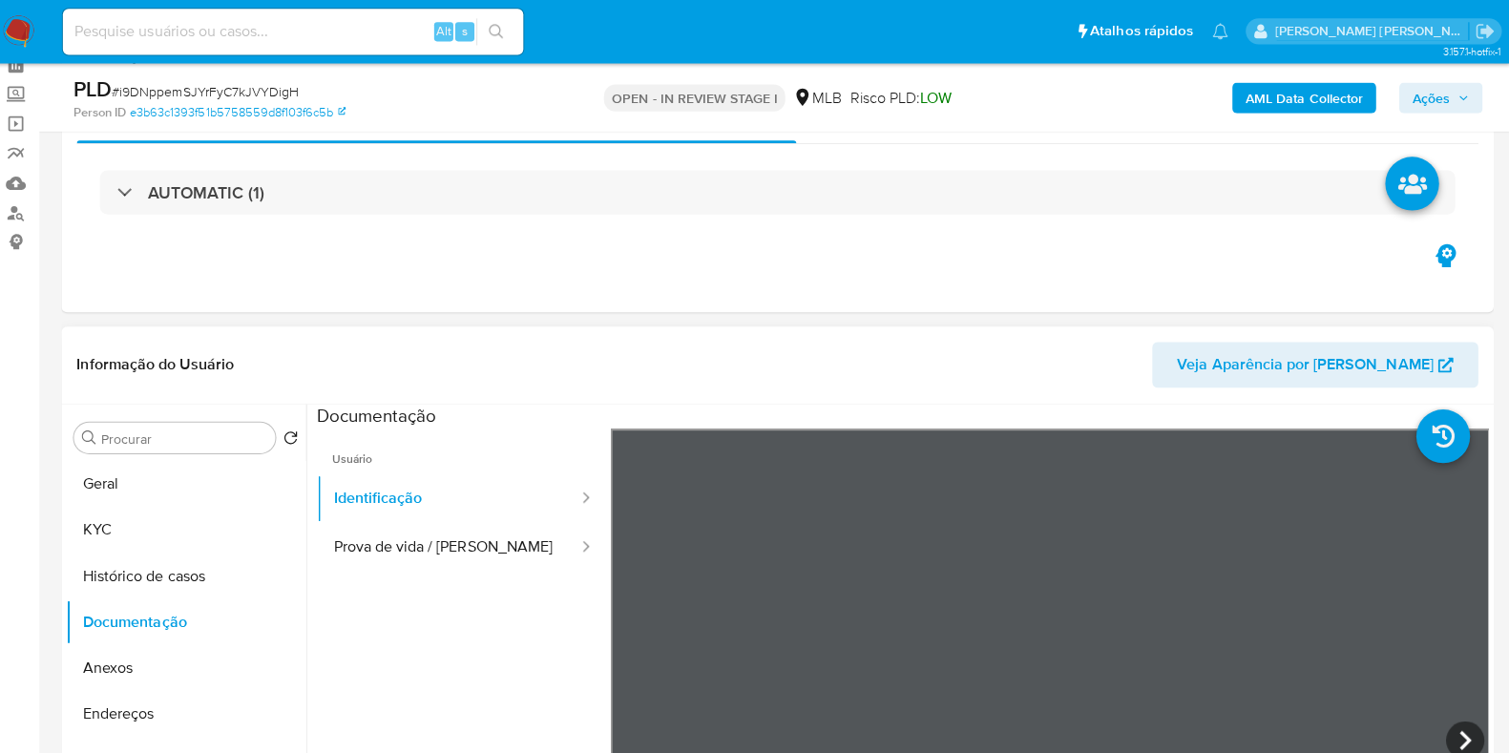
scroll to position [93, 0]
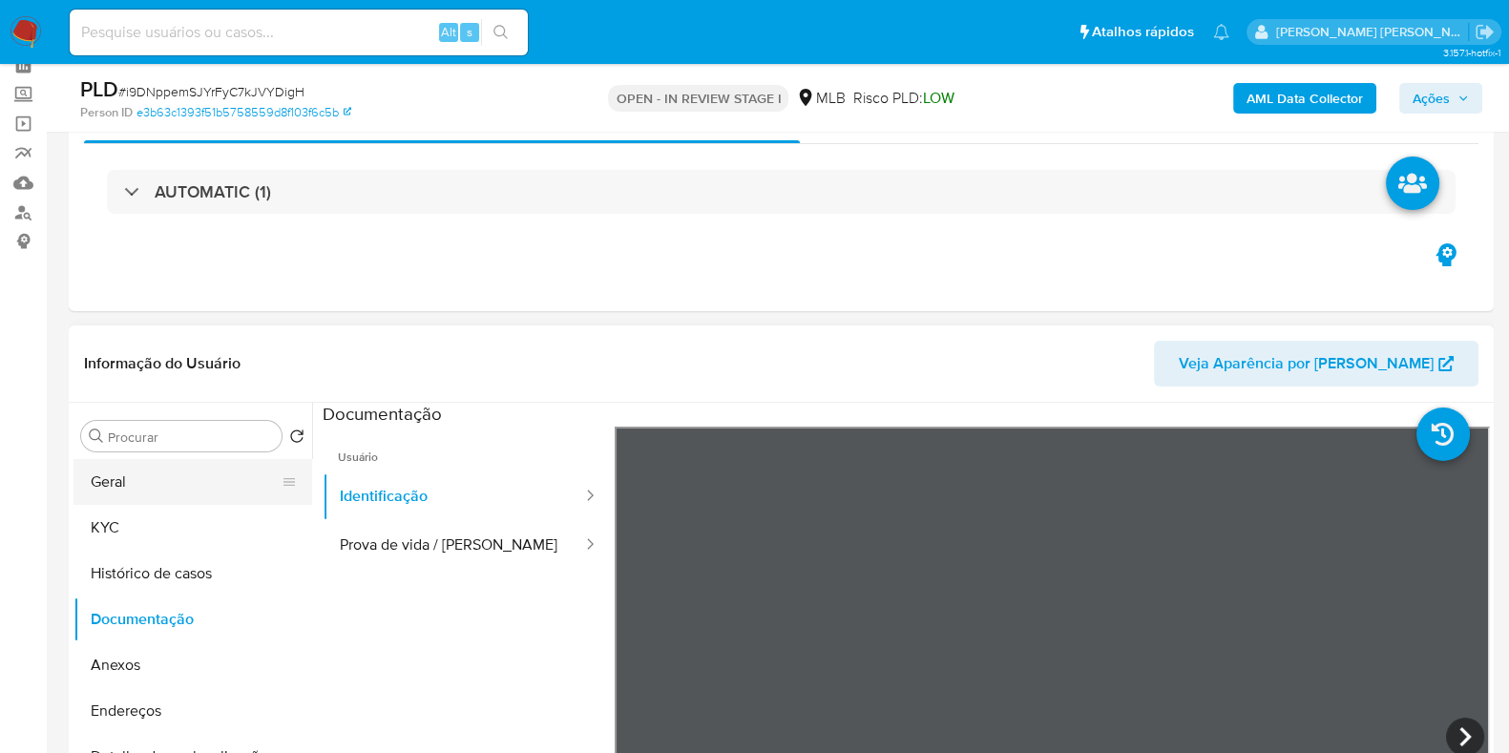
click at [200, 472] on button "Geral" at bounding box center [184, 482] width 223 height 46
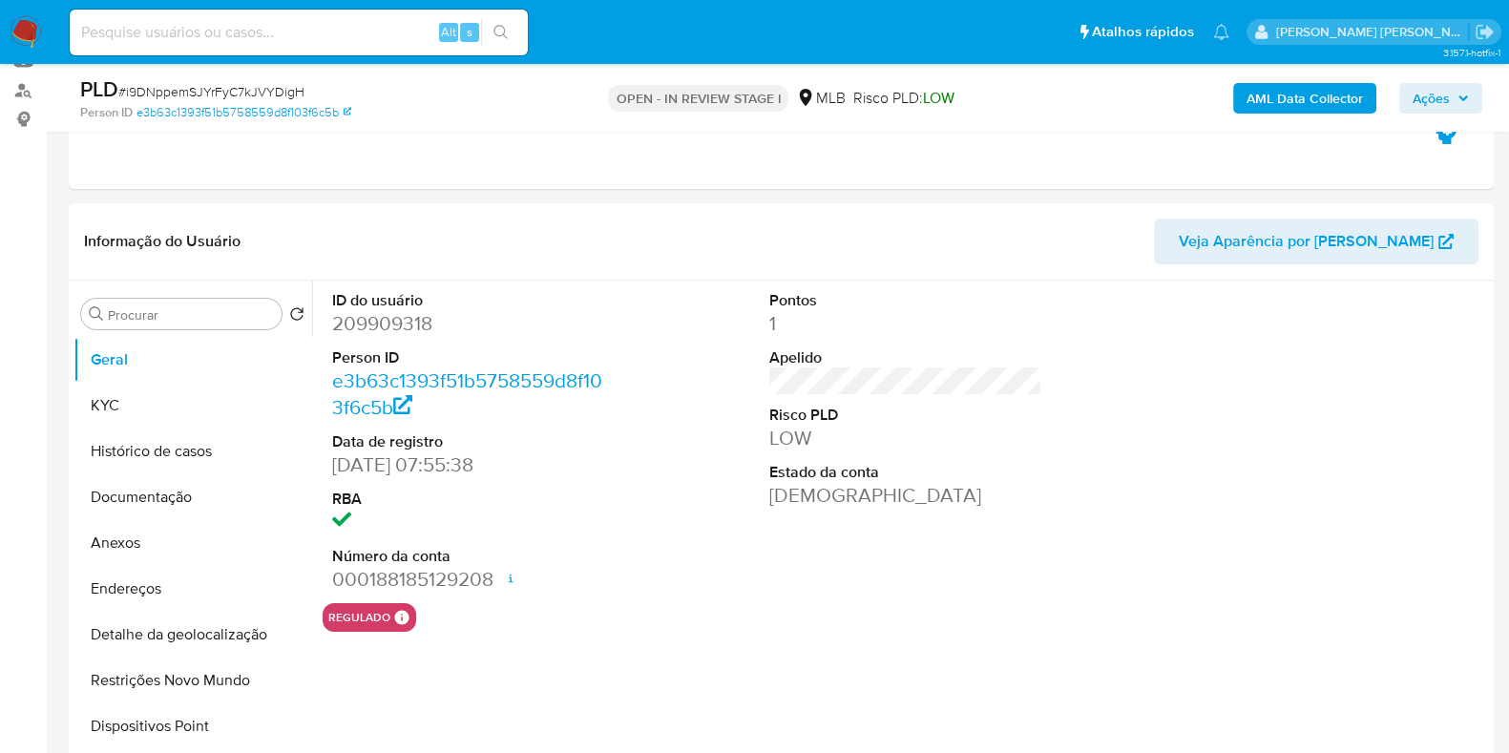
scroll to position [238, 0]
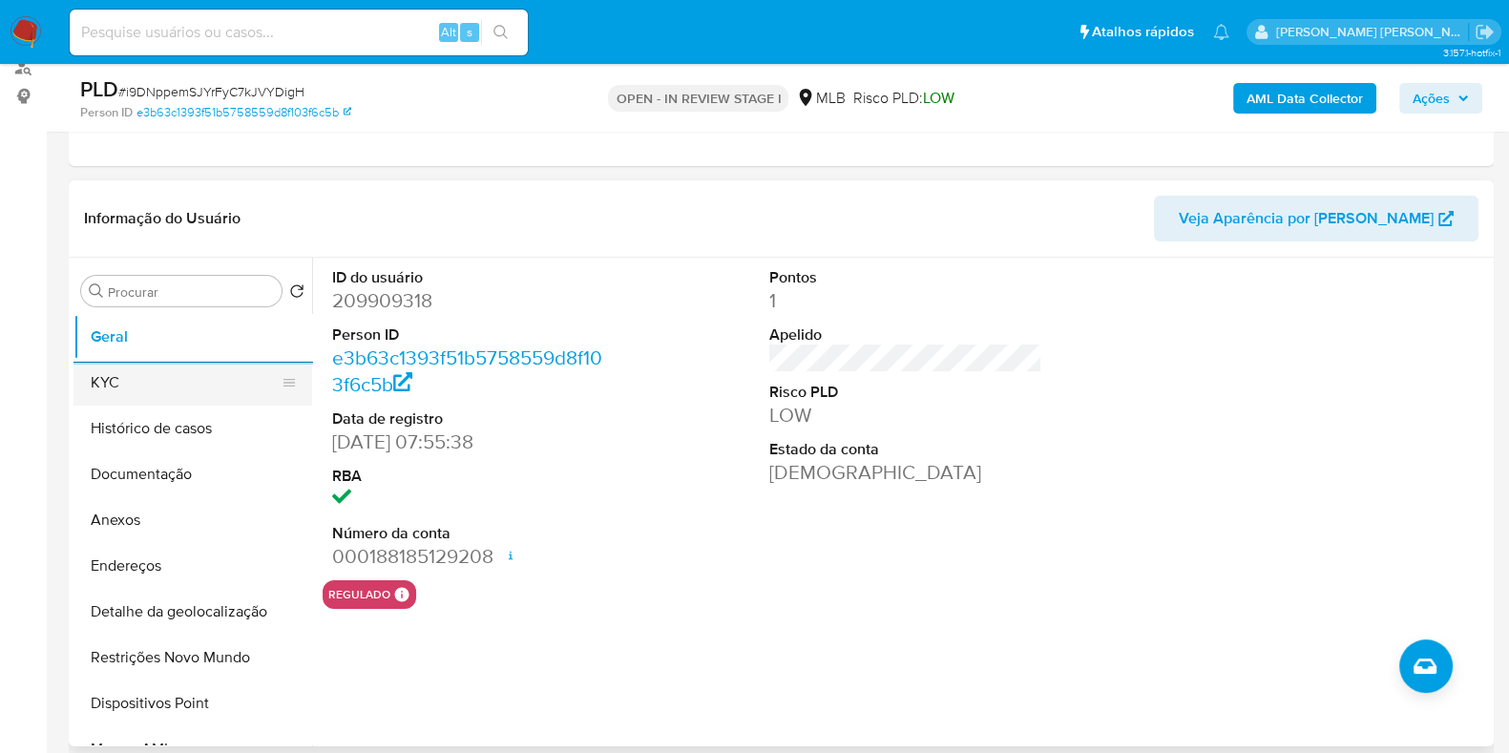
click at [98, 382] on button "KYC" at bounding box center [184, 383] width 223 height 46
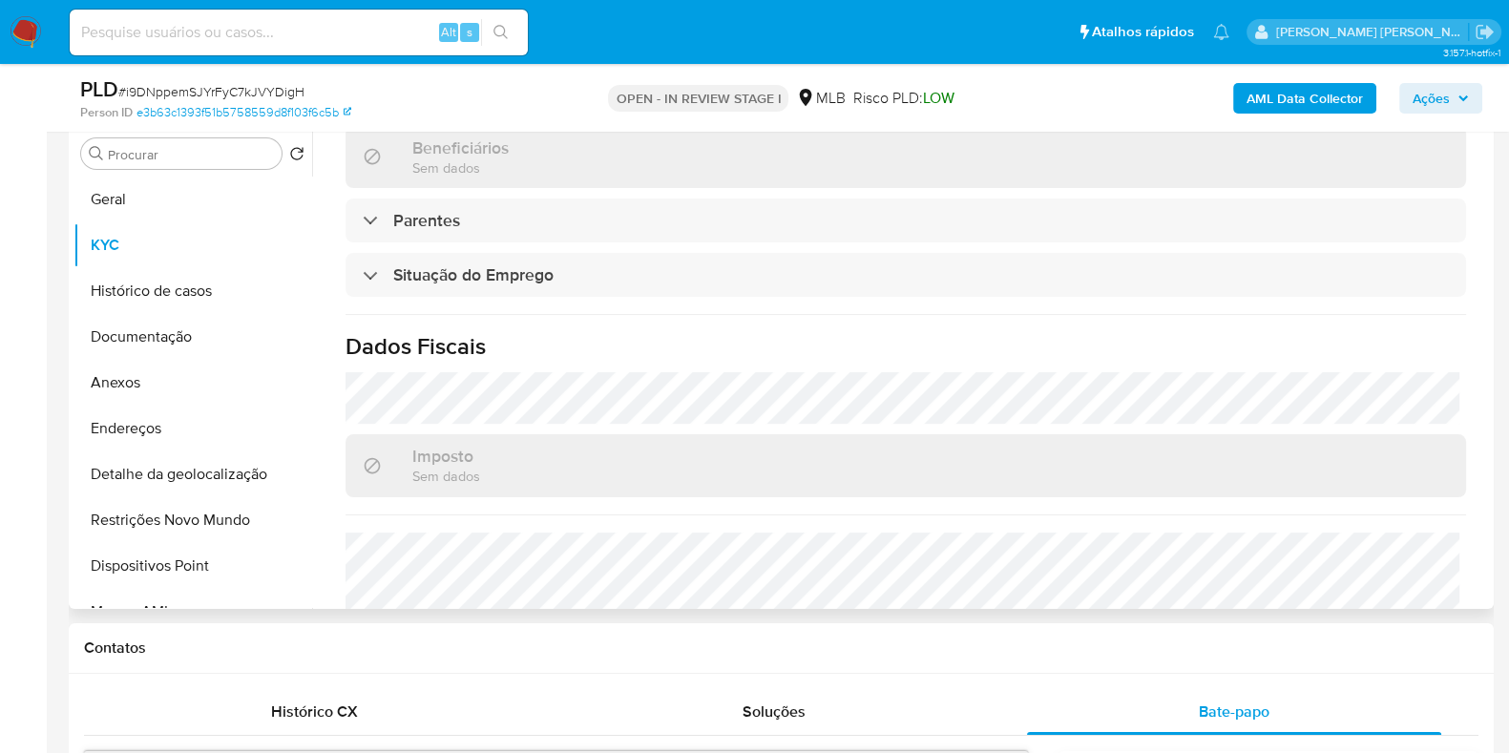
scroll to position [829, 0]
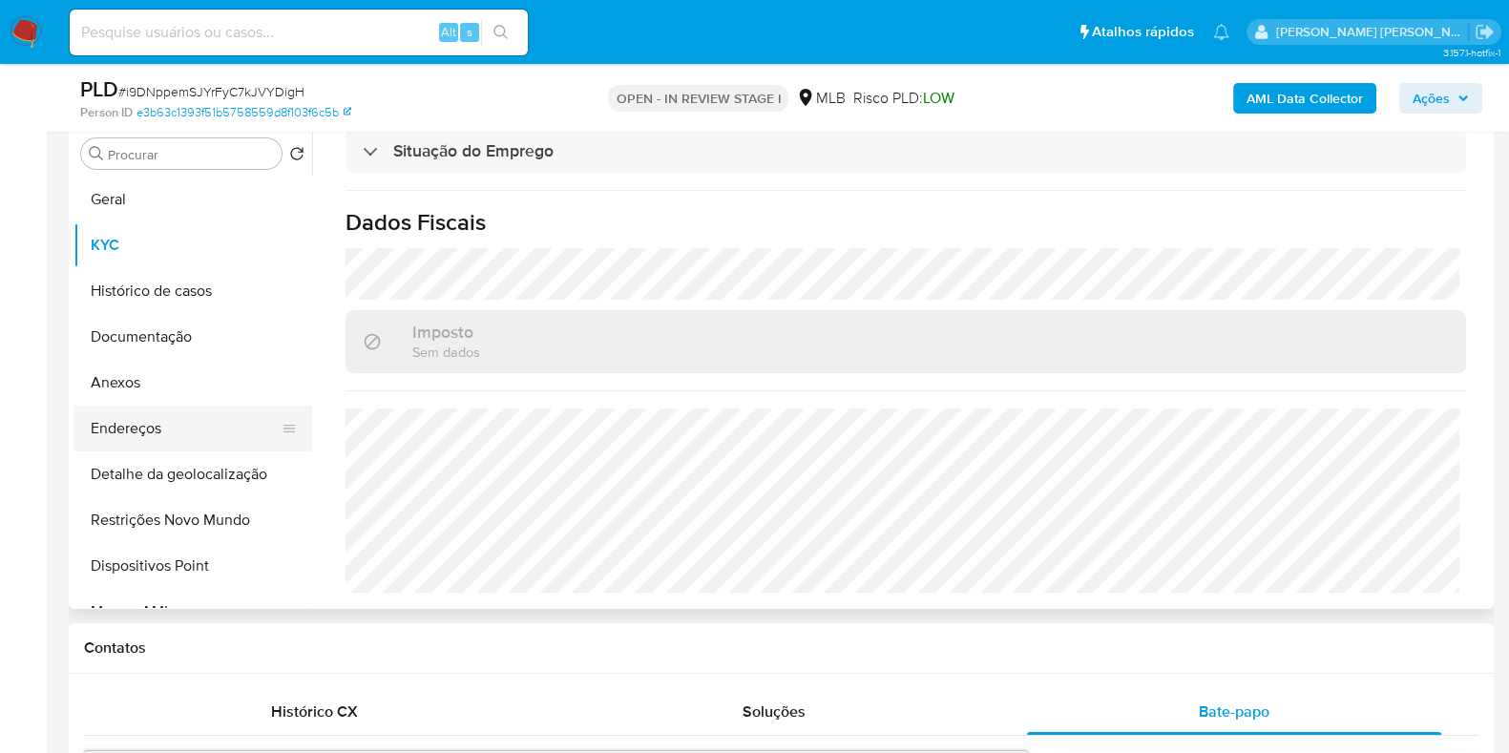
click at [193, 427] on button "Endereços" at bounding box center [184, 429] width 223 height 46
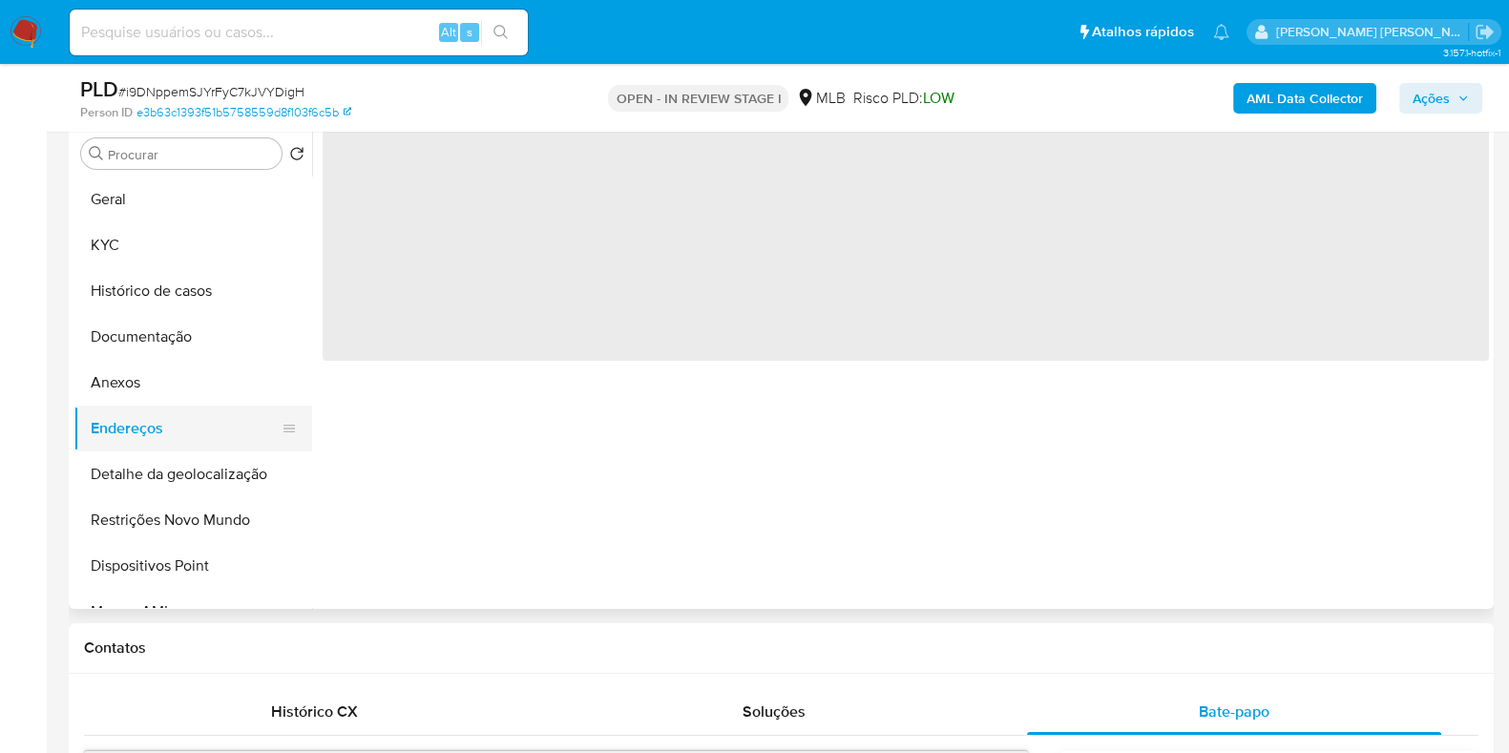
scroll to position [0, 0]
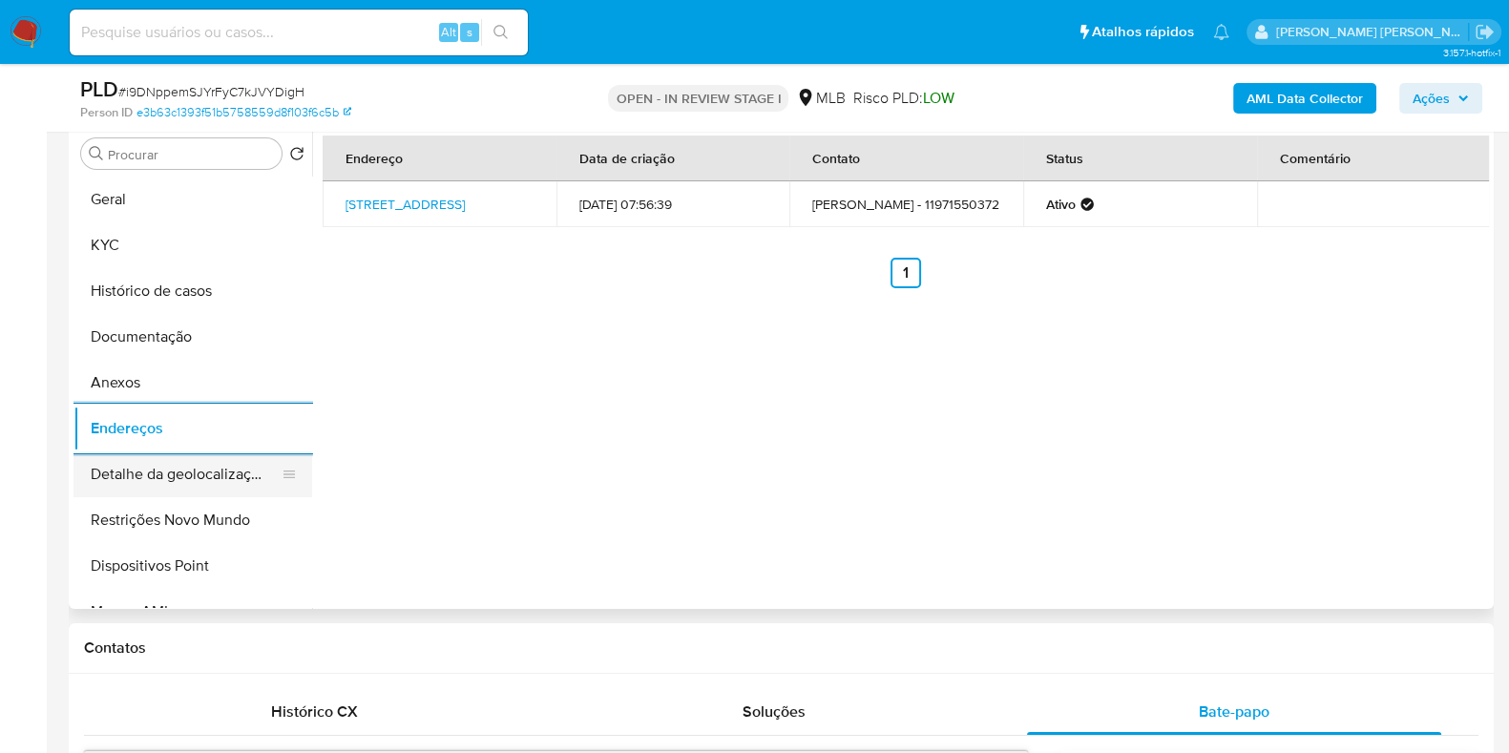
click at [219, 468] on button "Detalhe da geolocalização" at bounding box center [184, 474] width 223 height 46
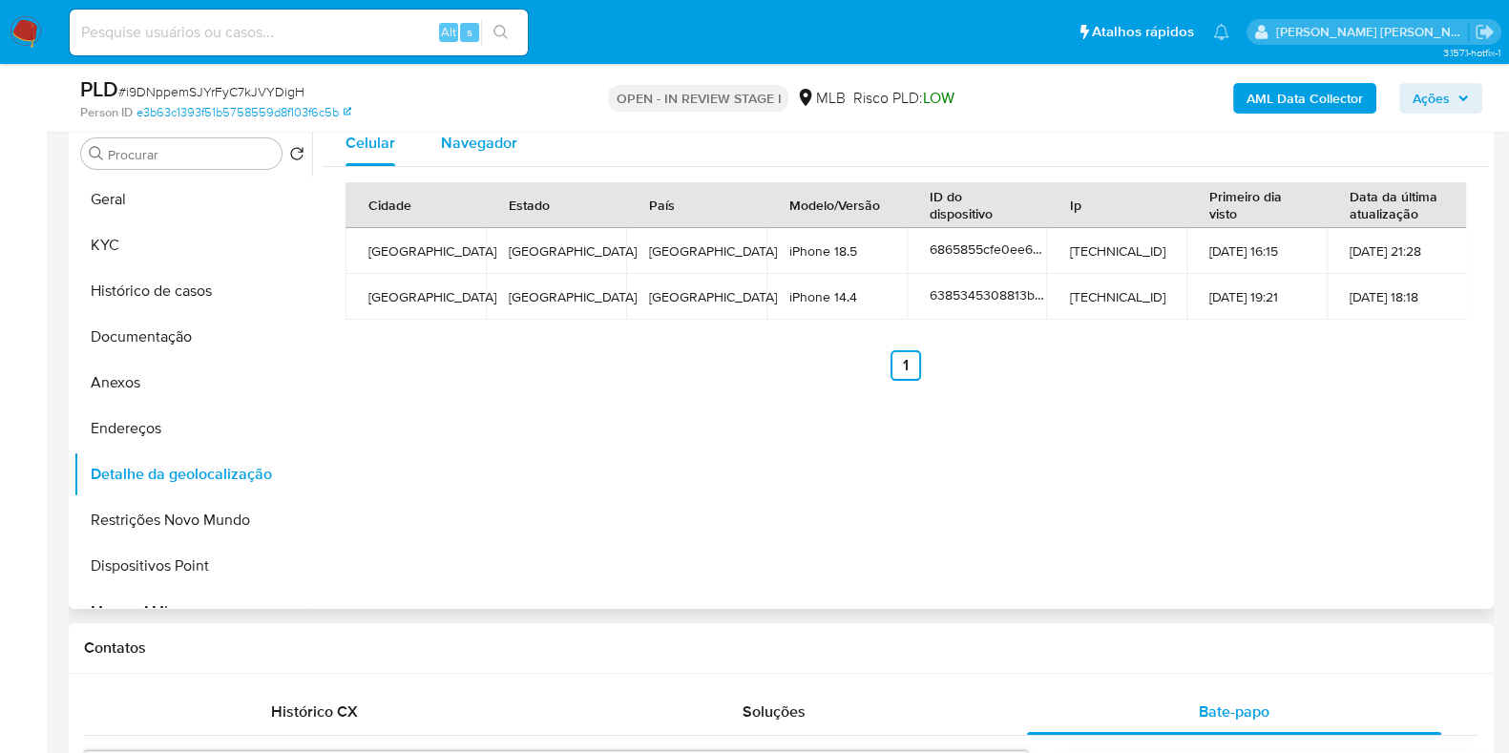
click at [490, 148] on span "Navegador" at bounding box center [479, 143] width 76 height 22
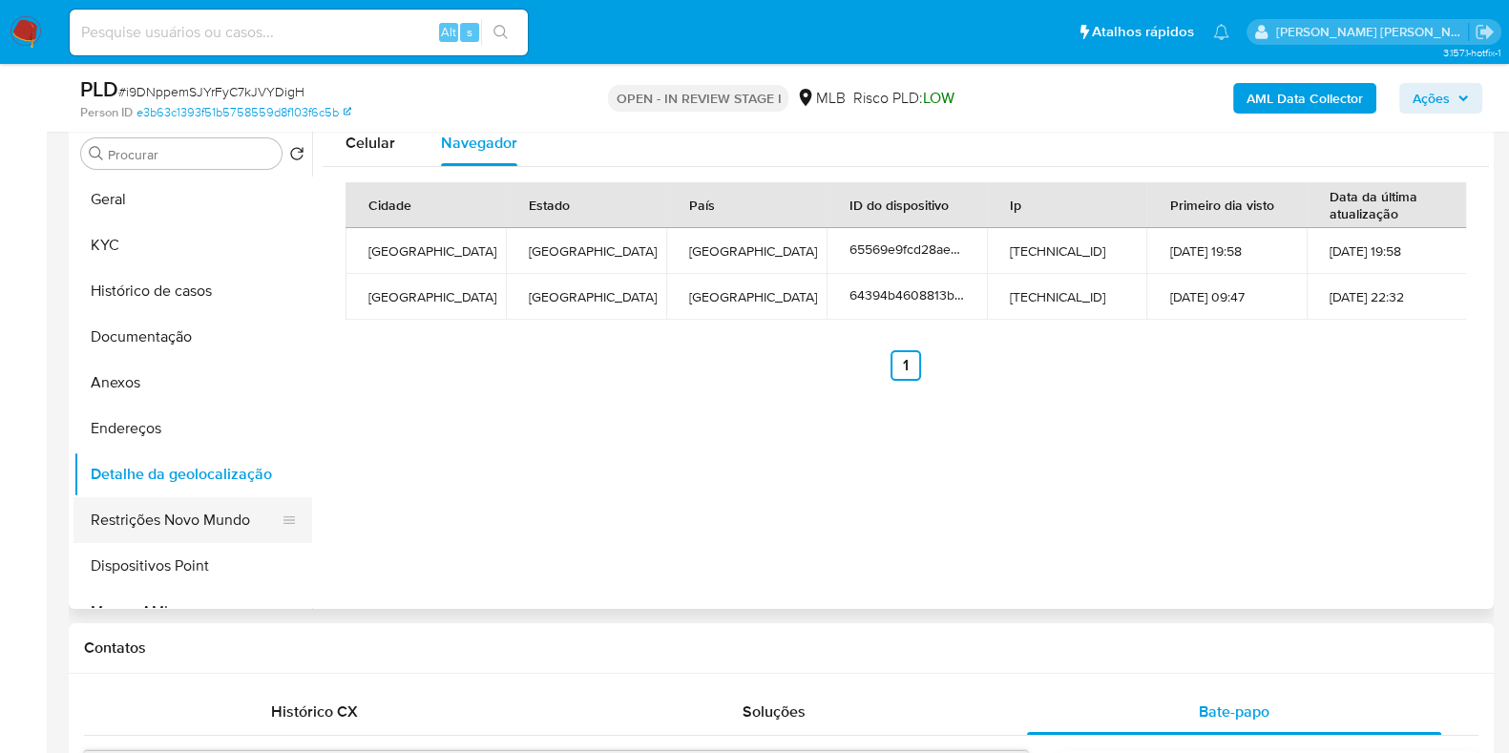
click at [223, 512] on button "Restrições Novo Mundo" at bounding box center [184, 520] width 223 height 46
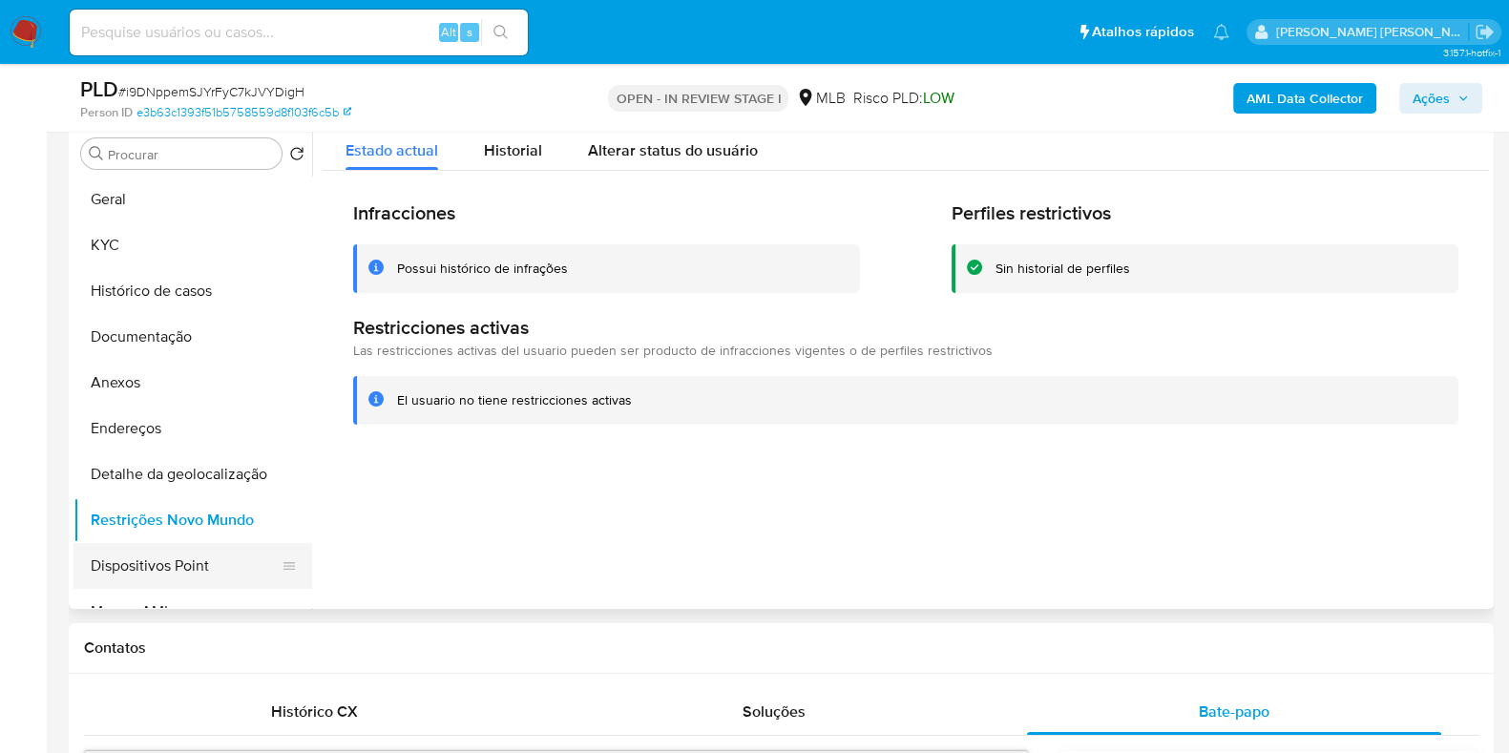
click at [219, 570] on button "Dispositivos Point" at bounding box center [184, 566] width 223 height 46
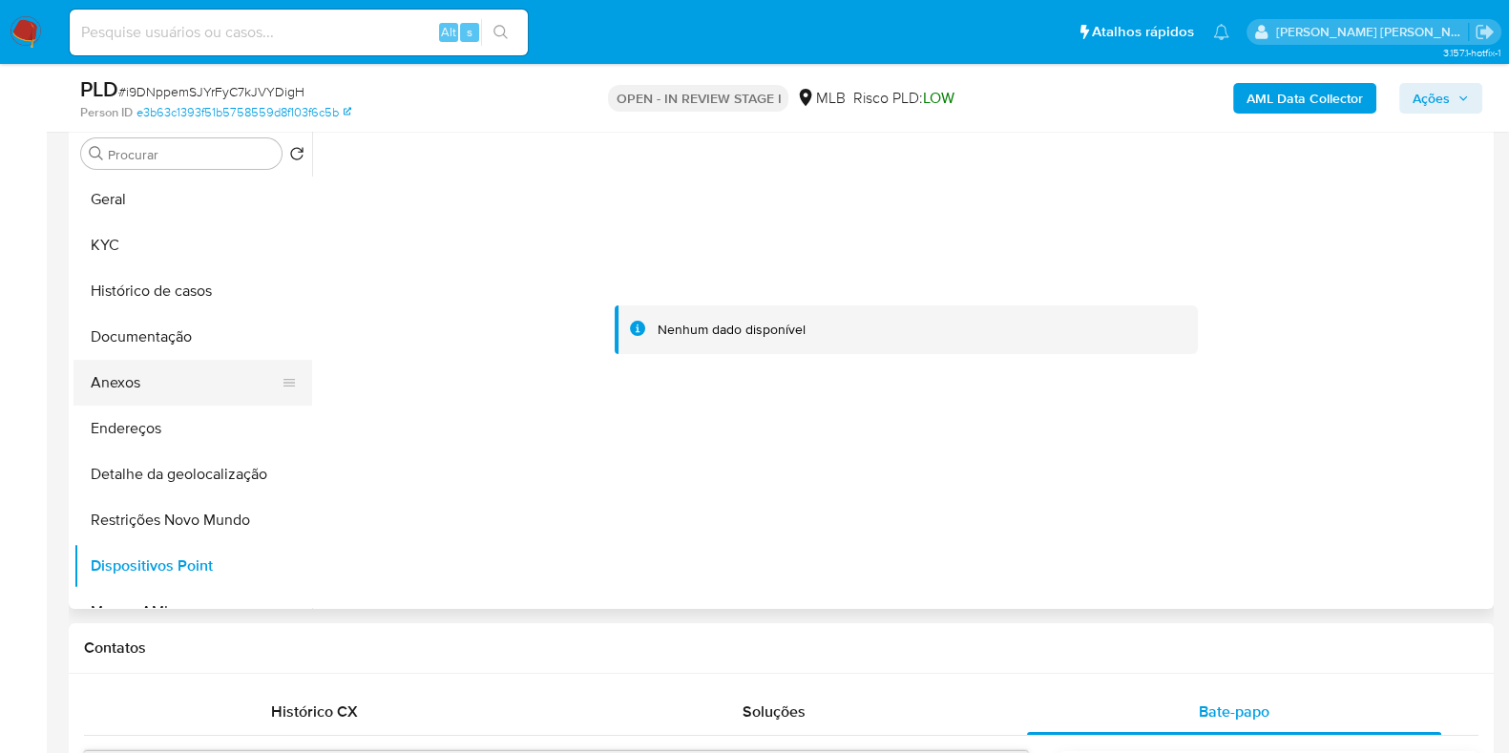
click at [212, 386] on button "Anexos" at bounding box center [184, 383] width 223 height 46
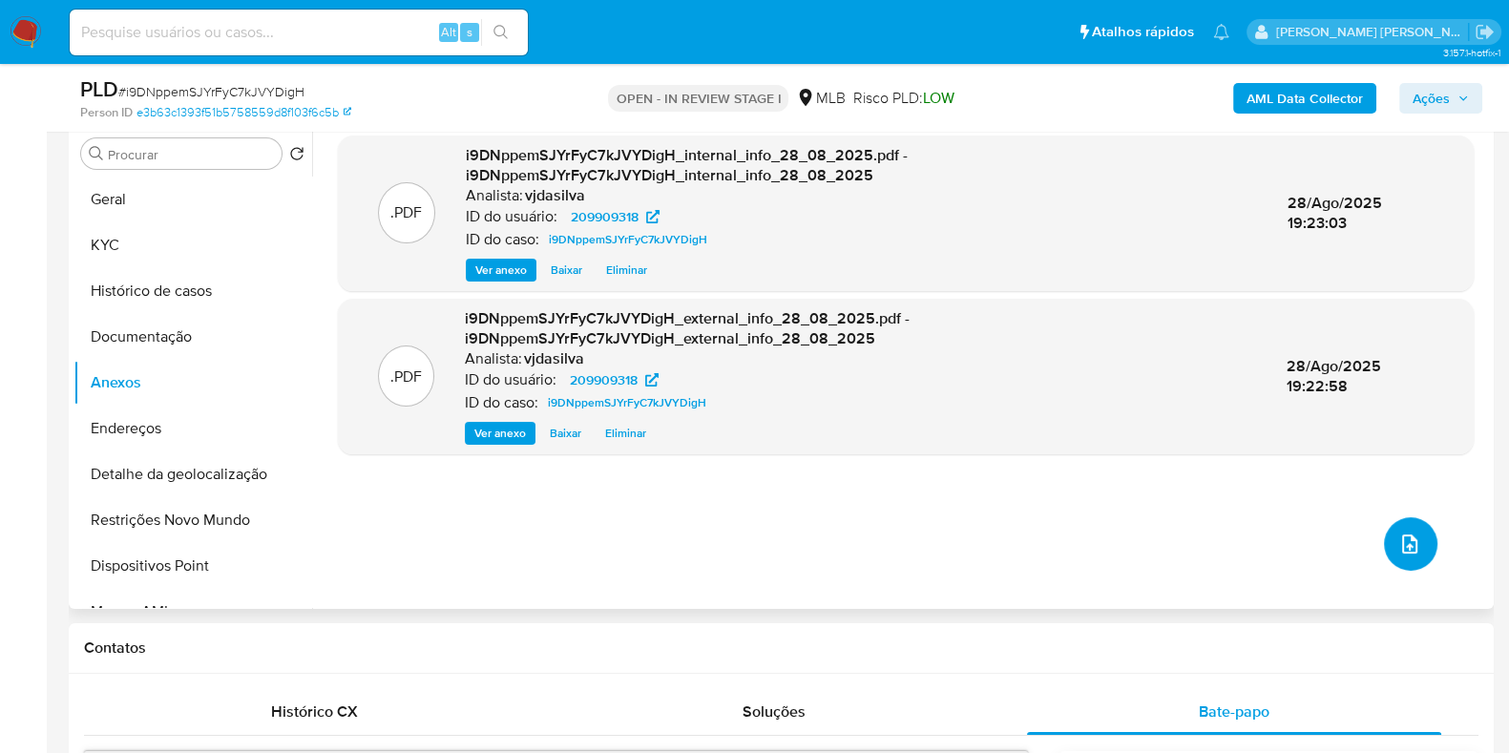
click at [1401, 532] on icon "upload-file" at bounding box center [1409, 543] width 23 height 23
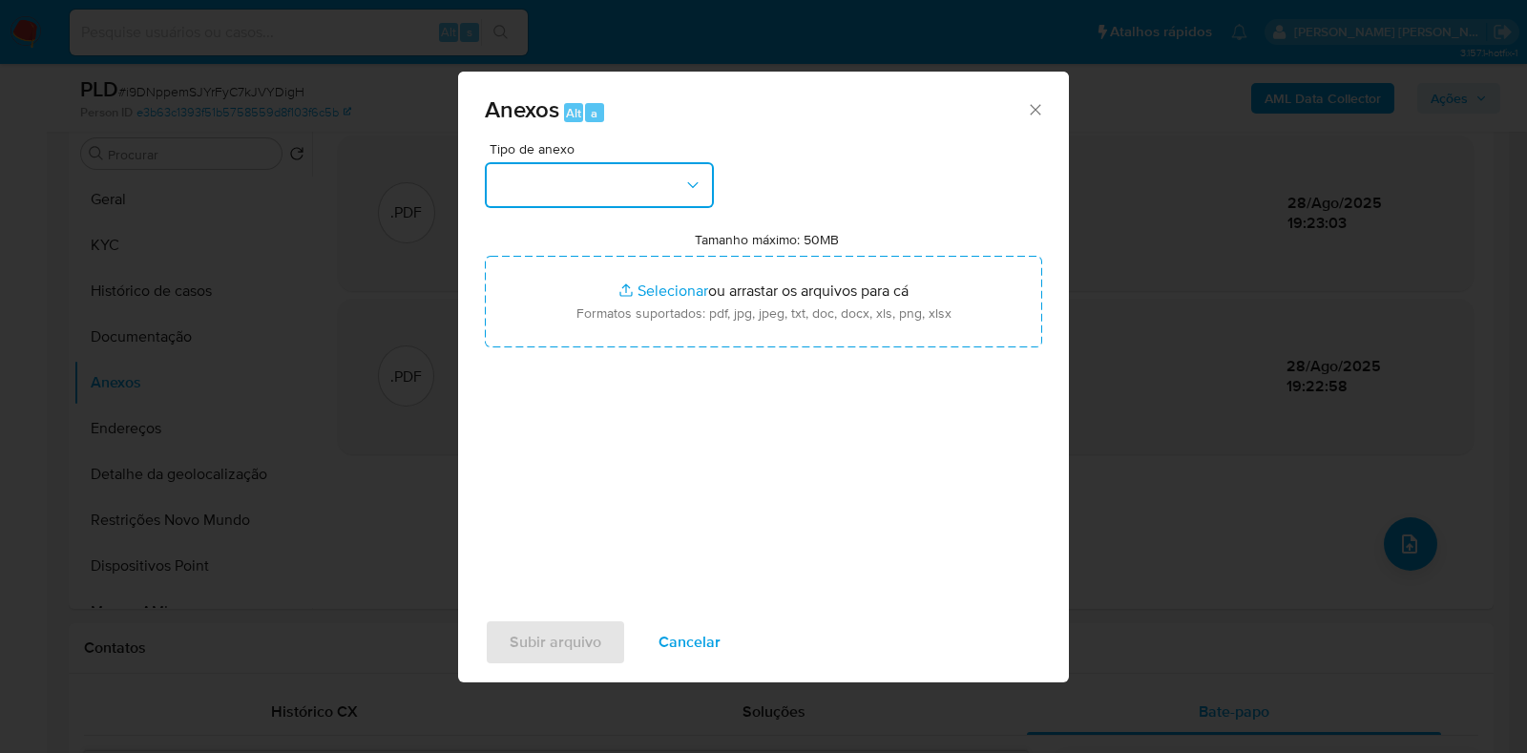
click at [683, 183] on icon "button" at bounding box center [692, 185] width 19 height 19
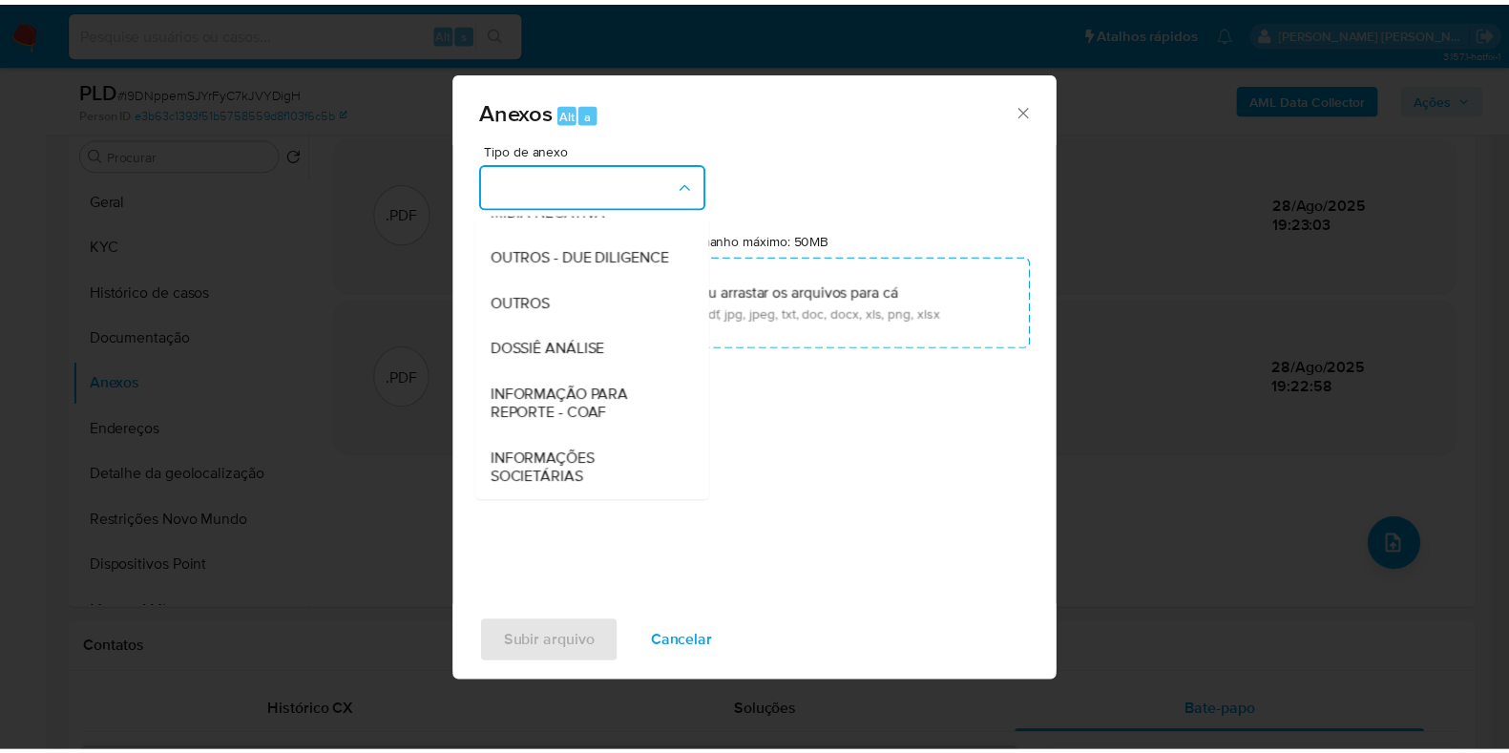
scroll to position [294, 0]
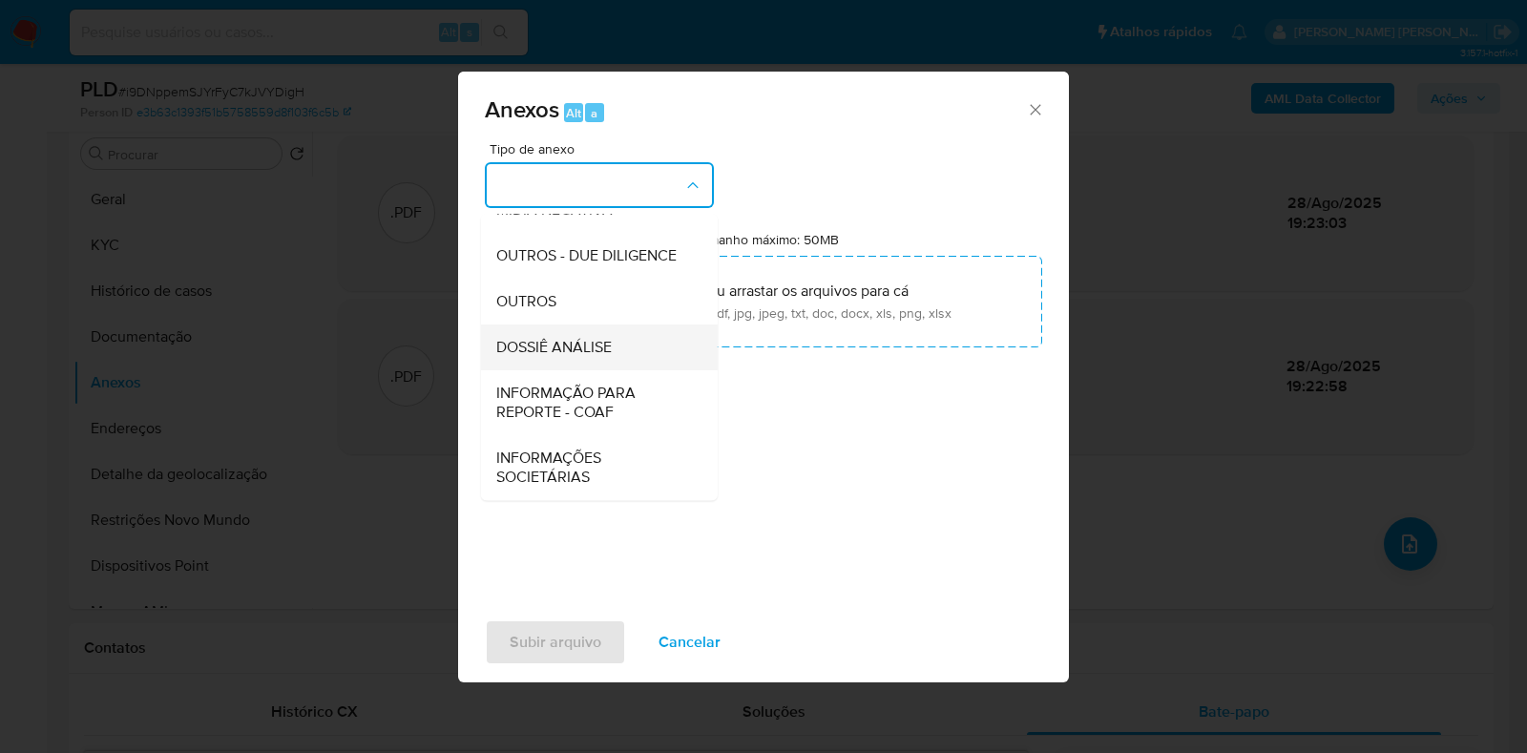
click at [636, 340] on div "DOSSIÊ ANÁLISE" at bounding box center [593, 347] width 195 height 46
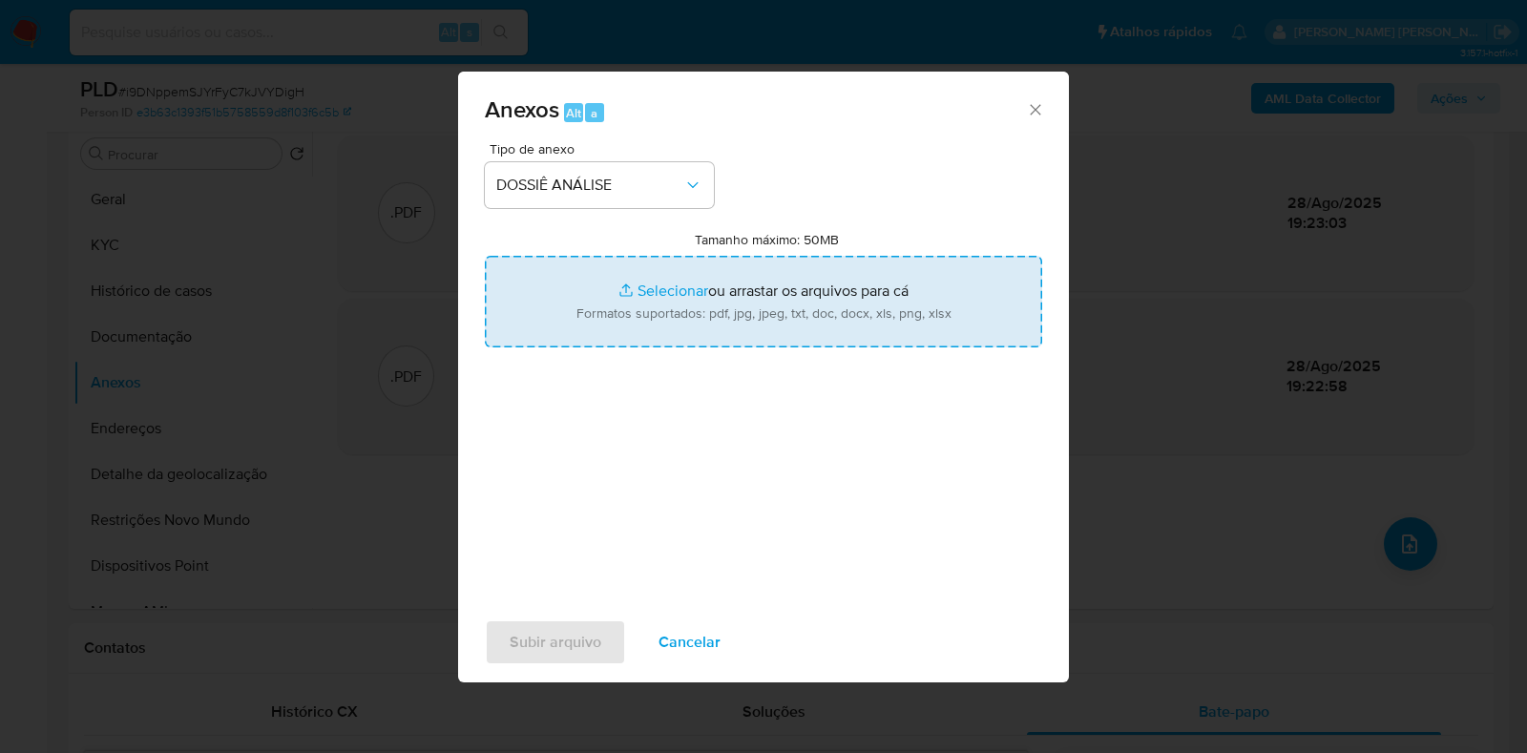
type input "C:\fakepath\SAR - XXXX - CPF 80901964549 - ADRIANA GOMES AMOEDO.pdf"
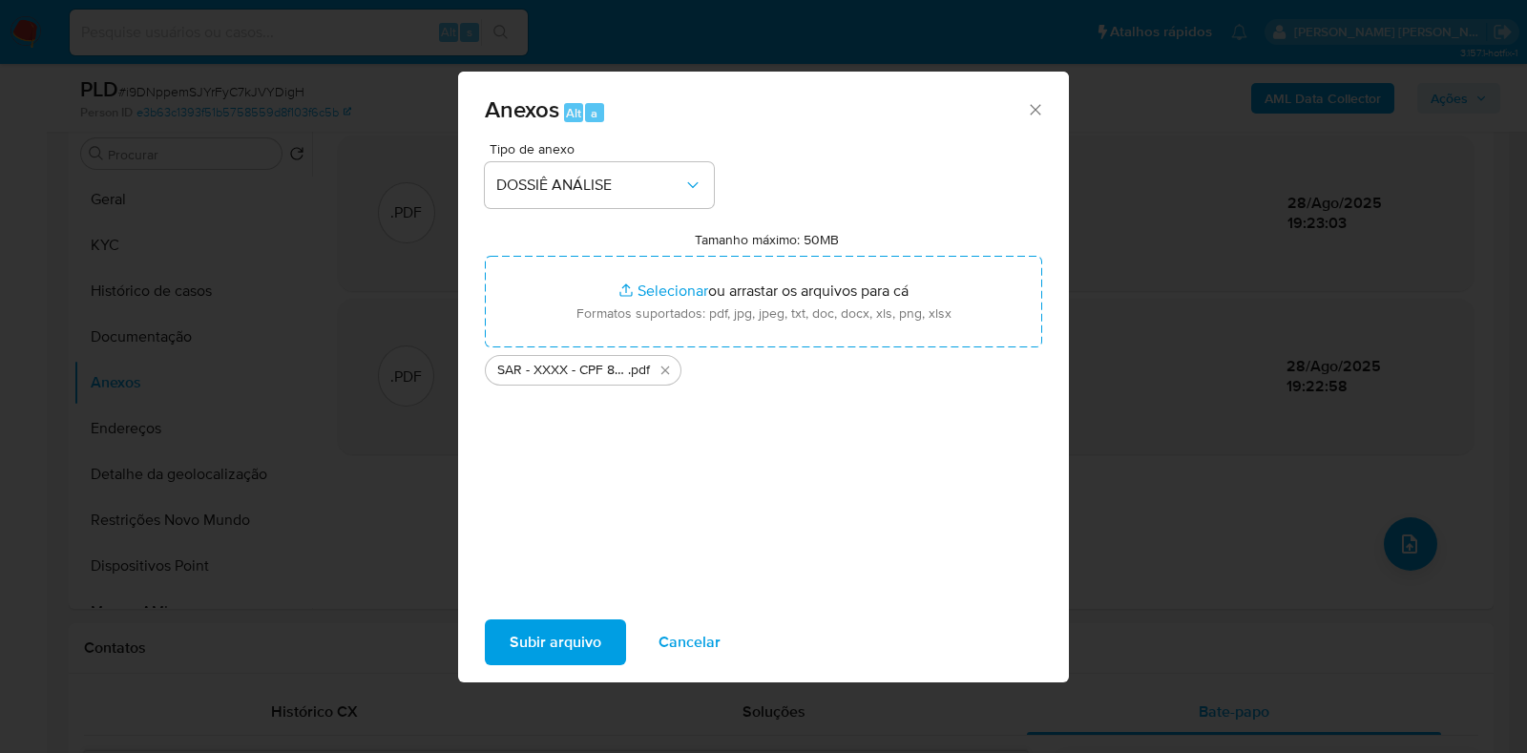
click at [582, 630] on span "Subir arquivo" at bounding box center [556, 642] width 92 height 42
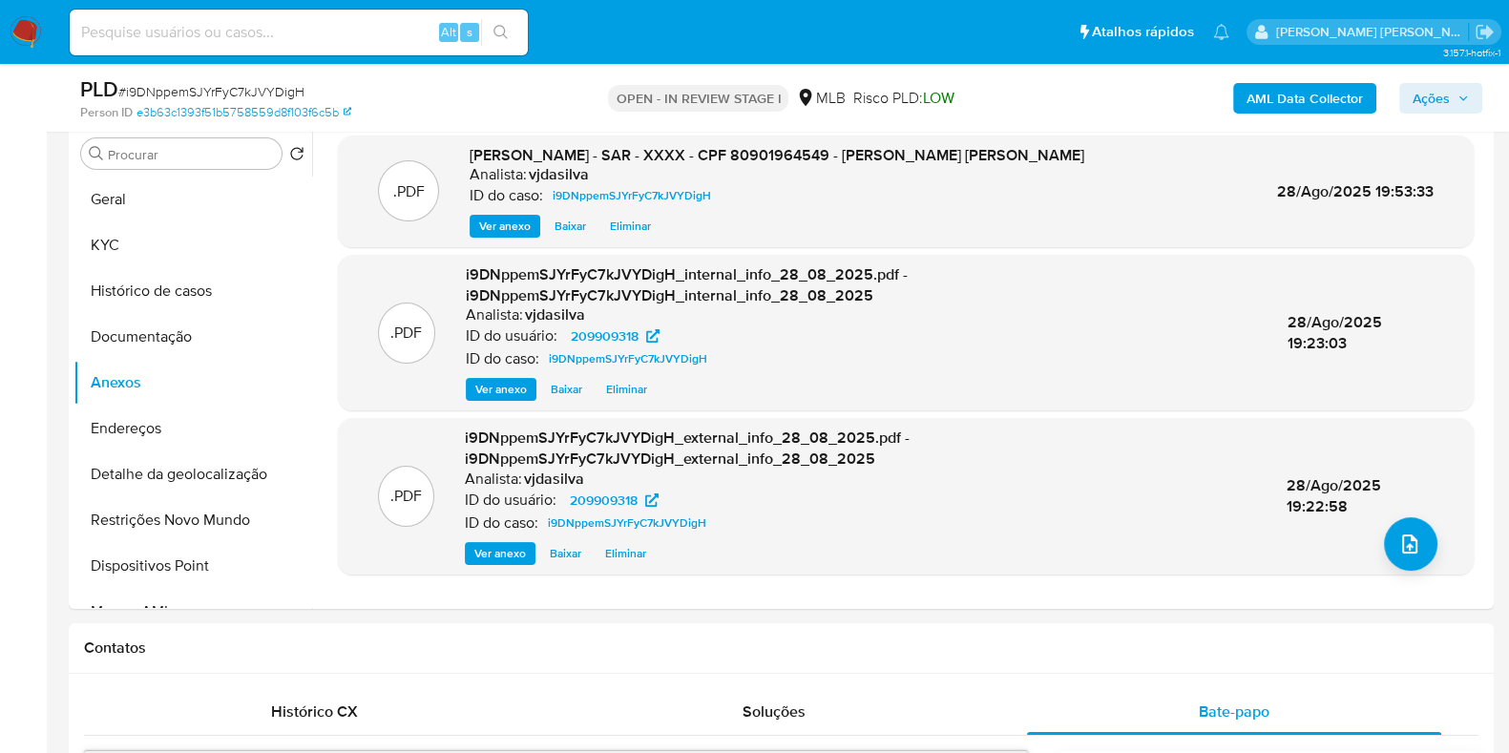
click at [1435, 90] on span "Ações" at bounding box center [1430, 98] width 37 height 31
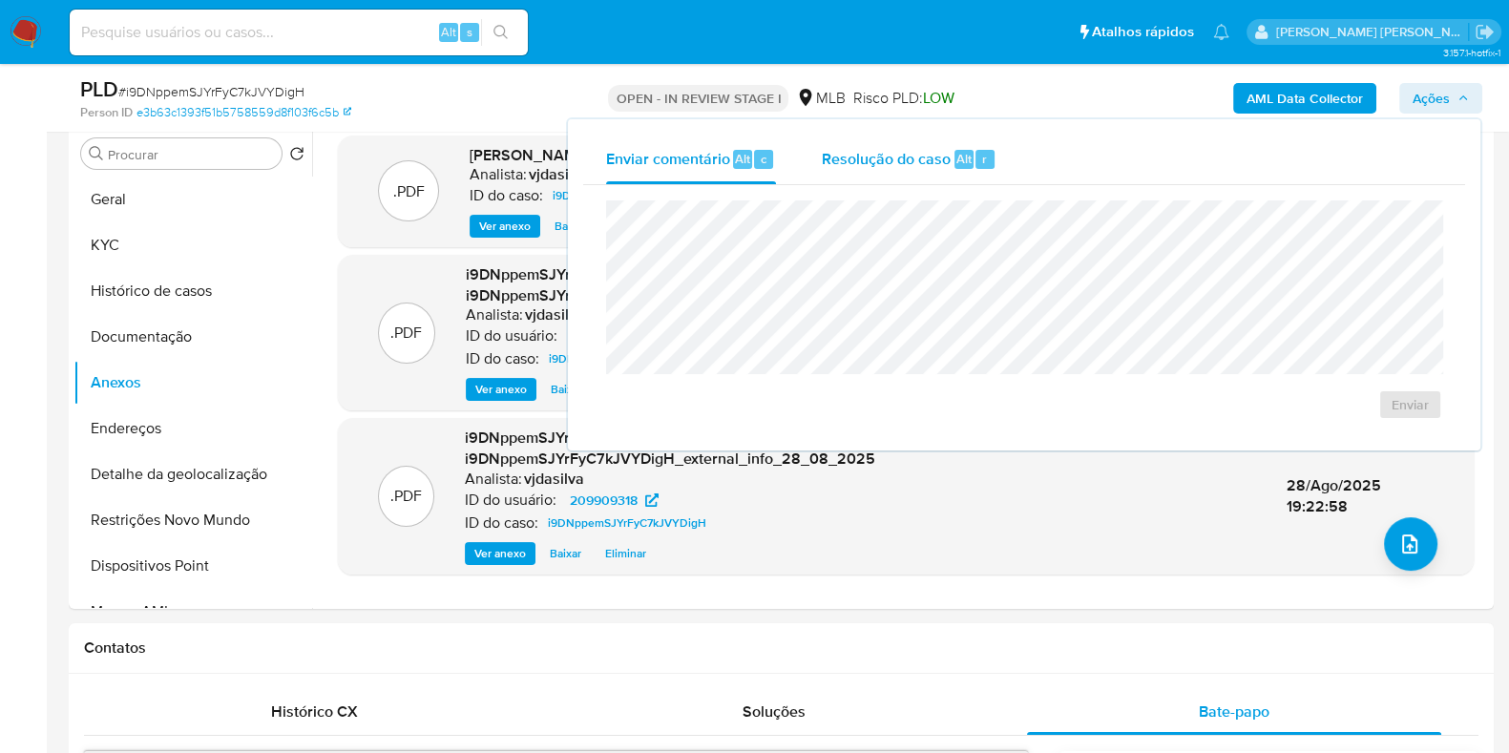
click at [882, 167] on span "Resolução do caso" at bounding box center [886, 158] width 129 height 22
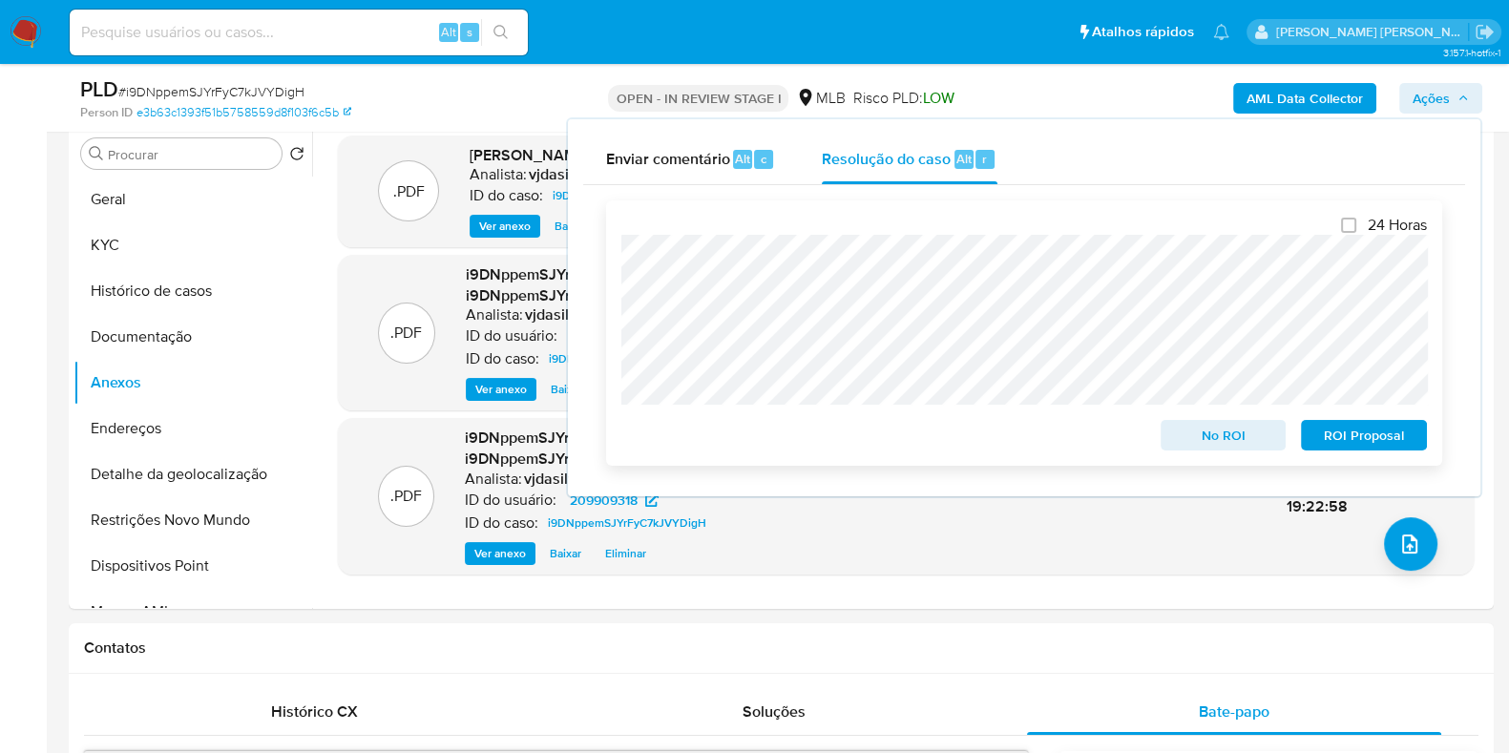
click at [1352, 427] on span "ROI Proposal" at bounding box center [1363, 435] width 99 height 27
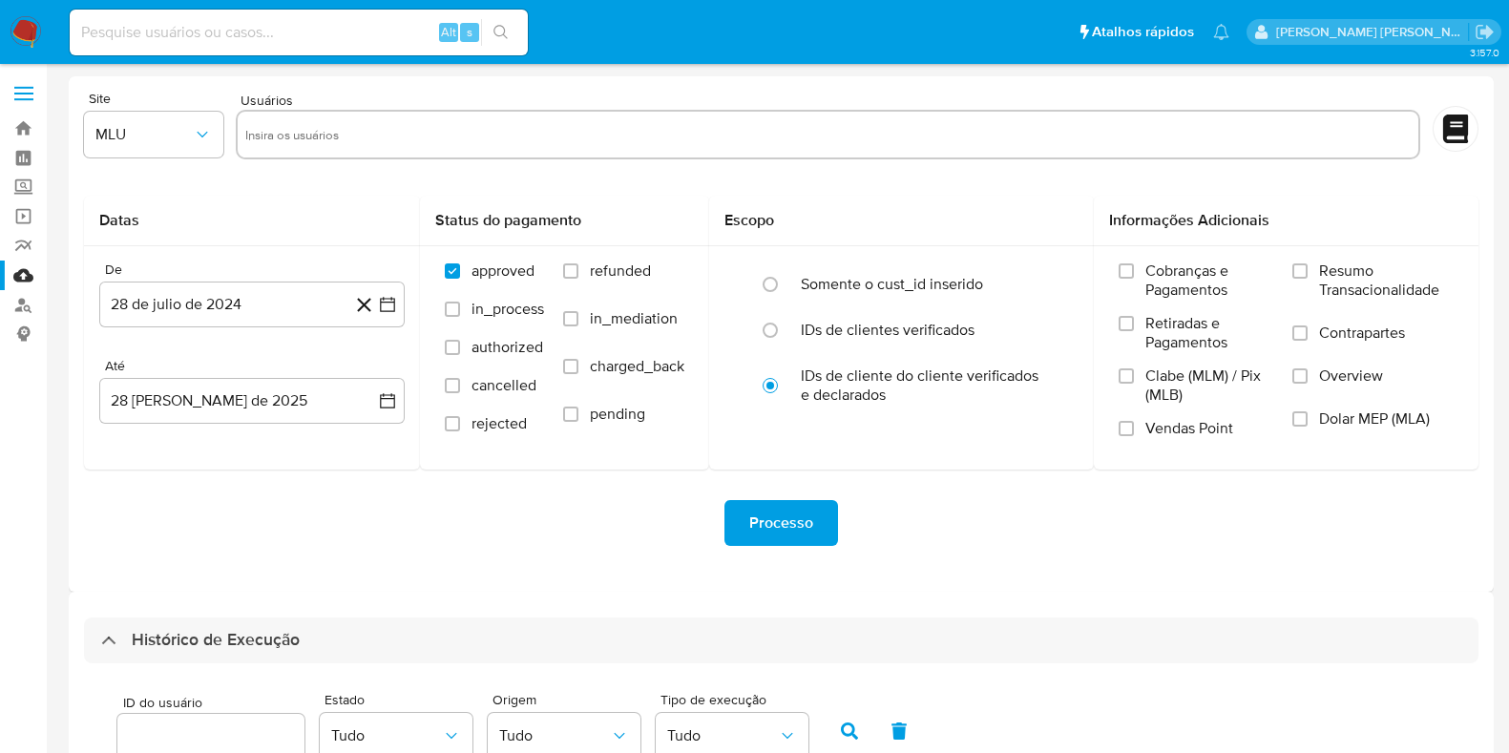
select select "50"
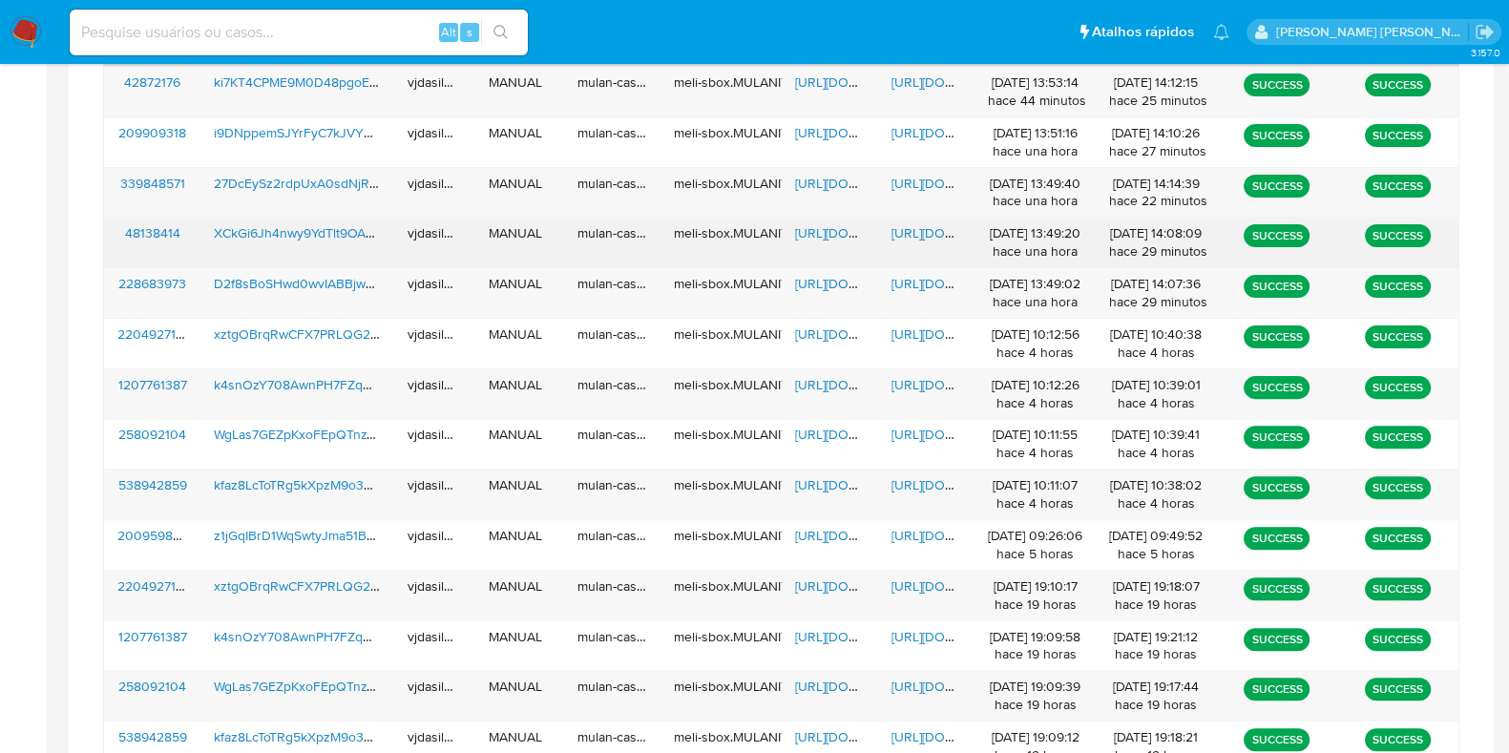
click at [918, 235] on span "[URL][DOMAIN_NAME]" at bounding box center [957, 232] width 132 height 19
click at [832, 223] on span "[URL][DOMAIN_NAME]" at bounding box center [861, 232] width 132 height 19
click at [297, 227] on span "XCkGi6Jh4nwy9YdTlt9OAwR8" at bounding box center [302, 232] width 177 height 19
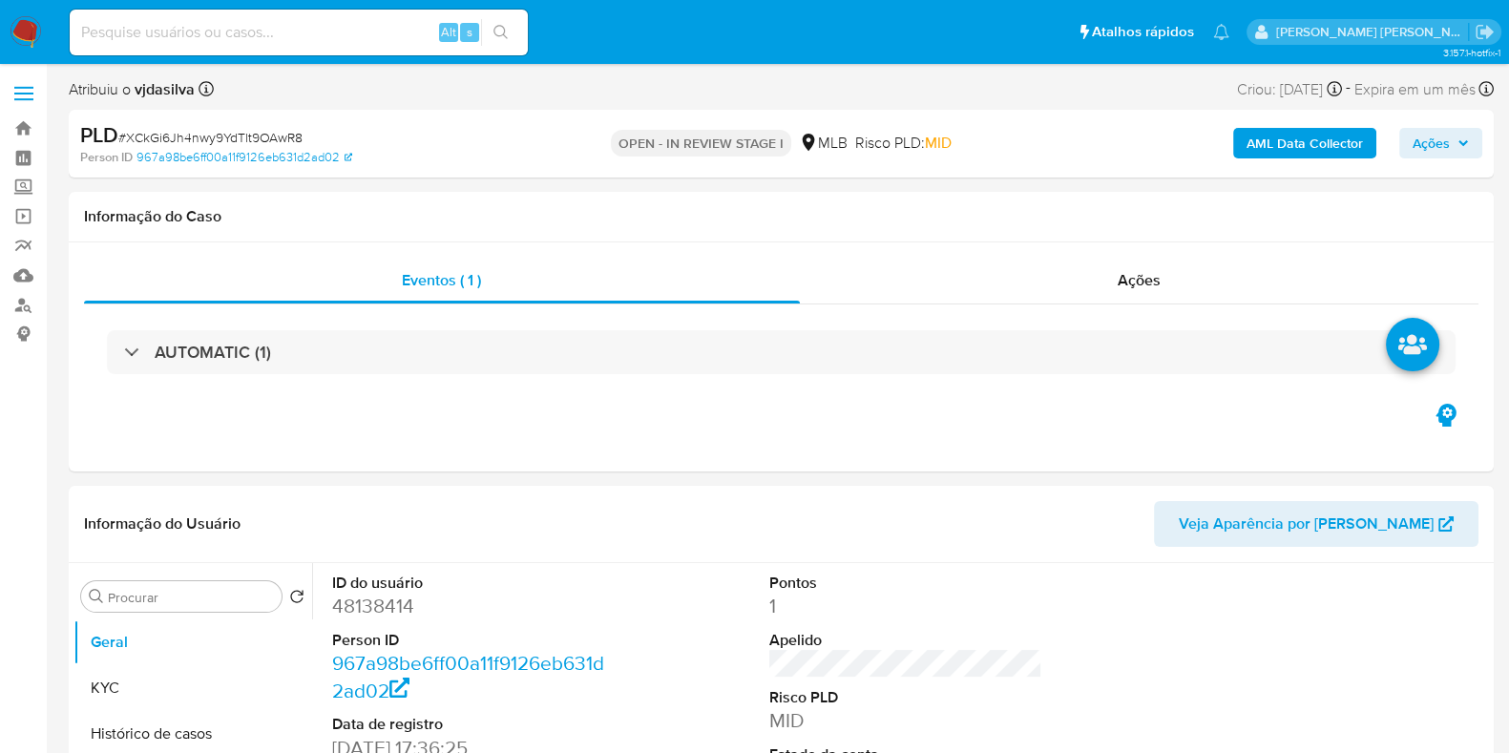
select select "10"
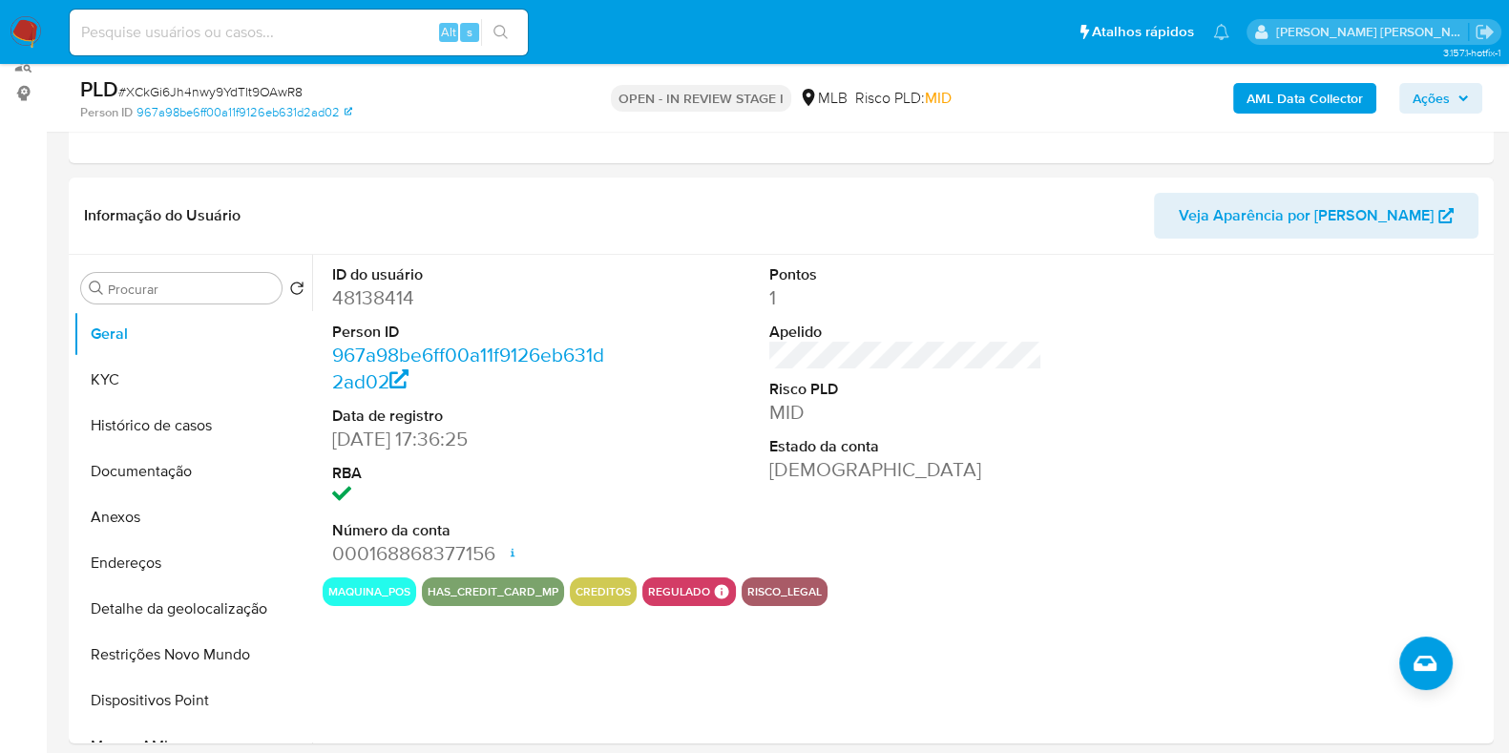
scroll to position [258, 0]
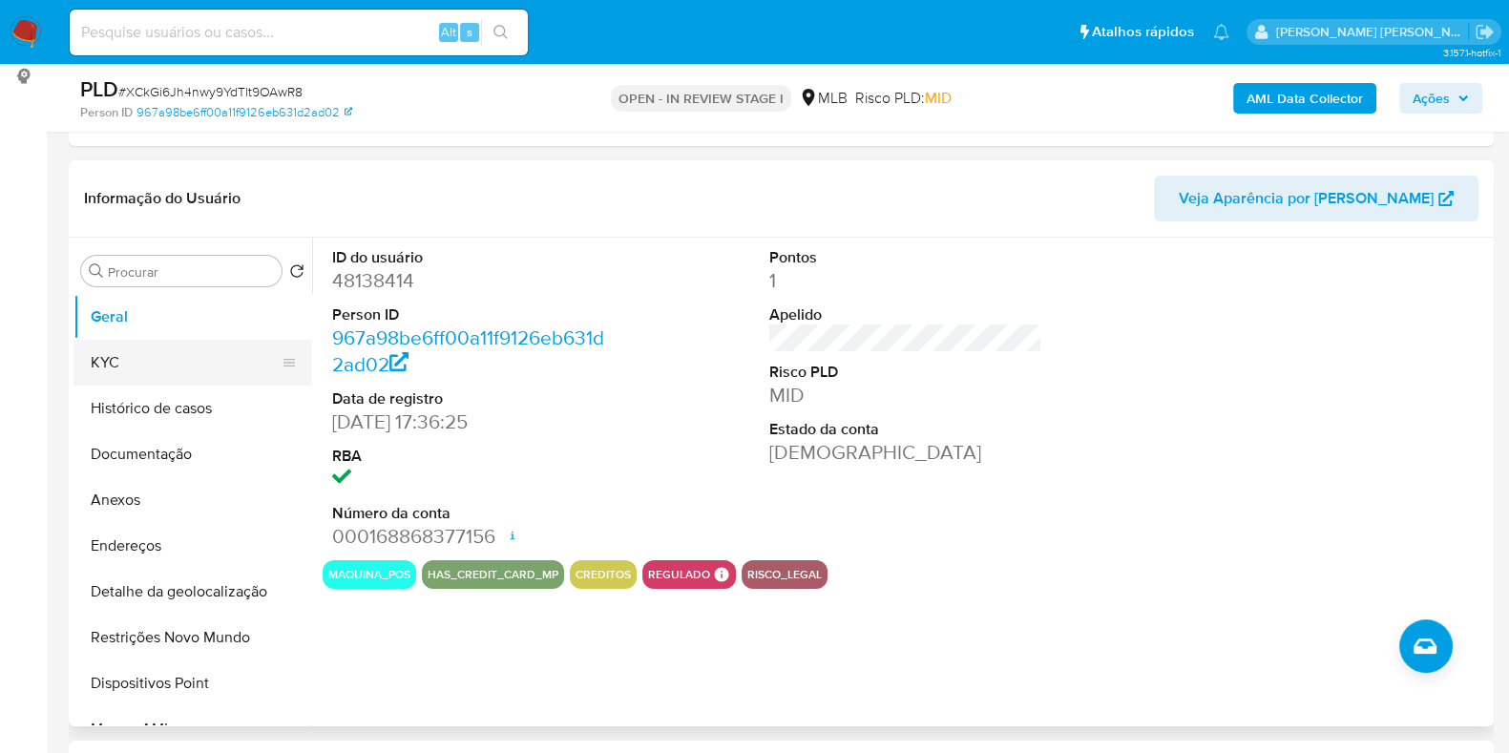
click at [190, 376] on button "KYC" at bounding box center [184, 363] width 223 height 46
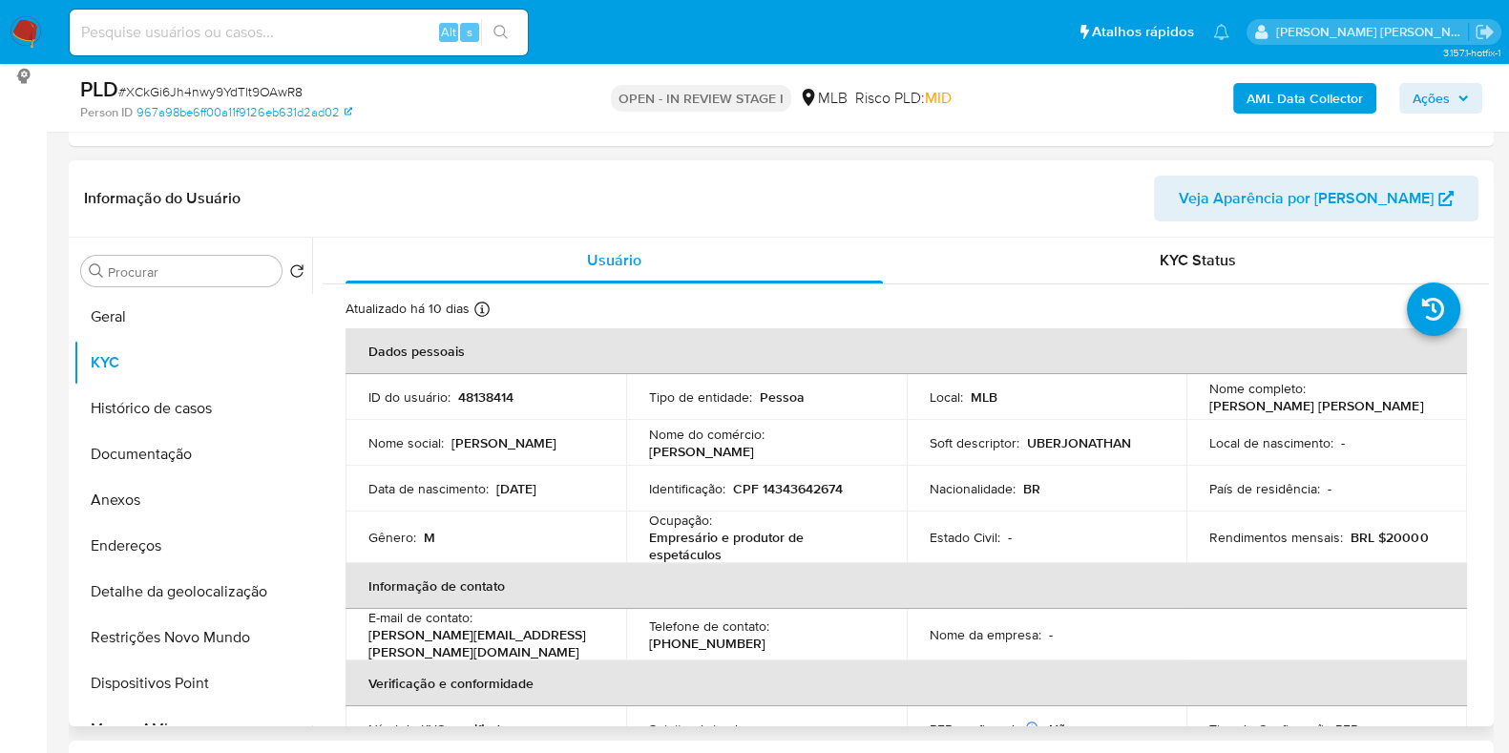
click at [731, 558] on p "Empresário e produtor de espetáculos" at bounding box center [762, 546] width 227 height 34
copy div "Ocupação : Empresário e produtor de espetáculos"
click at [193, 305] on button "Geral" at bounding box center [184, 317] width 223 height 46
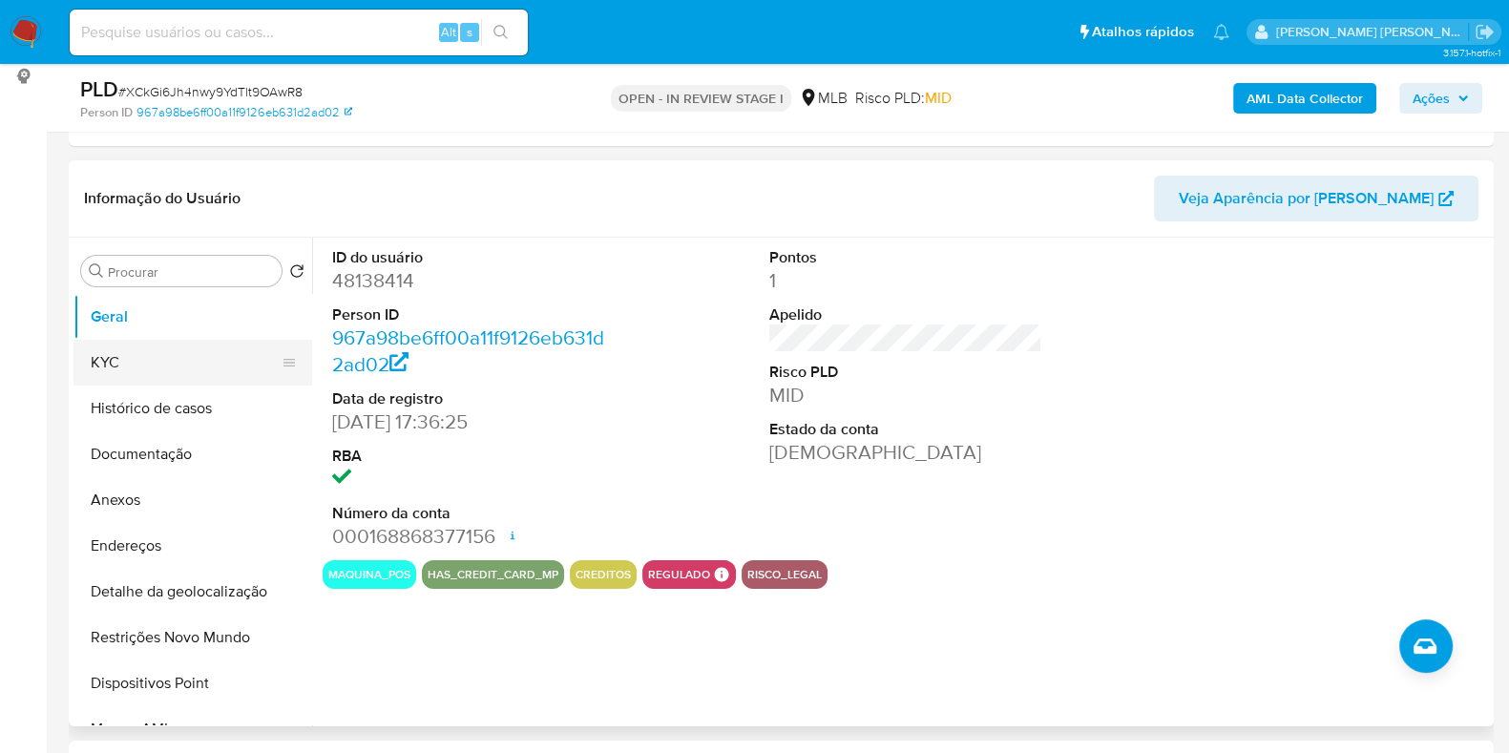
click at [198, 357] on button "KYC" at bounding box center [184, 363] width 223 height 46
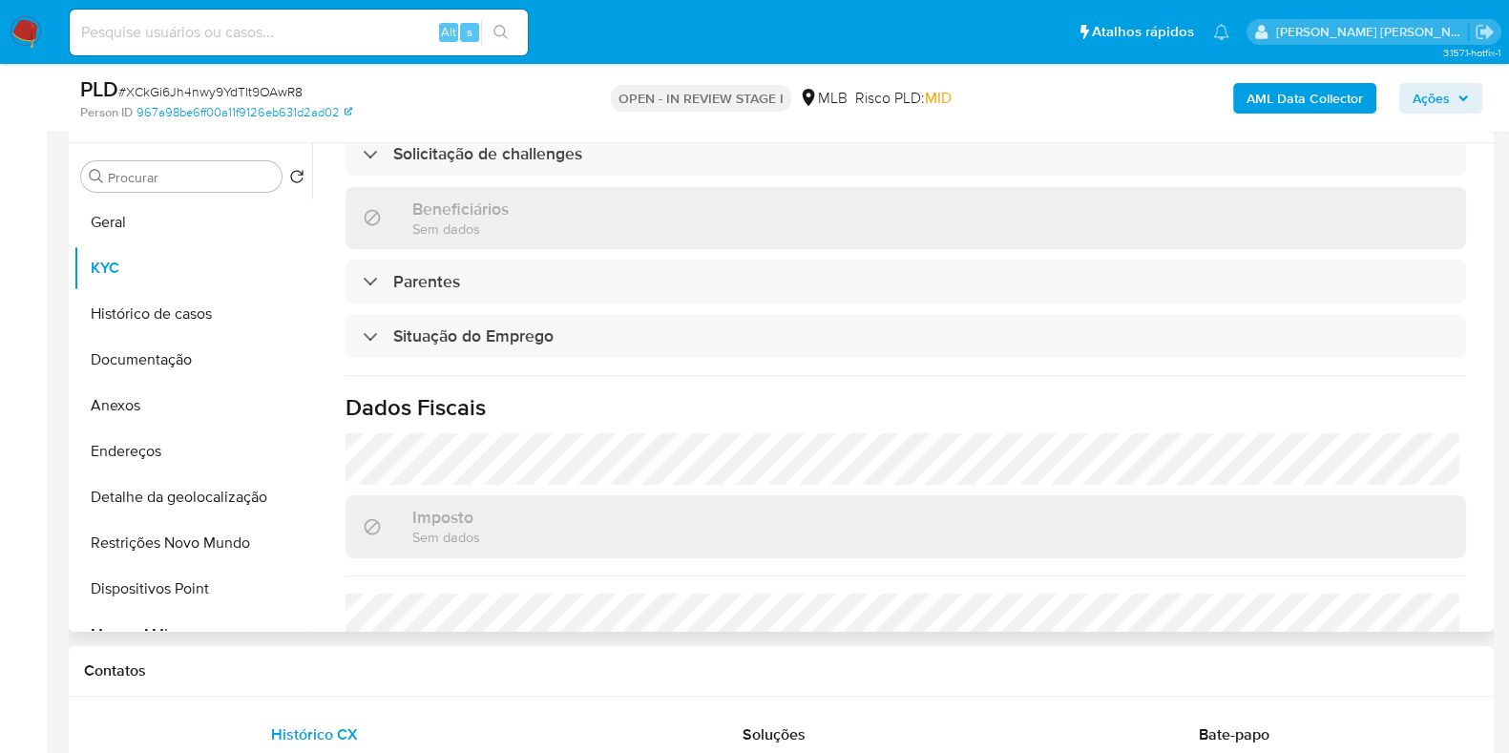
scroll to position [834, 0]
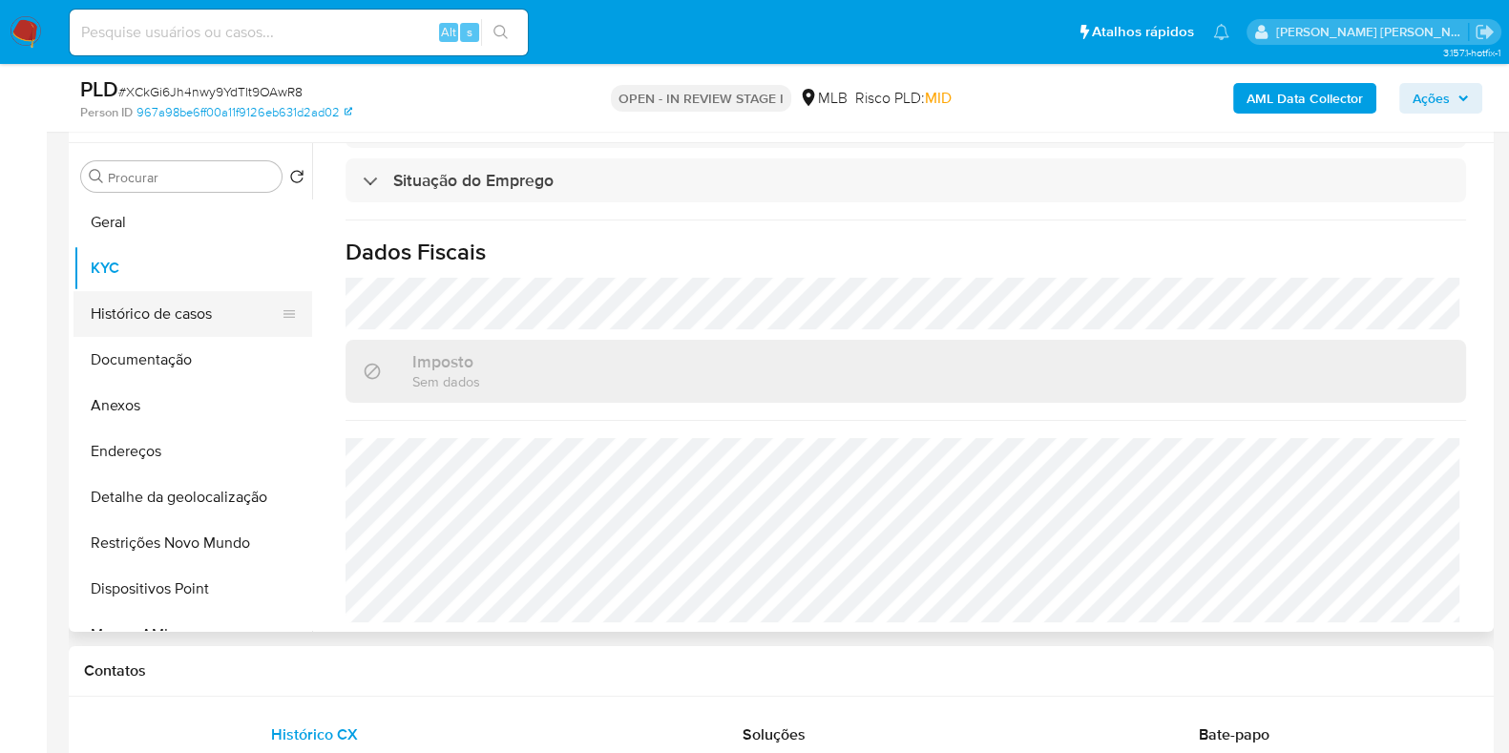
click at [212, 302] on button "Histórico de casos" at bounding box center [184, 314] width 223 height 46
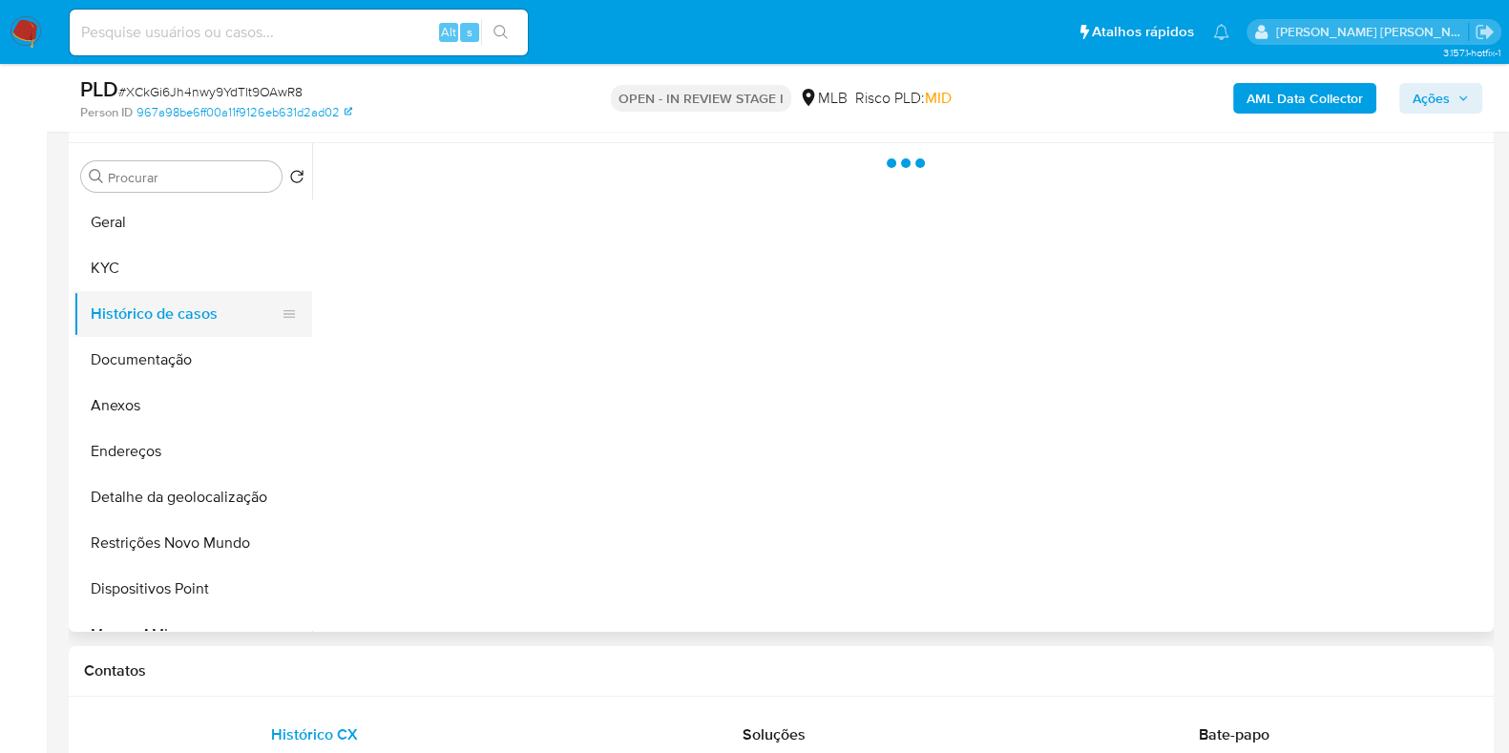
scroll to position [0, 0]
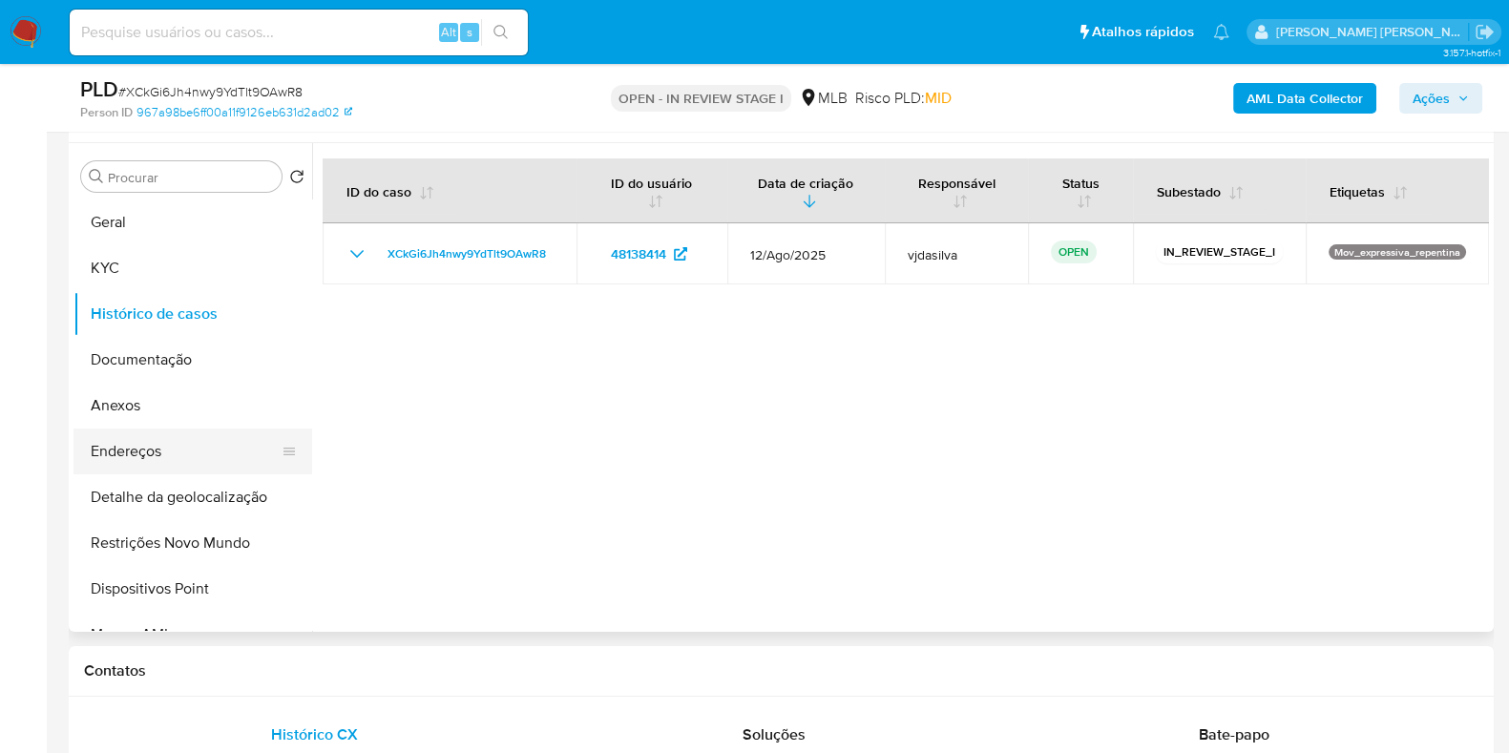
click at [207, 451] on button "Endereços" at bounding box center [184, 451] width 223 height 46
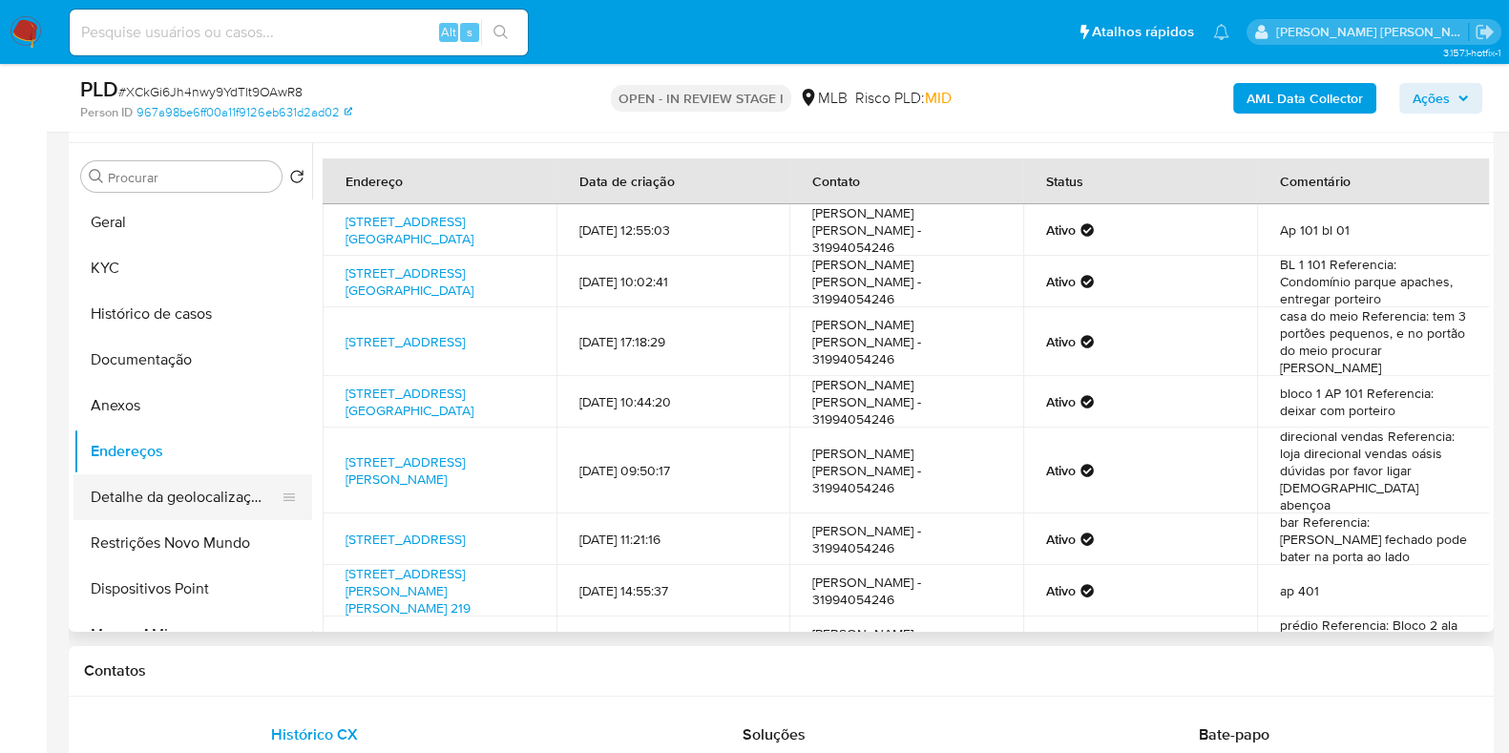
click at [215, 489] on button "Detalhe da geolocalização" at bounding box center [184, 497] width 223 height 46
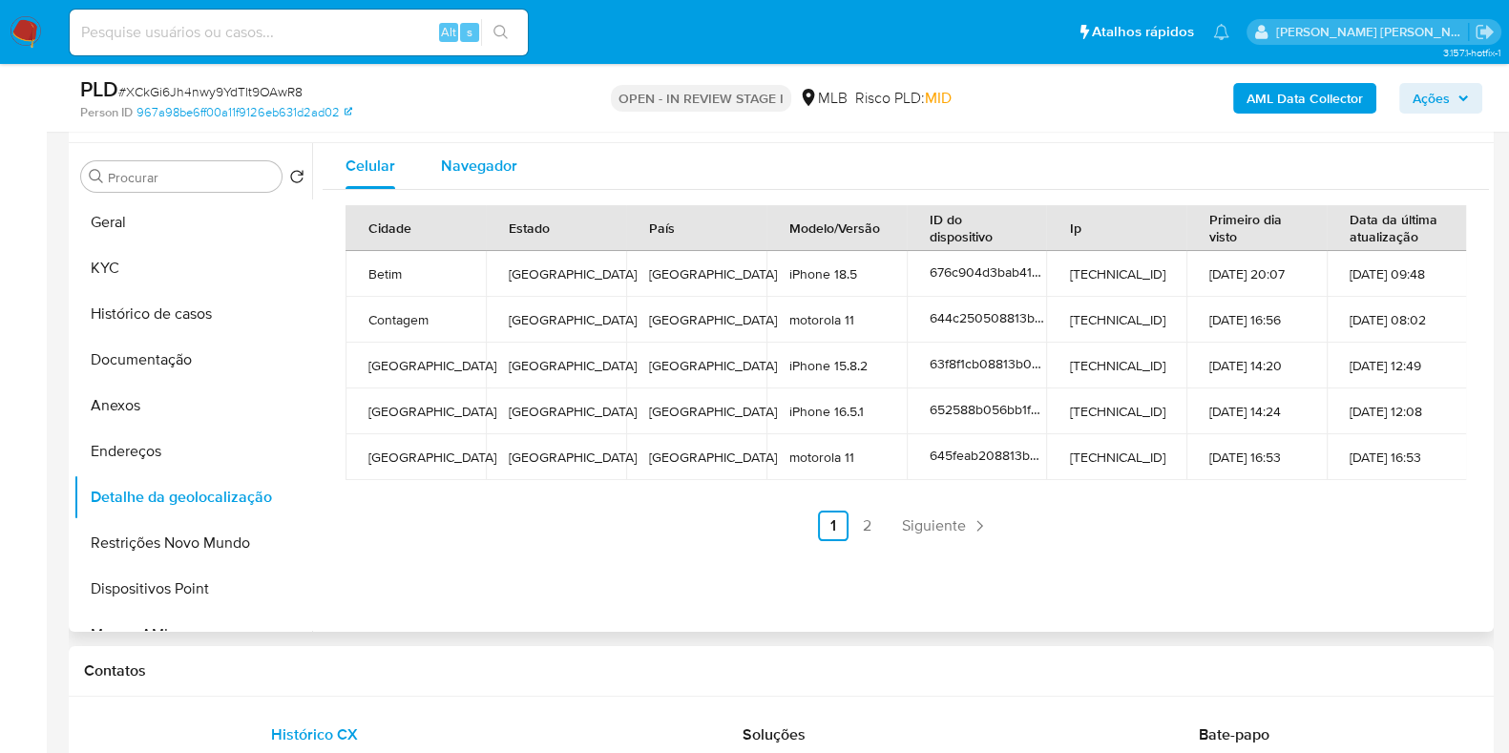
click at [496, 157] on span "Navegador" at bounding box center [479, 166] width 76 height 22
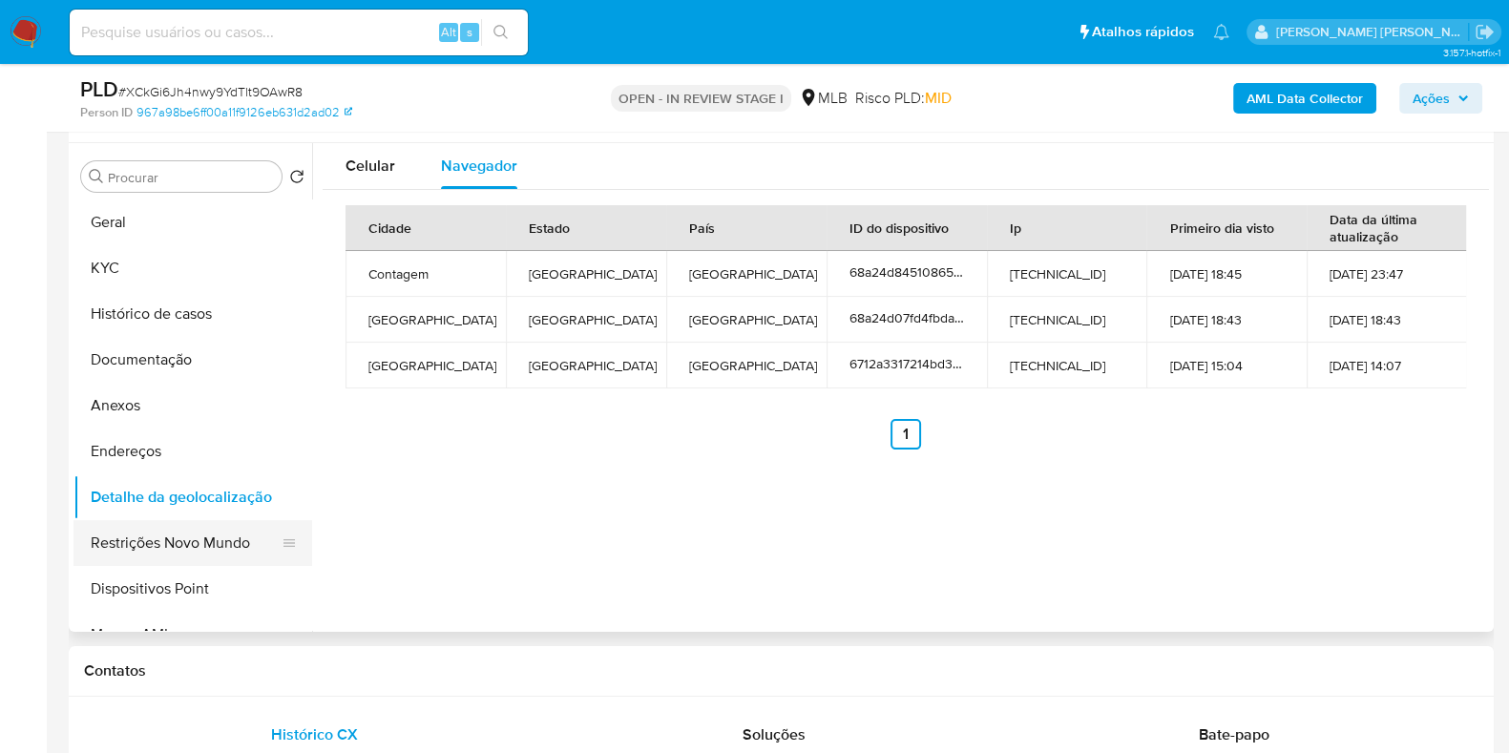
click at [179, 550] on button "Restrições Novo Mundo" at bounding box center [184, 543] width 223 height 46
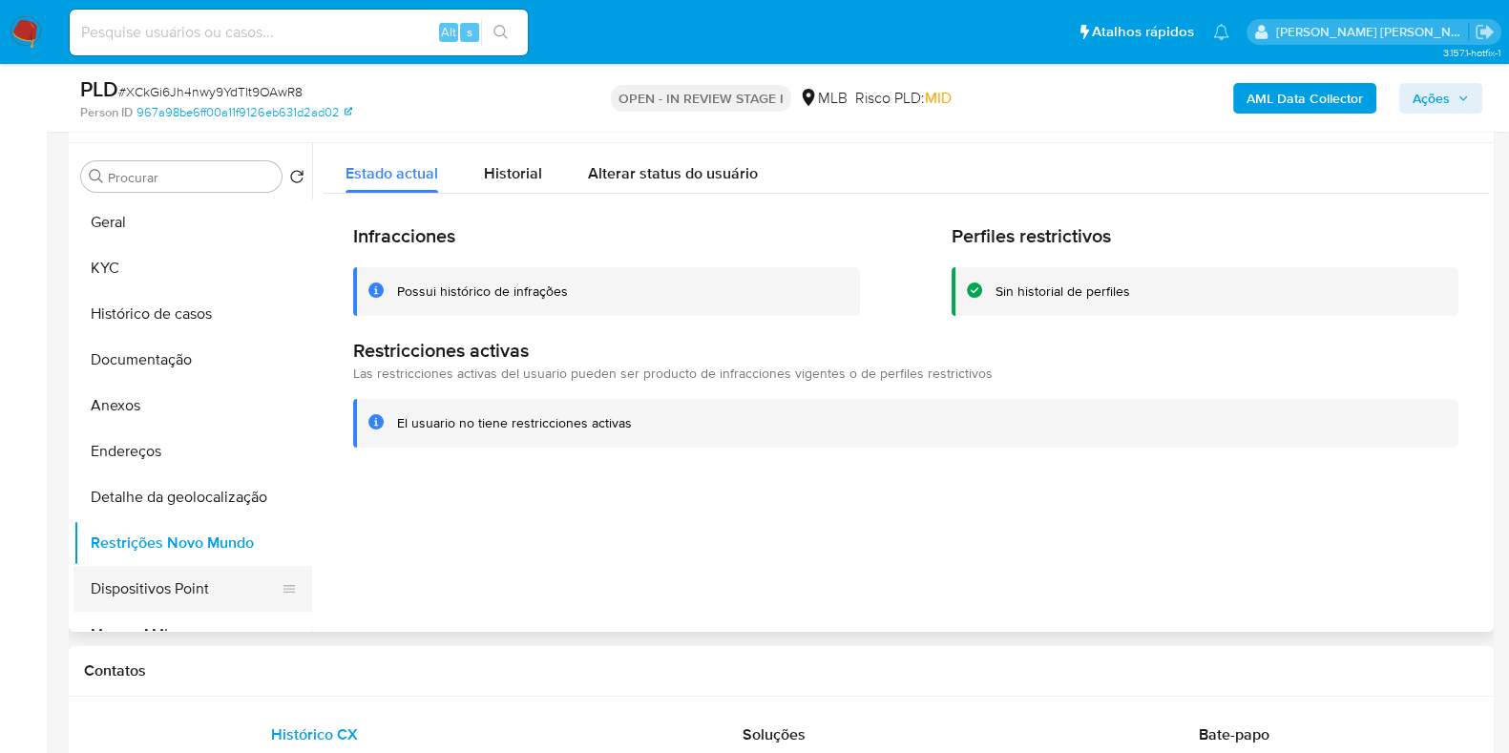
click at [179, 603] on button "Dispositivos Point" at bounding box center [184, 589] width 223 height 46
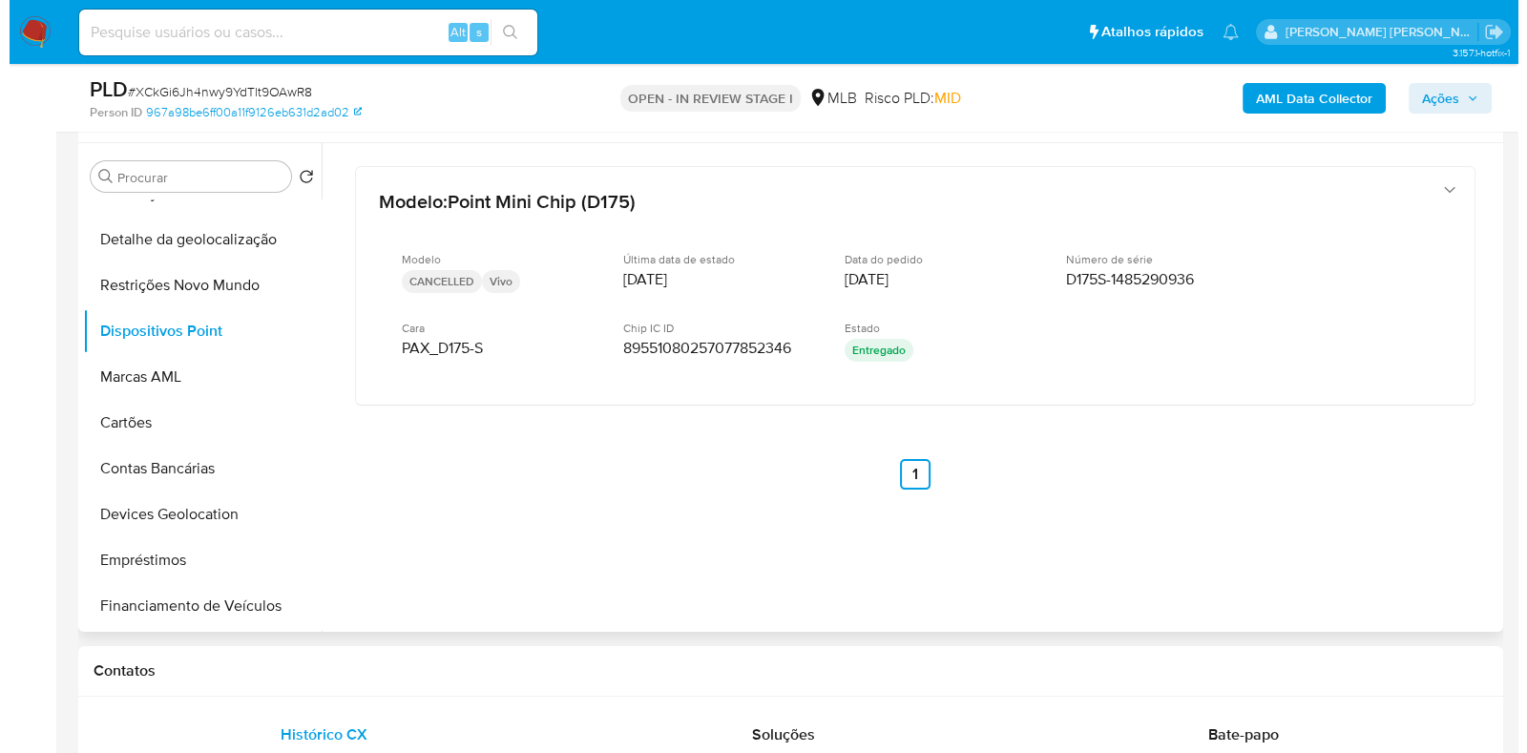
scroll to position [262, 0]
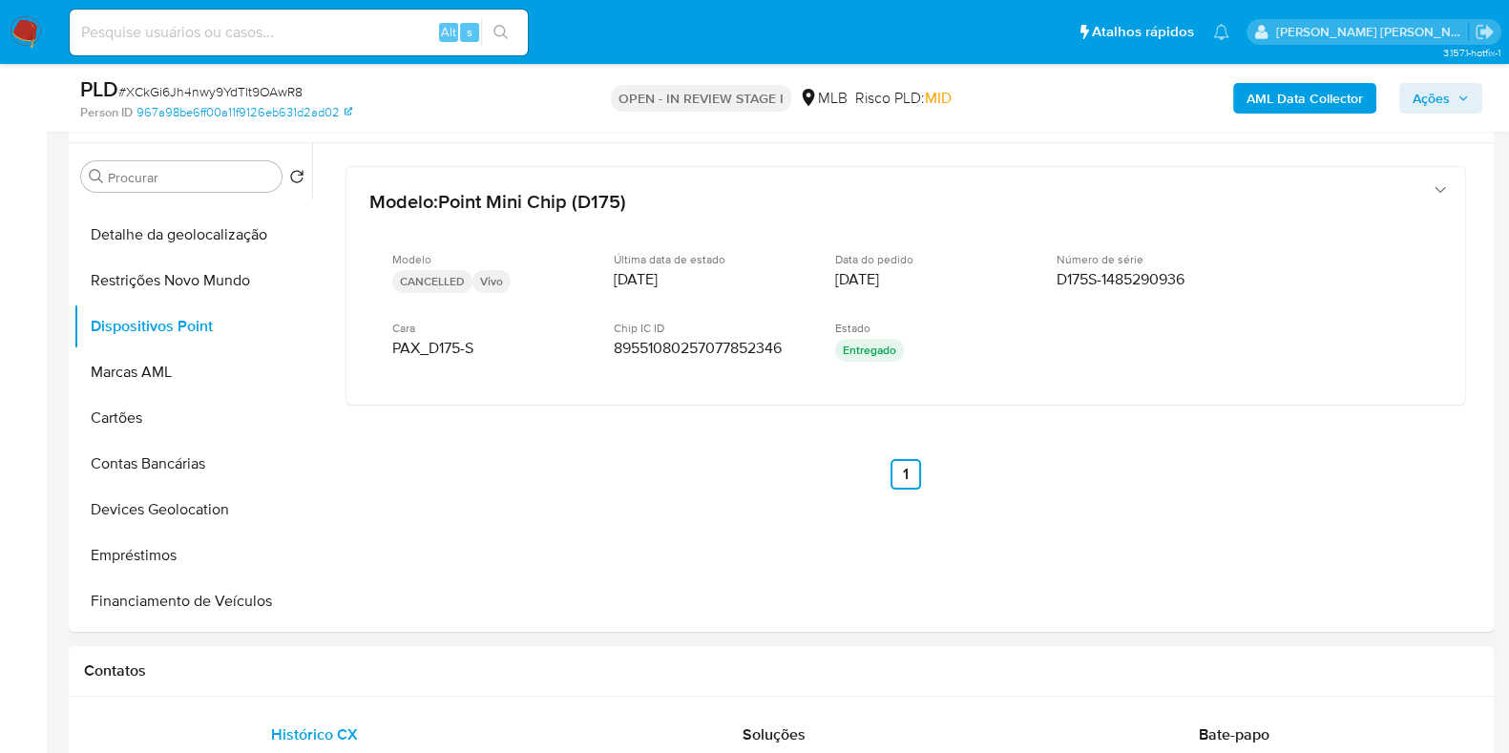
click at [1253, 94] on b "AML Data Collector" at bounding box center [1304, 98] width 116 height 31
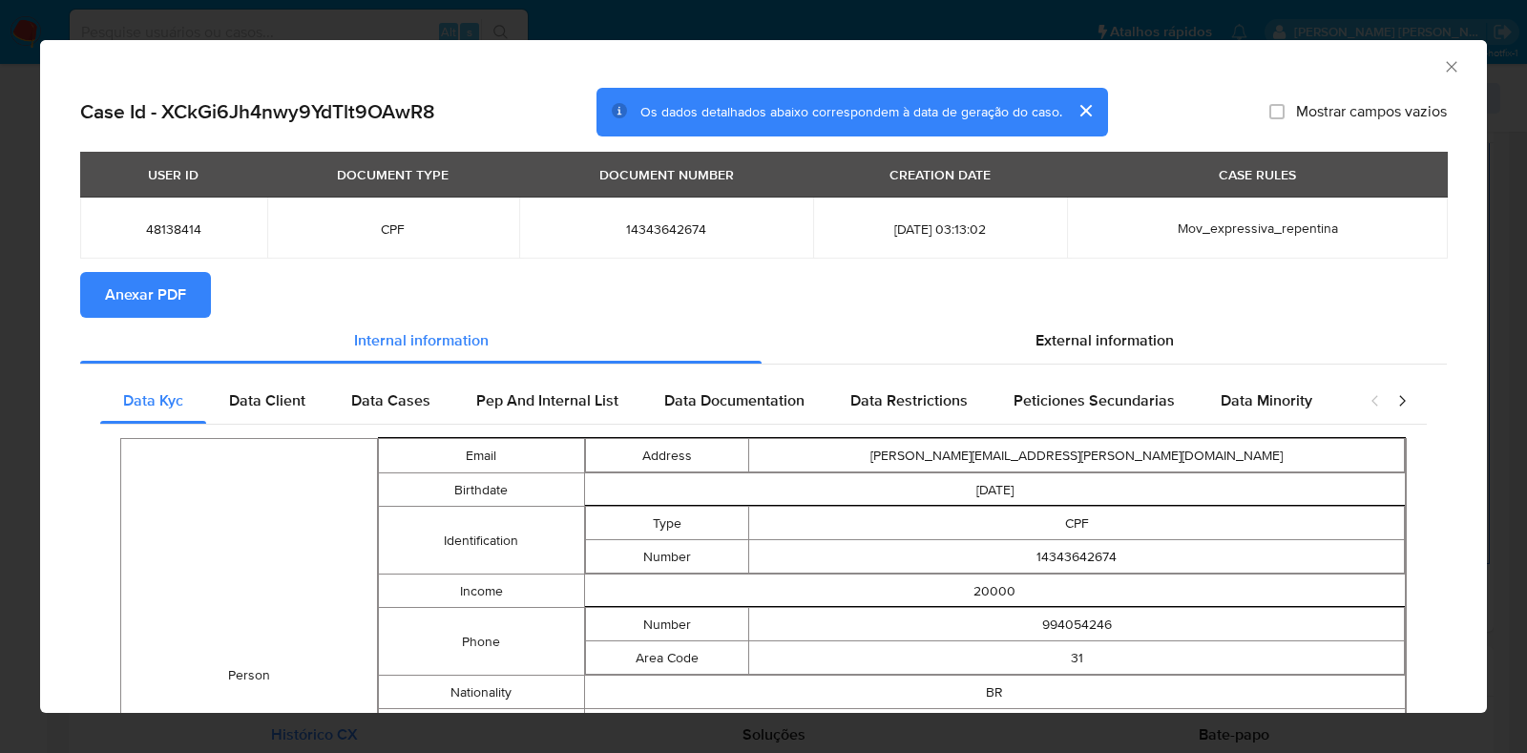
click at [177, 293] on span "Anexar PDF" at bounding box center [145, 295] width 81 height 42
click at [1123, 319] on div "External information" at bounding box center [1103, 341] width 685 height 46
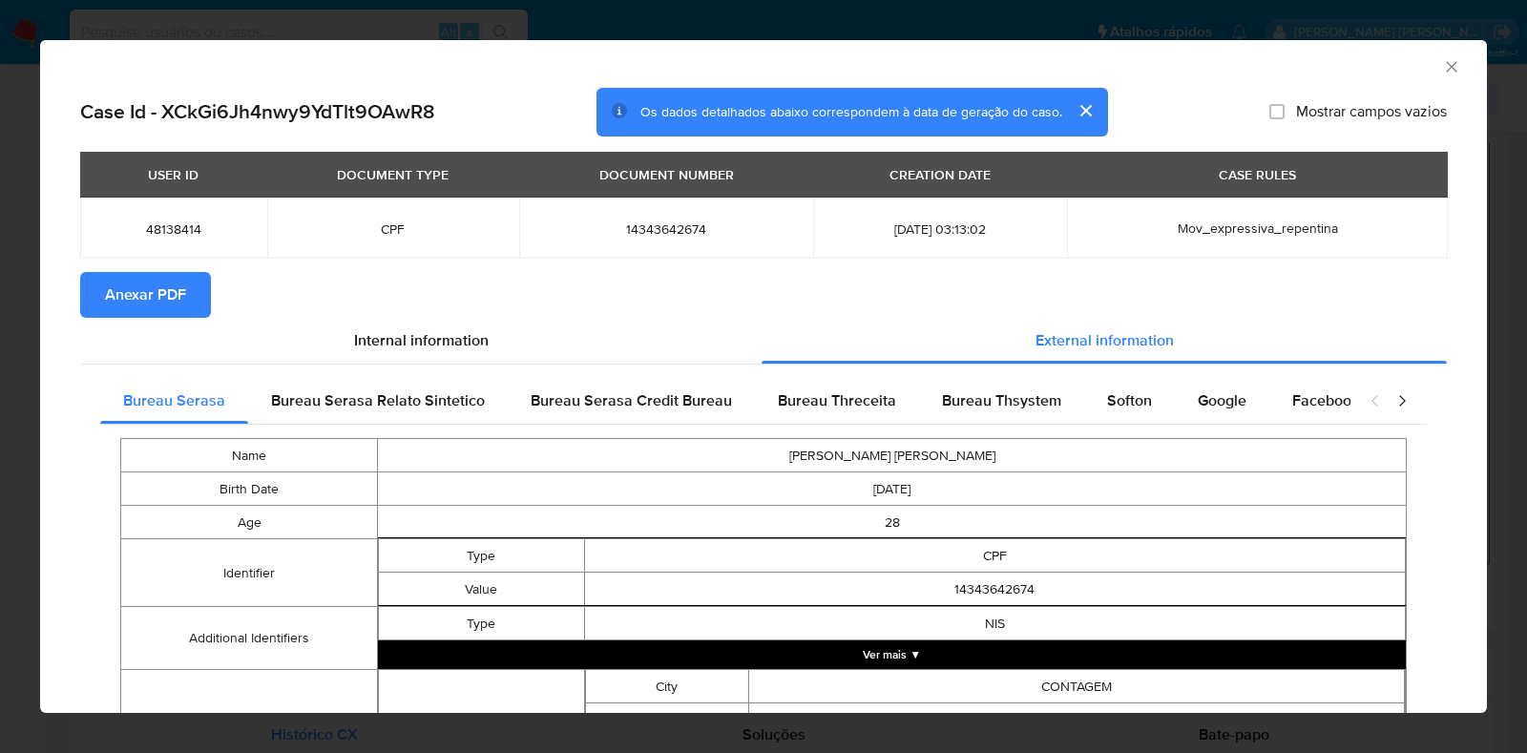
click at [1059, 657] on button "Ver mais ▼" at bounding box center [892, 654] width 1028 height 29
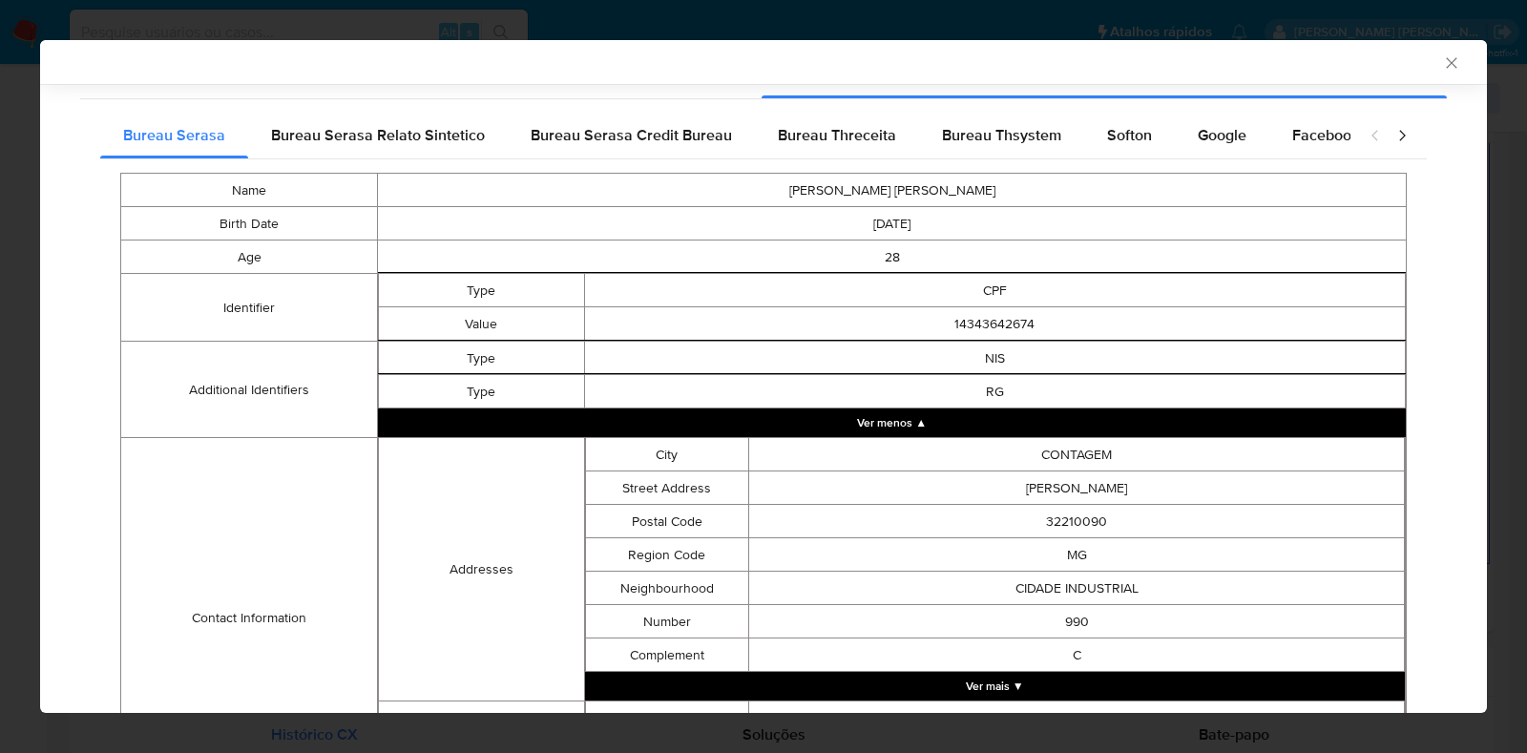
scroll to position [521, 0]
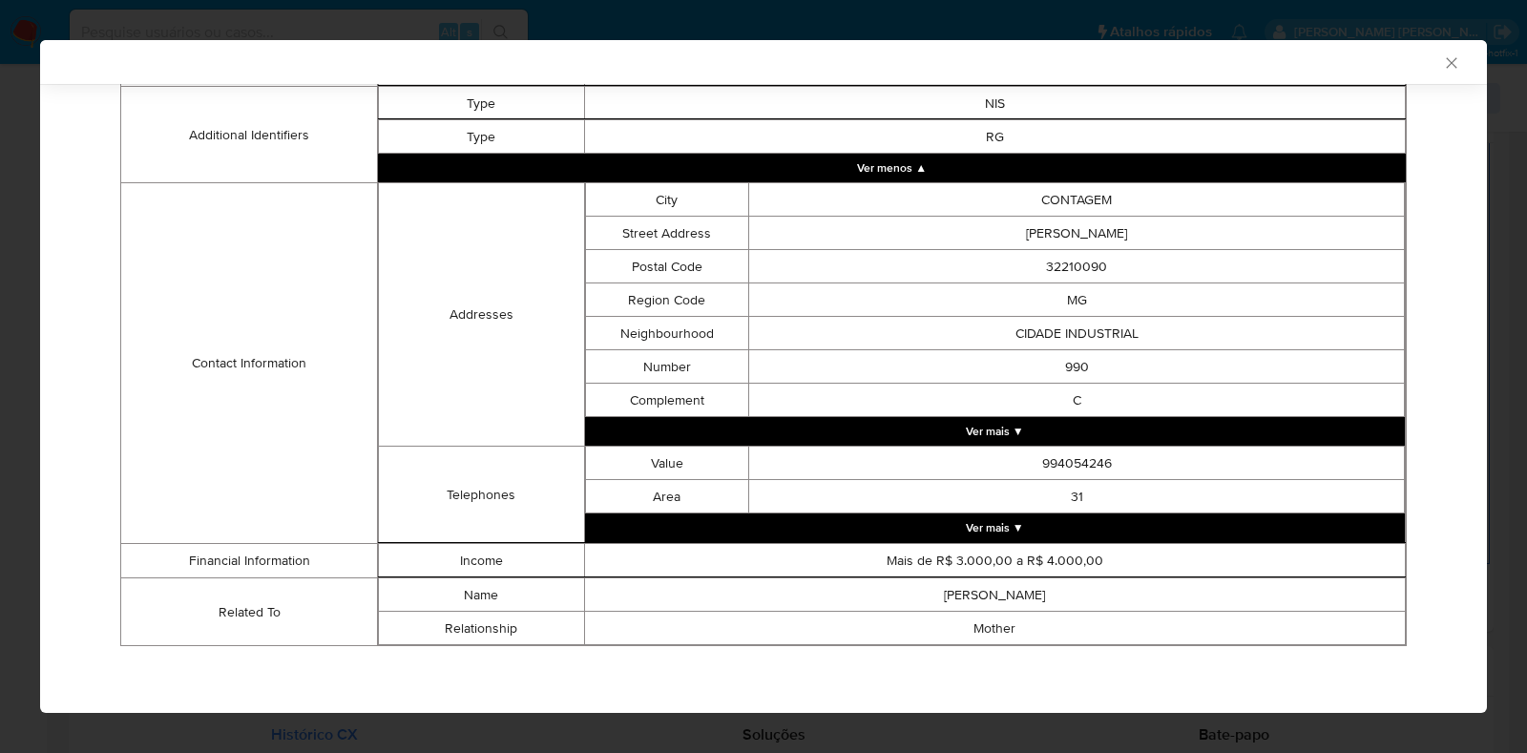
click at [1169, 532] on button "Ver mais ▼" at bounding box center [995, 527] width 821 height 29
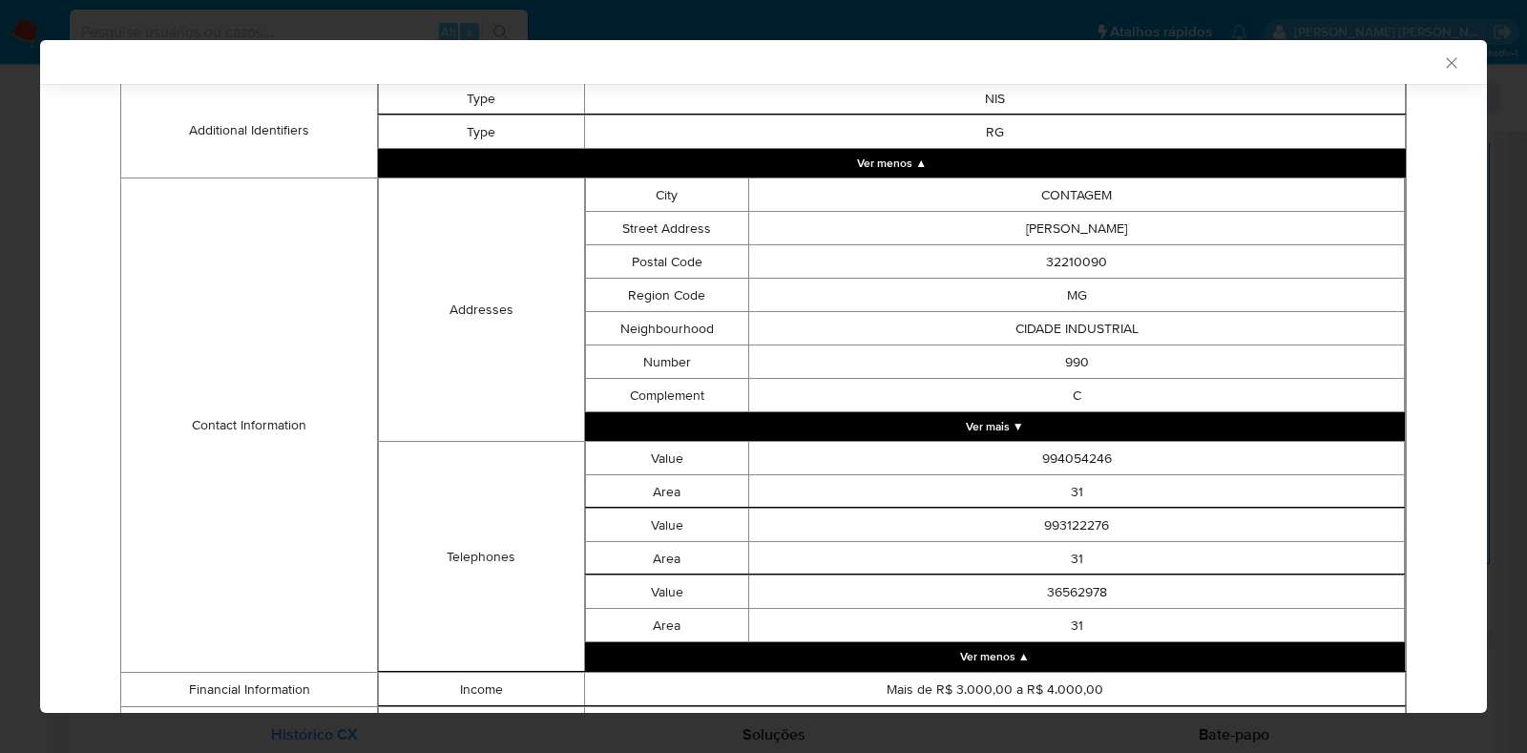
click at [1131, 440] on button "Ver mais ▼" at bounding box center [995, 426] width 821 height 29
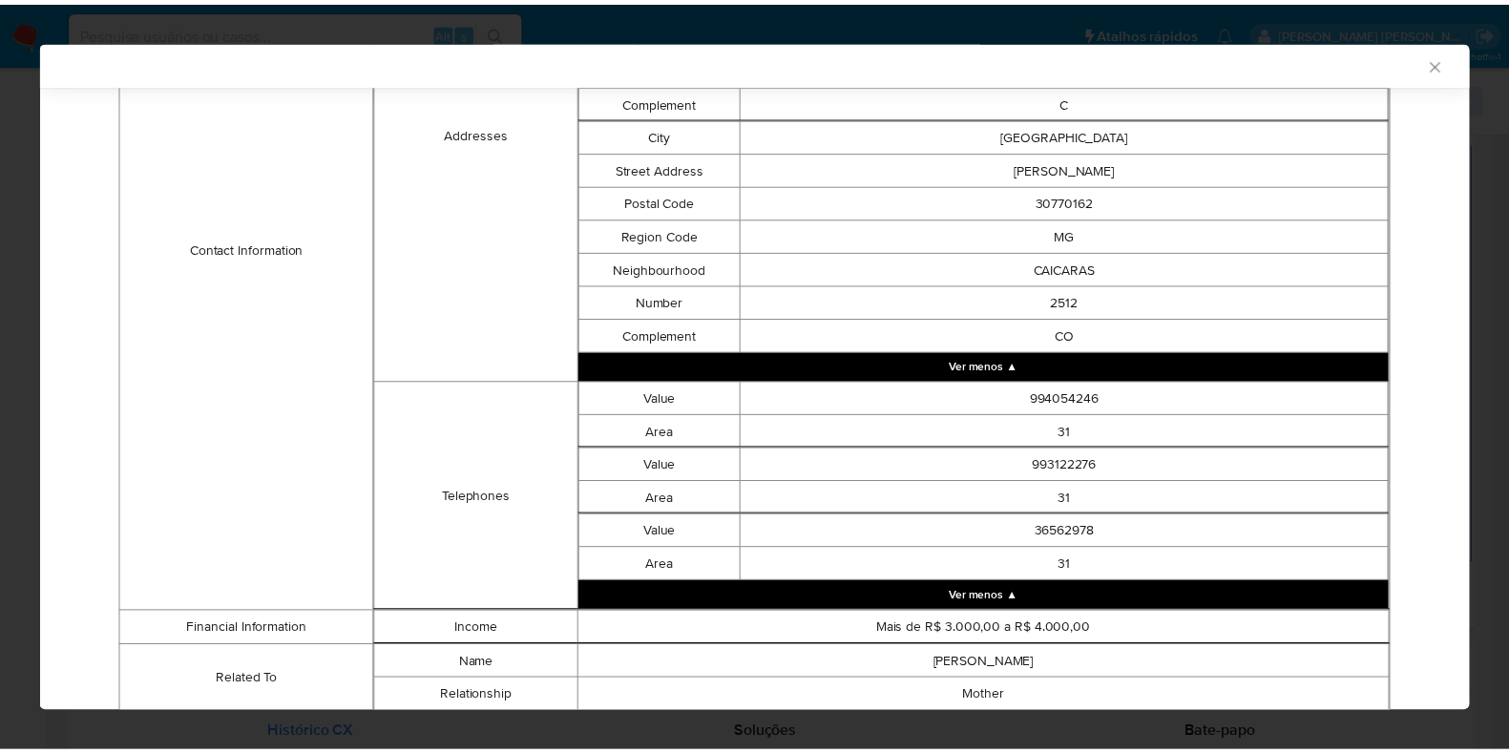
scroll to position [891, 0]
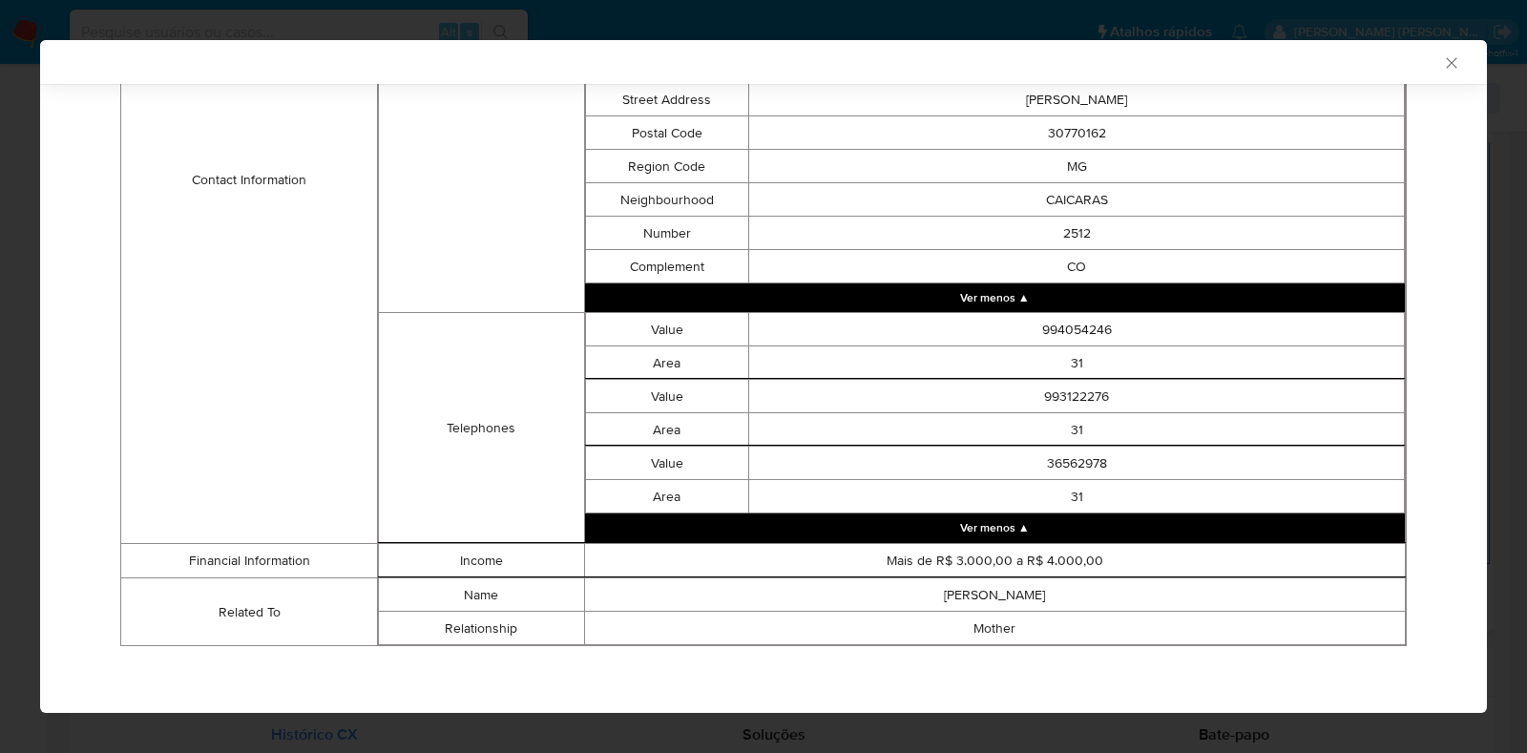
click at [1442, 60] on icon "Fechar a janela" at bounding box center [1451, 62] width 19 height 19
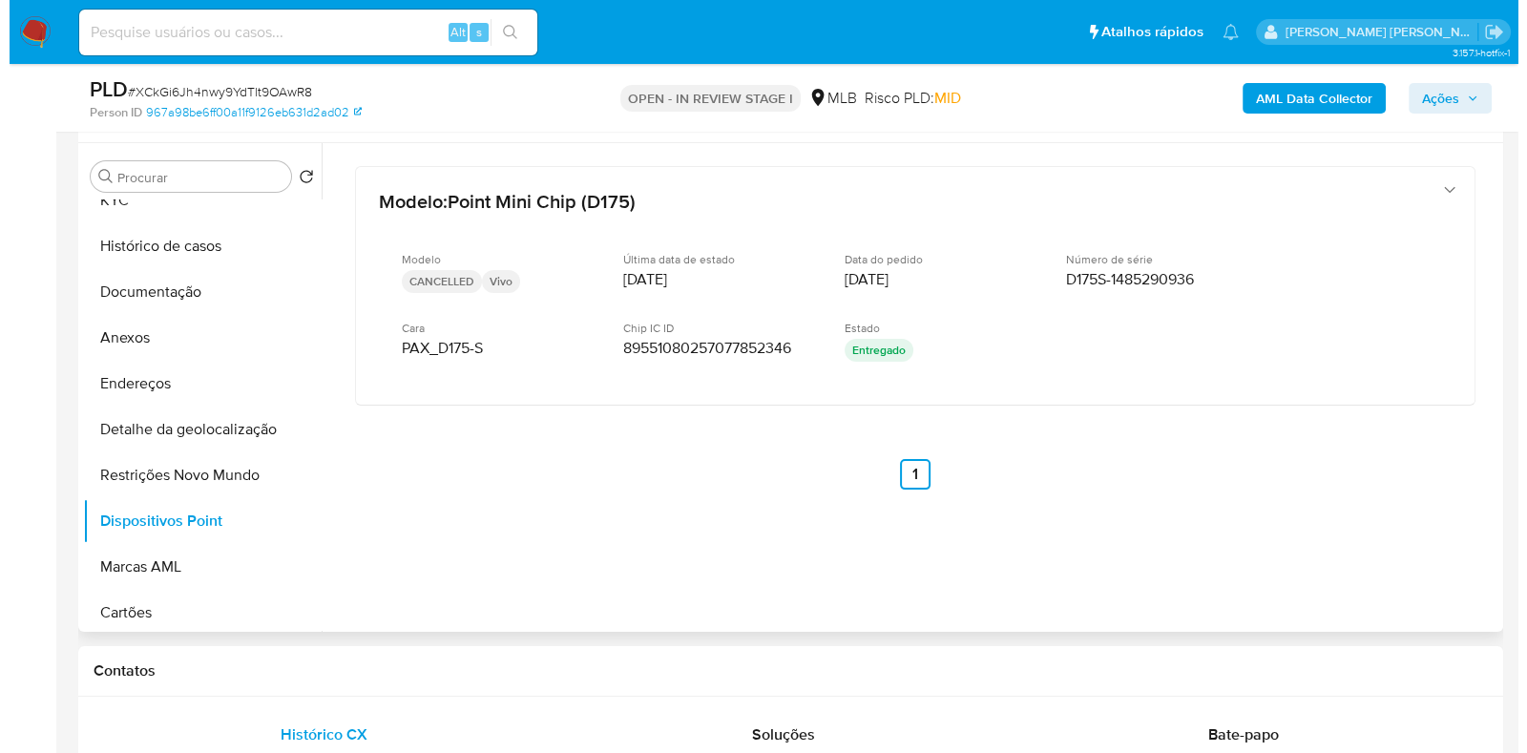
scroll to position [0, 0]
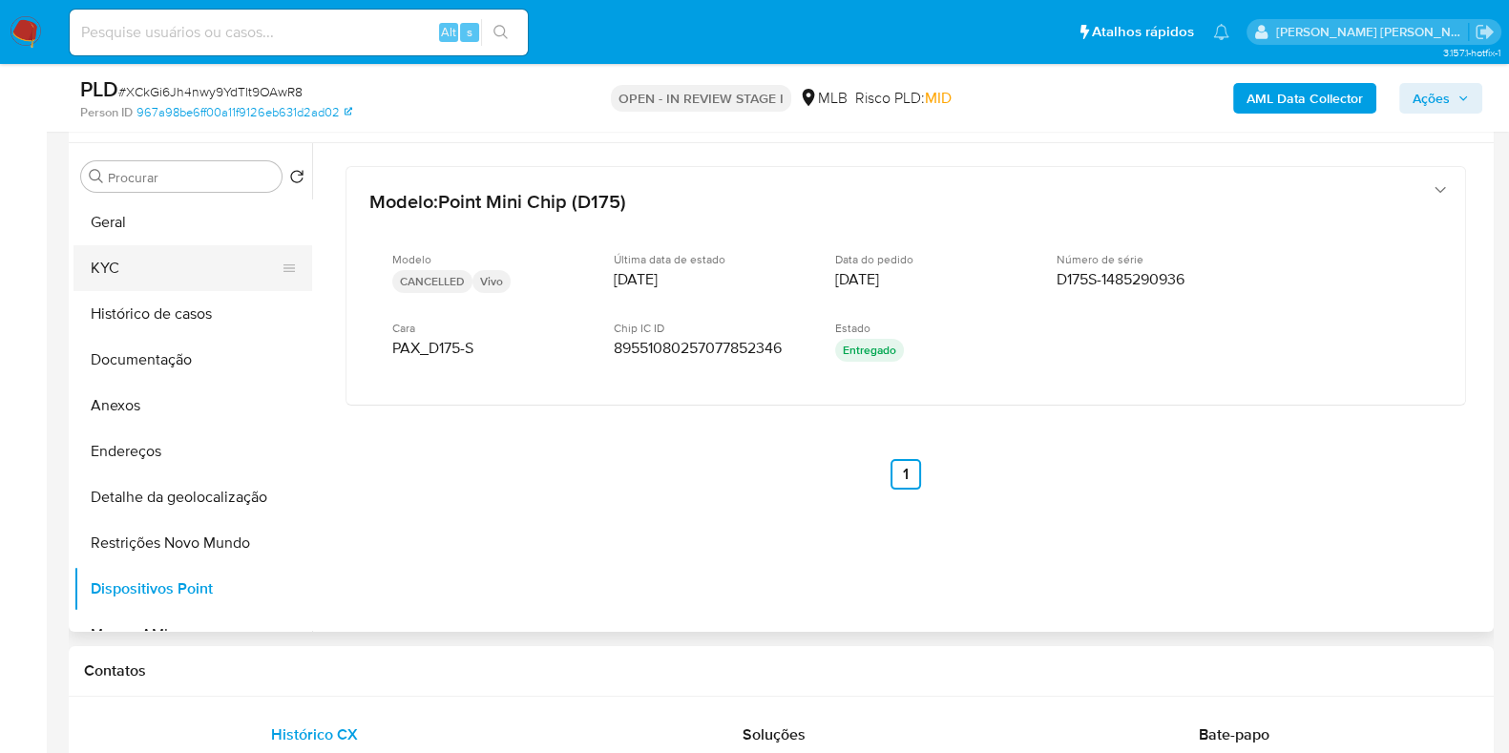
click at [169, 266] on button "KYC" at bounding box center [184, 268] width 223 height 46
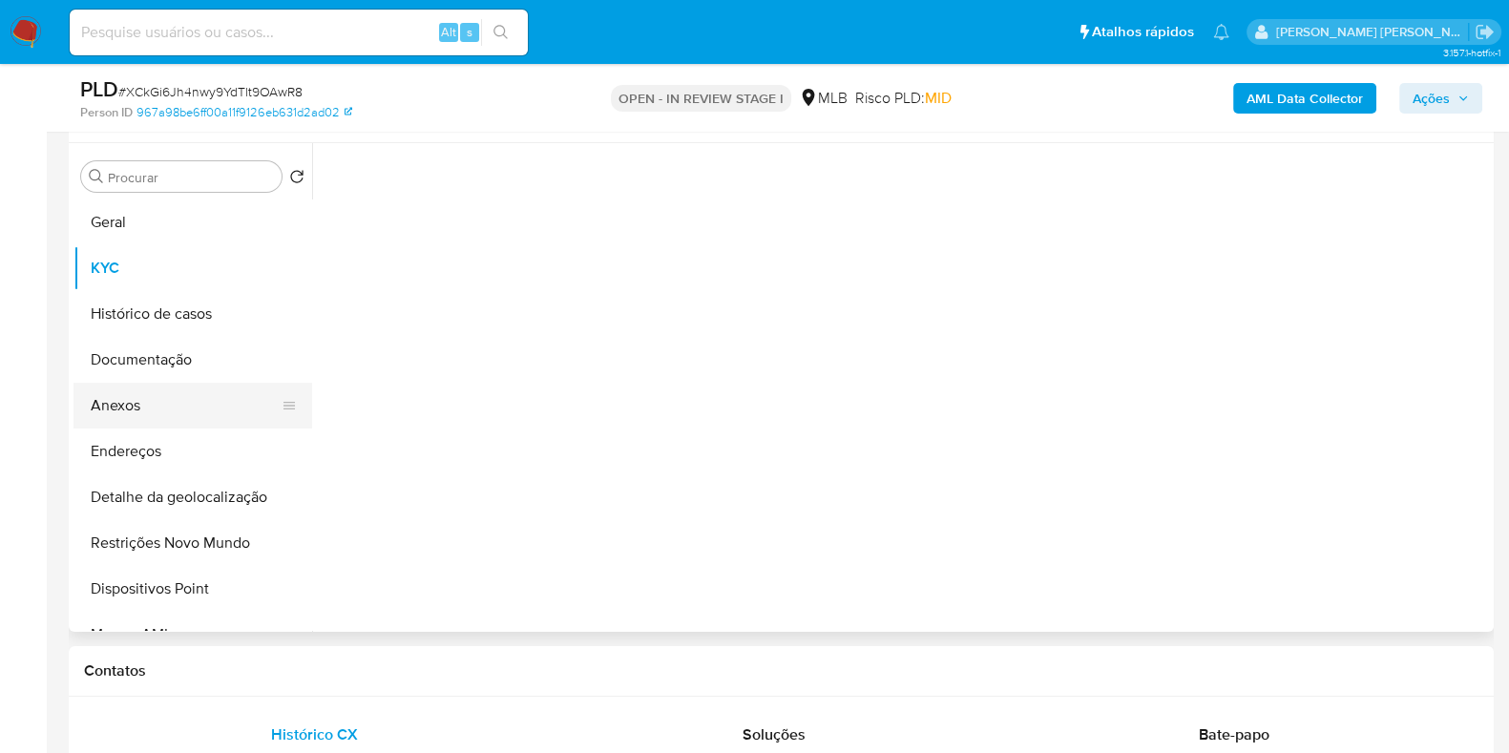
click at [179, 395] on button "Anexos" at bounding box center [184, 406] width 223 height 46
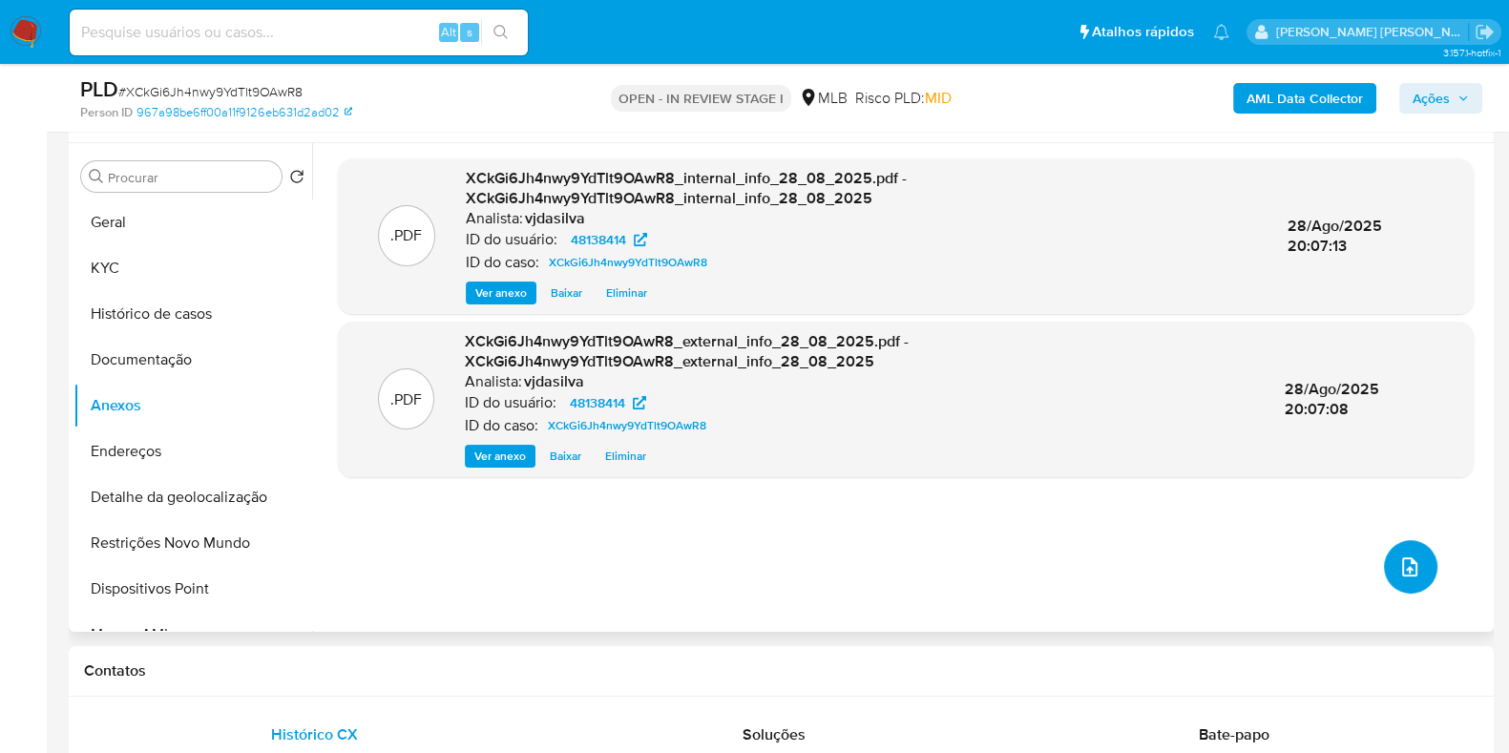
click at [1399, 555] on icon "upload-file" at bounding box center [1409, 566] width 23 height 23
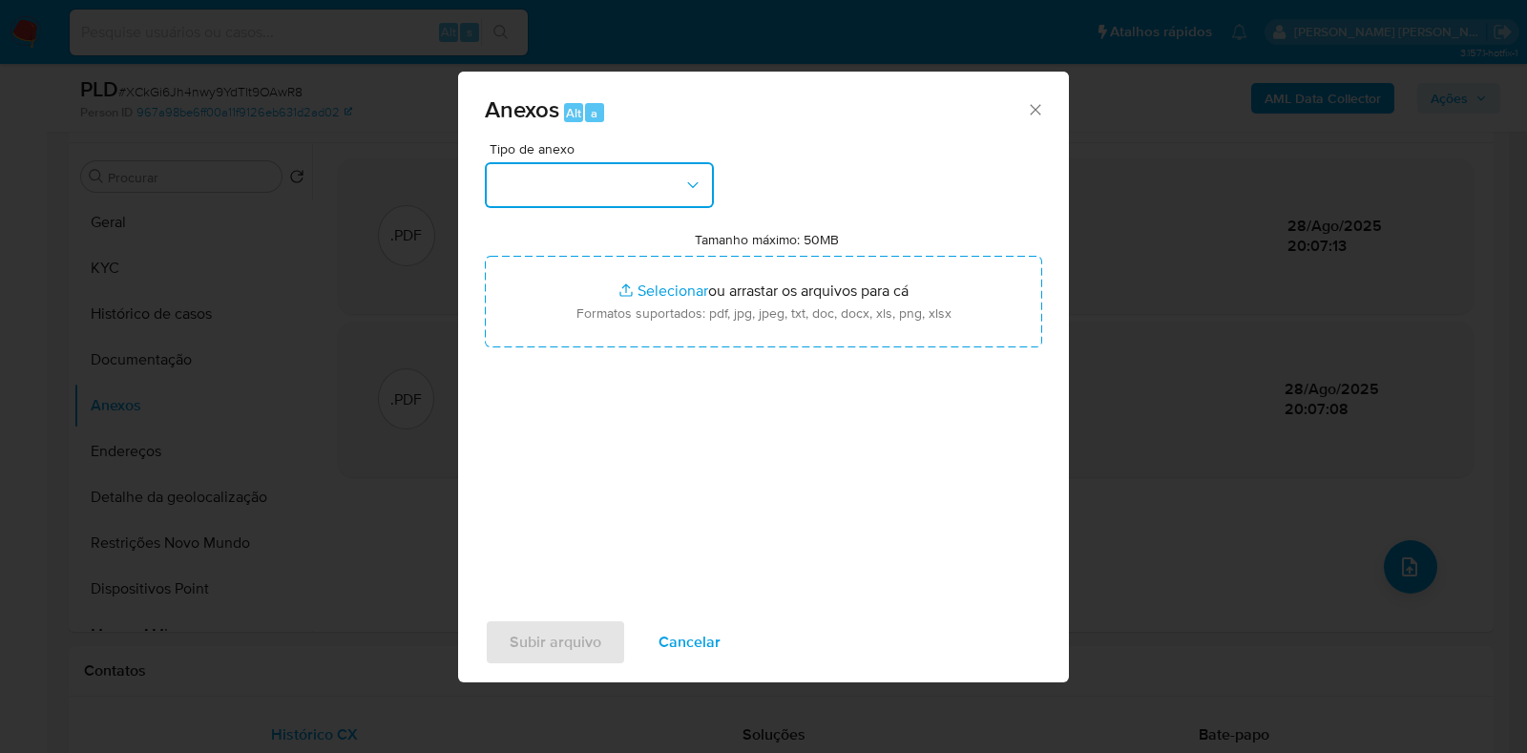
click at [688, 184] on icon "button" at bounding box center [692, 185] width 19 height 19
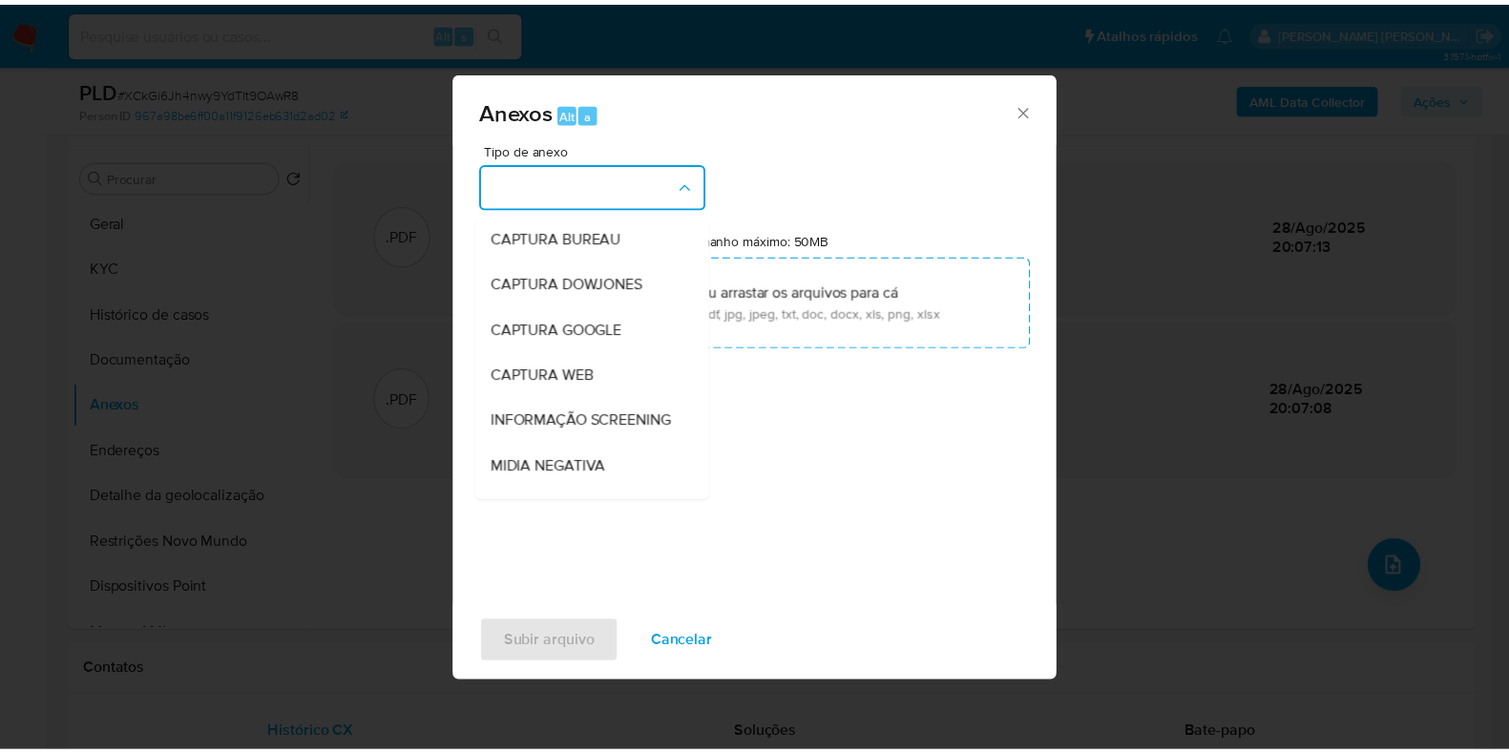
scroll to position [294, 0]
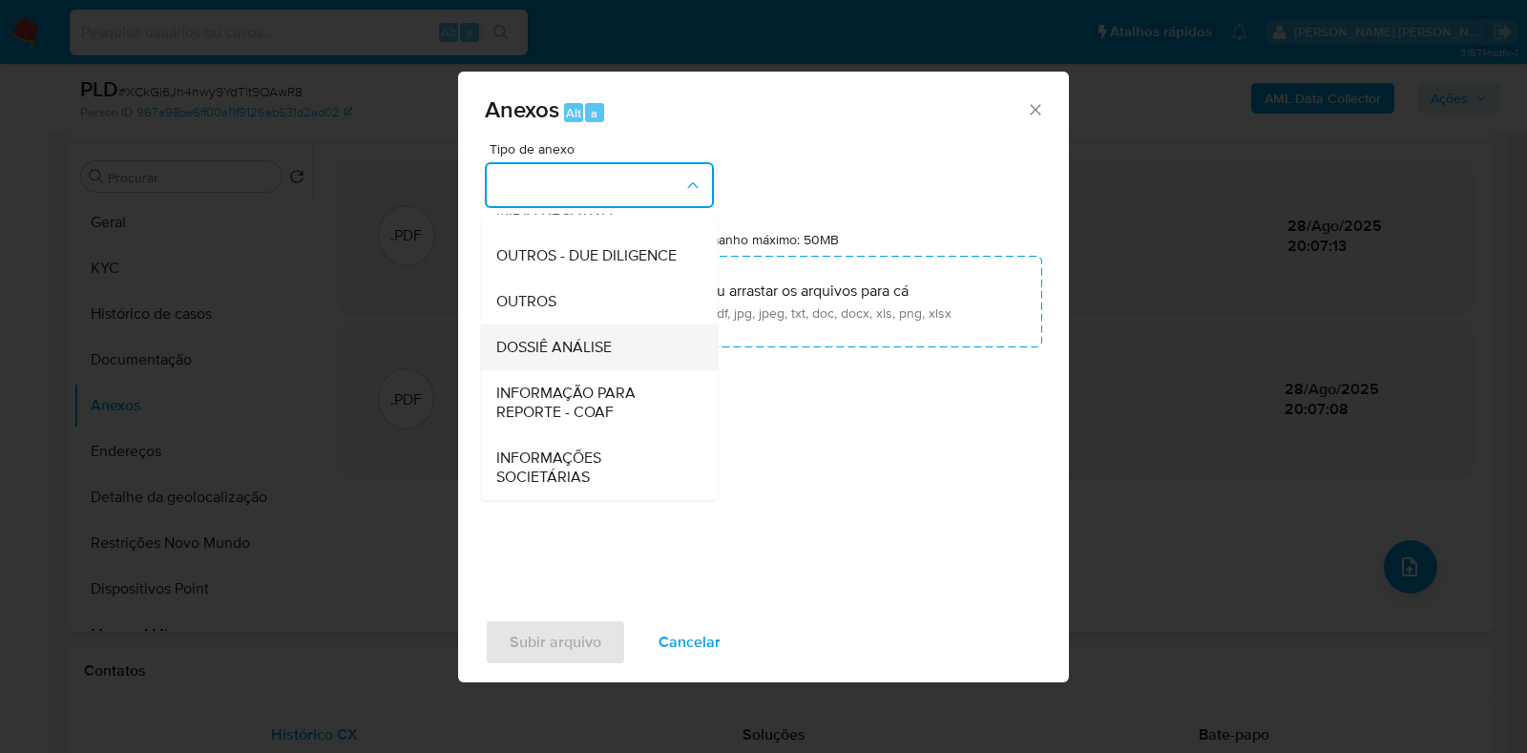
click at [611, 350] on span "DOSSIÊ ANÁLISE" at bounding box center [553, 347] width 115 height 19
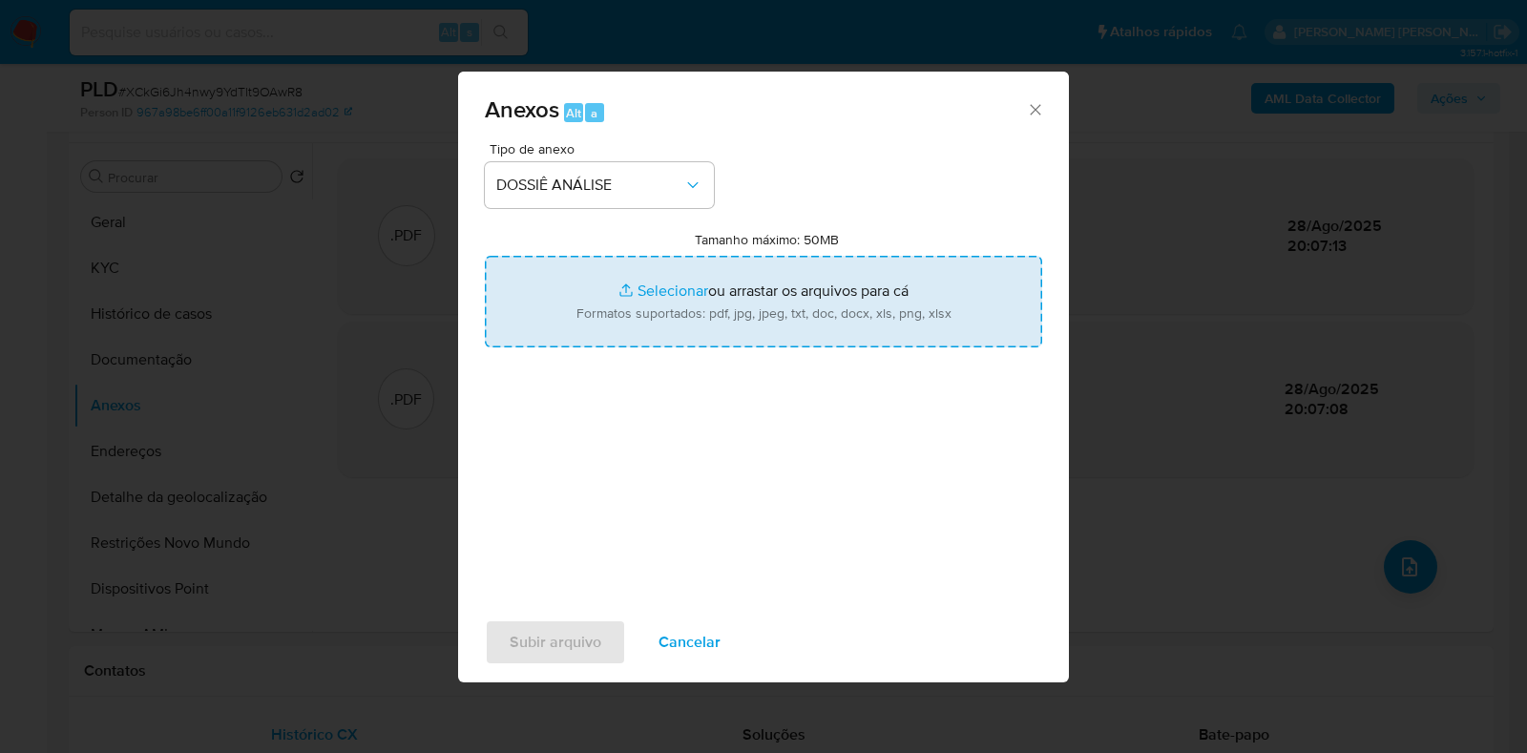
type input "C:\fakepath\SAR - XXXX - CPF 14343642674 - JONATHAN RODRIGUES FERREIRA BATISTA.…"
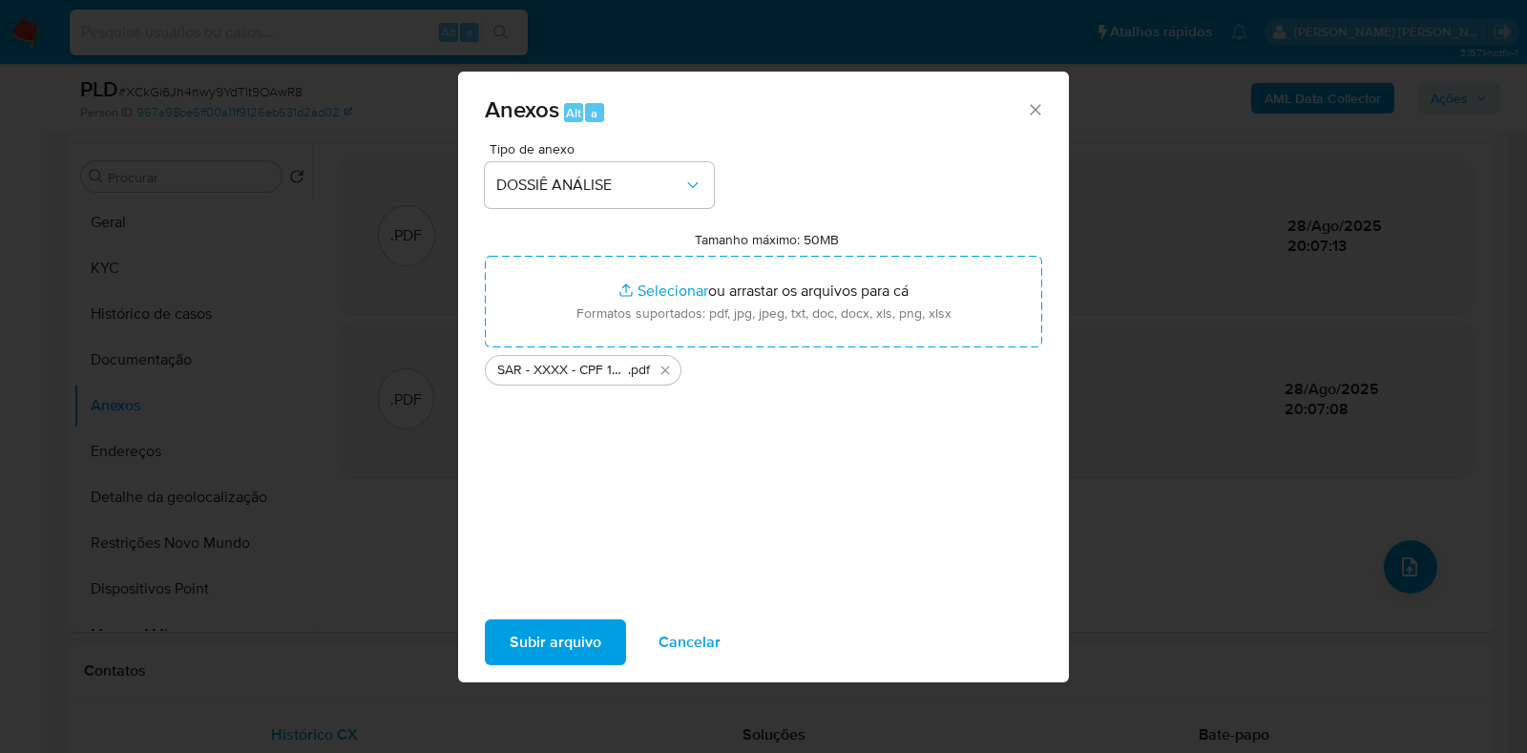
click at [547, 644] on span "Subir arquivo" at bounding box center [556, 642] width 92 height 42
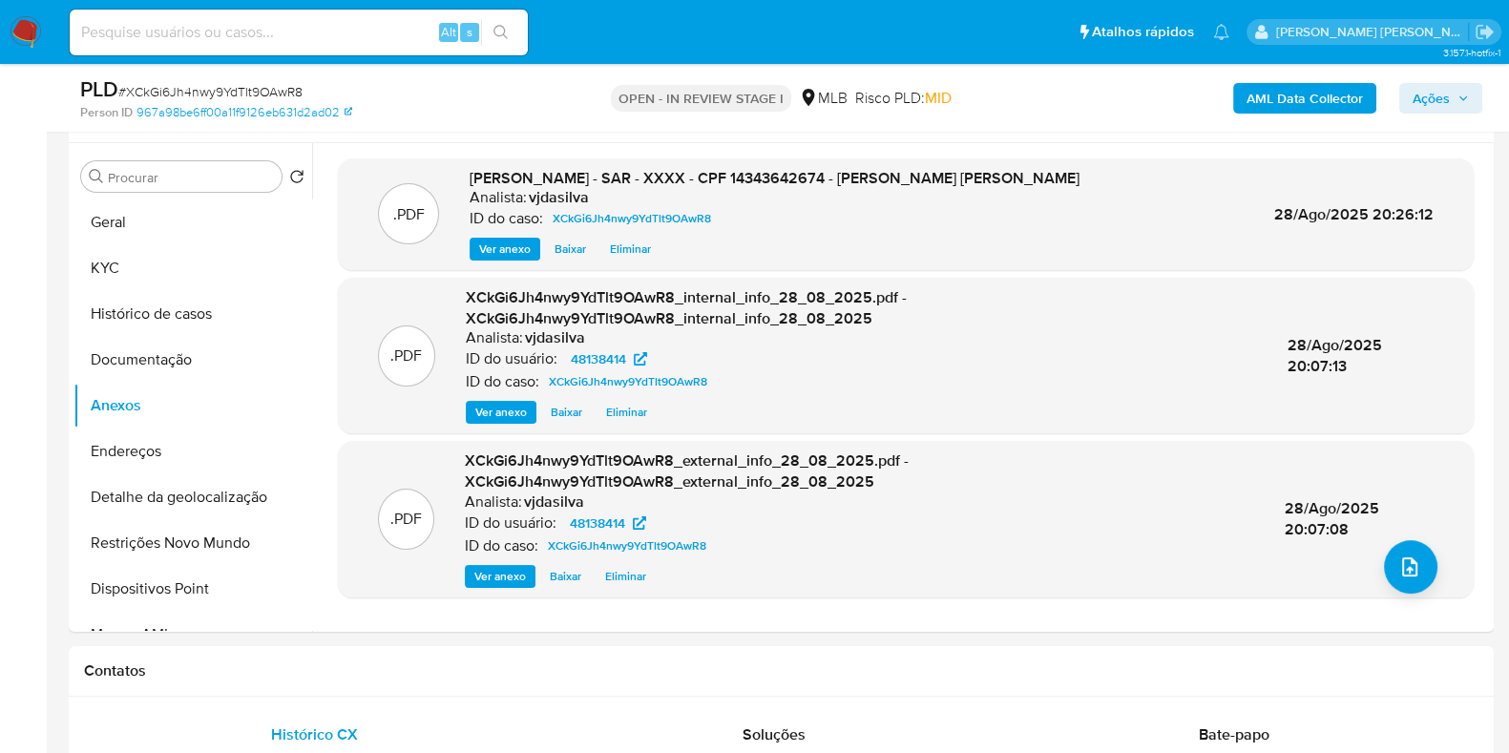
click at [1436, 94] on span "Ações" at bounding box center [1430, 98] width 37 height 31
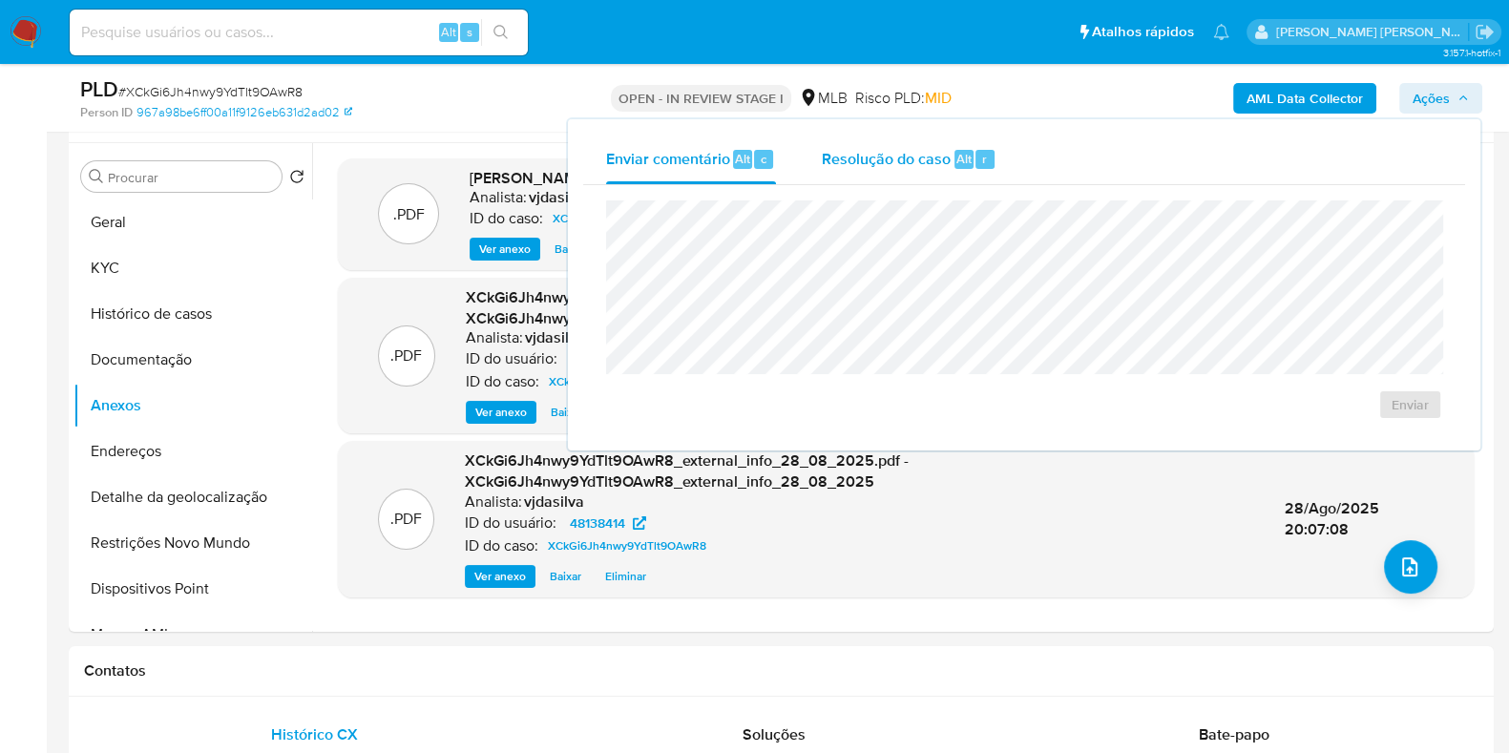
click at [870, 159] on span "Resolução do caso" at bounding box center [886, 158] width 129 height 22
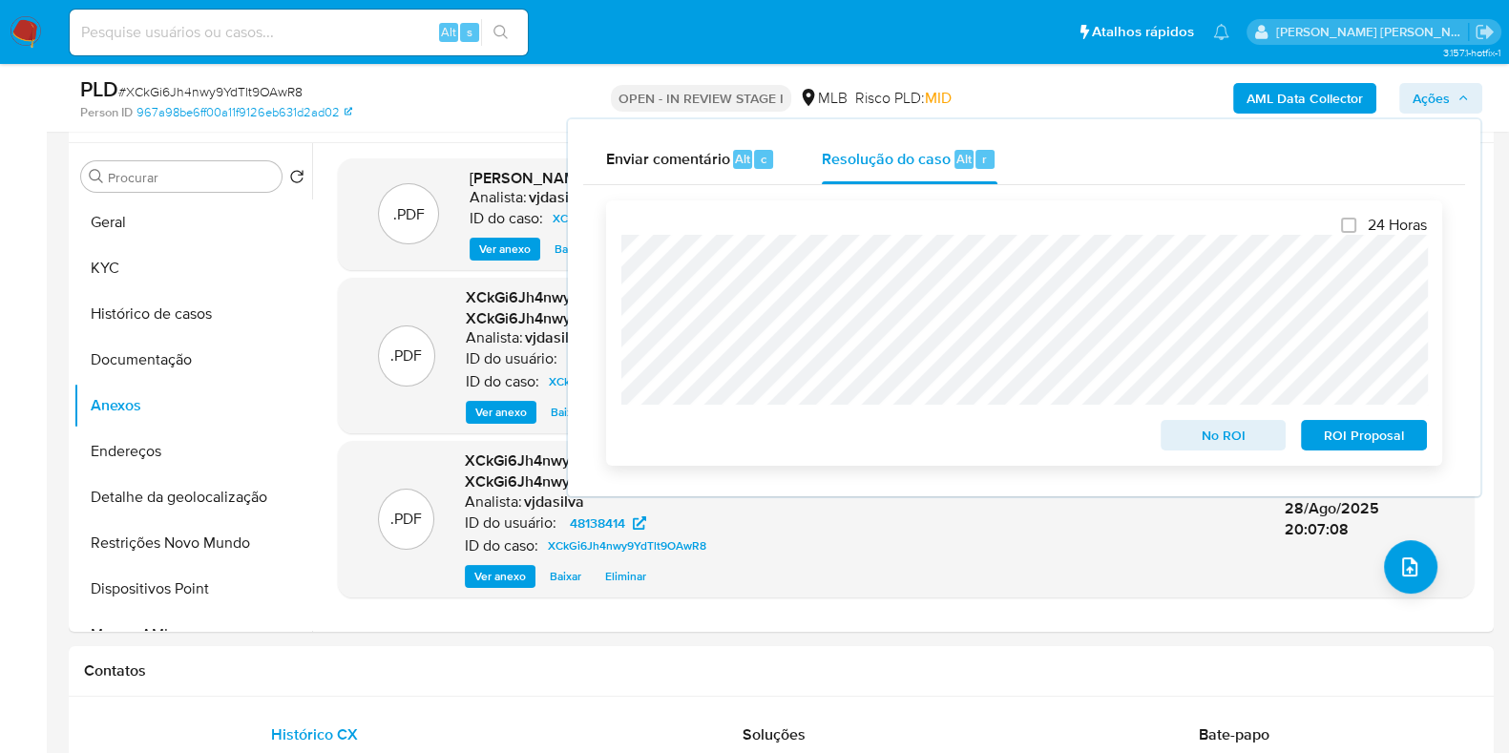
click at [1386, 434] on span "ROI Proposal" at bounding box center [1363, 435] width 99 height 27
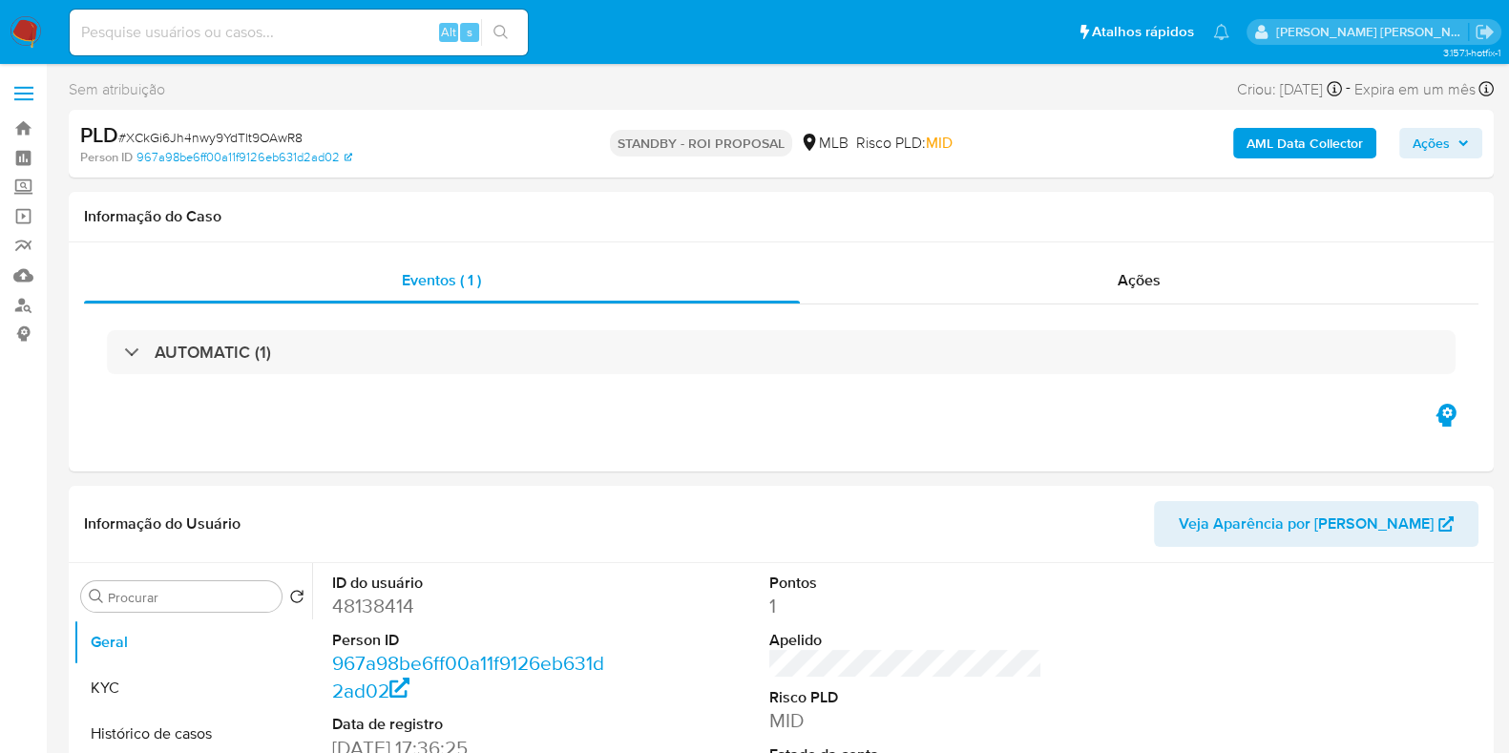
select select "10"
